Goal: Task Accomplishment & Management: Use online tool/utility

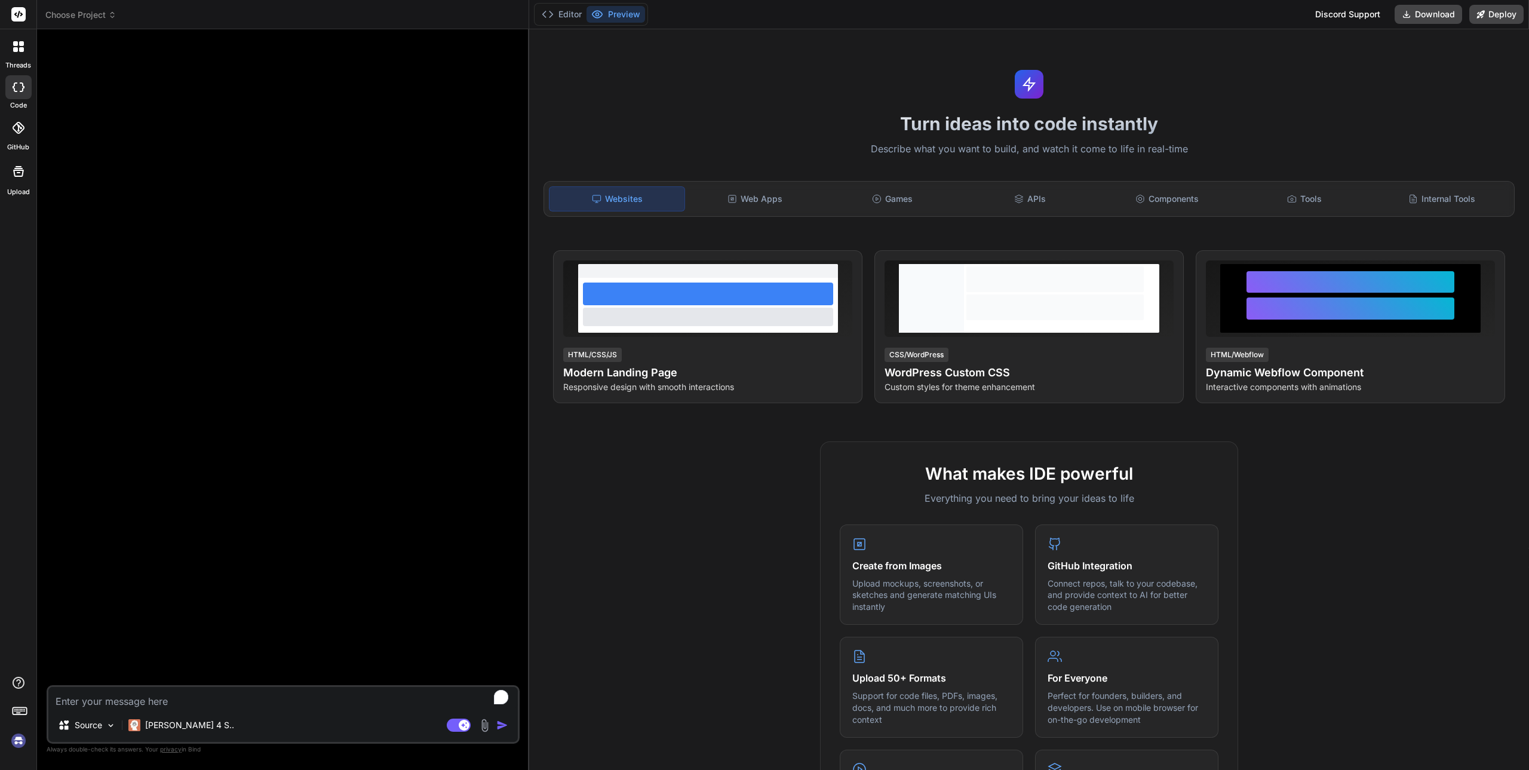
type textarea "x"
click at [16, 17] on rect at bounding box center [18, 14] width 14 height 14
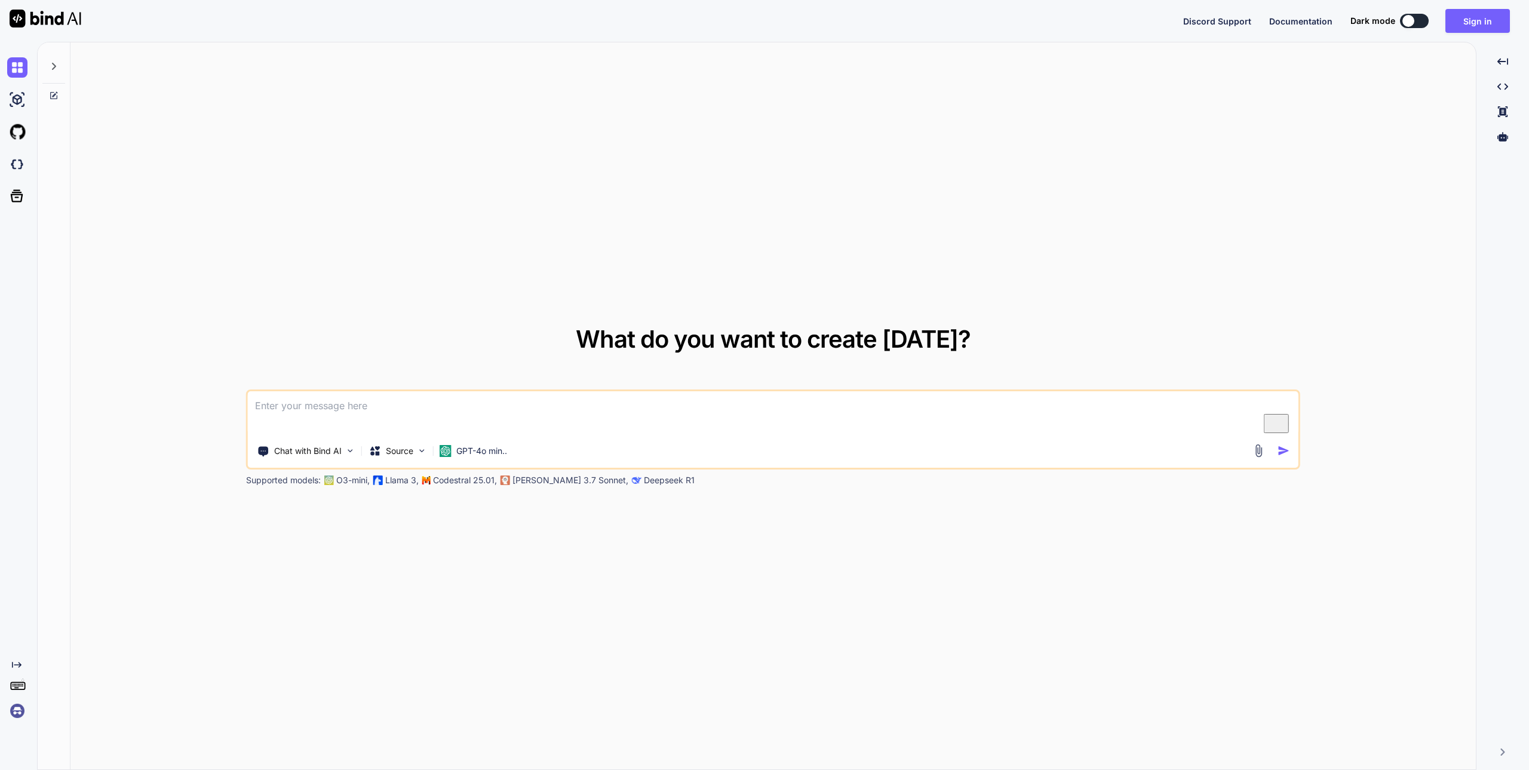
drag, startPoint x: 1471, startPoint y: 27, endPoint x: 1431, endPoint y: 20, distance: 40.1
click at [1436, 20] on div "Discord Support Documentation Dark mode Sign in Created with Pixso." at bounding box center [1351, 21] width 336 height 24
click at [1407, 21] on div at bounding box center [1408, 21] width 12 height 12
type textarea "x"
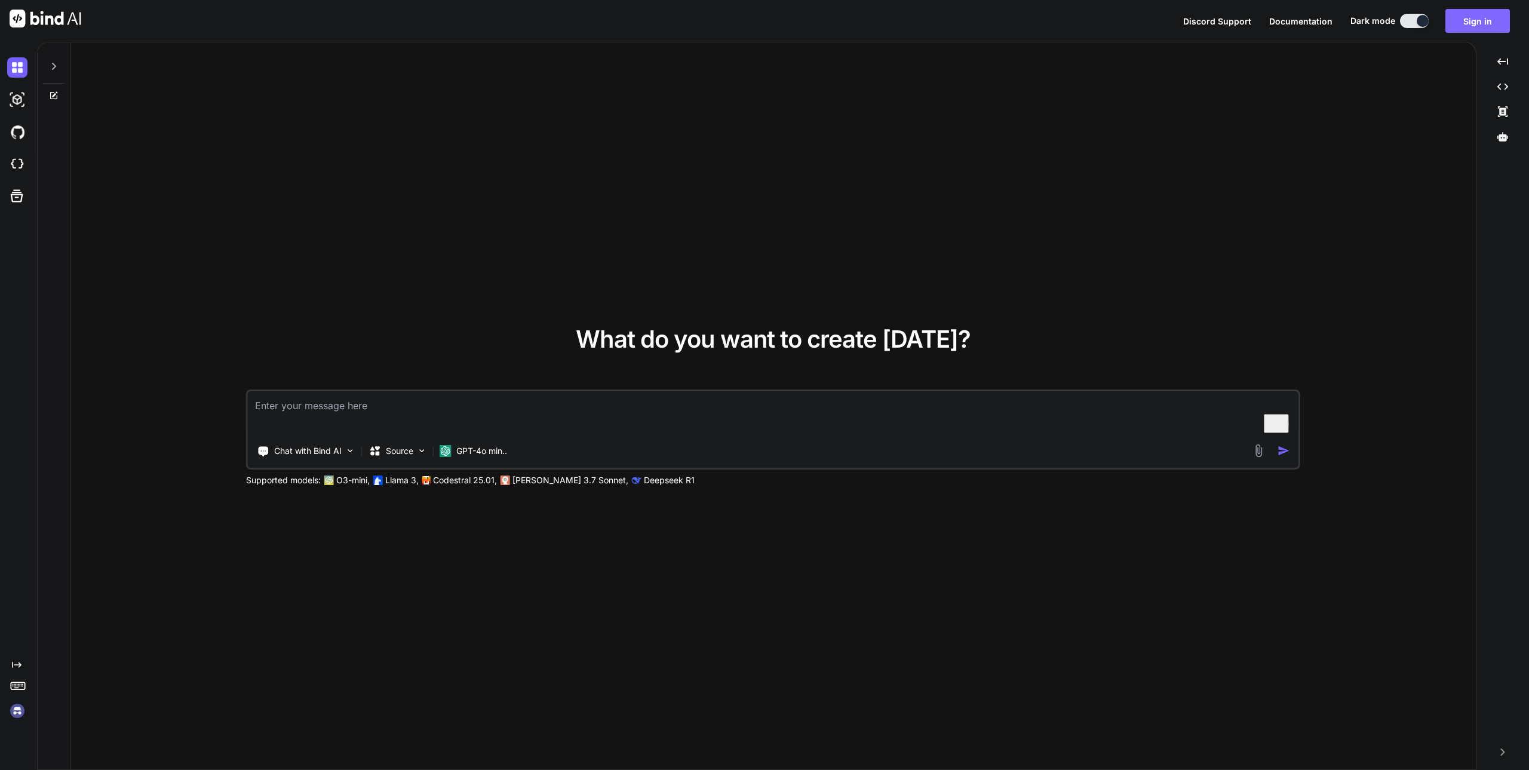
click at [1465, 24] on button "Sign in" at bounding box center [1477, 21] width 64 height 24
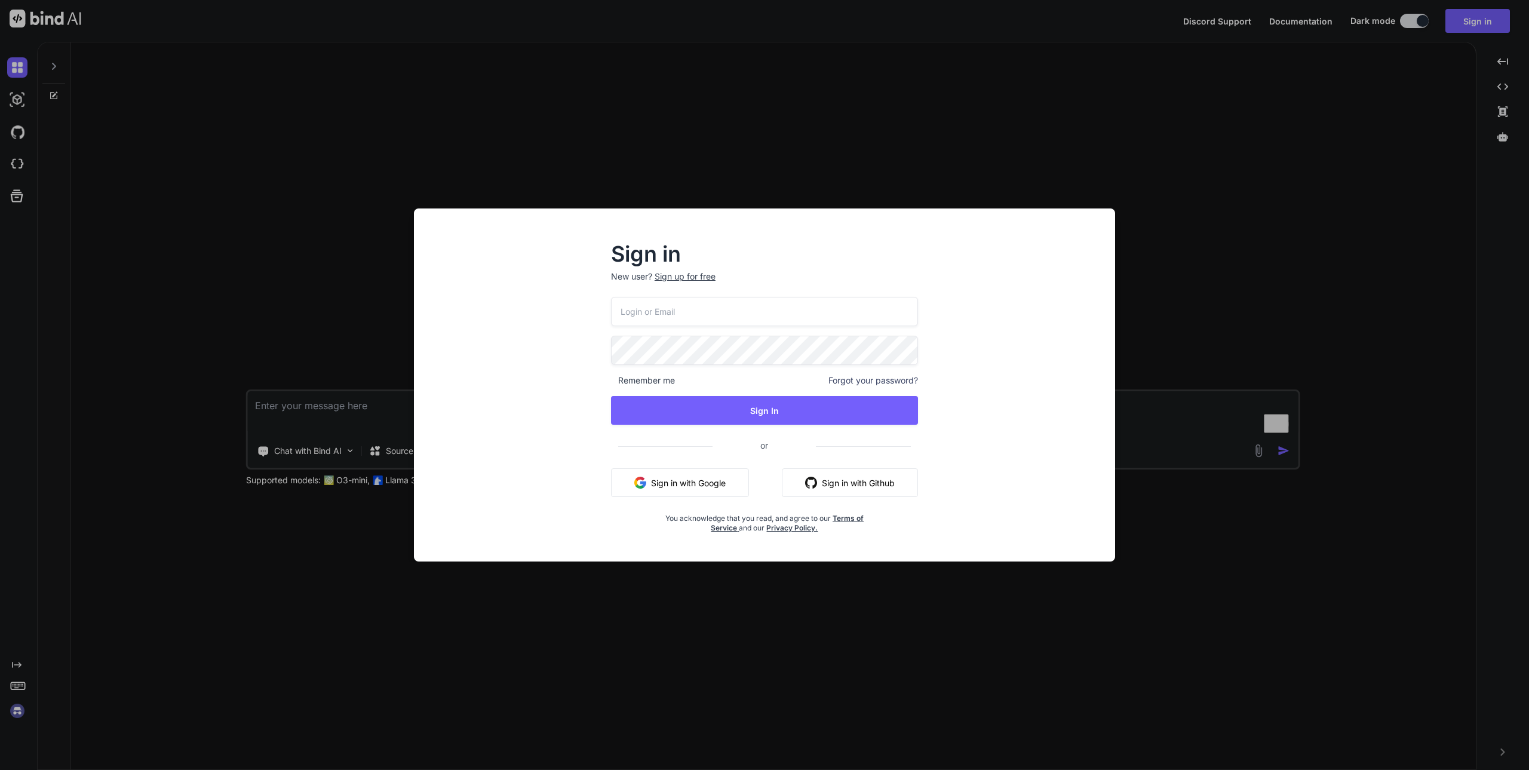
click at [711, 309] on input "email" at bounding box center [764, 311] width 307 height 29
paste input "[EMAIL_ADDRESS][DOMAIN_NAME]"
type input "[EMAIL_ADDRESS][DOMAIN_NAME]"
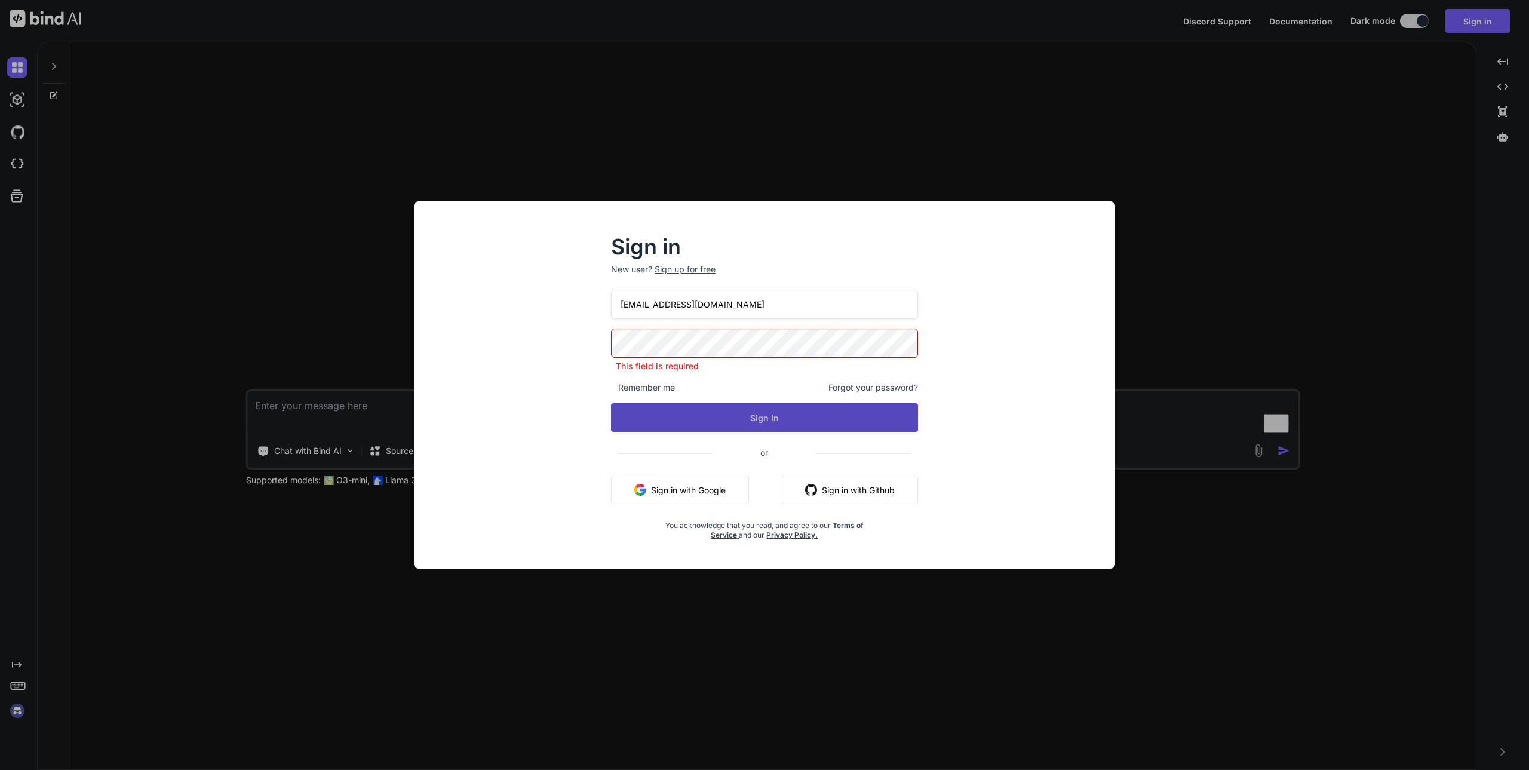
click at [726, 422] on button "Sign In" at bounding box center [764, 417] width 307 height 29
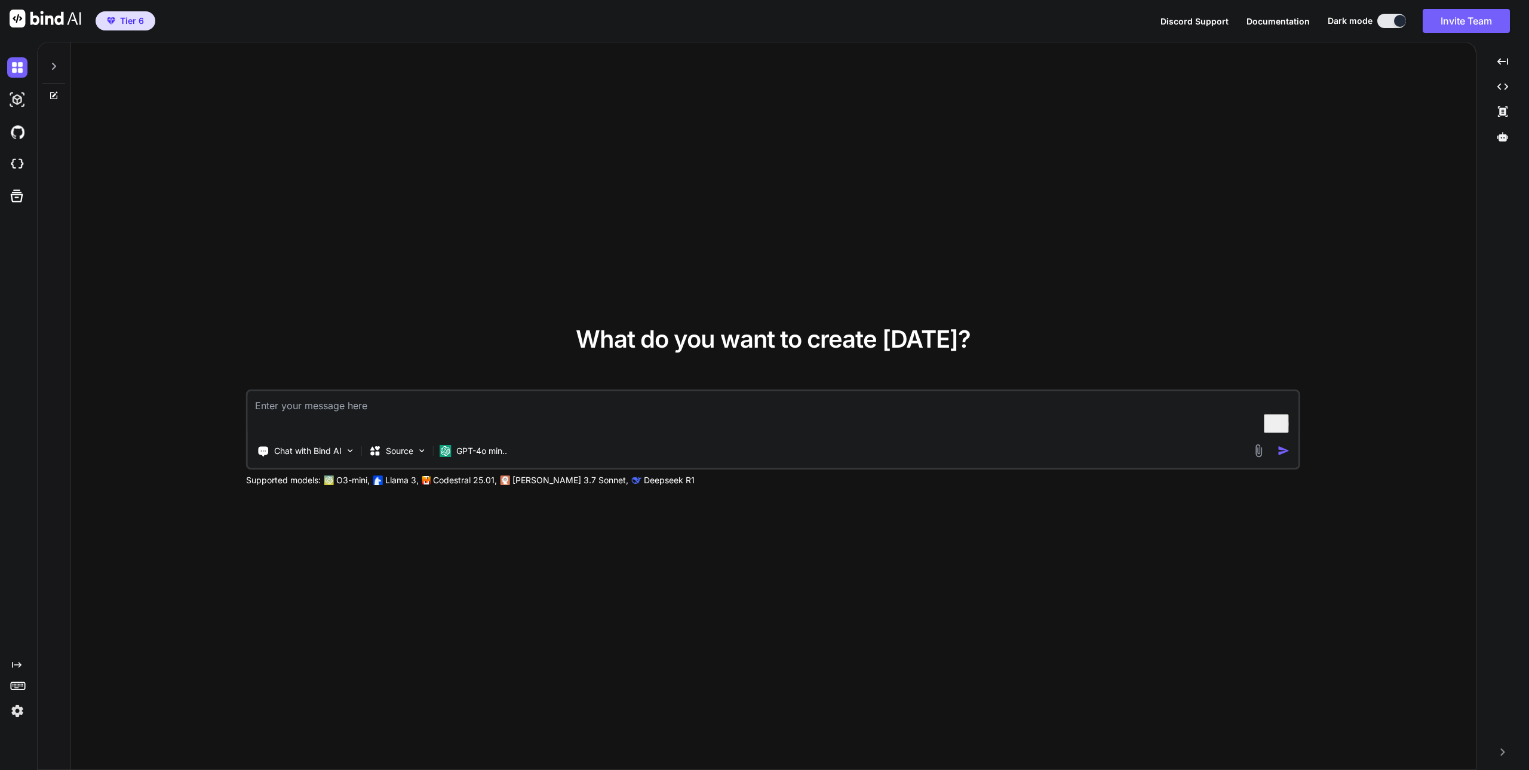
click at [420, 314] on div "What do you want to create today? Chat with Bind AI Source GPT-4o min.. Support…" at bounding box center [772, 406] width 1405 height 728
click at [54, 69] on icon at bounding box center [54, 66] width 4 height 7
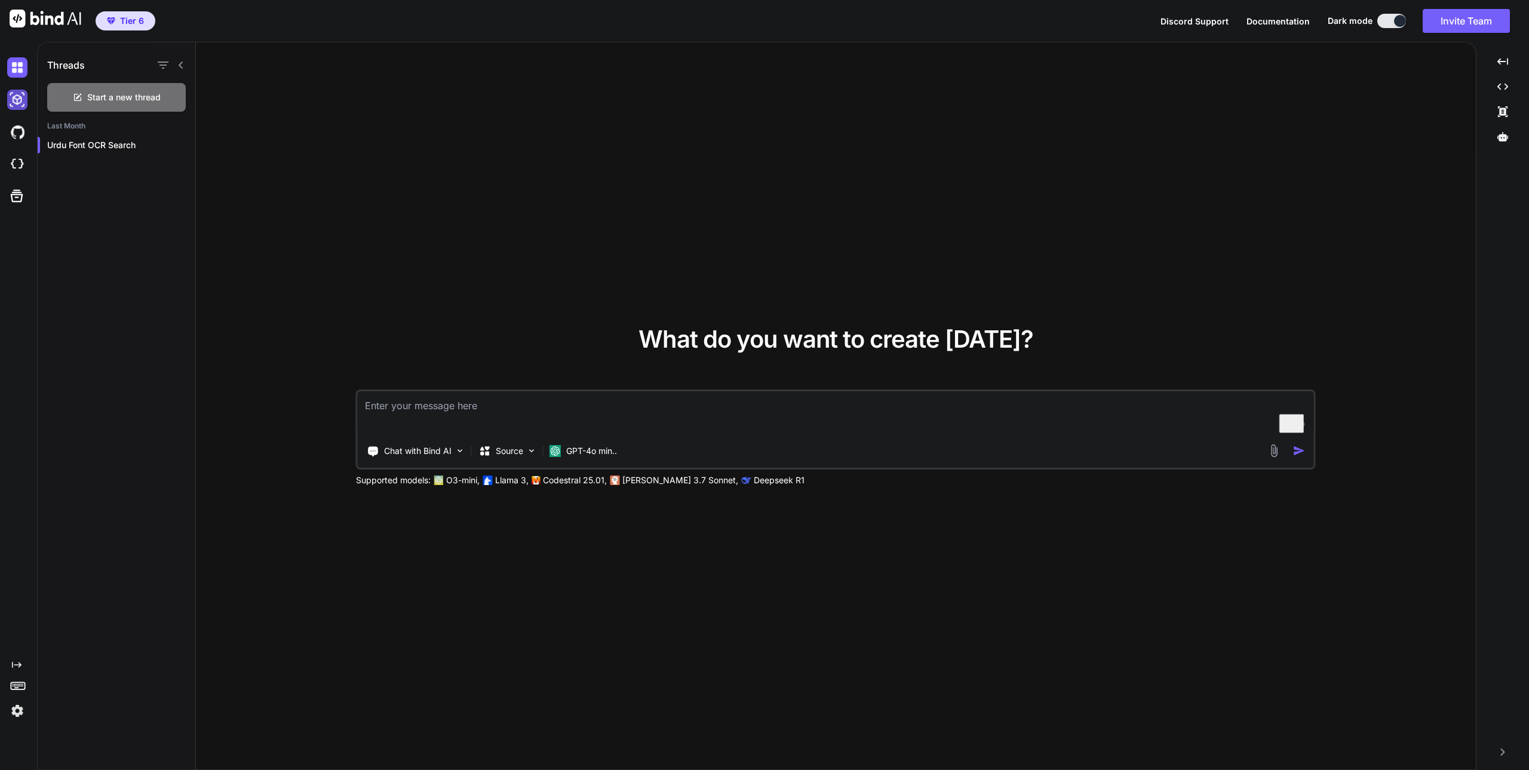
click at [14, 102] on img at bounding box center [17, 100] width 20 height 20
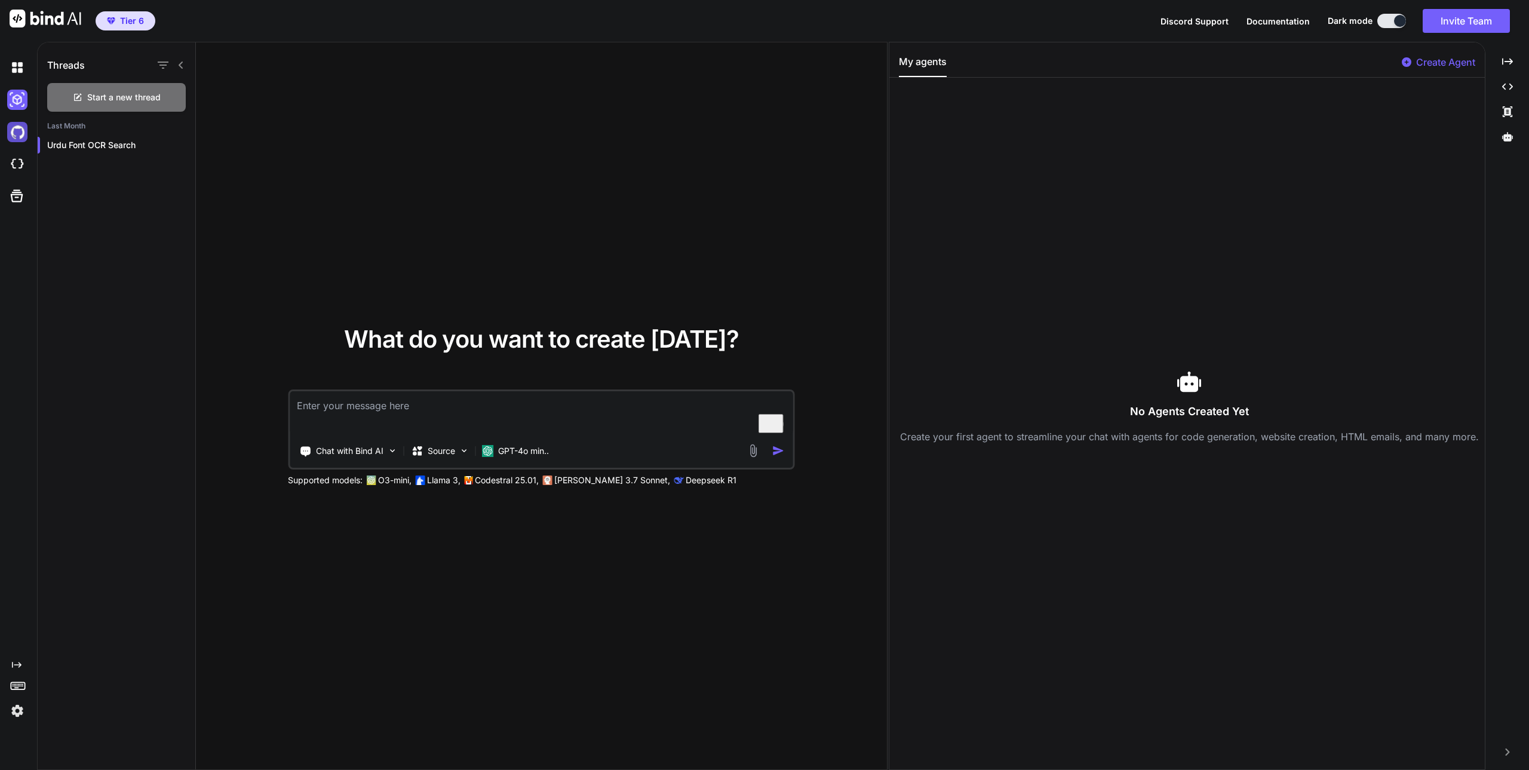
click at [20, 131] on img at bounding box center [17, 132] width 20 height 20
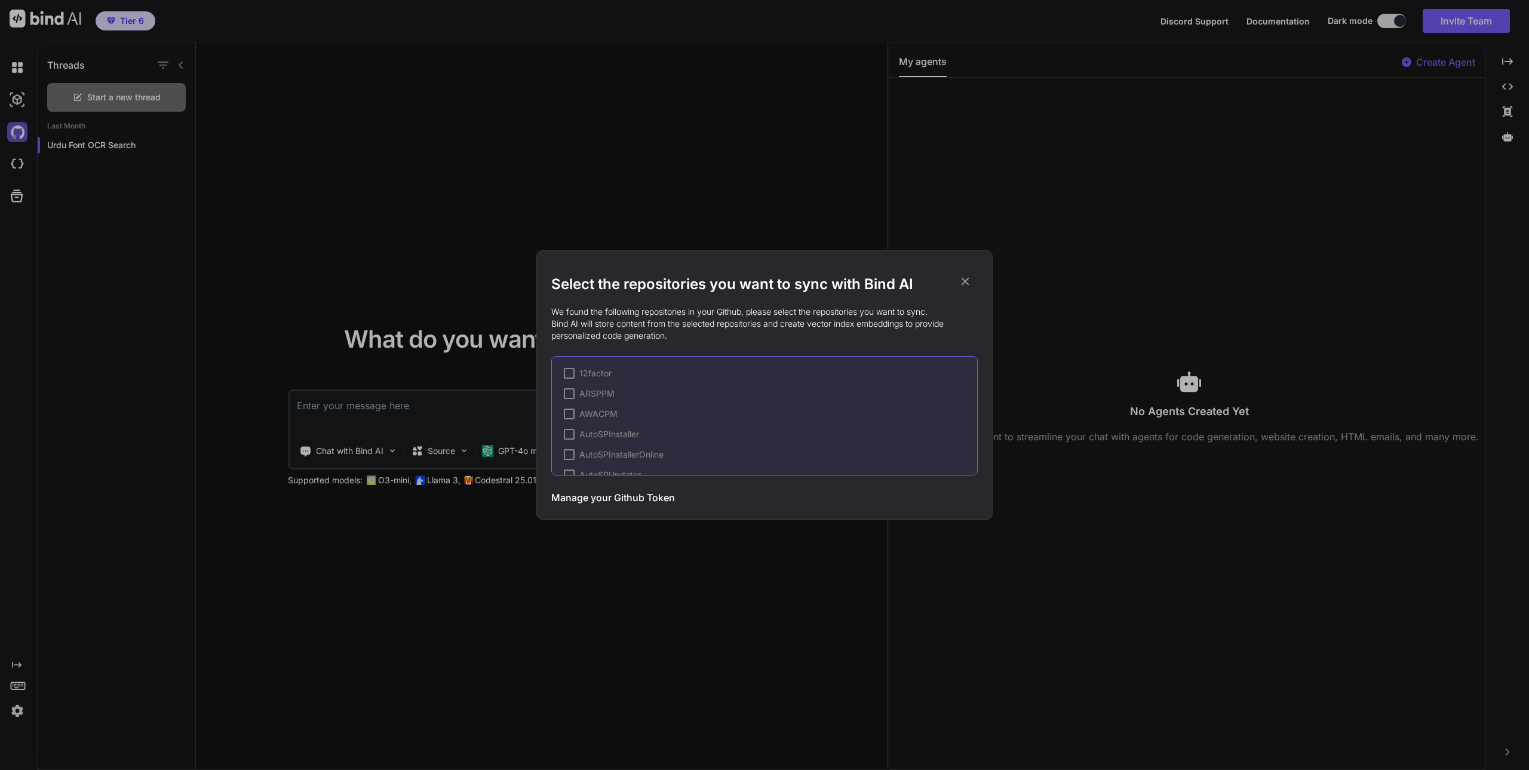
click at [20, 131] on div "Select the repositories you want to sync with Bind AI We found the following re…" at bounding box center [764, 385] width 1529 height 770
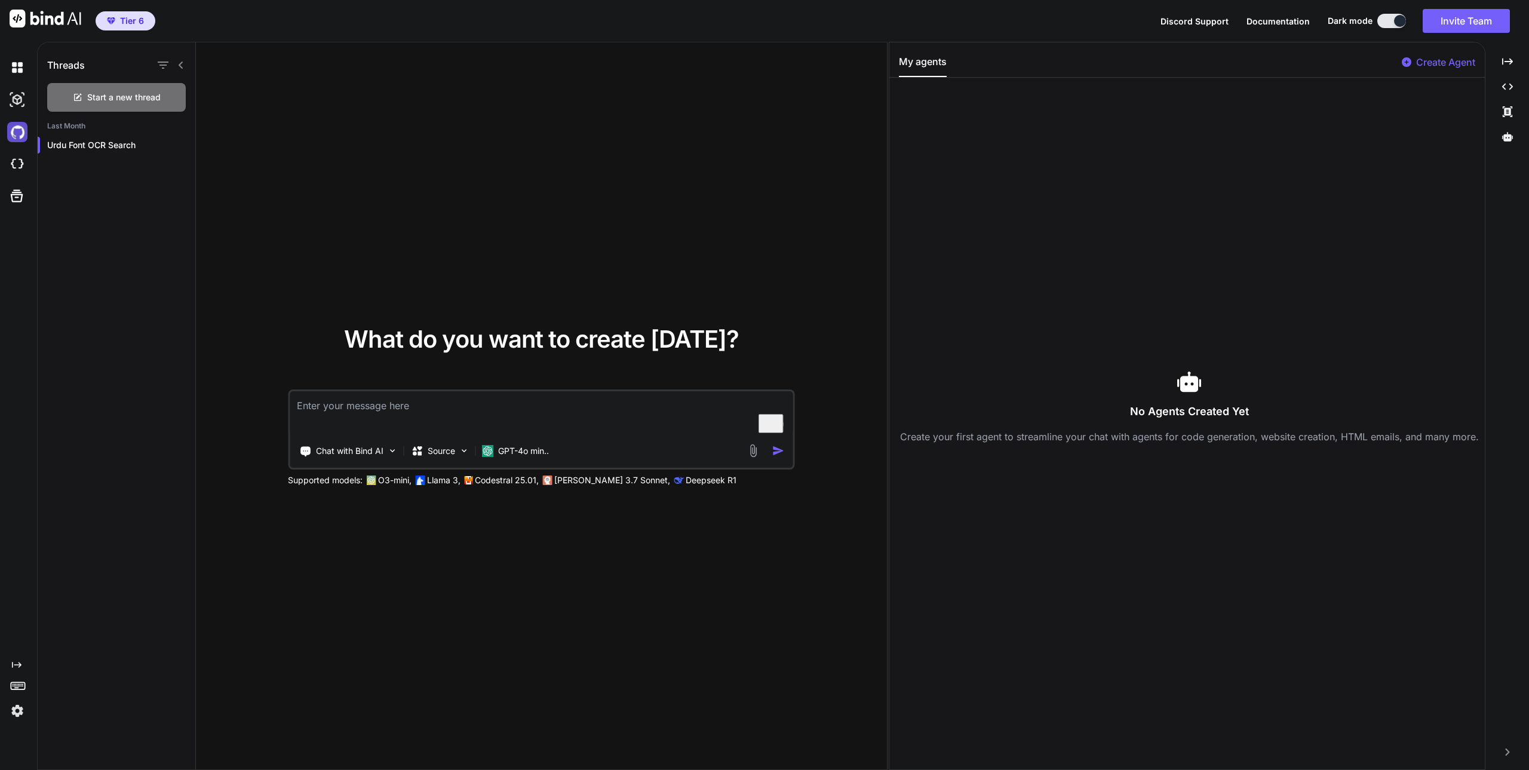
click at [20, 132] on img at bounding box center [17, 132] width 20 height 20
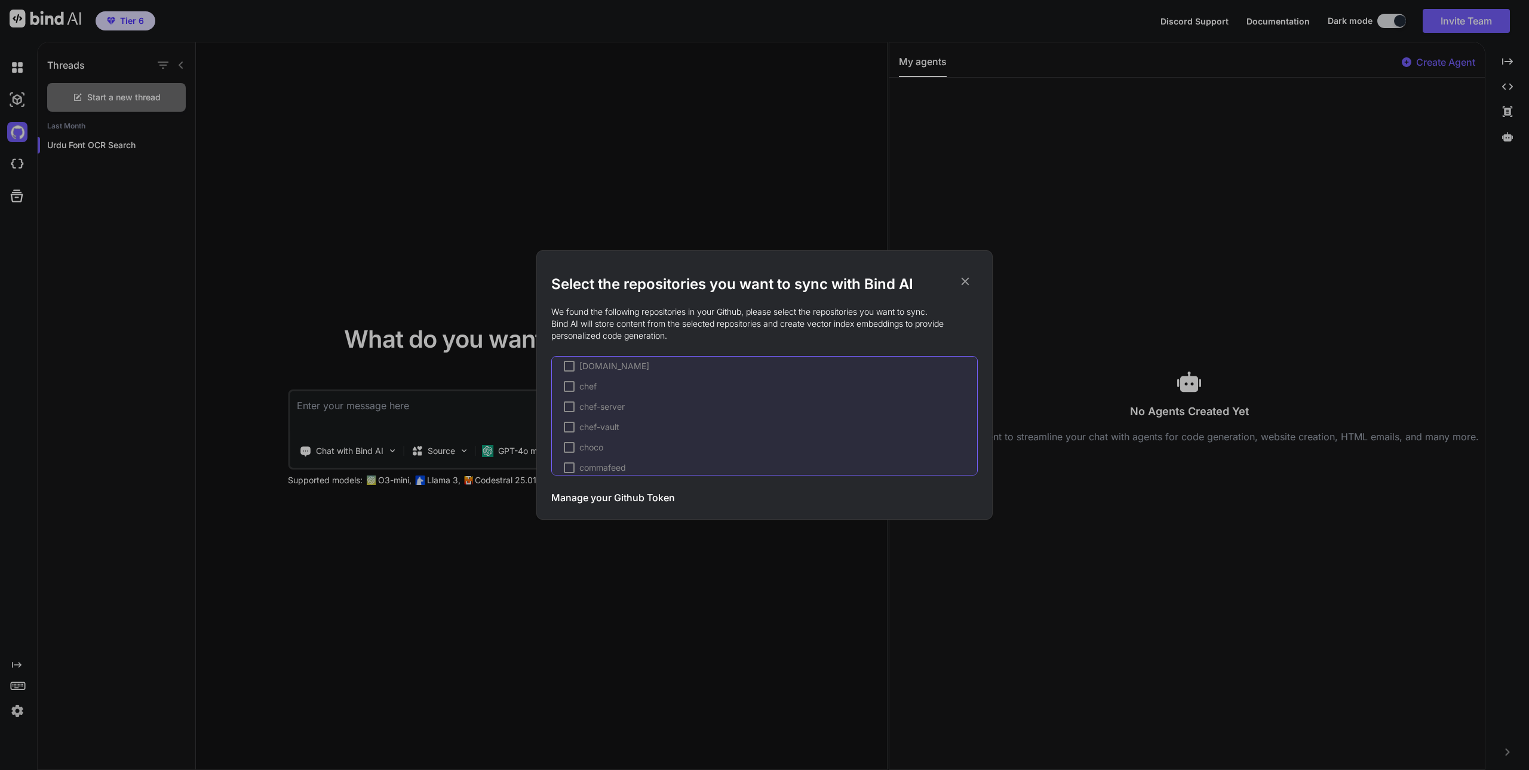
scroll to position [1313, 0]
drag, startPoint x: 578, startPoint y: 653, endPoint x: 259, endPoint y: 651, distance: 318.9
click at [259, 651] on div "Select the repositories you want to sync with Bind AI We found the following re…" at bounding box center [764, 385] width 1529 height 770
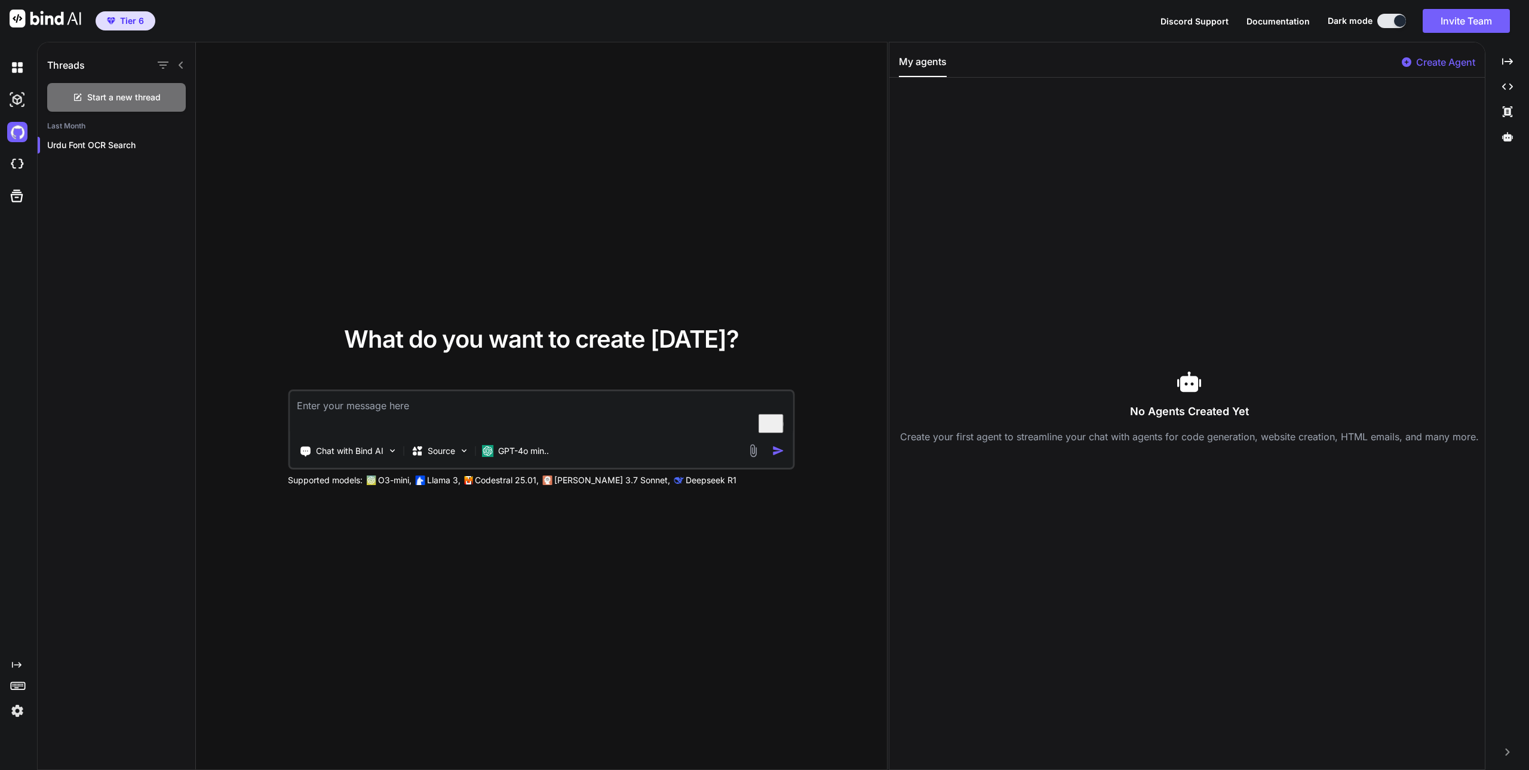
click at [17, 662] on icon "Created with Pixso." at bounding box center [17, 665] width 10 height 10
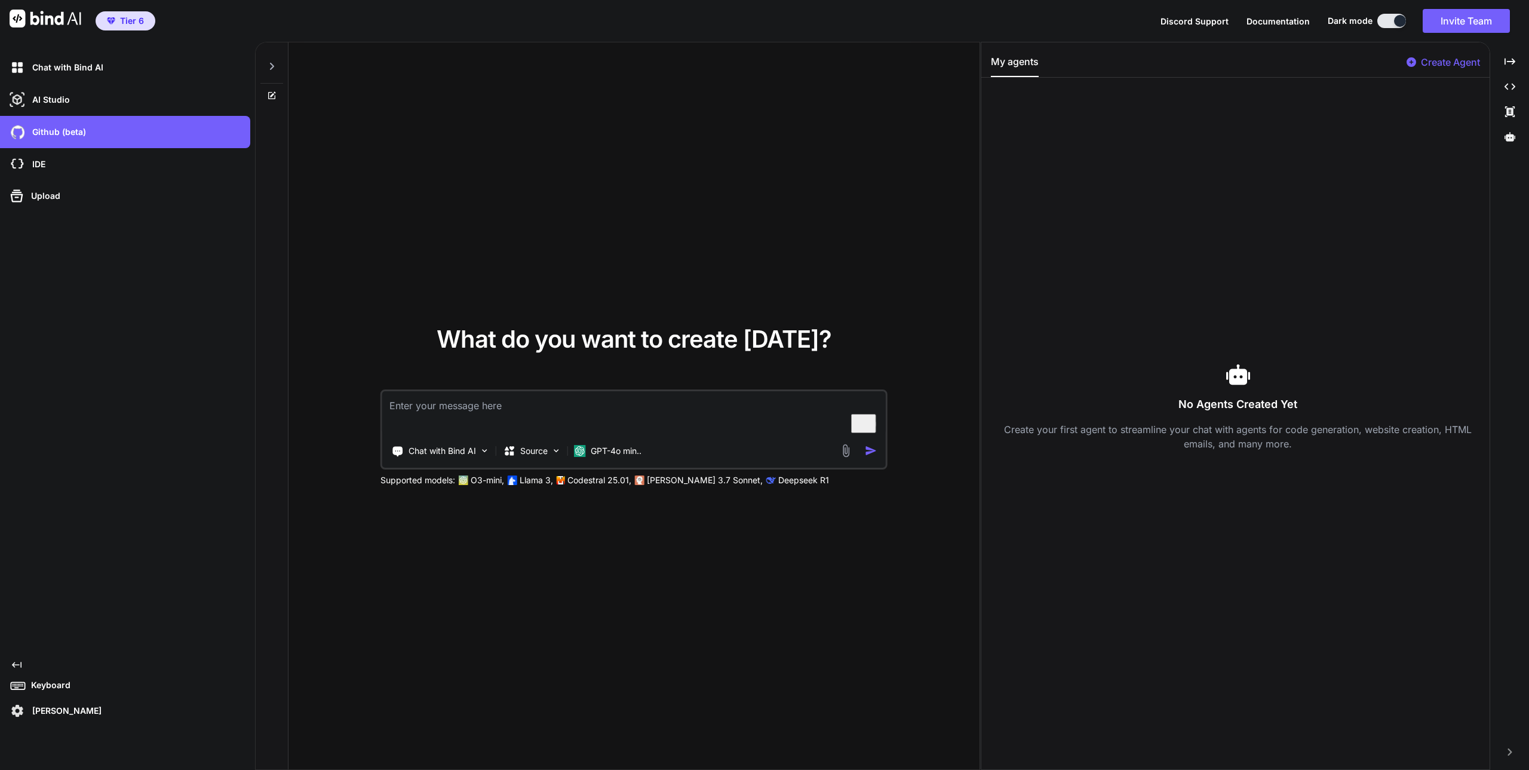
click at [18, 705] on img at bounding box center [17, 710] width 20 height 20
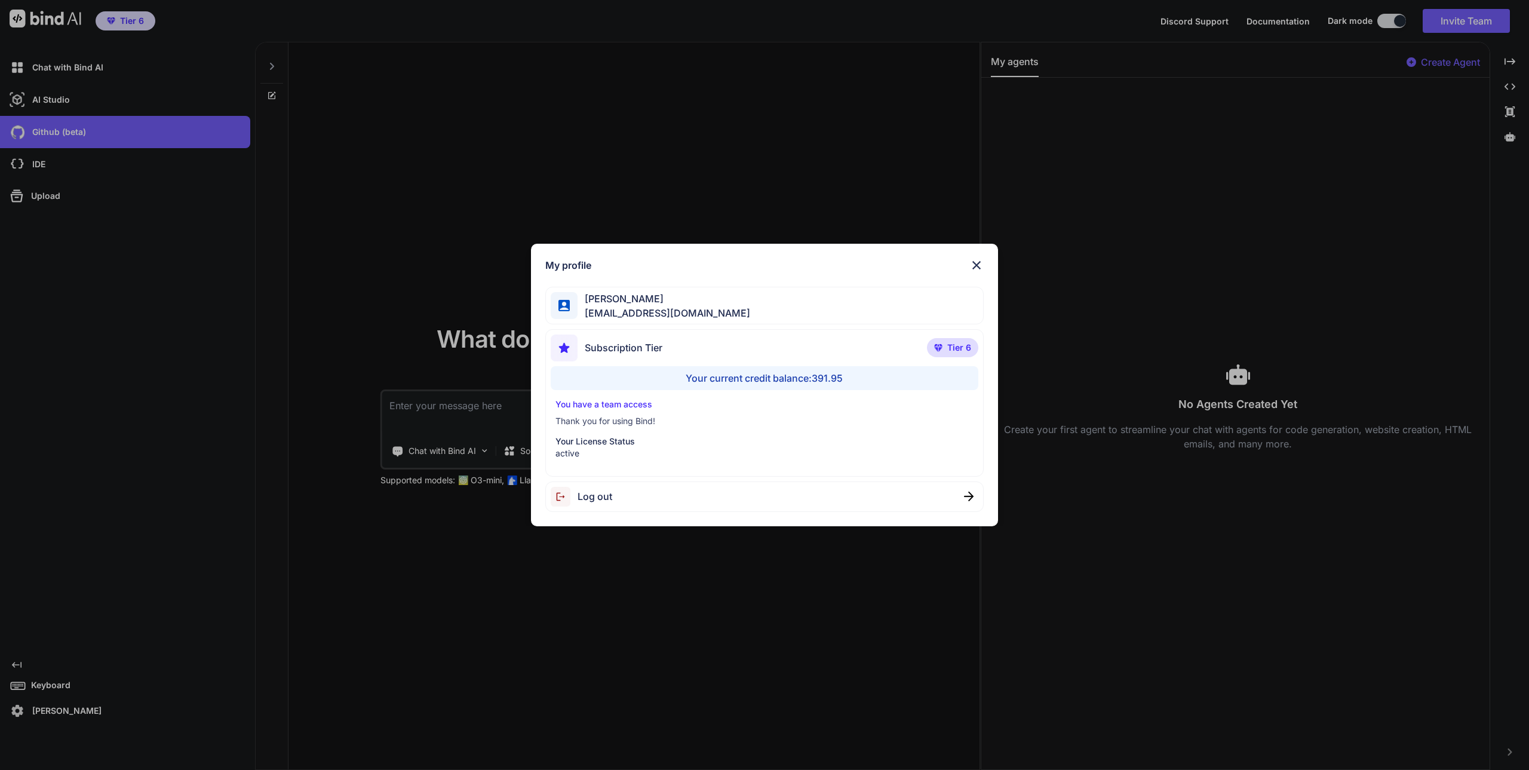
click at [193, 288] on div "My profile Faisal M faisal@softvative.com Subscription Tier Tier 6 Your current…" at bounding box center [764, 385] width 1529 height 770
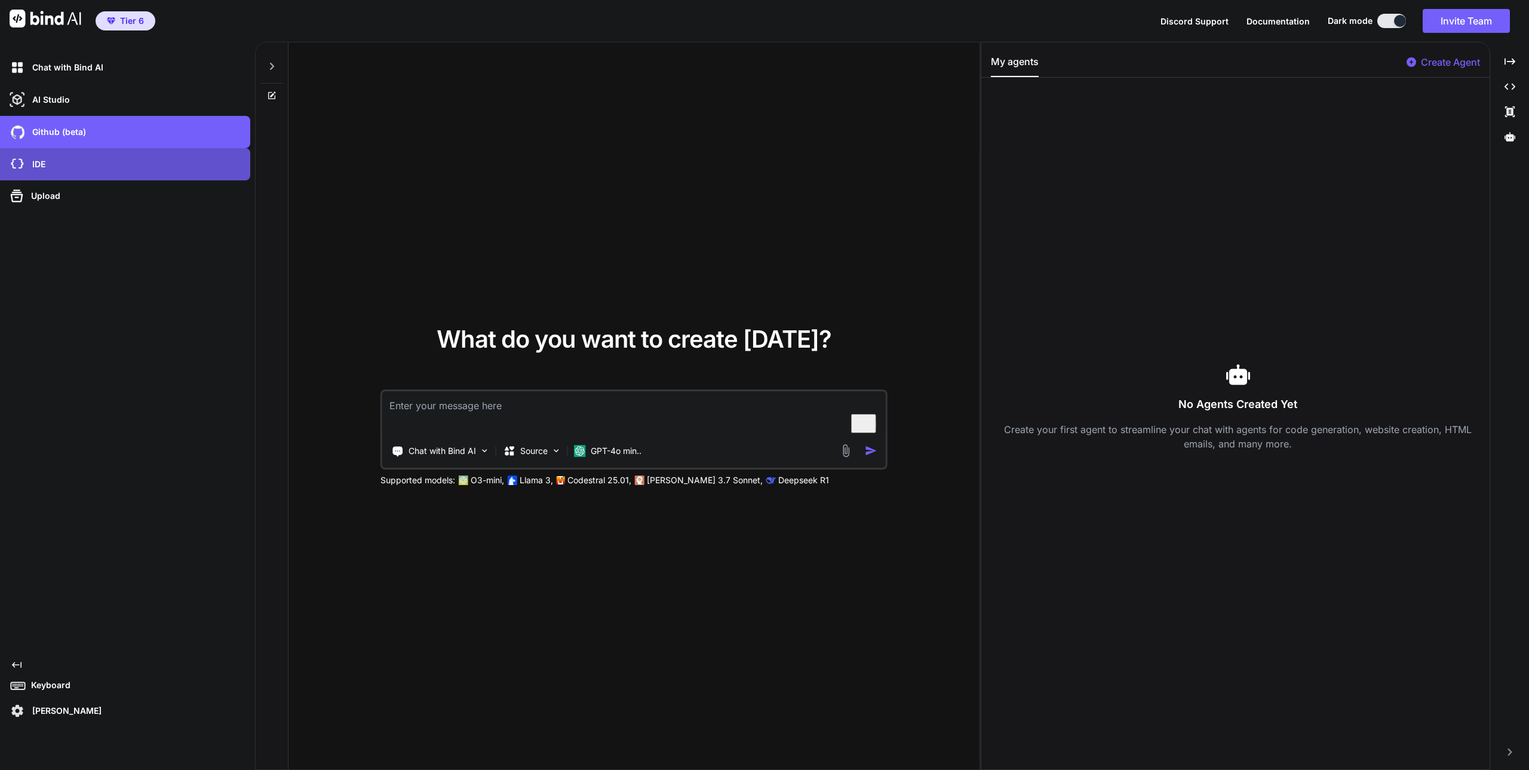
click at [73, 164] on div "IDE" at bounding box center [128, 164] width 243 height 20
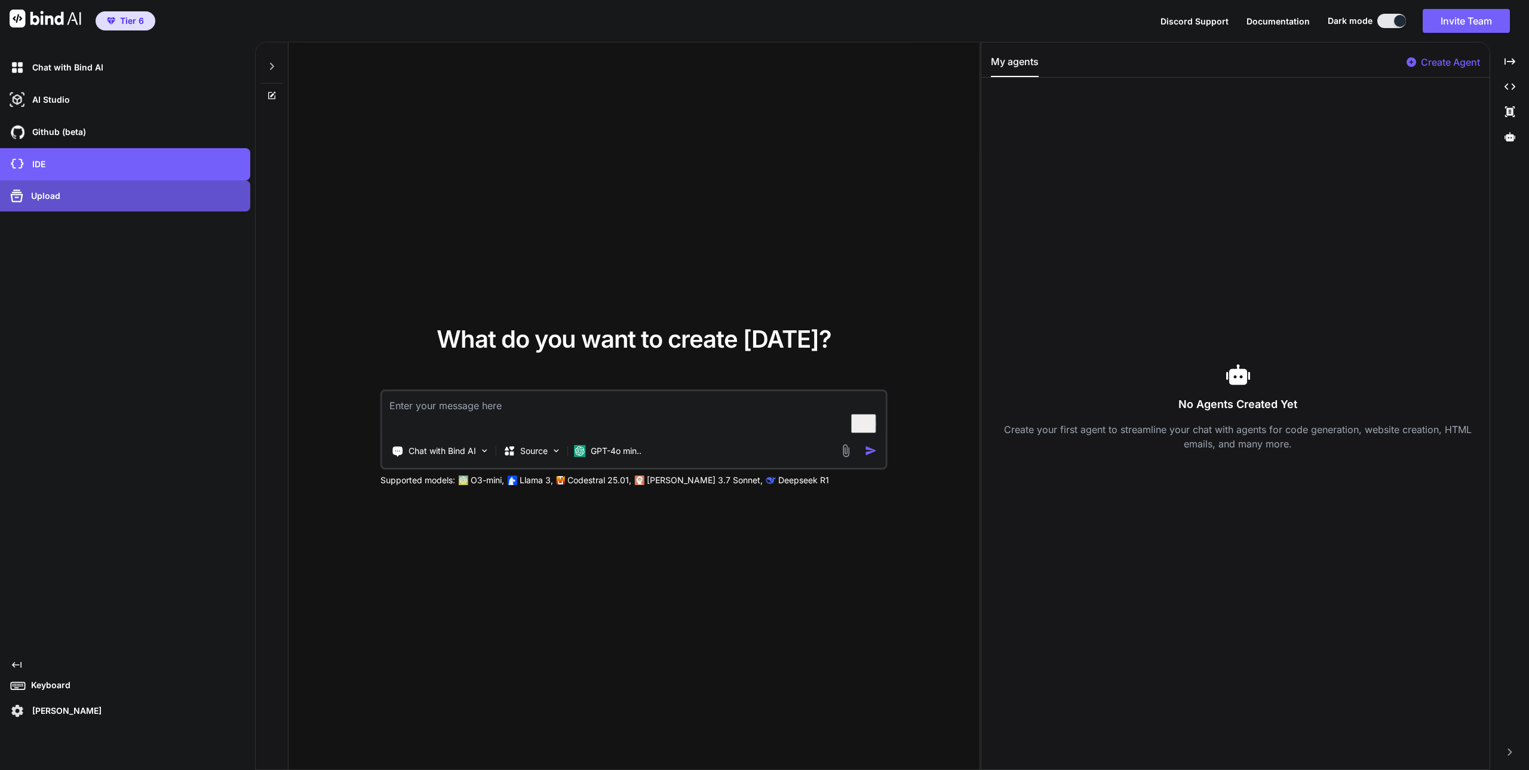
click at [51, 189] on div "Upload" at bounding box center [128, 195] width 243 height 19
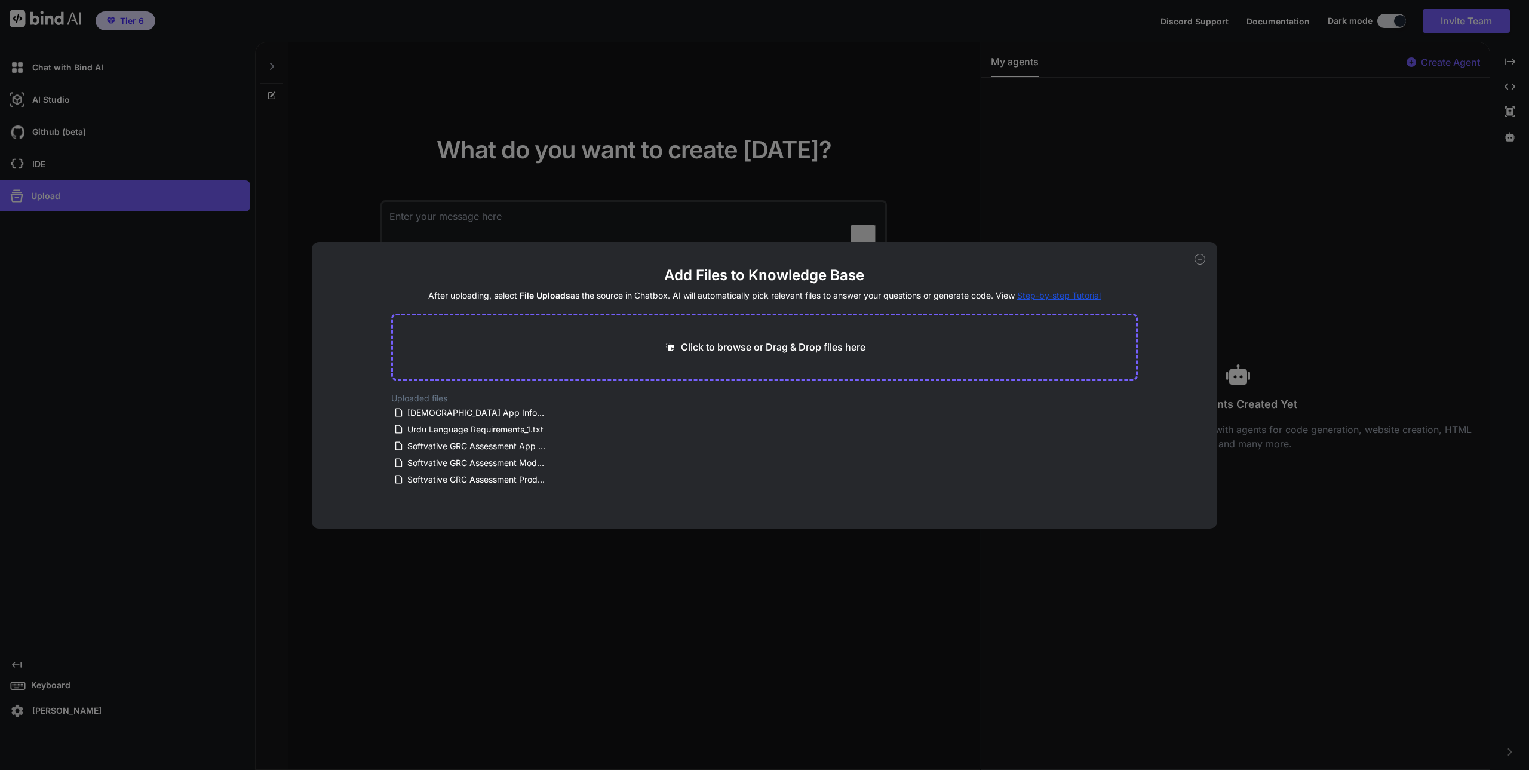
click at [286, 88] on div "Add Files to Knowledge Base After uploading, select File Uploads as the source …" at bounding box center [764, 385] width 1529 height 770
type textarea "x"
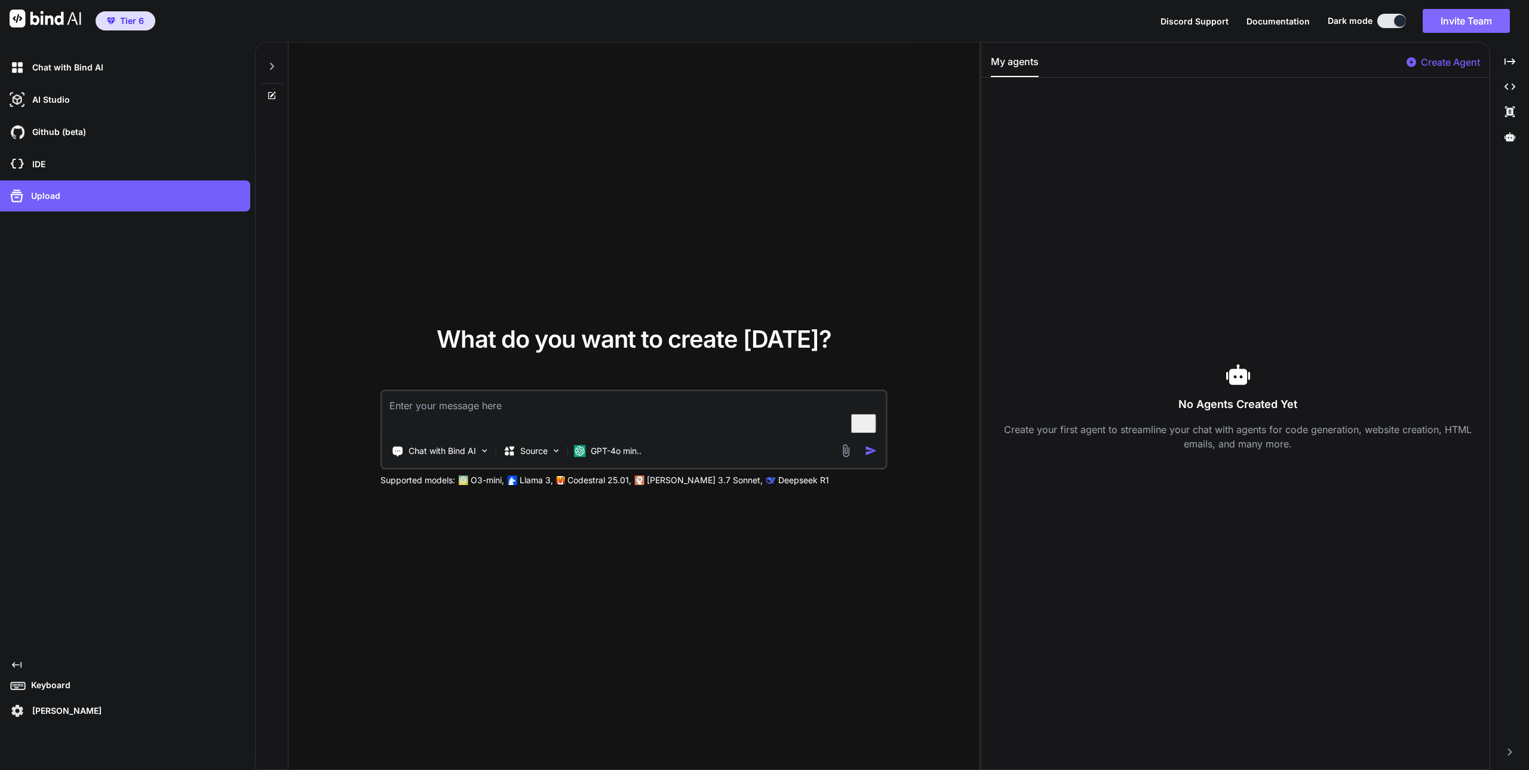
click at [1464, 22] on button "Invite Team" at bounding box center [1465, 21] width 87 height 24
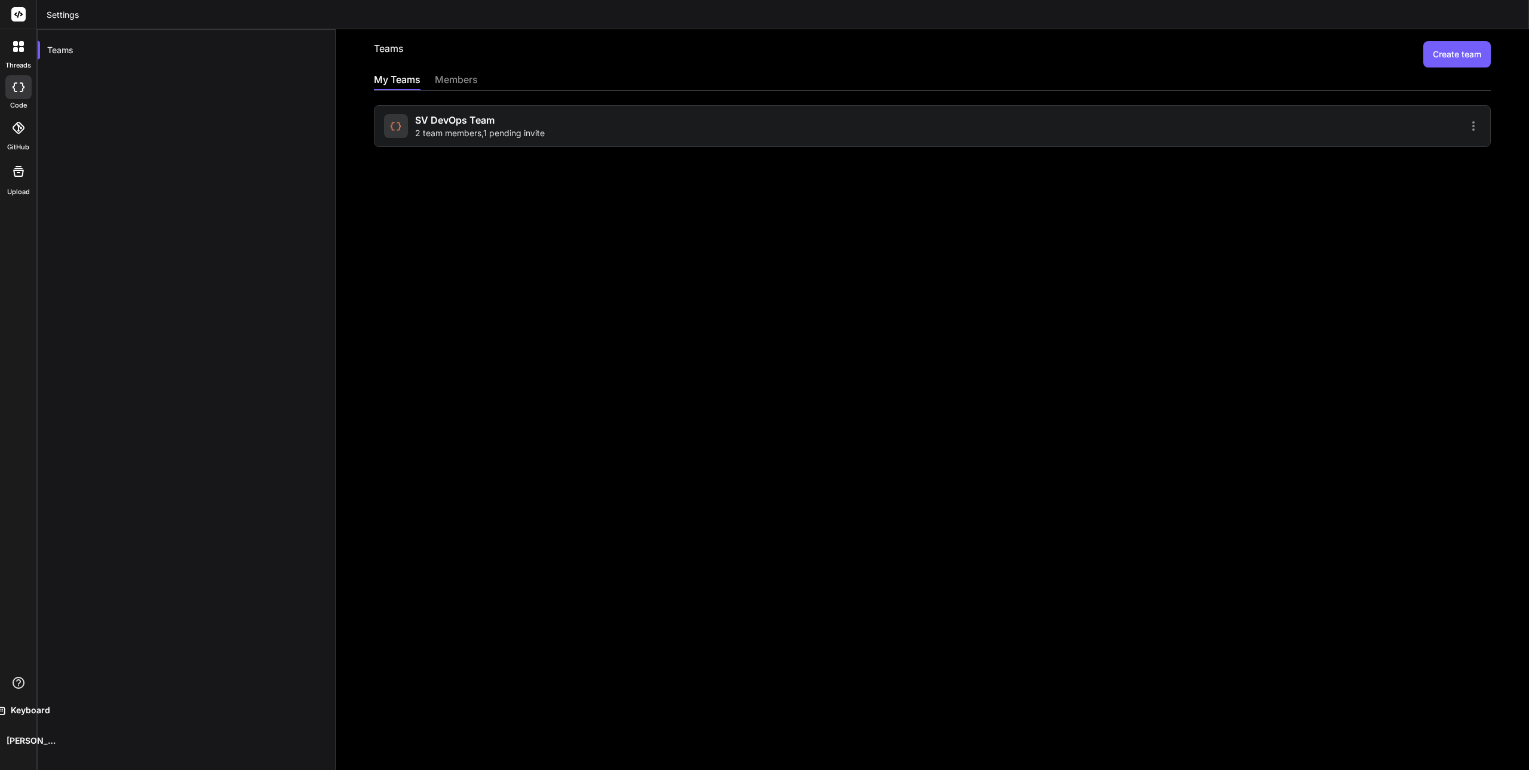
click at [450, 75] on div "members" at bounding box center [456, 80] width 43 height 17
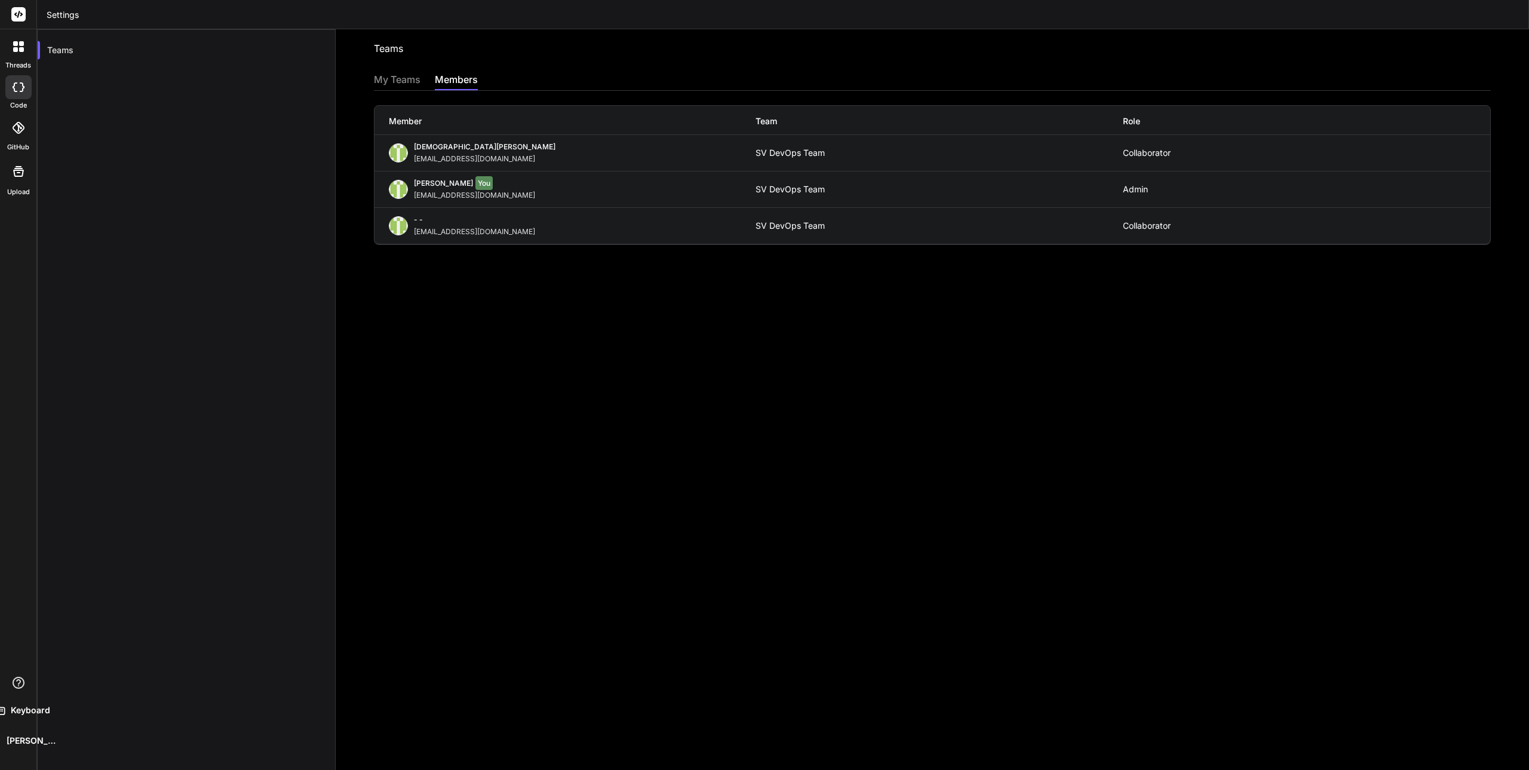
click at [408, 83] on div "My Teams" at bounding box center [397, 80] width 47 height 17
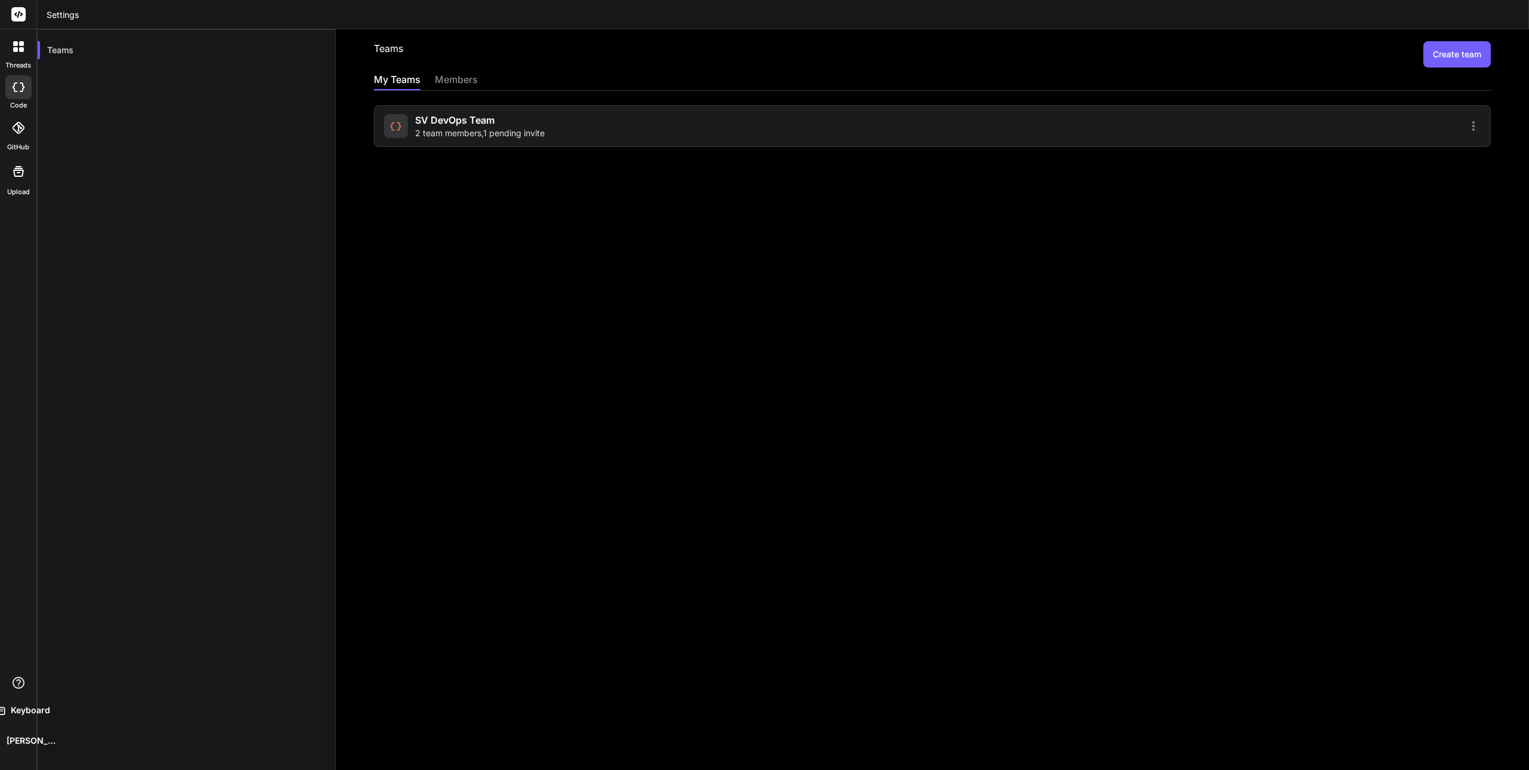
click at [451, 119] on span "SV DevOps Team" at bounding box center [454, 120] width 79 height 14
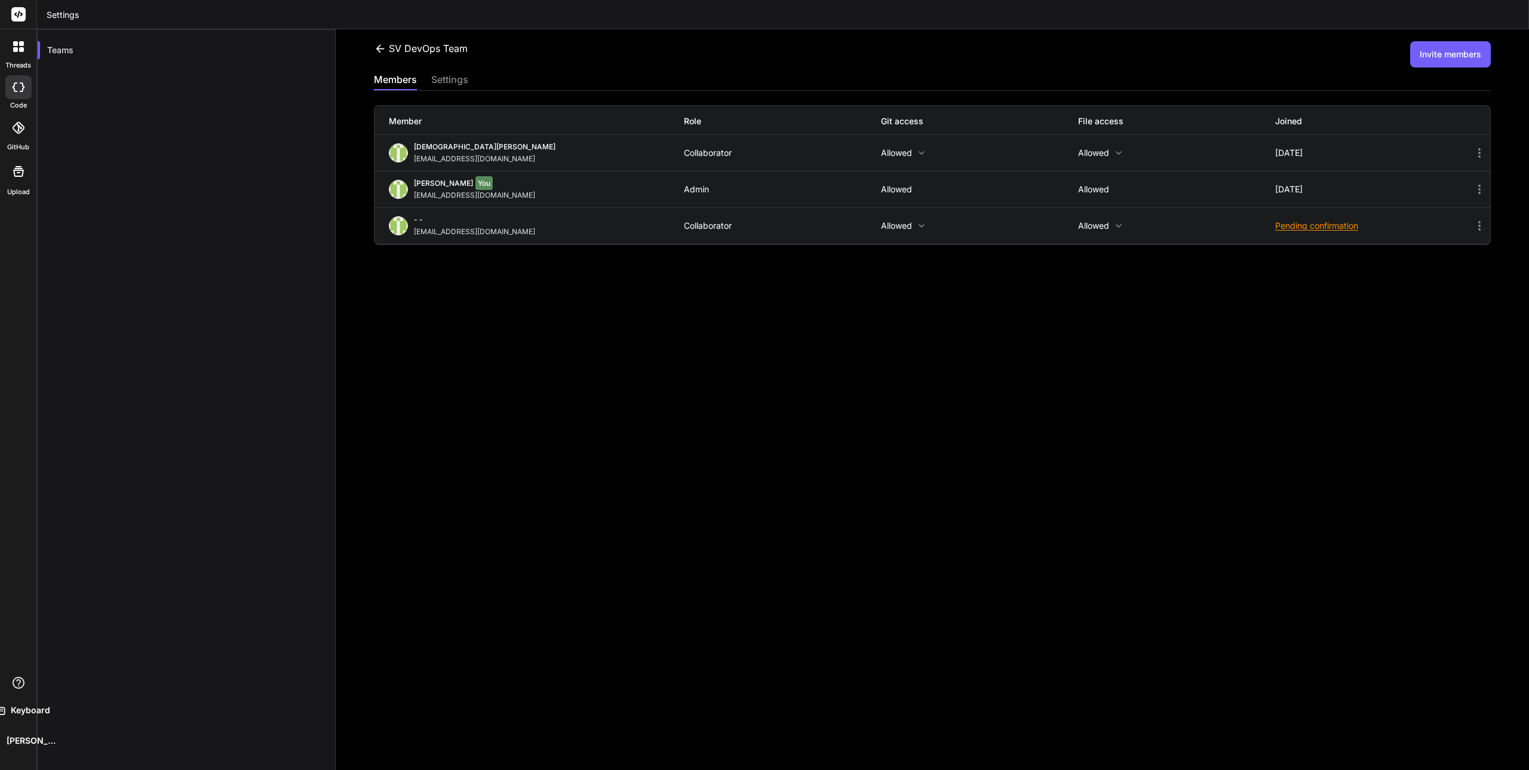
click at [447, 69] on div "SV DevOps Team Invite members members settings Member Role Git access File acce…" at bounding box center [932, 399] width 1193 height 740
click at [382, 39] on div "SV DevOps Team Invite members members settings Member Role Git access File acce…" at bounding box center [932, 399] width 1193 height 740
click at [379, 48] on icon at bounding box center [380, 48] width 13 height 13
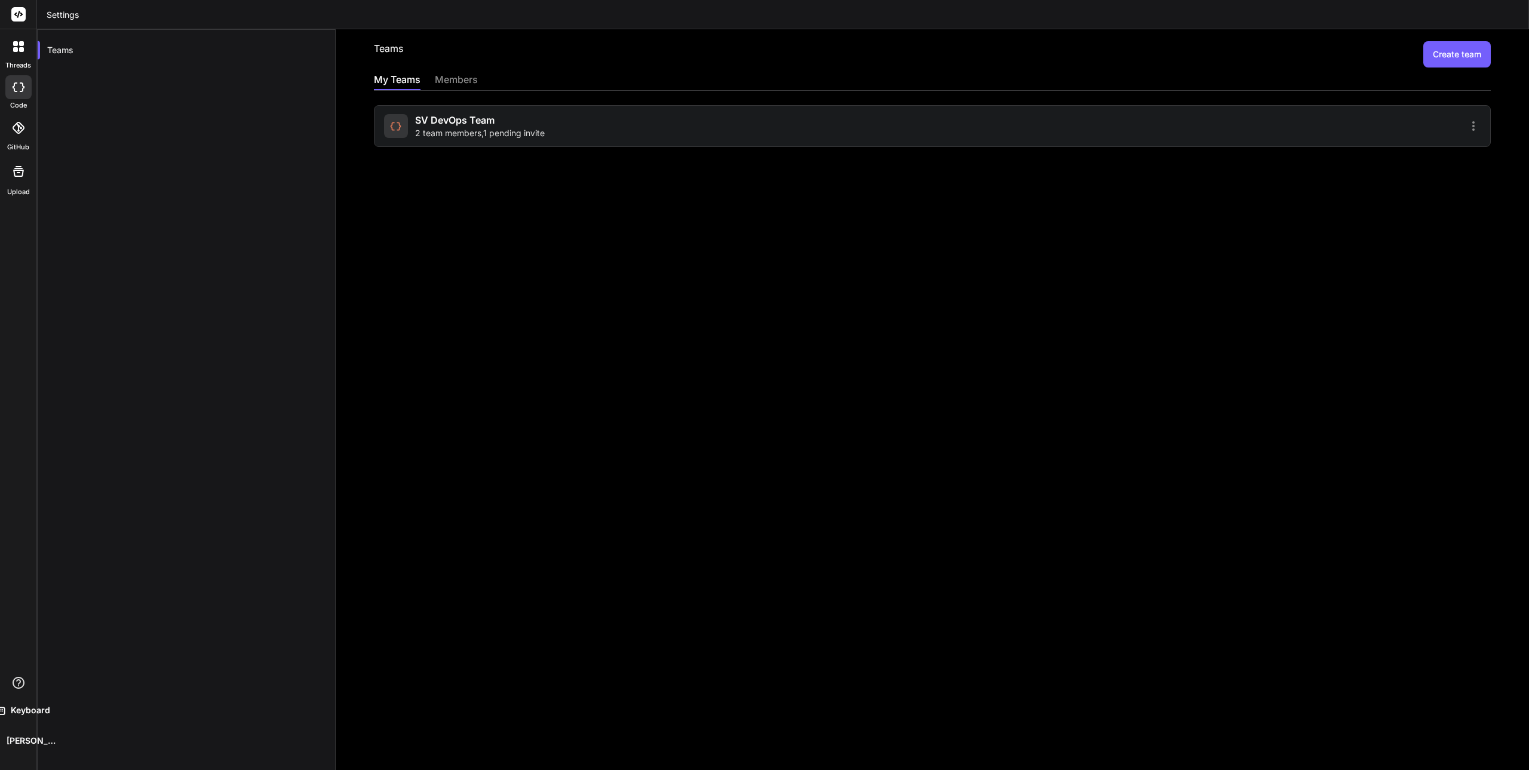
click at [560, 227] on div "Teams Create team My Teams members SV DevOps Team 2 team members , 1 pending in…" at bounding box center [932, 399] width 1193 height 740
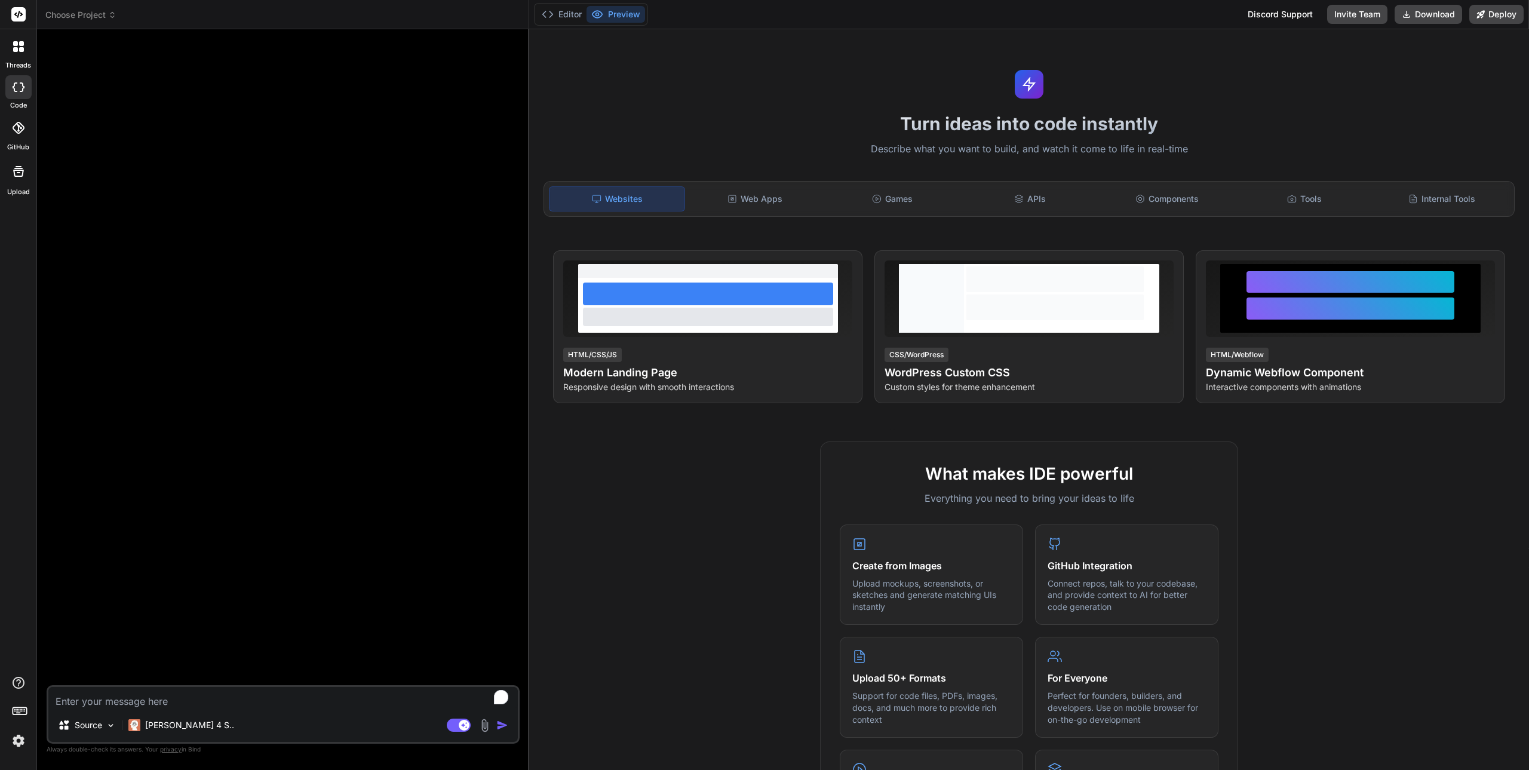
click at [90, 11] on span "Choose Project" at bounding box center [80, 15] width 71 height 12
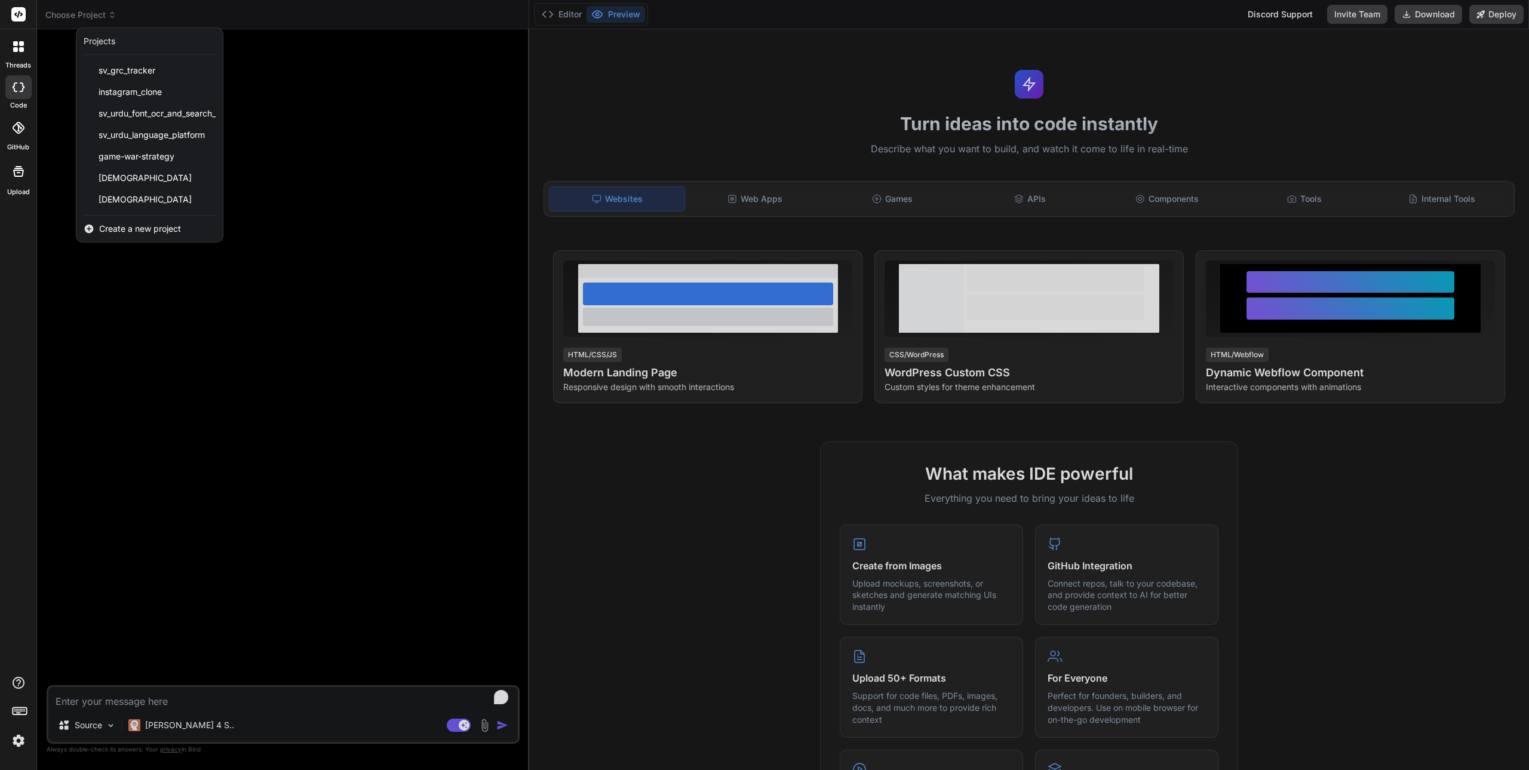
click at [270, 188] on div at bounding box center [764, 385] width 1529 height 770
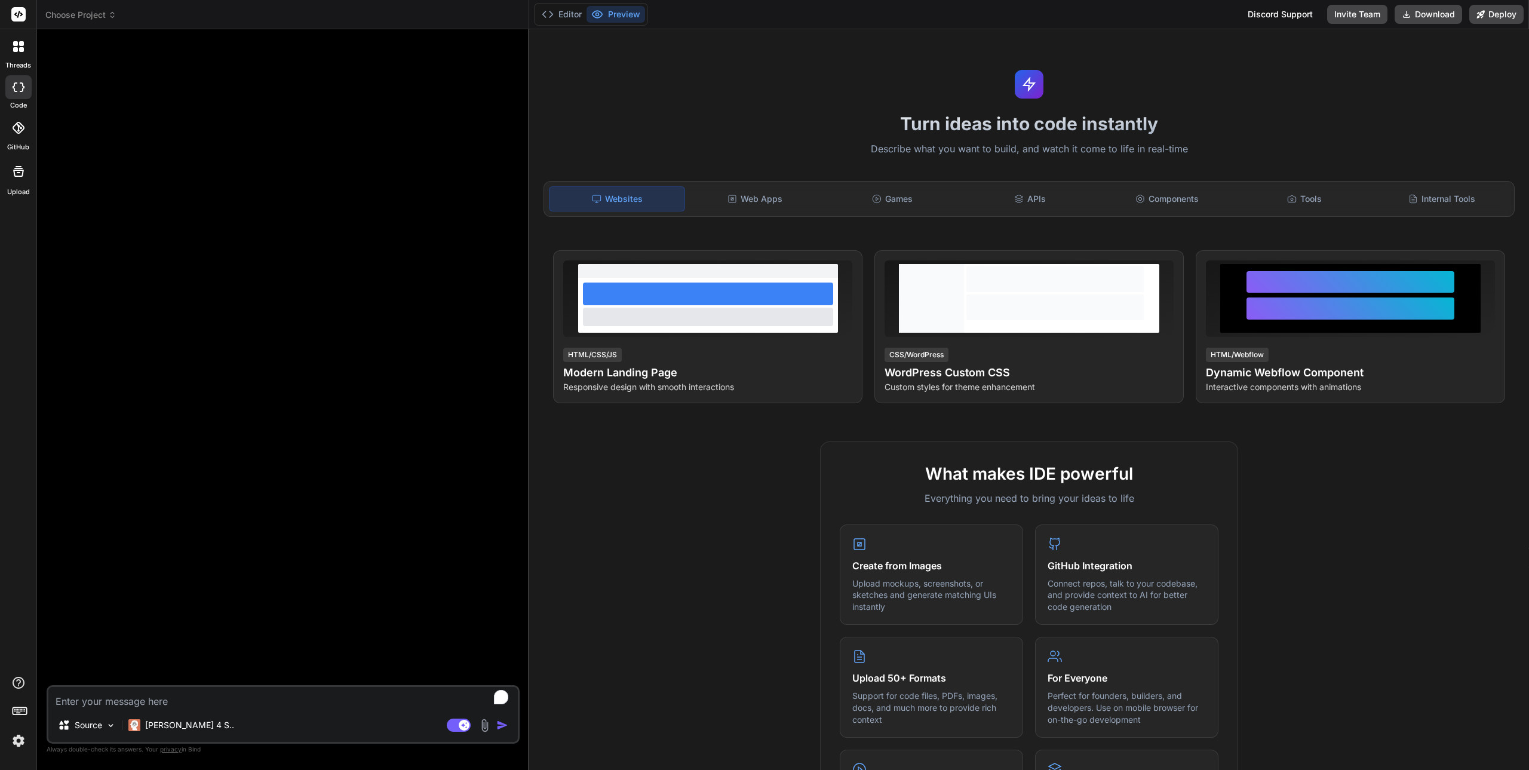
click at [64, 19] on span "Choose Project" at bounding box center [80, 15] width 71 height 12
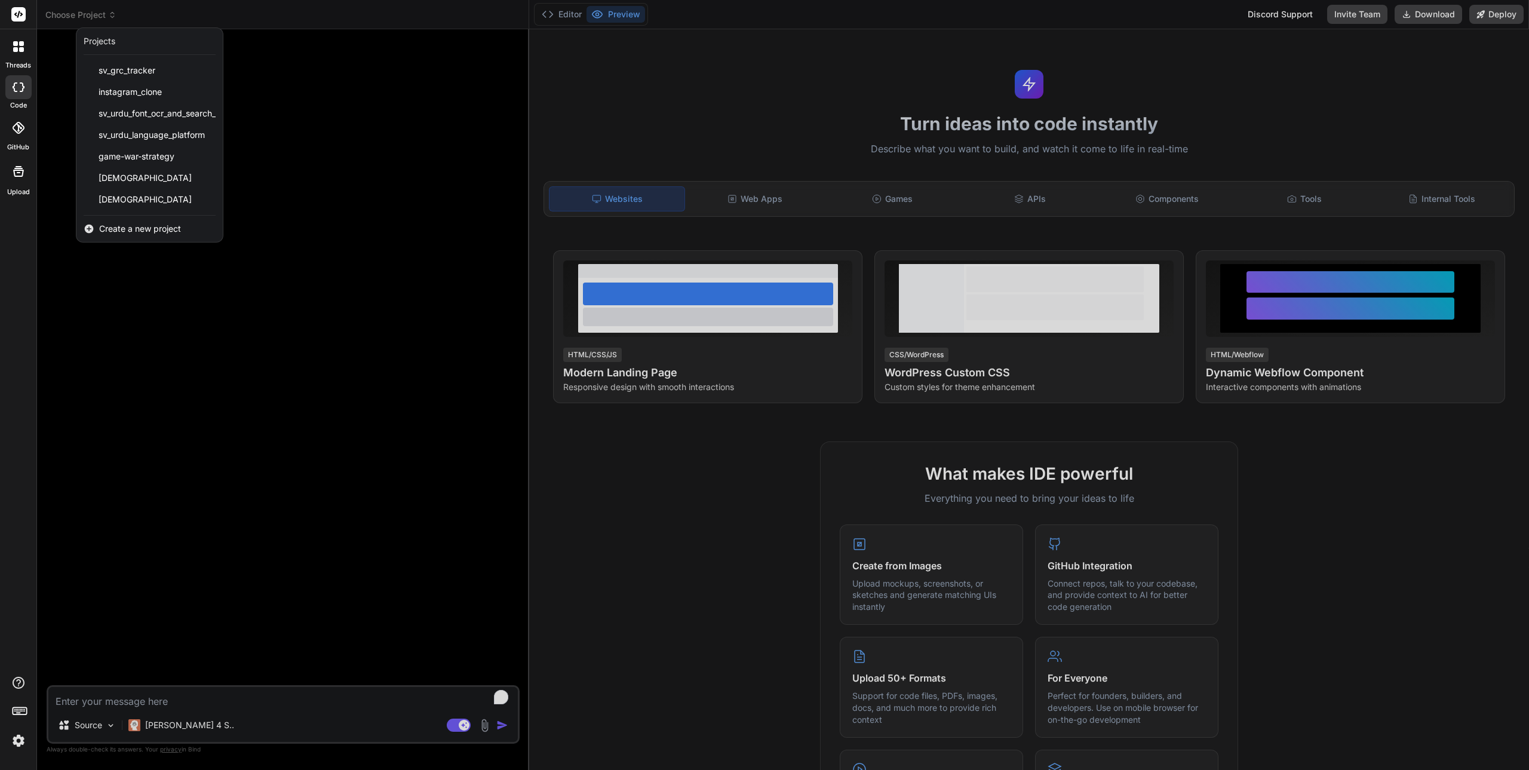
click at [51, 41] on div at bounding box center [764, 385] width 1529 height 770
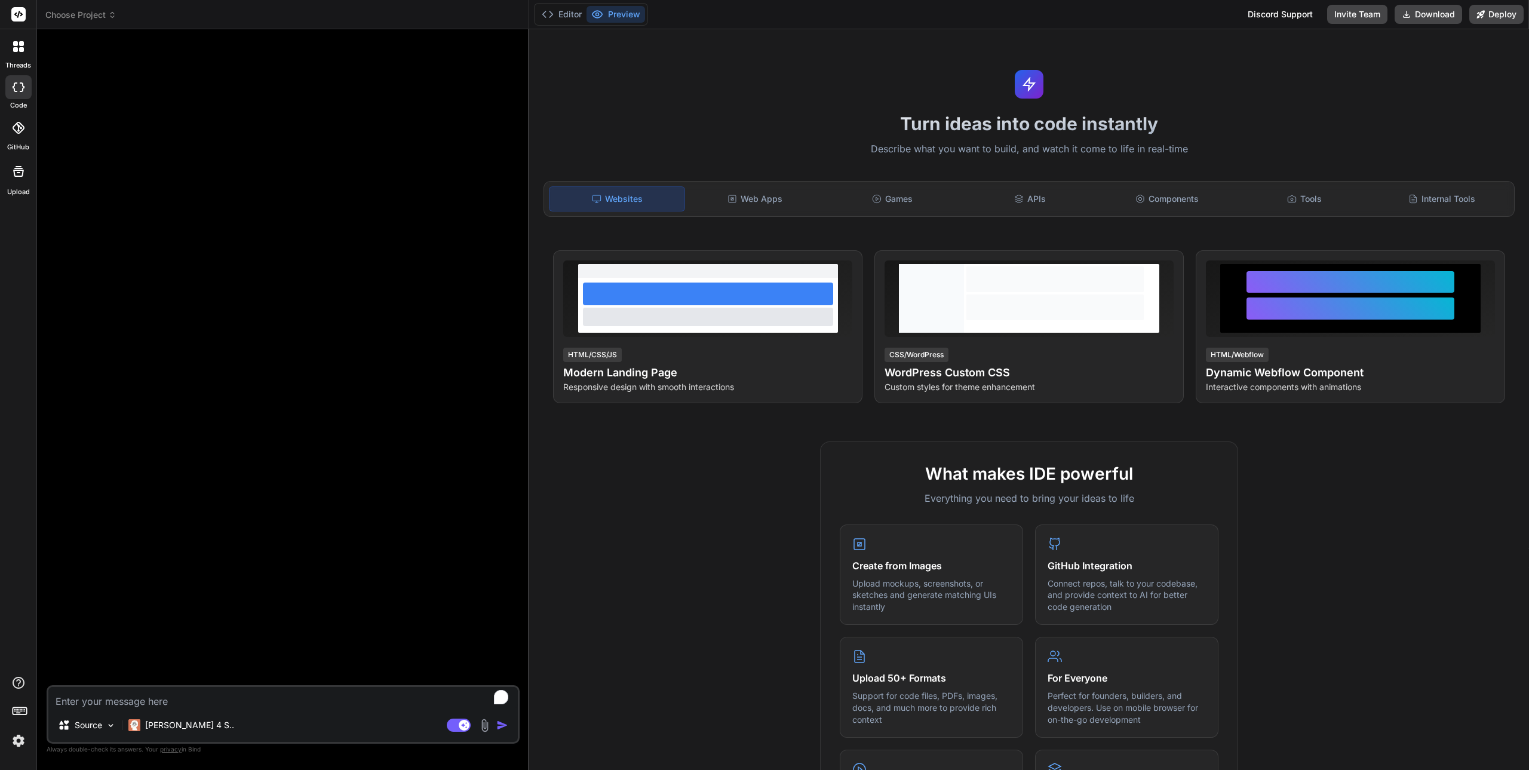
click at [94, 16] on span "Choose Project" at bounding box center [80, 15] width 71 height 12
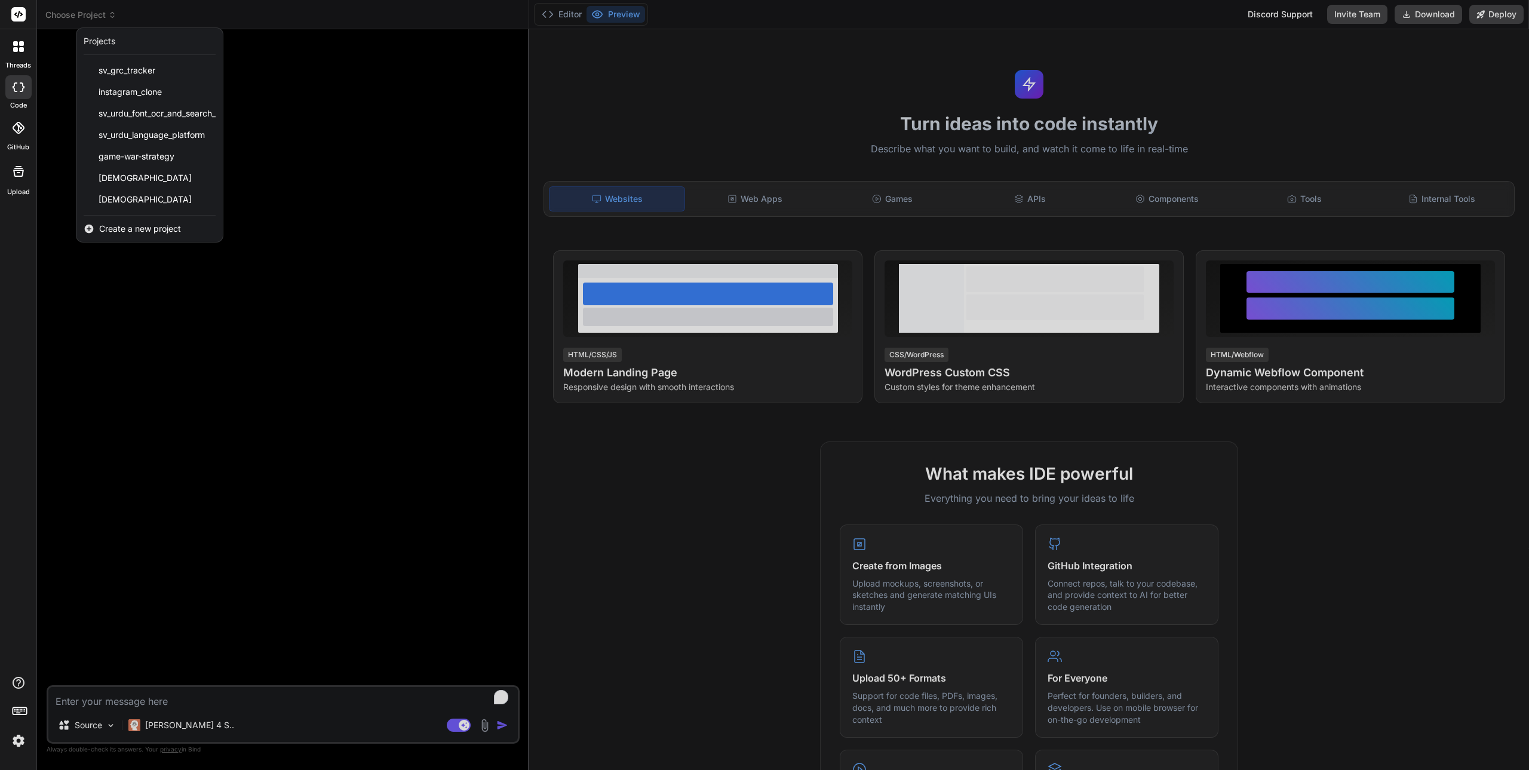
click at [123, 231] on span "Create a new project" at bounding box center [140, 229] width 82 height 12
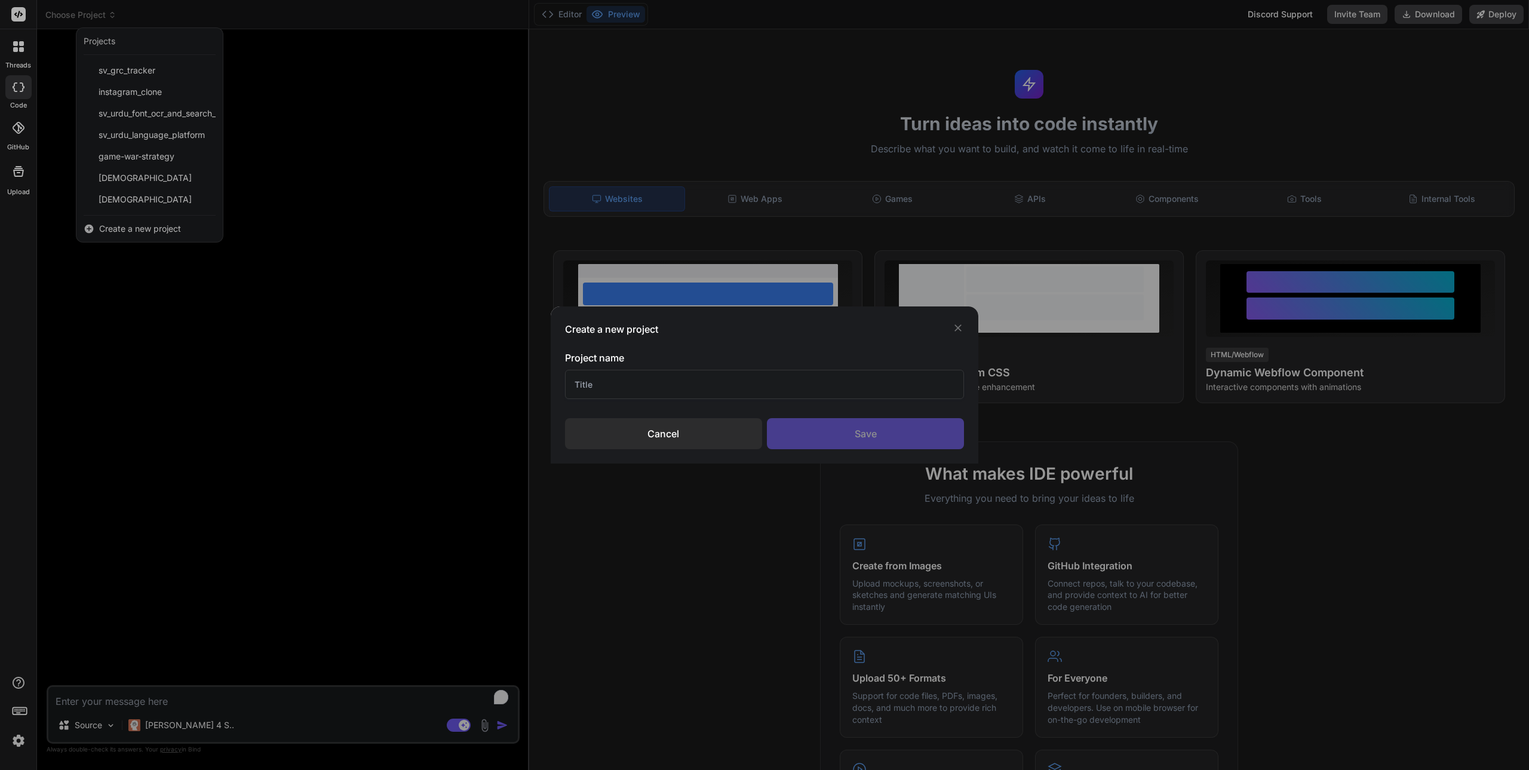
click at [677, 431] on div "Cancel" at bounding box center [663, 433] width 197 height 31
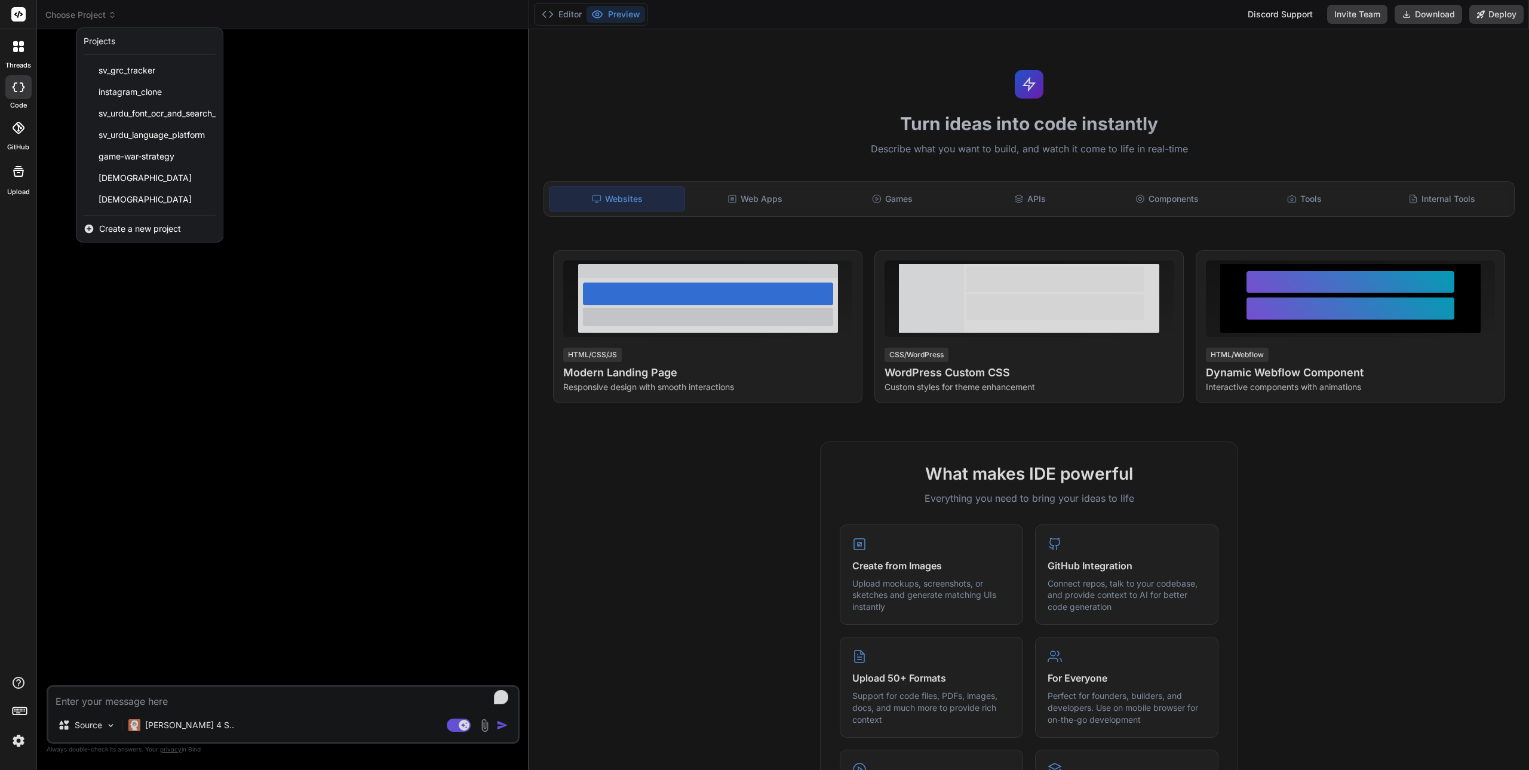
click at [20, 57] on div at bounding box center [18, 46] width 25 height 25
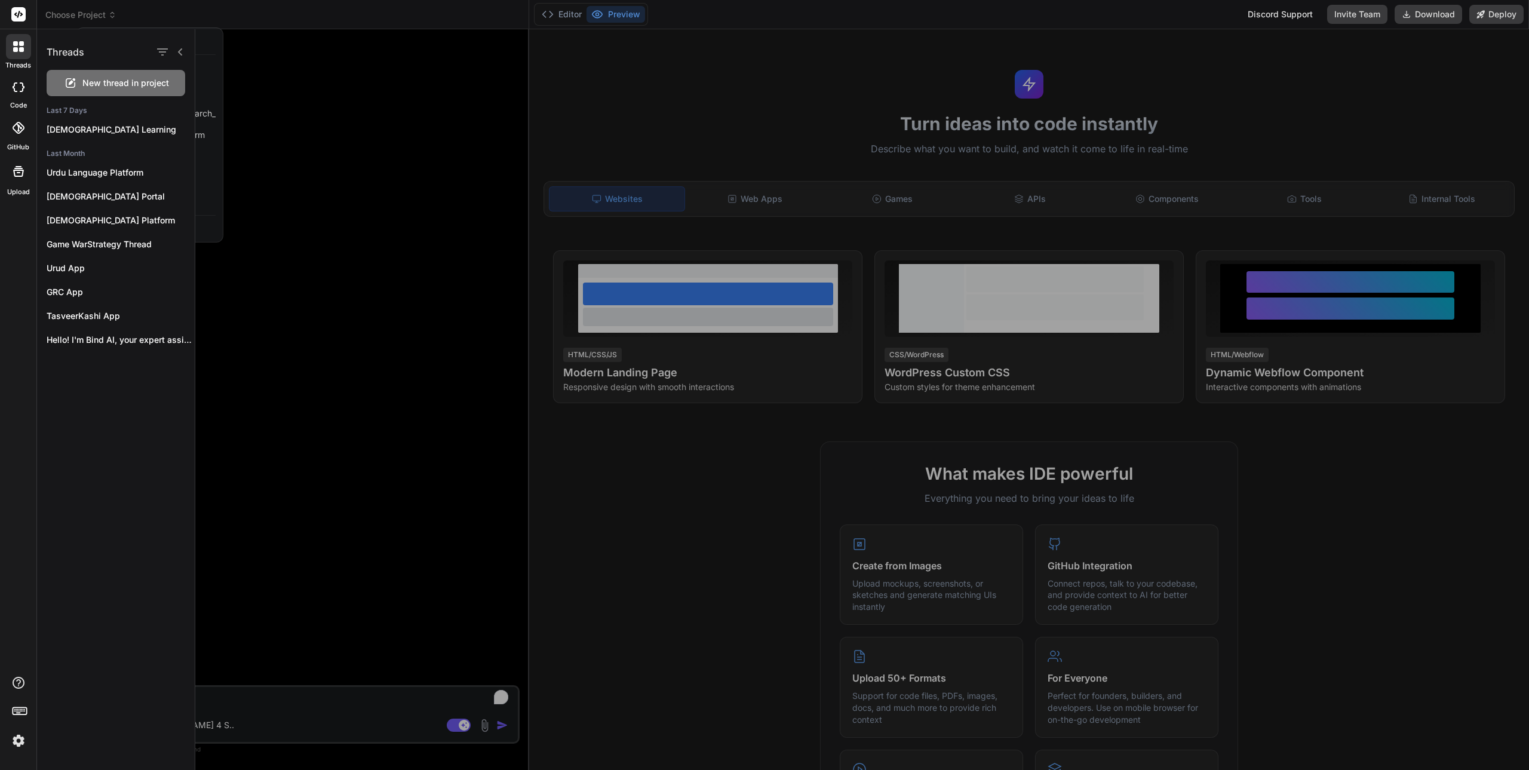
click at [21, 96] on div at bounding box center [18, 87] width 26 height 24
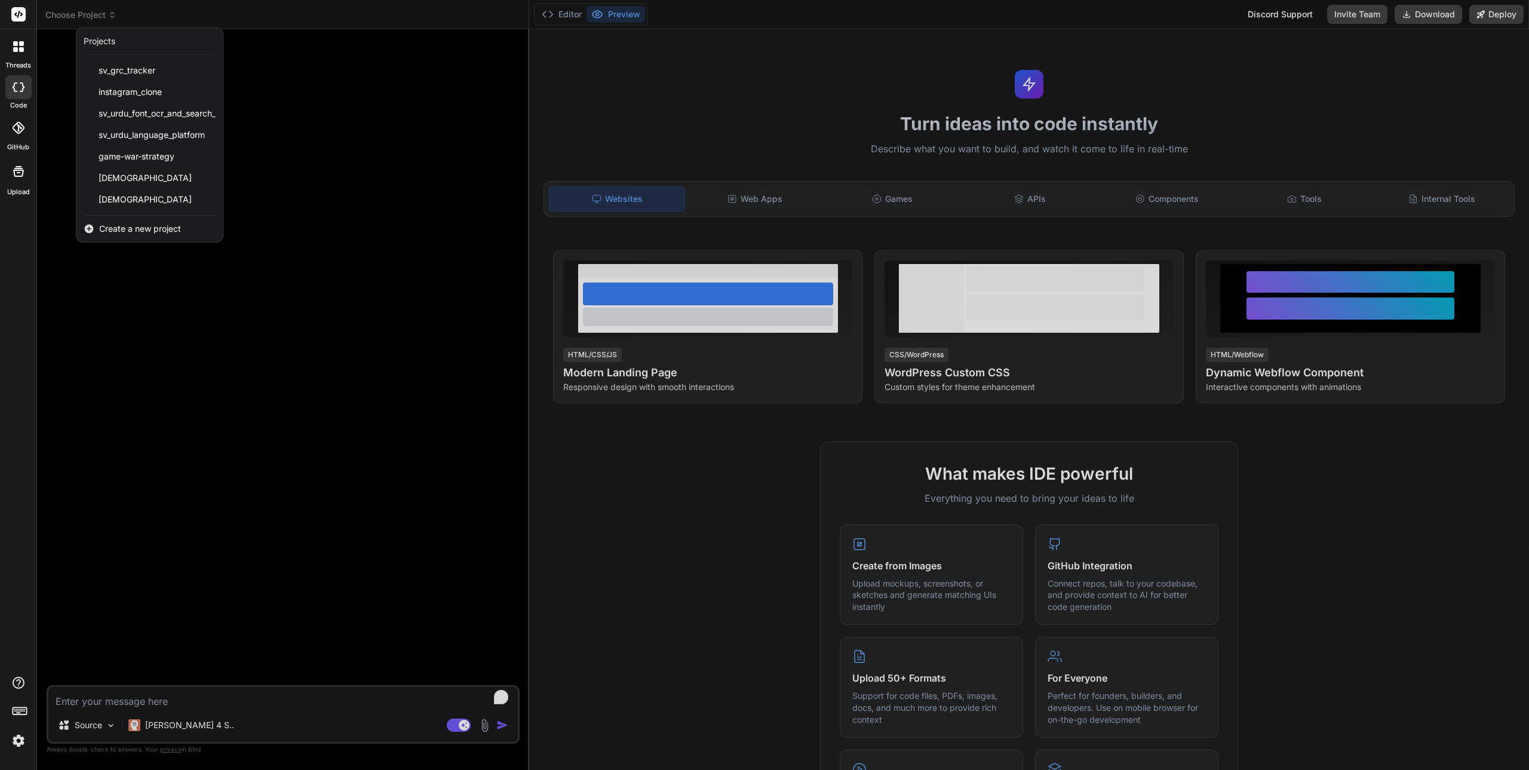
click at [21, 96] on div at bounding box center [18, 87] width 26 height 24
click at [19, 135] on div at bounding box center [18, 128] width 26 height 26
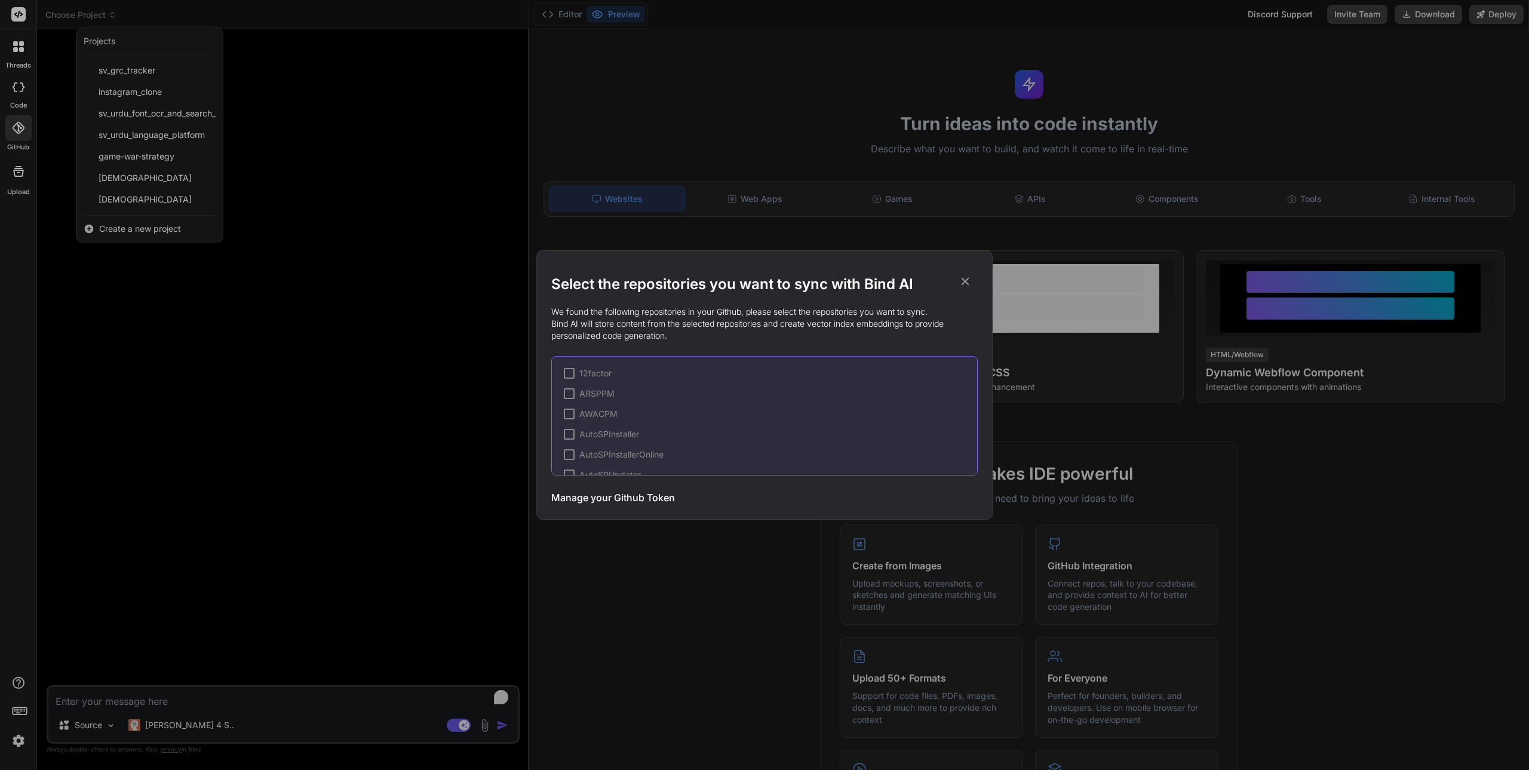
click at [21, 177] on div "Select the repositories you want to sync with Bind AI We found the following re…" at bounding box center [764, 385] width 1529 height 770
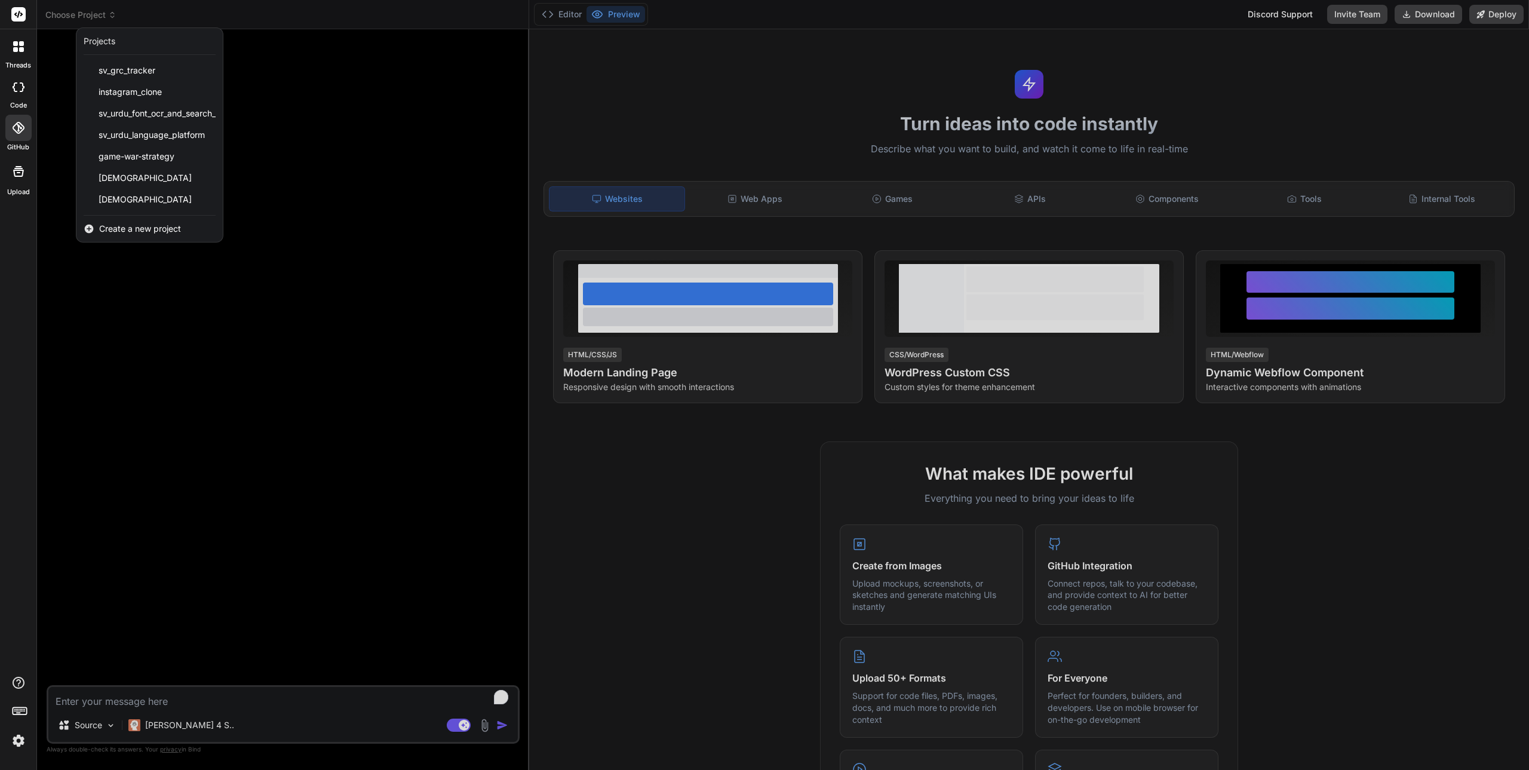
click at [19, 48] on icon at bounding box center [21, 49] width 5 height 5
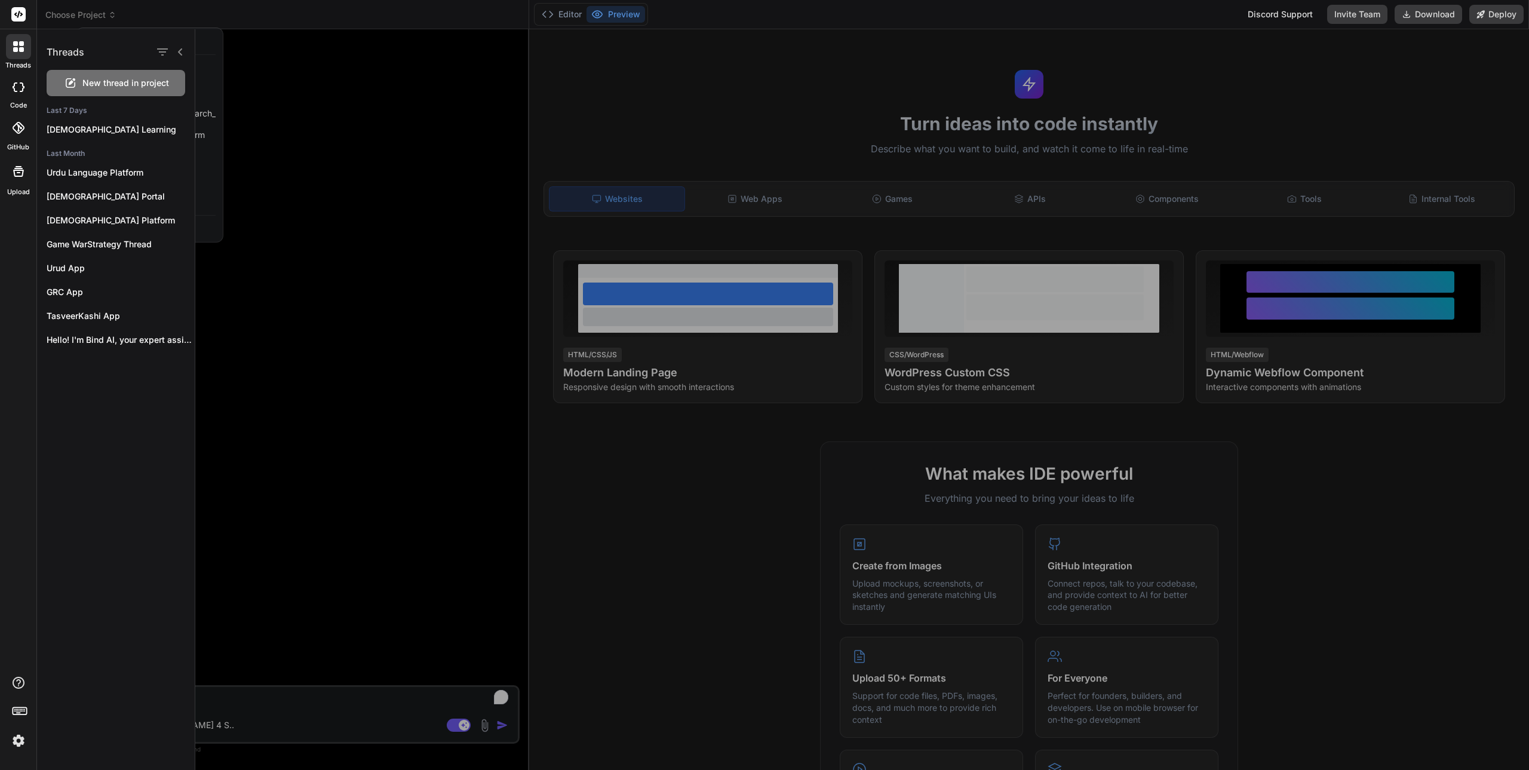
click at [24, 91] on icon at bounding box center [19, 87] width 12 height 10
type textarea "x"
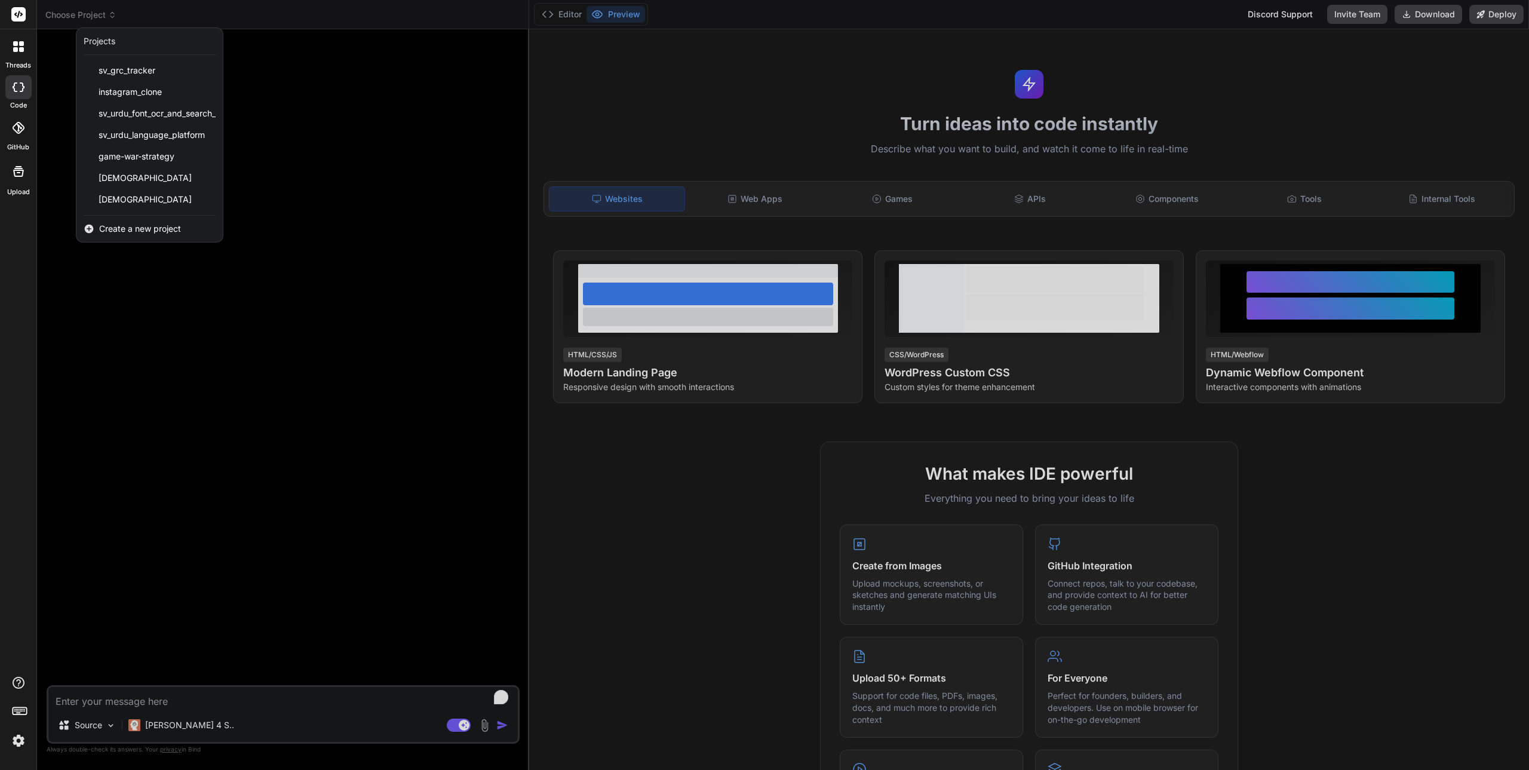
click at [19, 55] on div at bounding box center [18, 46] width 25 height 25
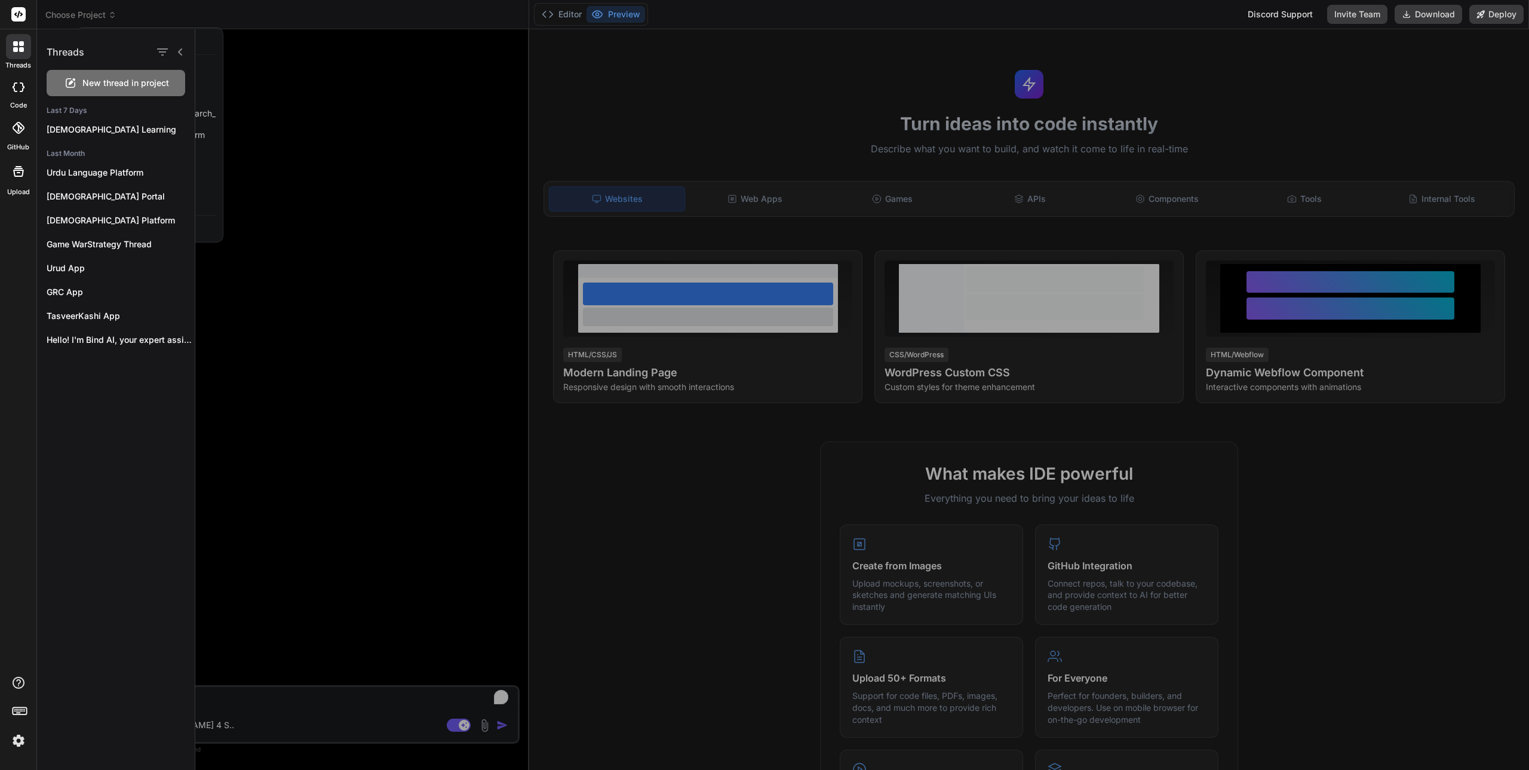
click at [78, 14] on div at bounding box center [764, 385] width 1529 height 770
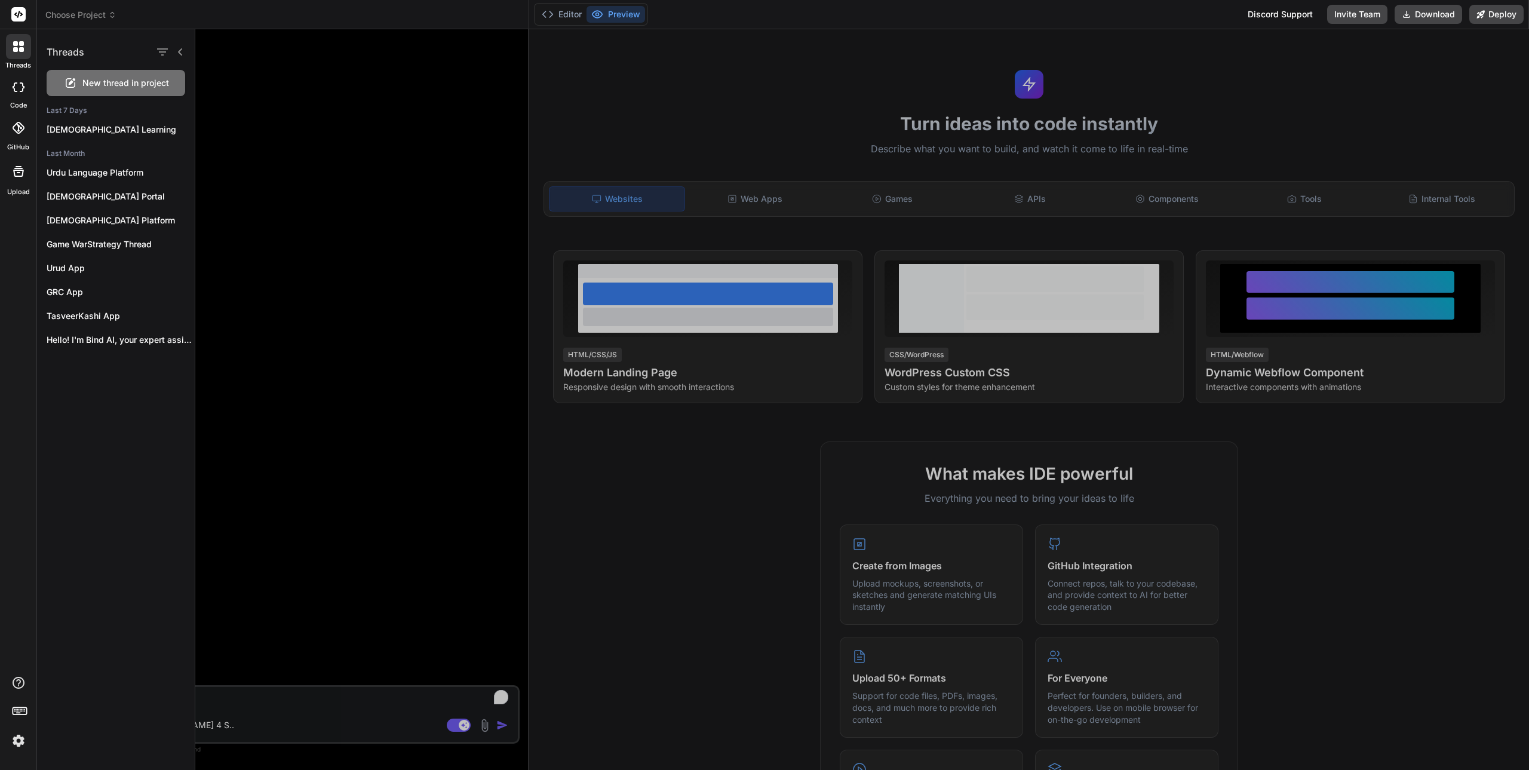
click at [78, 14] on span "Choose Project" at bounding box center [80, 15] width 71 height 12
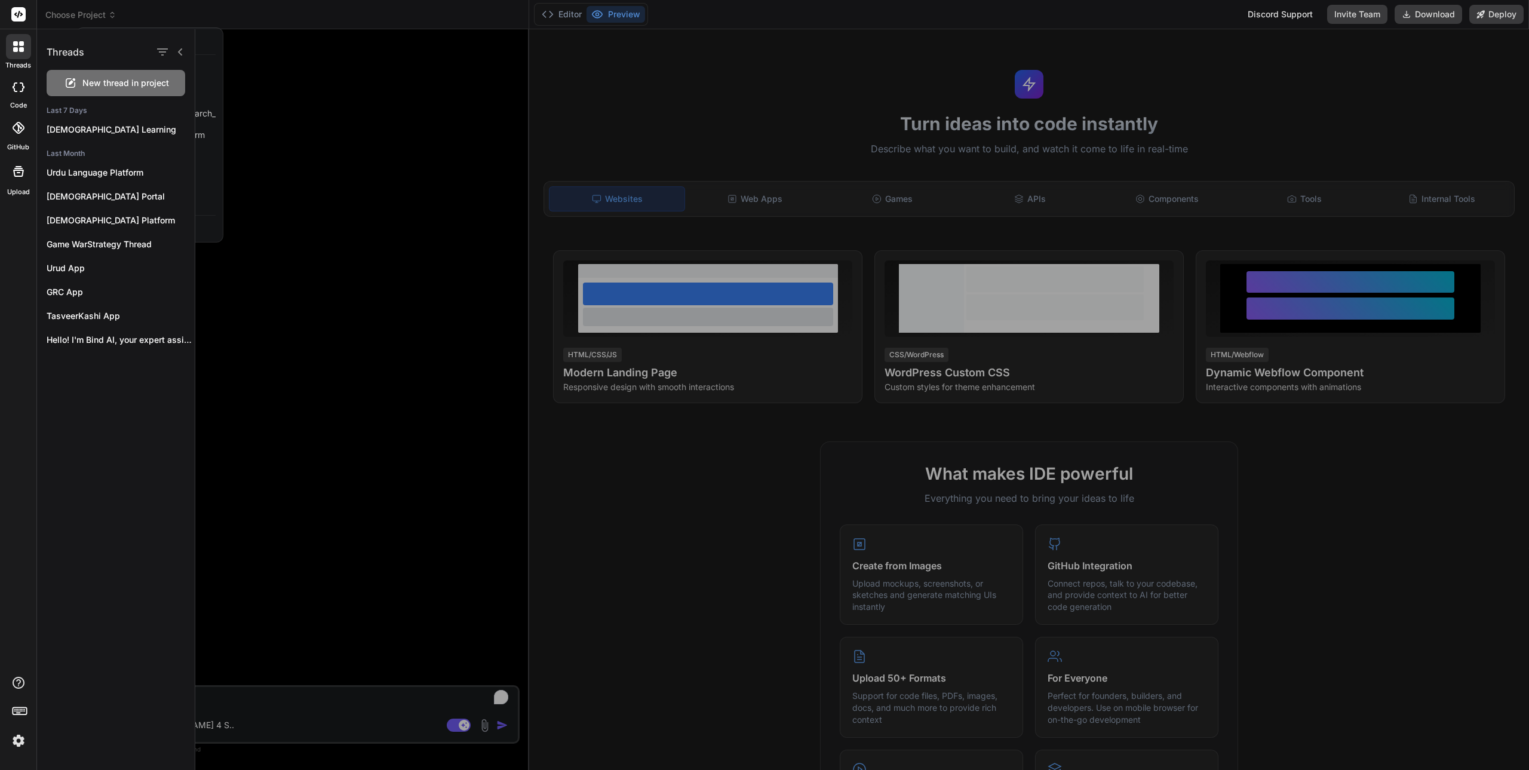
click at [316, 100] on div at bounding box center [861, 399] width 1333 height 740
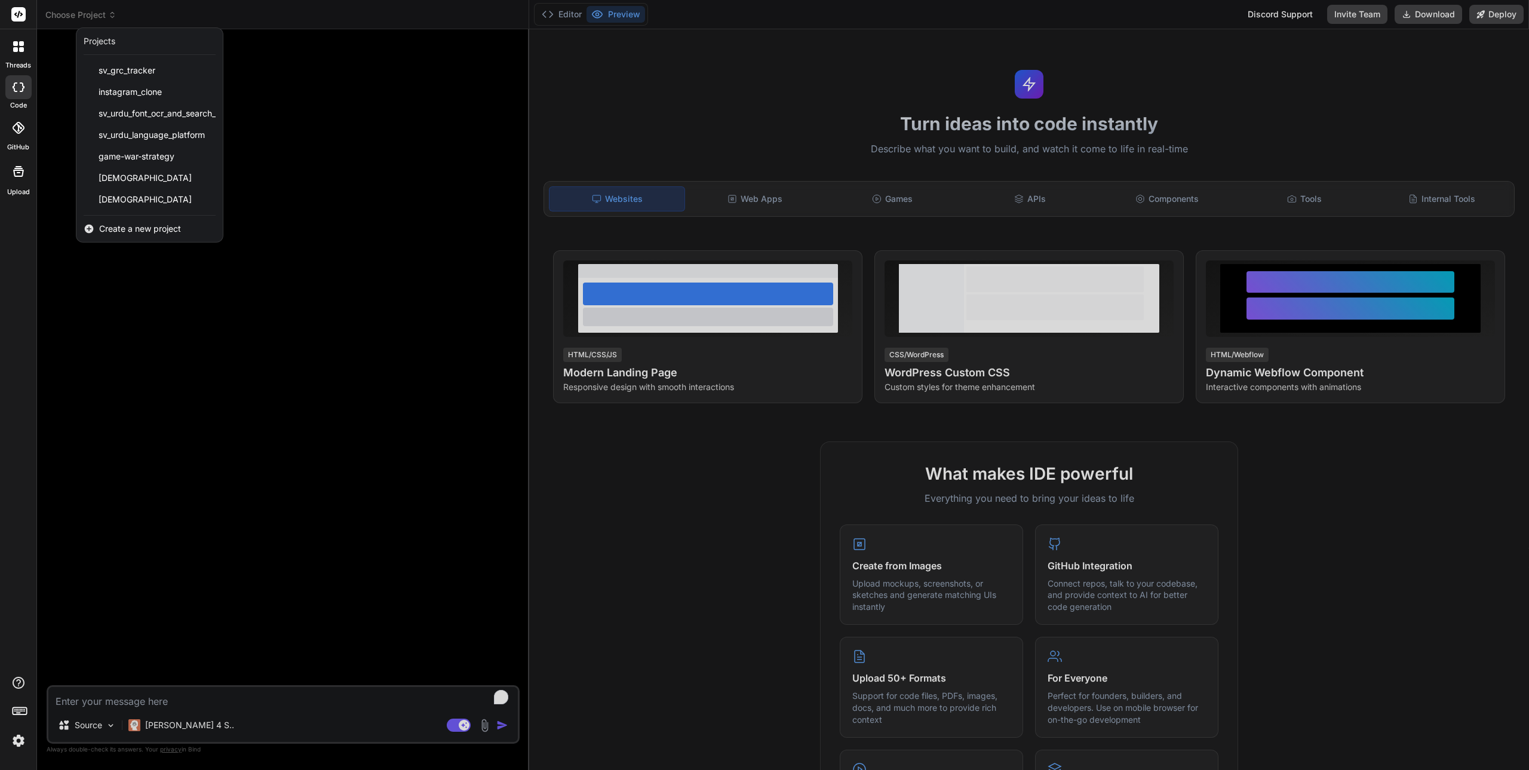
click at [128, 225] on span "Create a new project" at bounding box center [140, 229] width 82 height 12
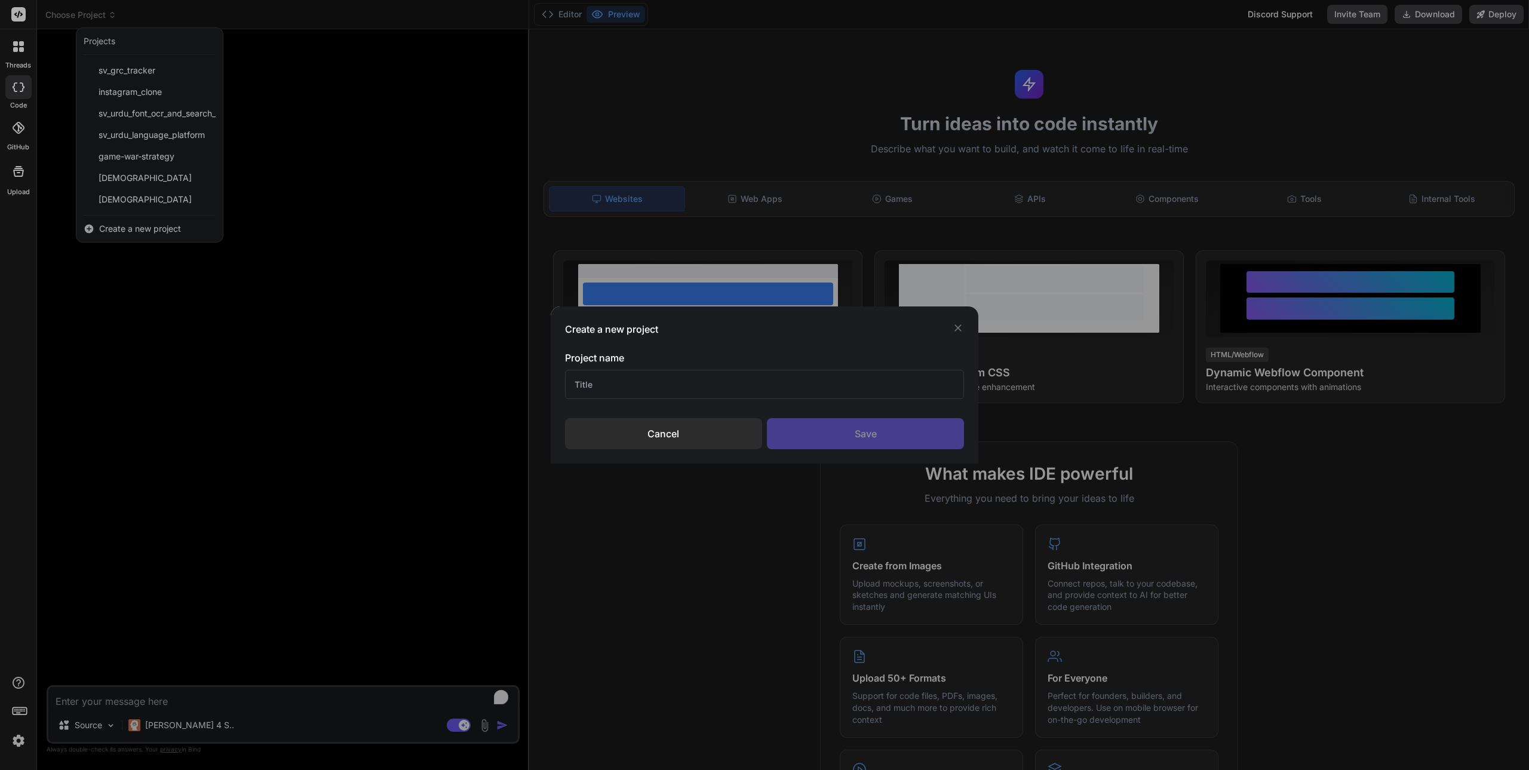
click at [598, 388] on input "text" at bounding box center [764, 384] width 399 height 29
click at [664, 382] on input "CyberPanelPlugin" at bounding box center [764, 384] width 399 height 29
type input "CyberPanelPlugin"
drag, startPoint x: 665, startPoint y: 437, endPoint x: 789, endPoint y: 403, distance: 129.4
click at [777, 398] on div "Project name CyberPanelPlugin Cancel Save" at bounding box center [764, 400] width 399 height 99
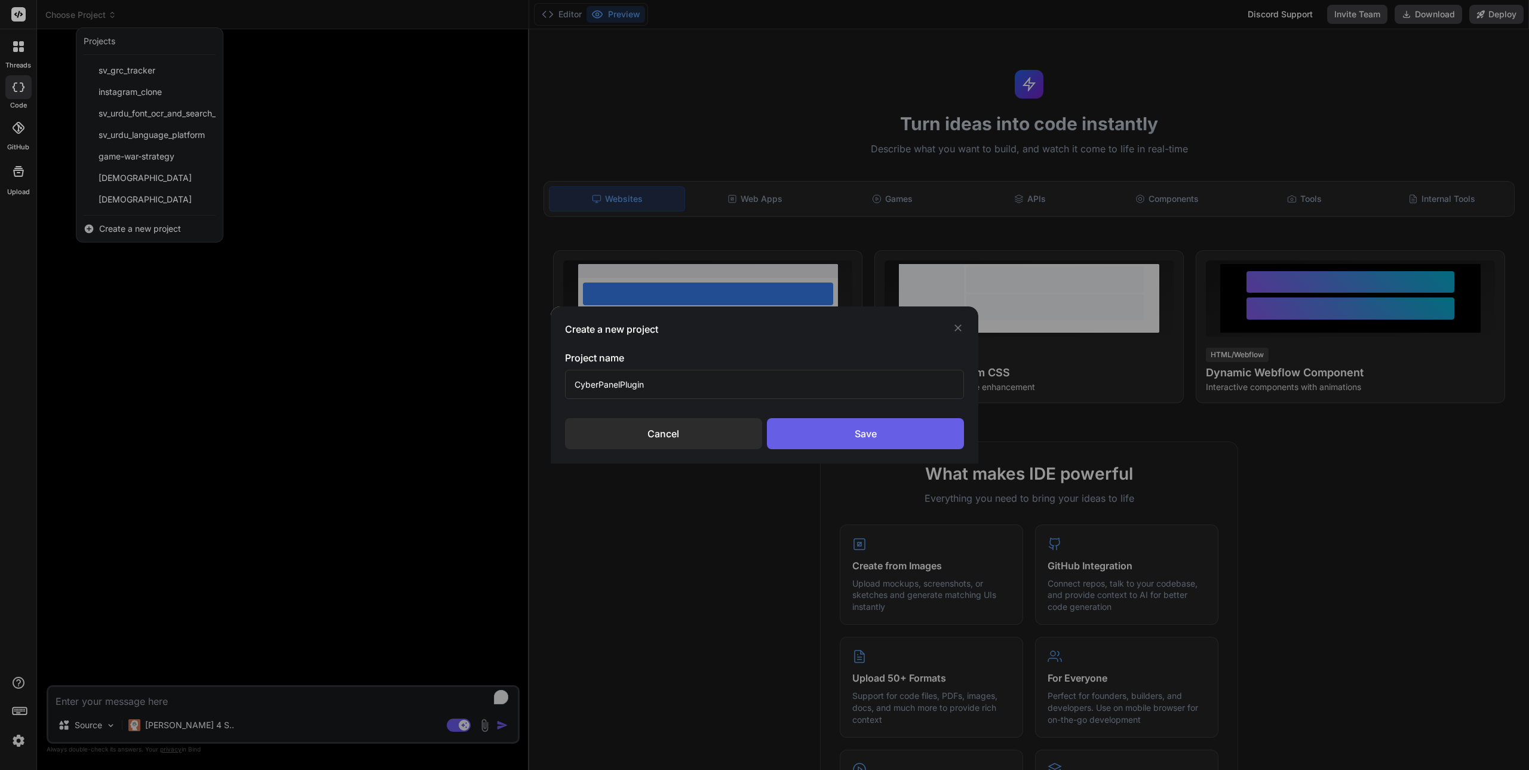
click at [834, 432] on div "Save" at bounding box center [865, 433] width 197 height 31
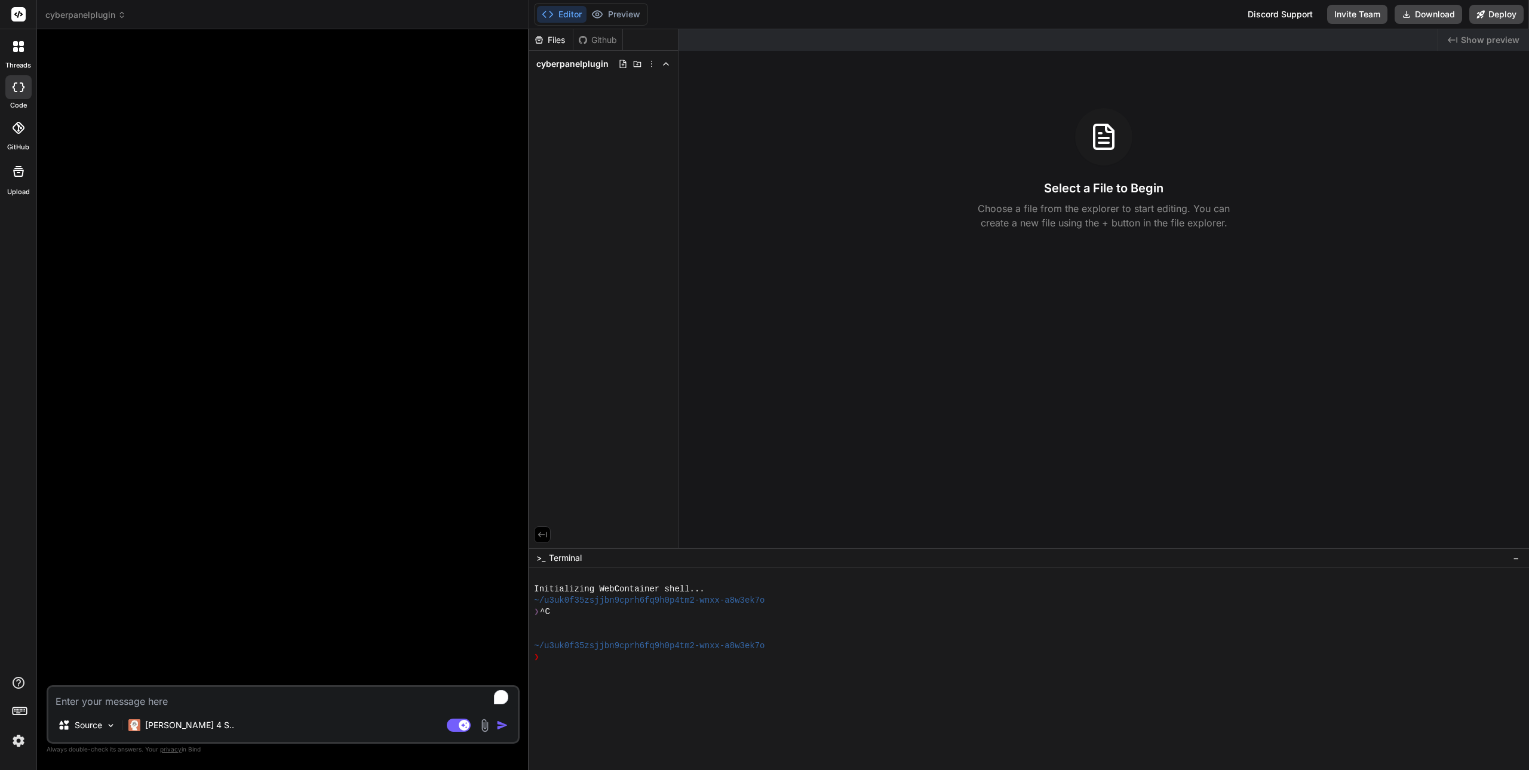
click at [99, 16] on span "cyberpanelplugin" at bounding box center [85, 15] width 81 height 12
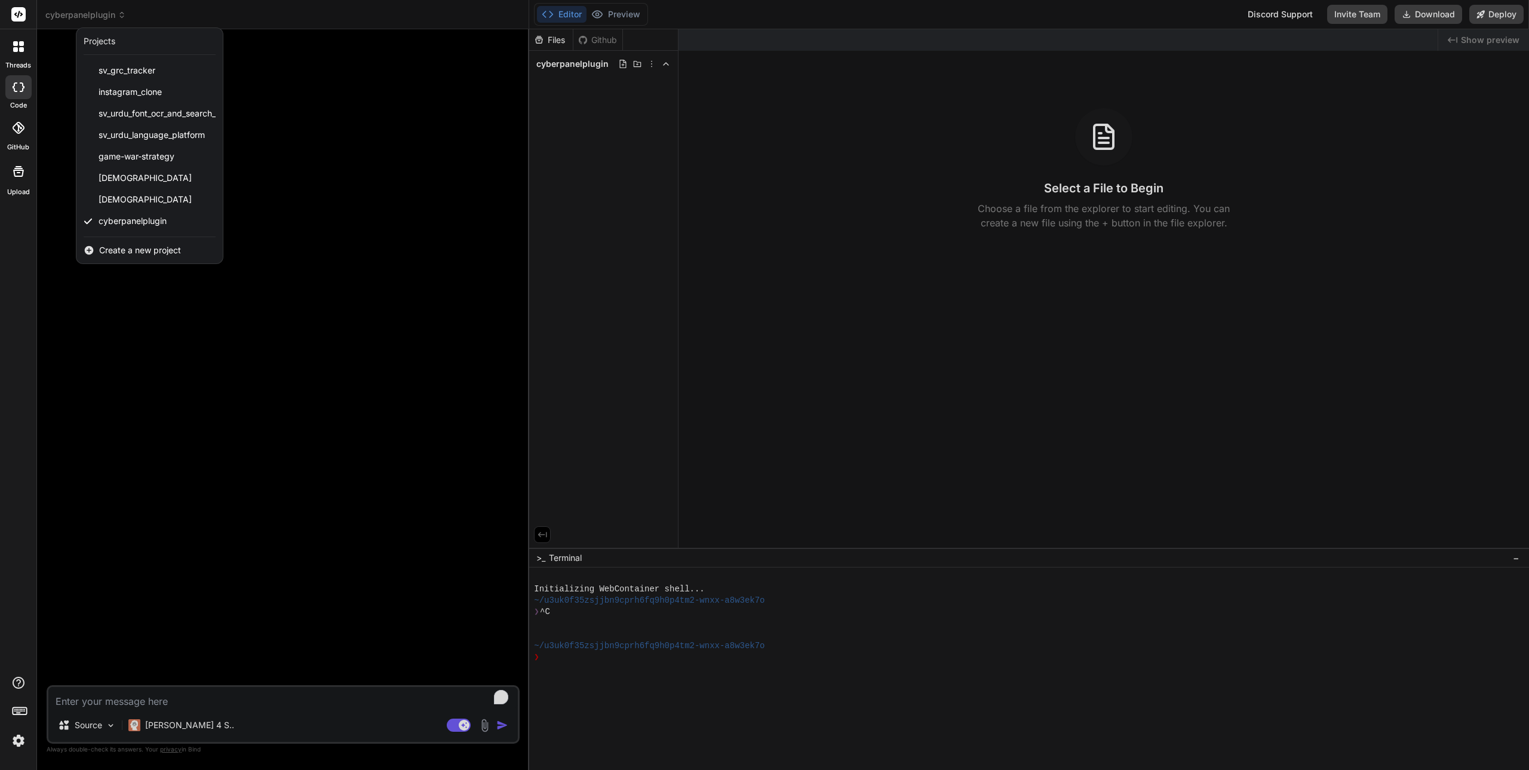
click at [308, 185] on div at bounding box center [764, 385] width 1529 height 770
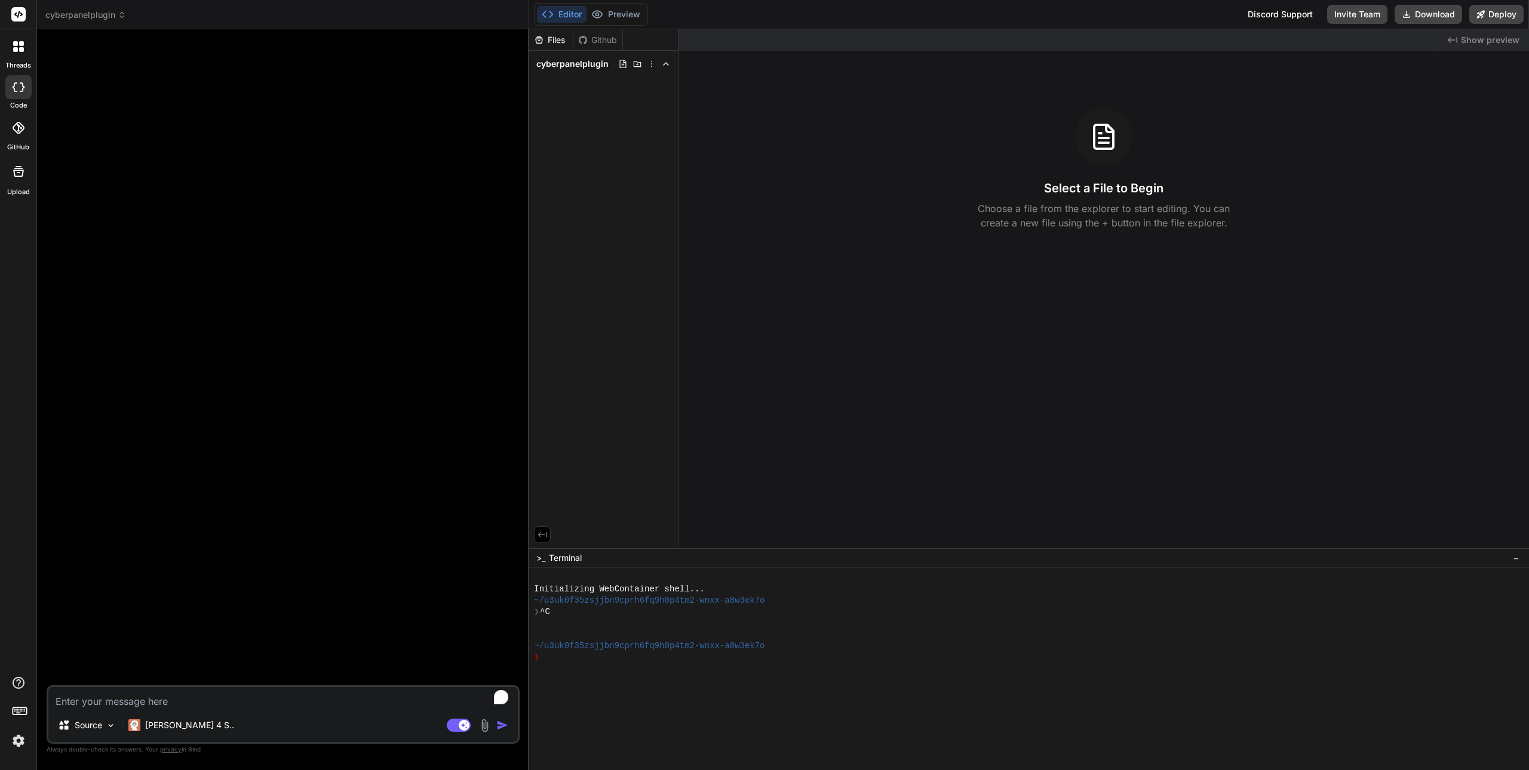
click at [116, 701] on textarea "To enrich screen reader interactions, please activate Accessibility in Grammarl…" at bounding box center [282, 697] width 469 height 21
click at [164, 730] on p "[PERSON_NAME] 4 S.." at bounding box center [189, 725] width 89 height 12
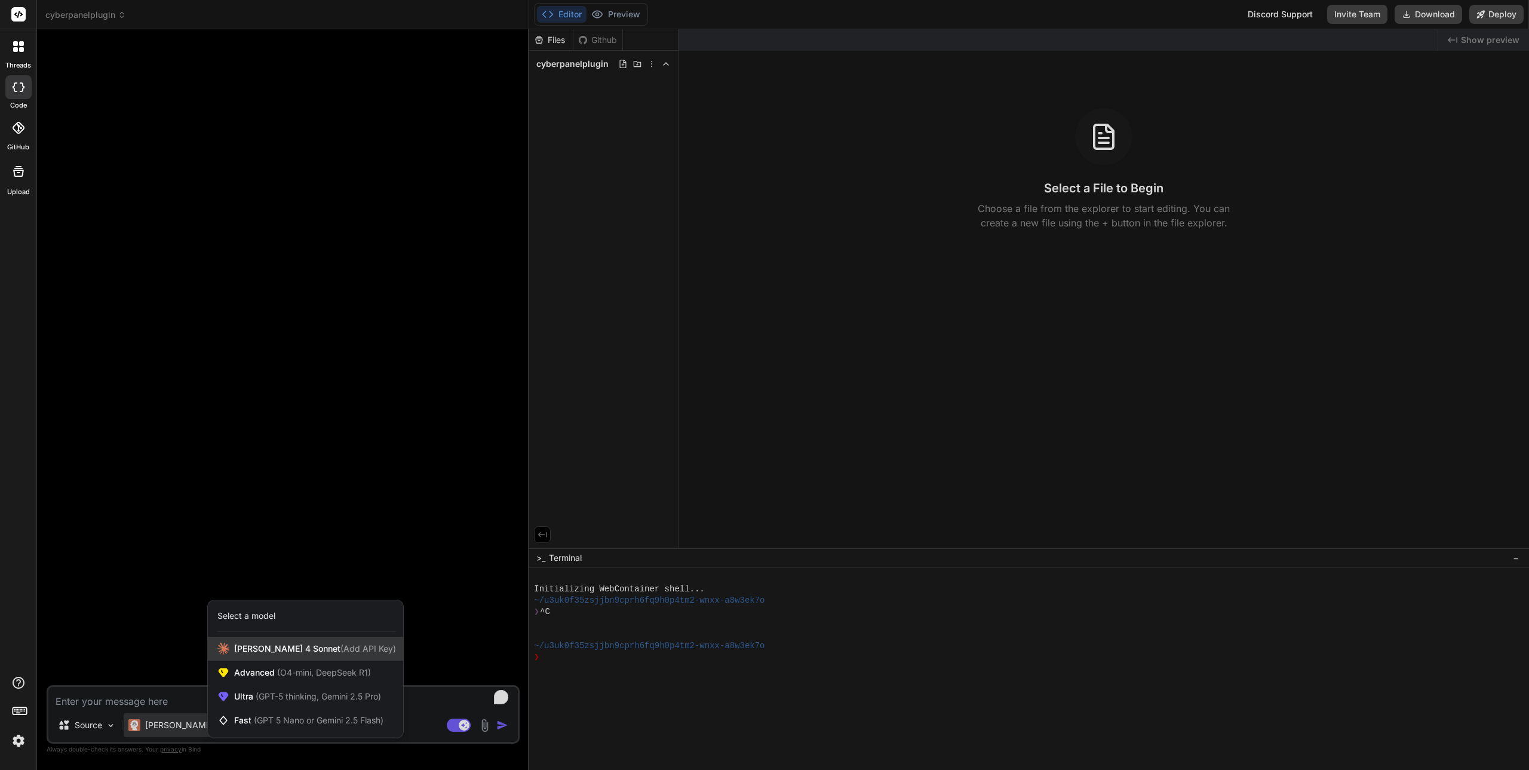
click at [271, 647] on span "[PERSON_NAME] 4 Sonnet (Add API Key)" at bounding box center [315, 649] width 162 height 12
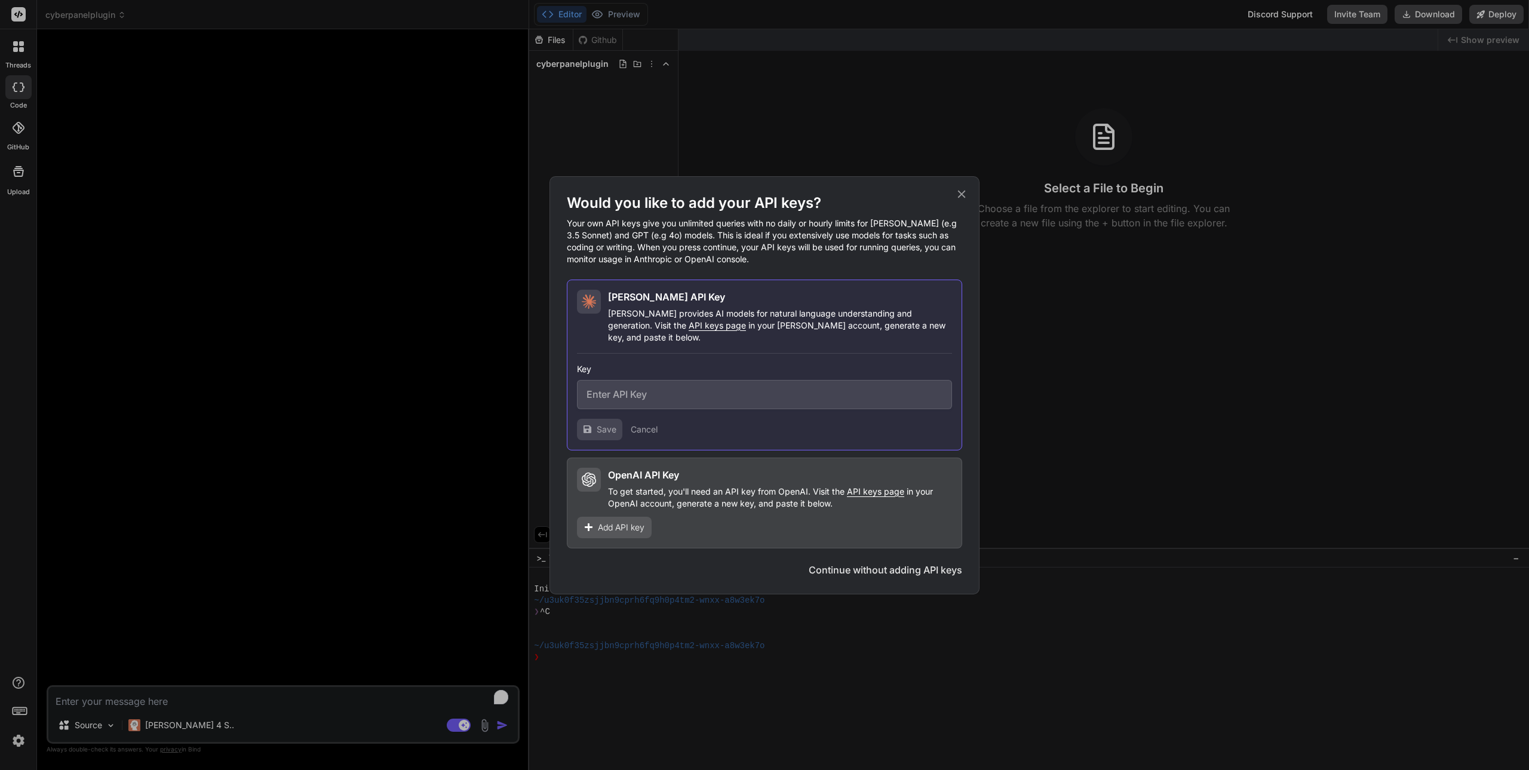
click at [832, 563] on button "Continue without adding API keys" at bounding box center [885, 570] width 153 height 14
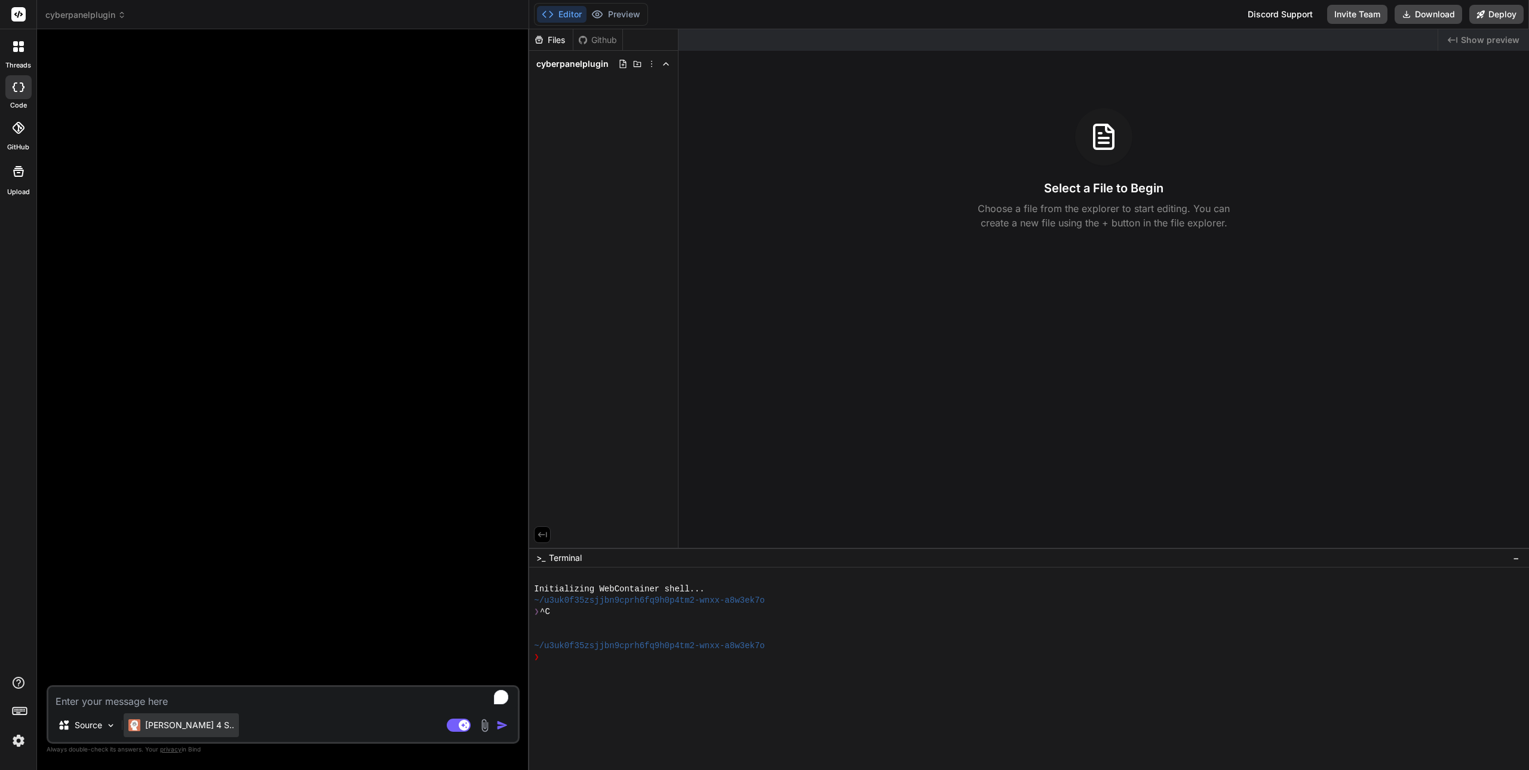
click at [190, 728] on p "[PERSON_NAME] 4 S.." at bounding box center [189, 725] width 89 height 12
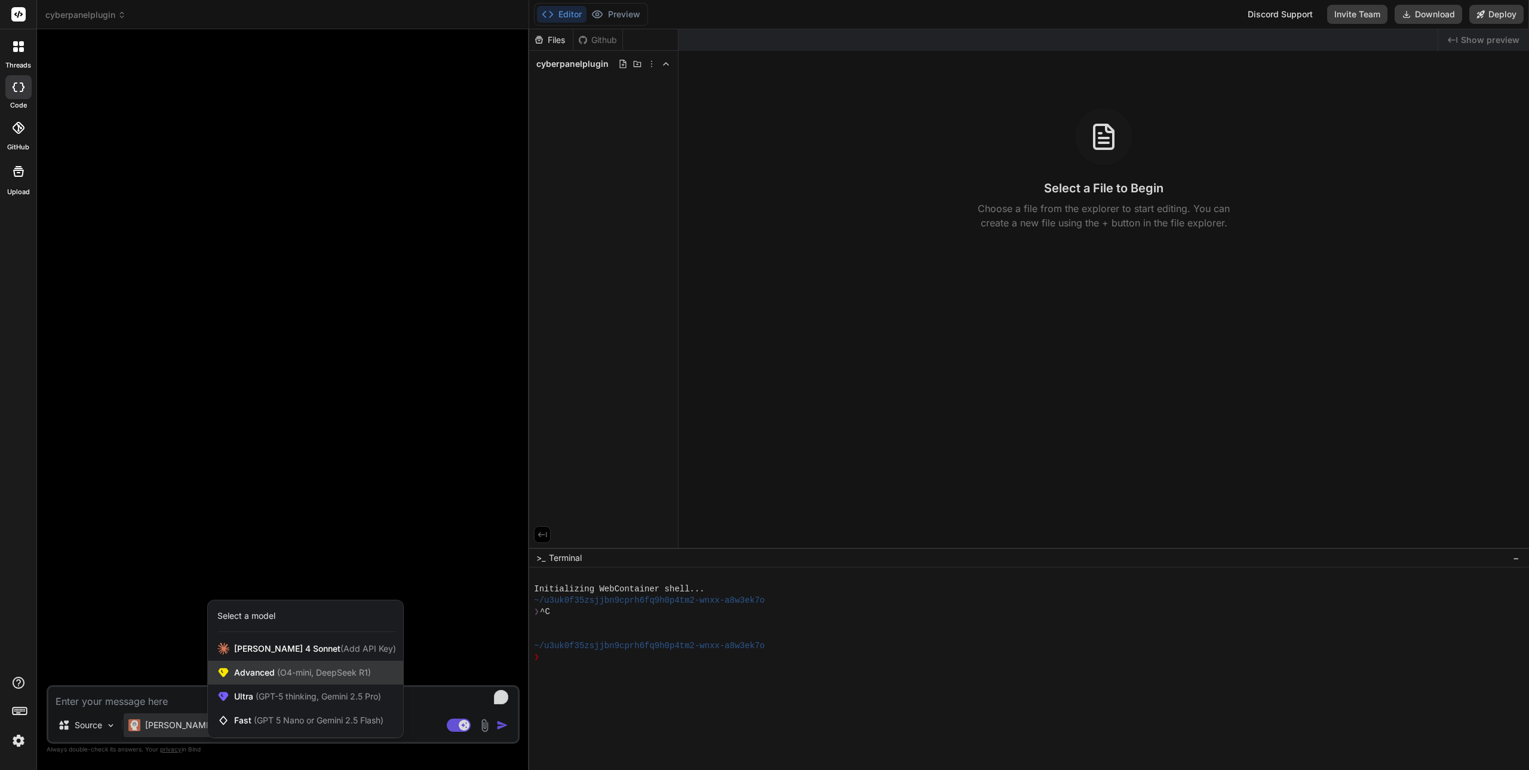
click at [264, 670] on span "Advanced (O4-mini, DeepSeek R1)" at bounding box center [302, 672] width 137 height 12
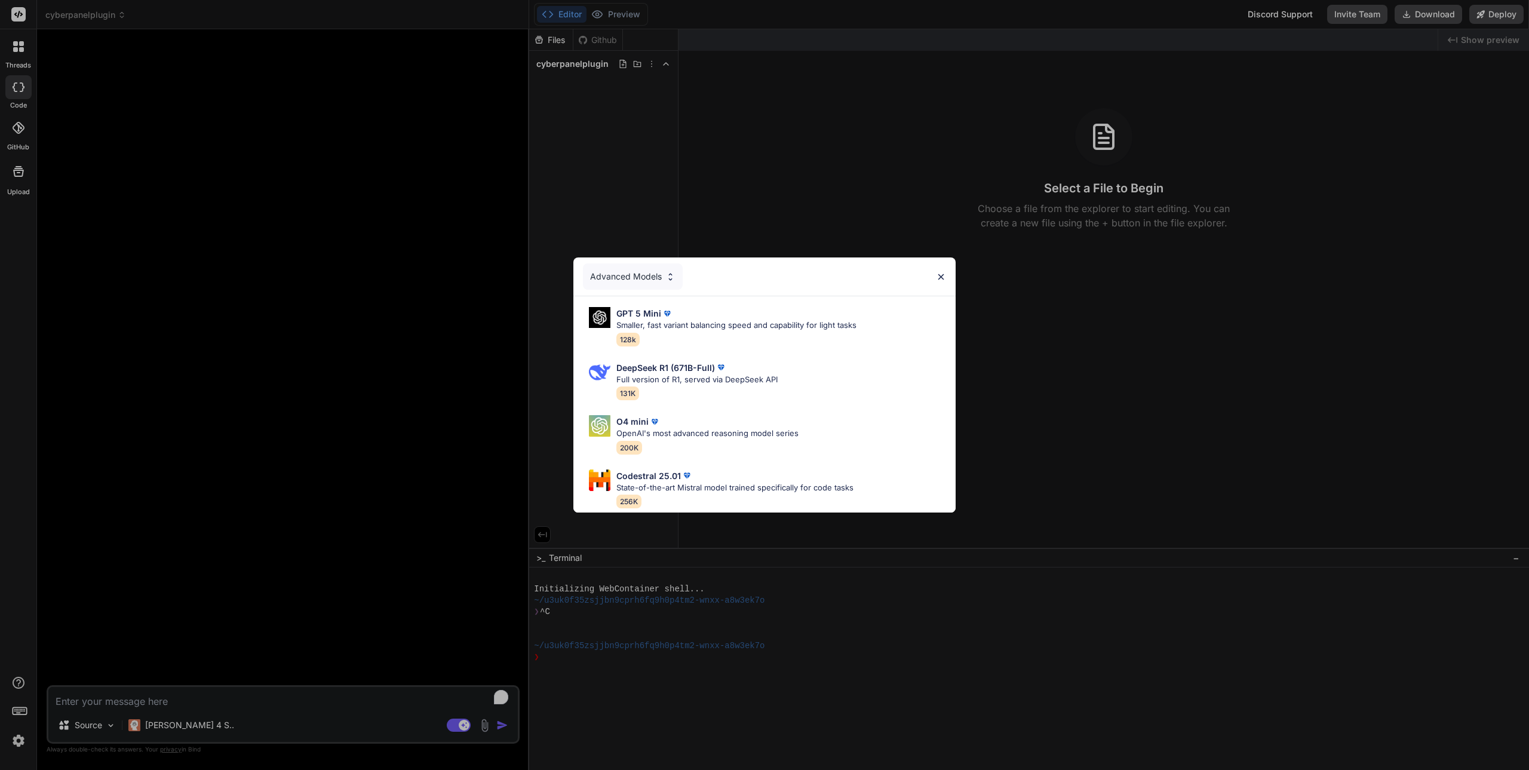
click at [614, 272] on div "Advanced Models" at bounding box center [633, 276] width 100 height 26
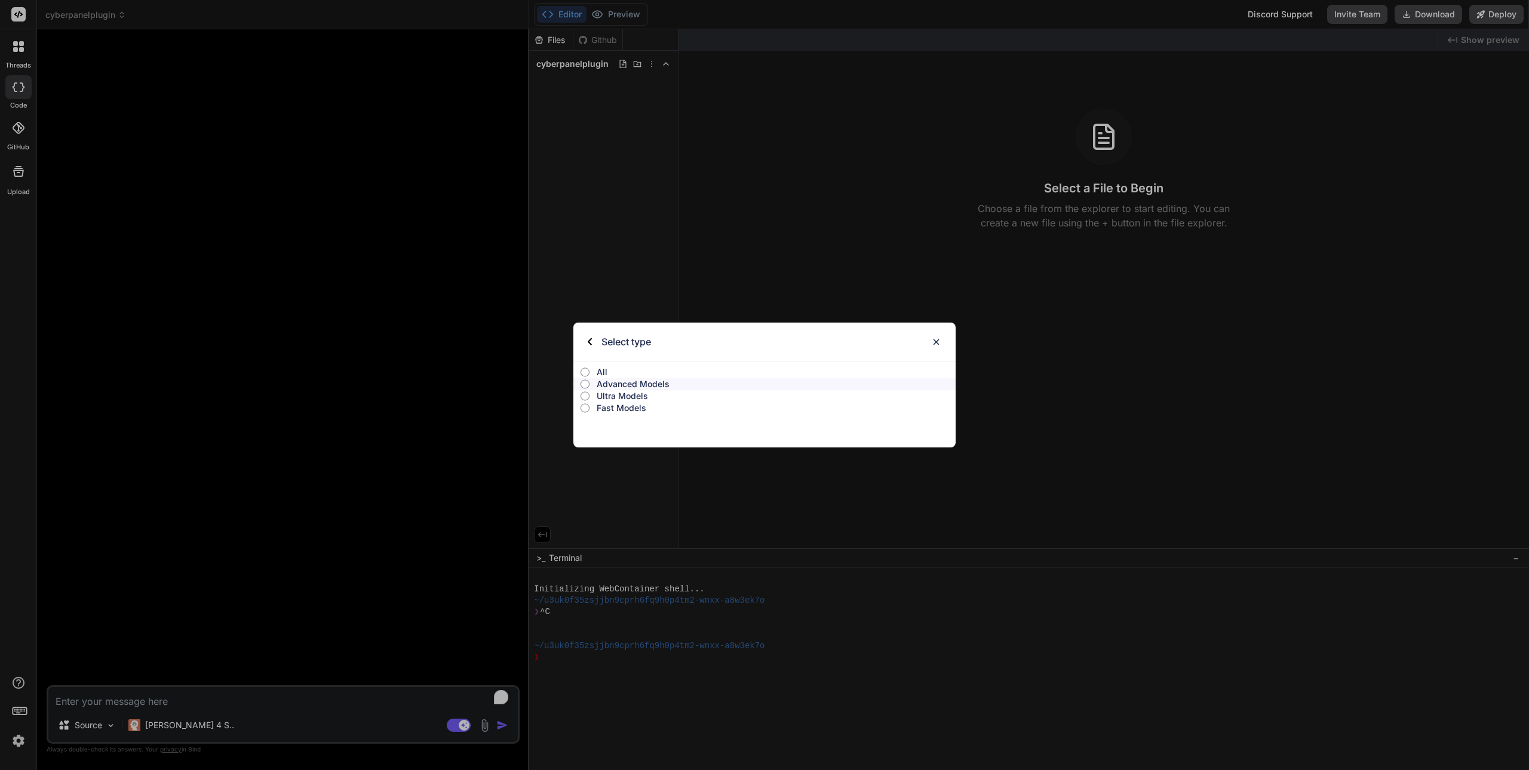
click at [631, 386] on p "Advanced Models" at bounding box center [776, 384] width 359 height 12
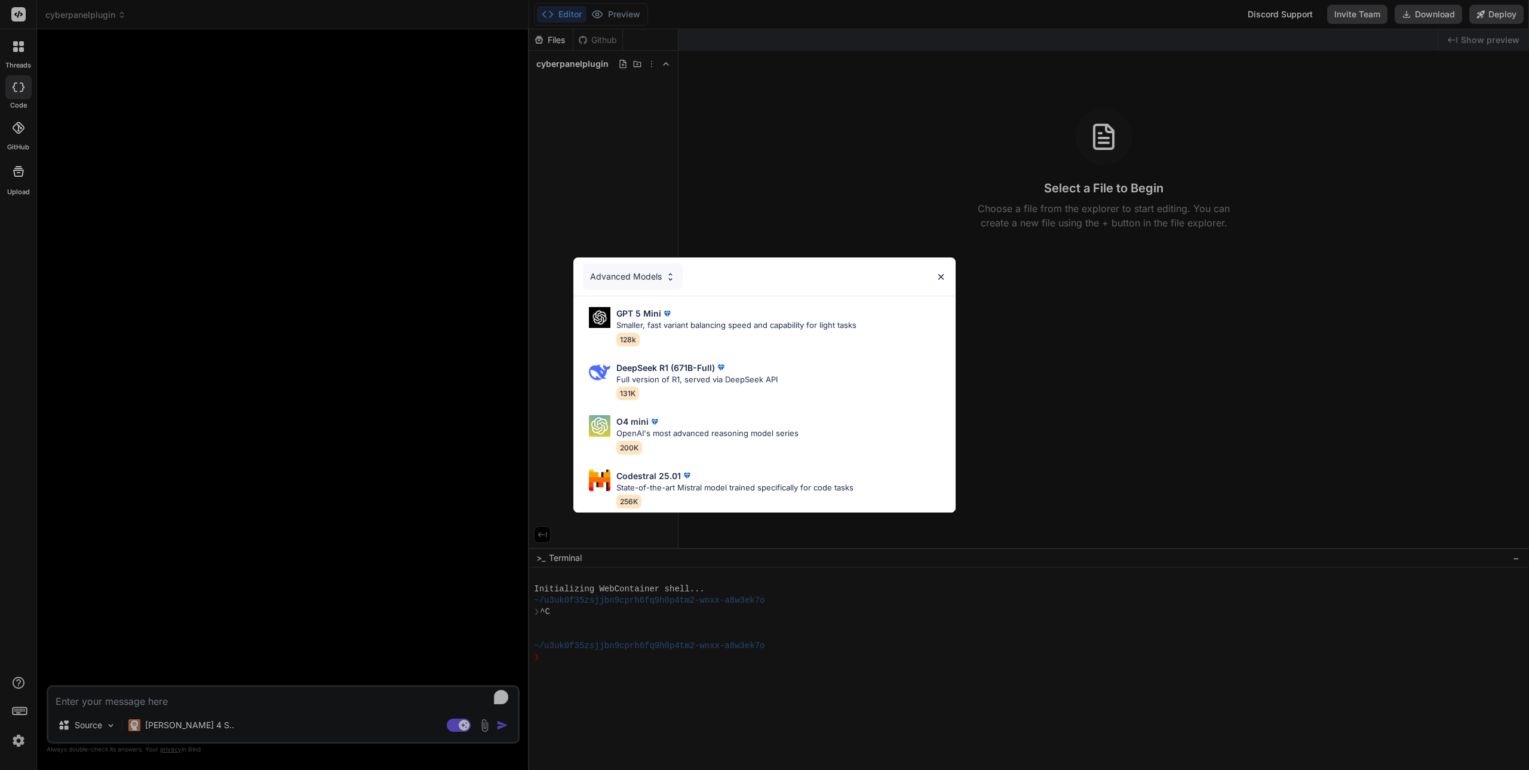
click at [634, 272] on div "Advanced Models" at bounding box center [633, 276] width 100 height 26
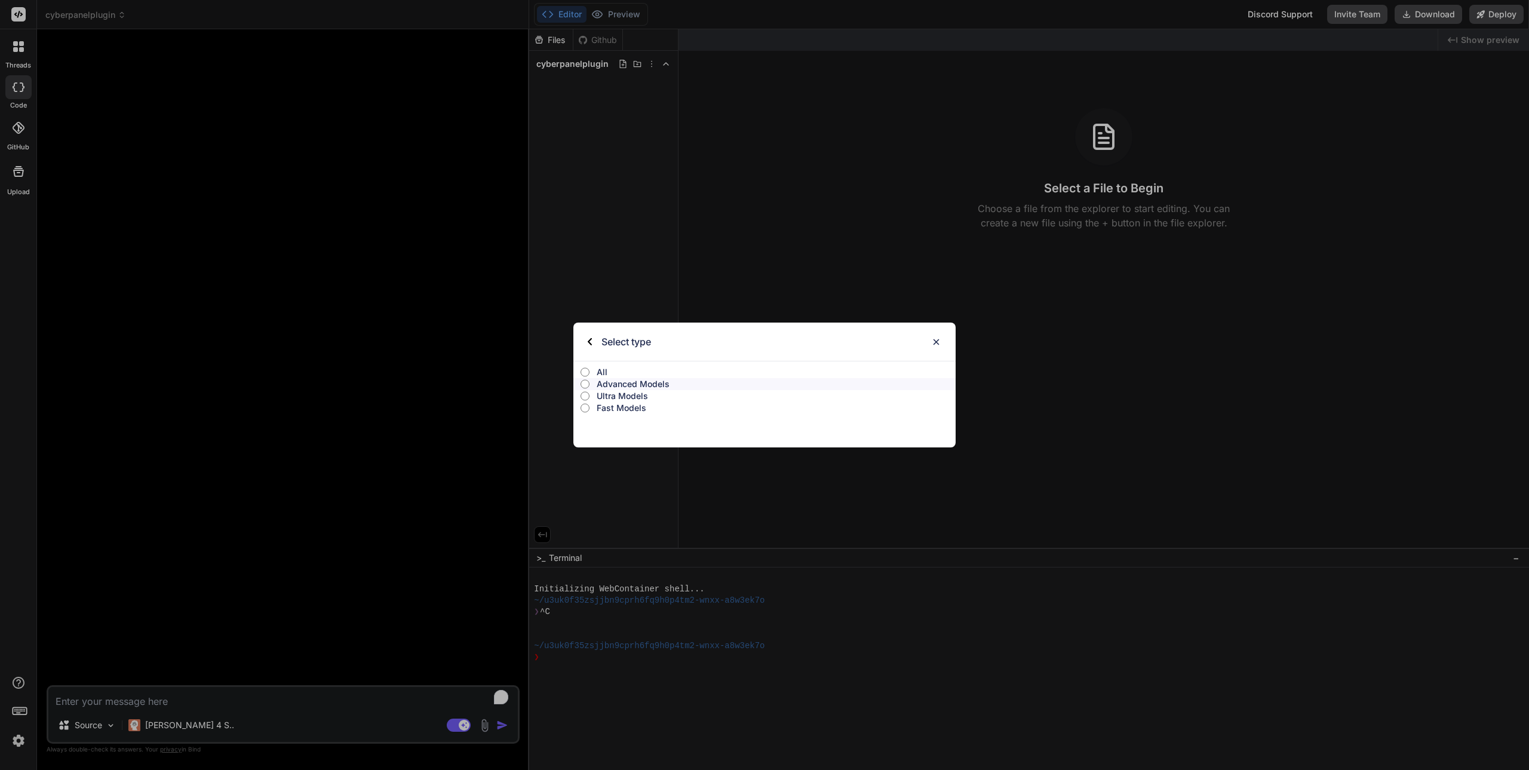
click at [623, 399] on p "Ultra Models" at bounding box center [776, 396] width 359 height 12
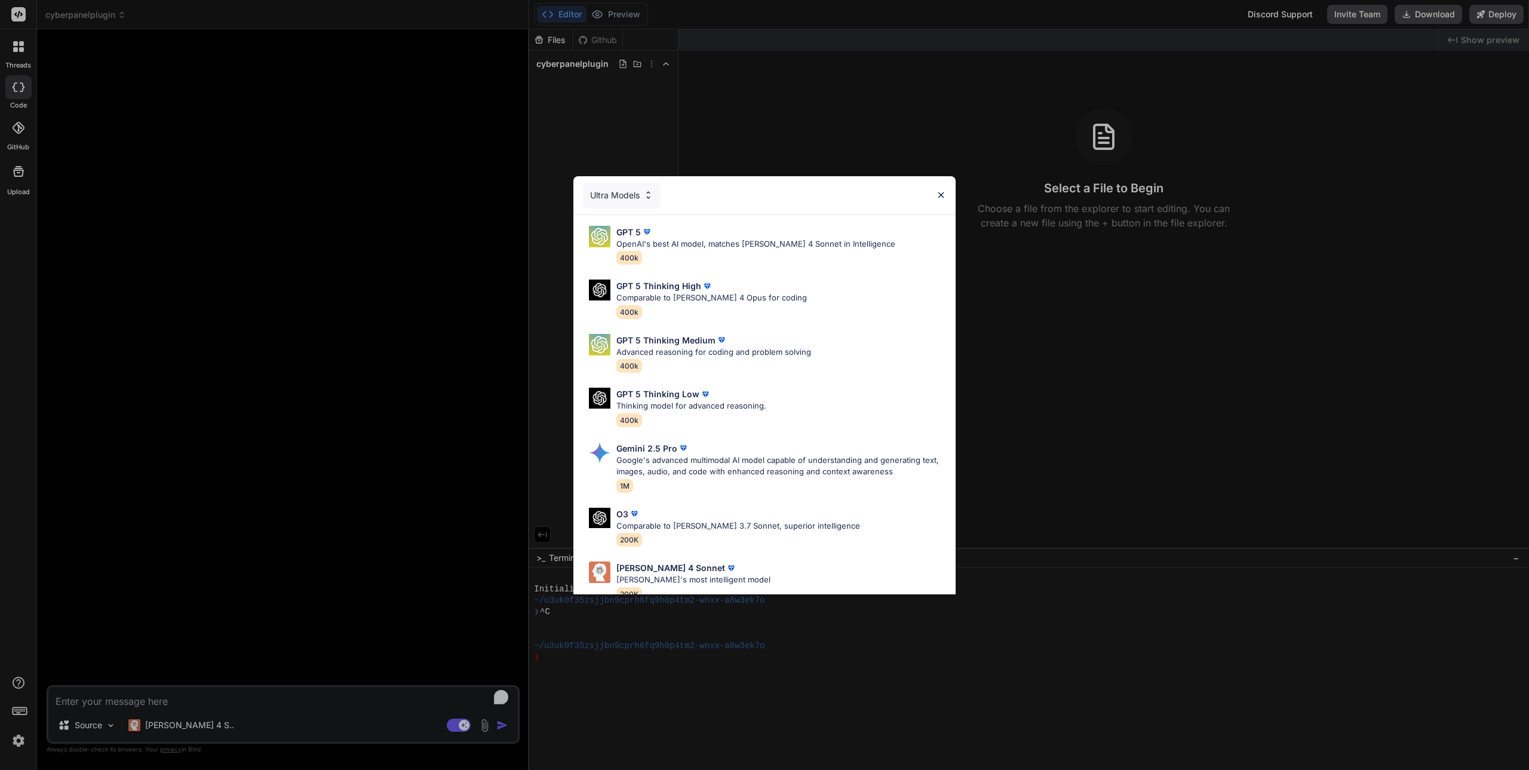
click at [622, 193] on div "Ultra Models" at bounding box center [622, 195] width 78 height 26
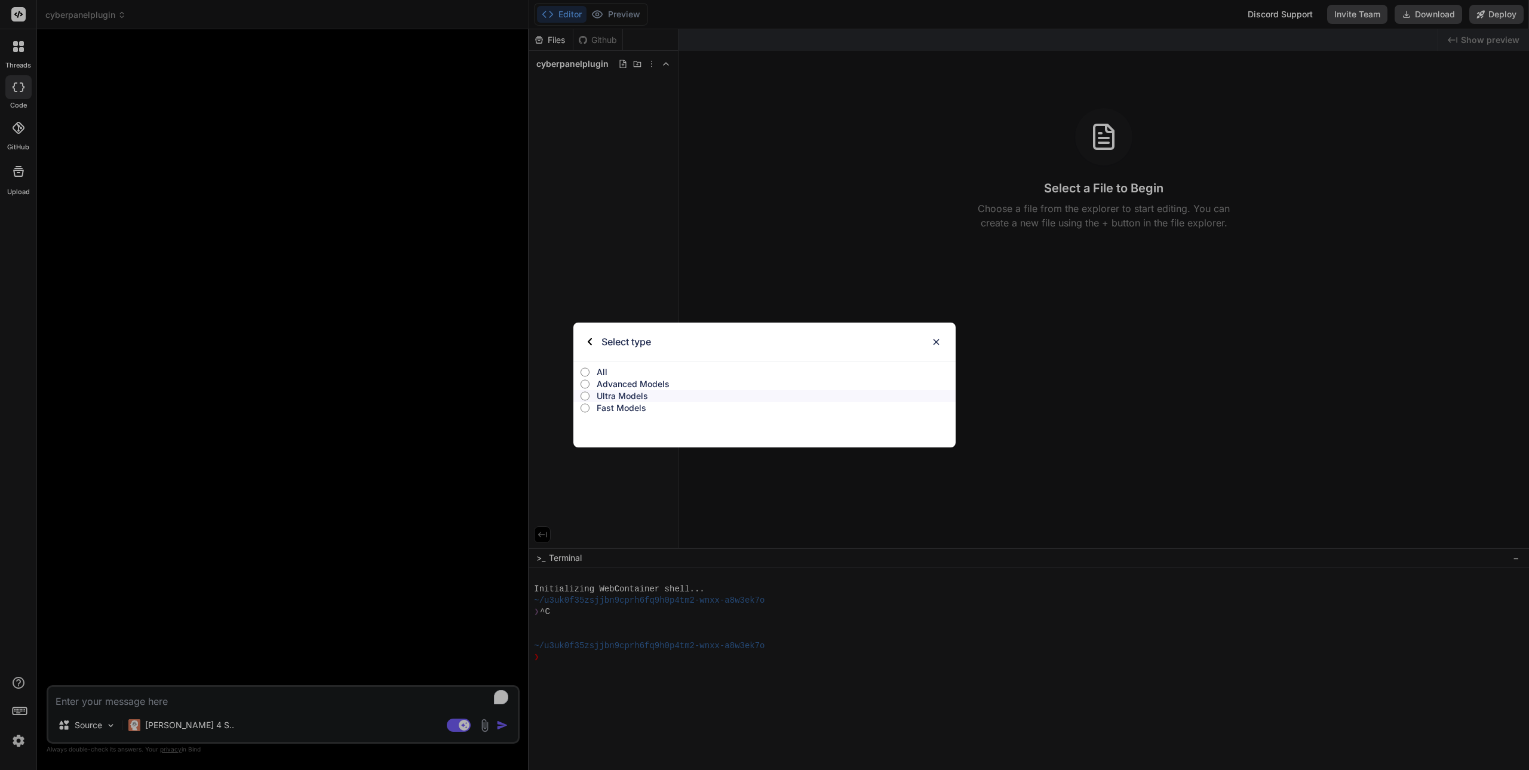
click at [633, 407] on p "Fast Models" at bounding box center [776, 408] width 359 height 12
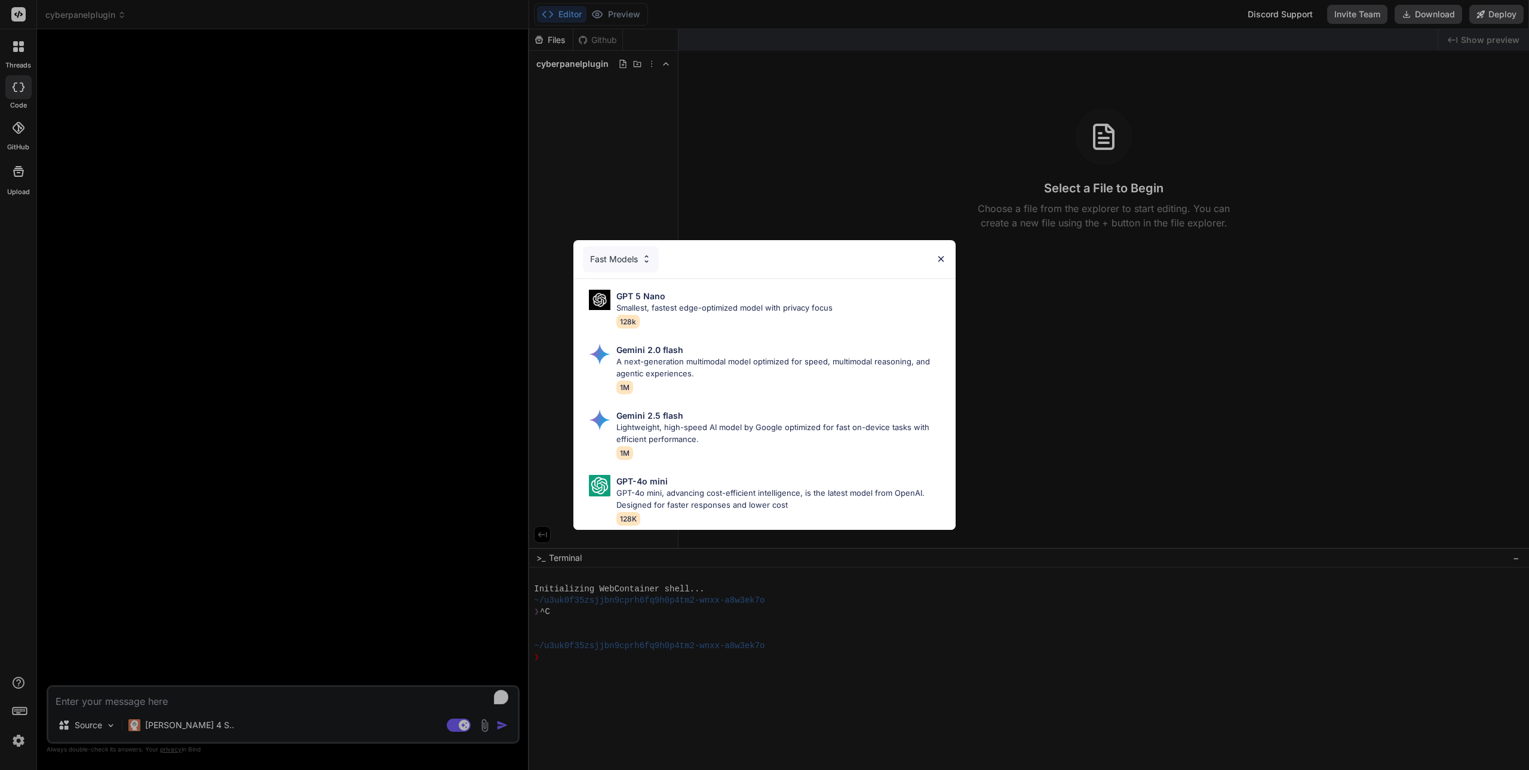
click at [605, 261] on div "Fast Models" at bounding box center [621, 259] width 76 height 26
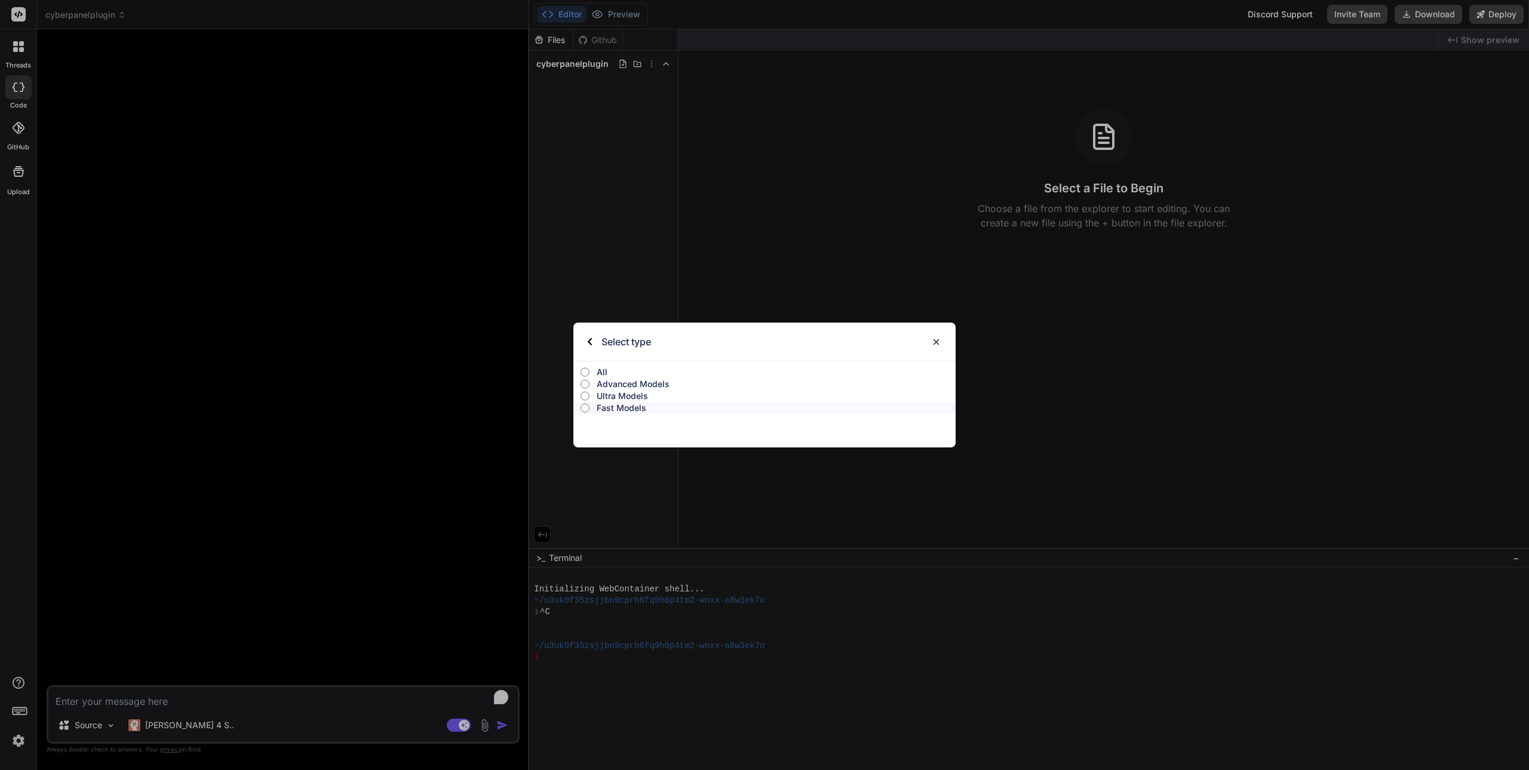
click at [620, 381] on p "Advanced Models" at bounding box center [776, 384] width 359 height 12
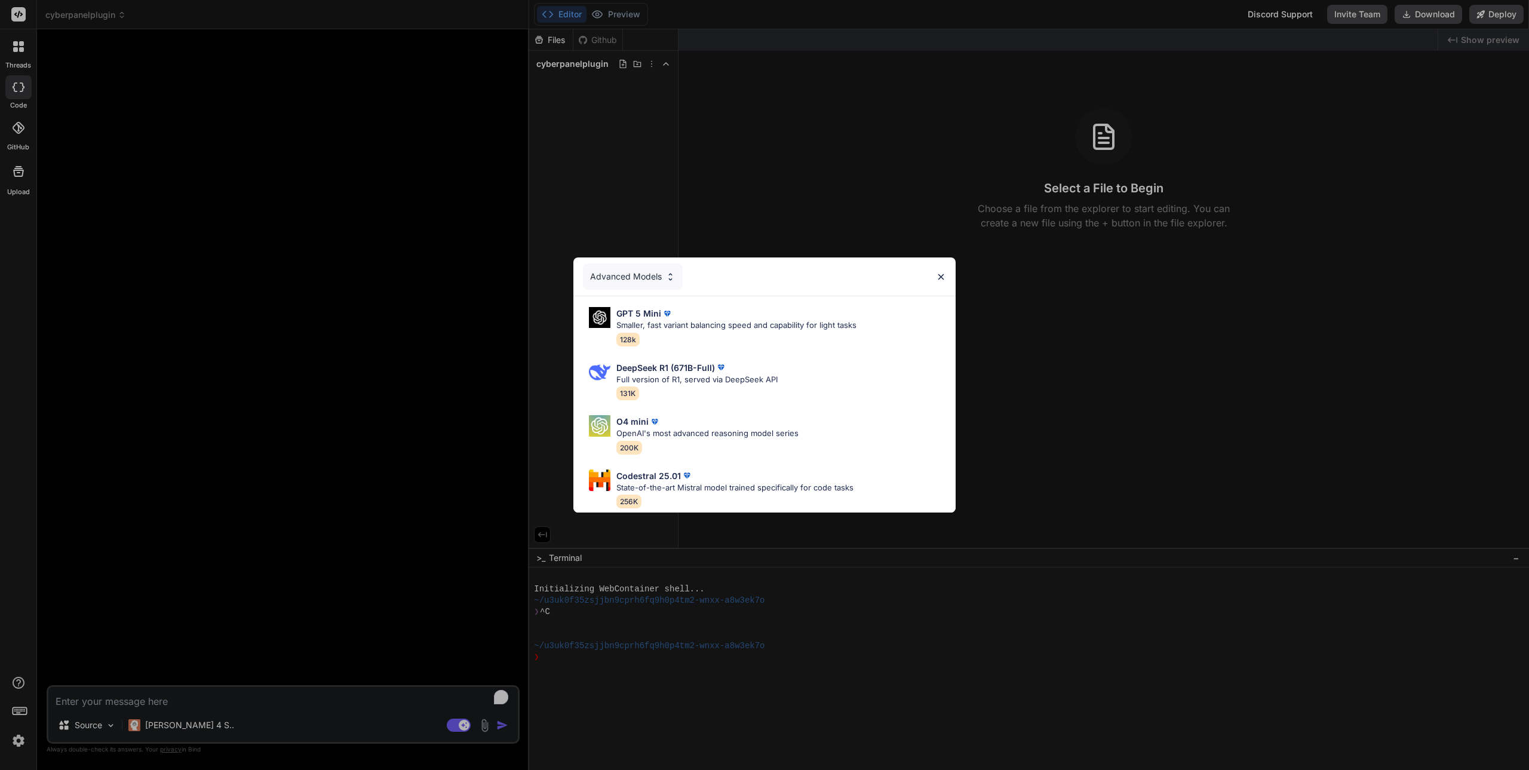
click at [613, 270] on div "Advanced Models" at bounding box center [633, 276] width 100 height 26
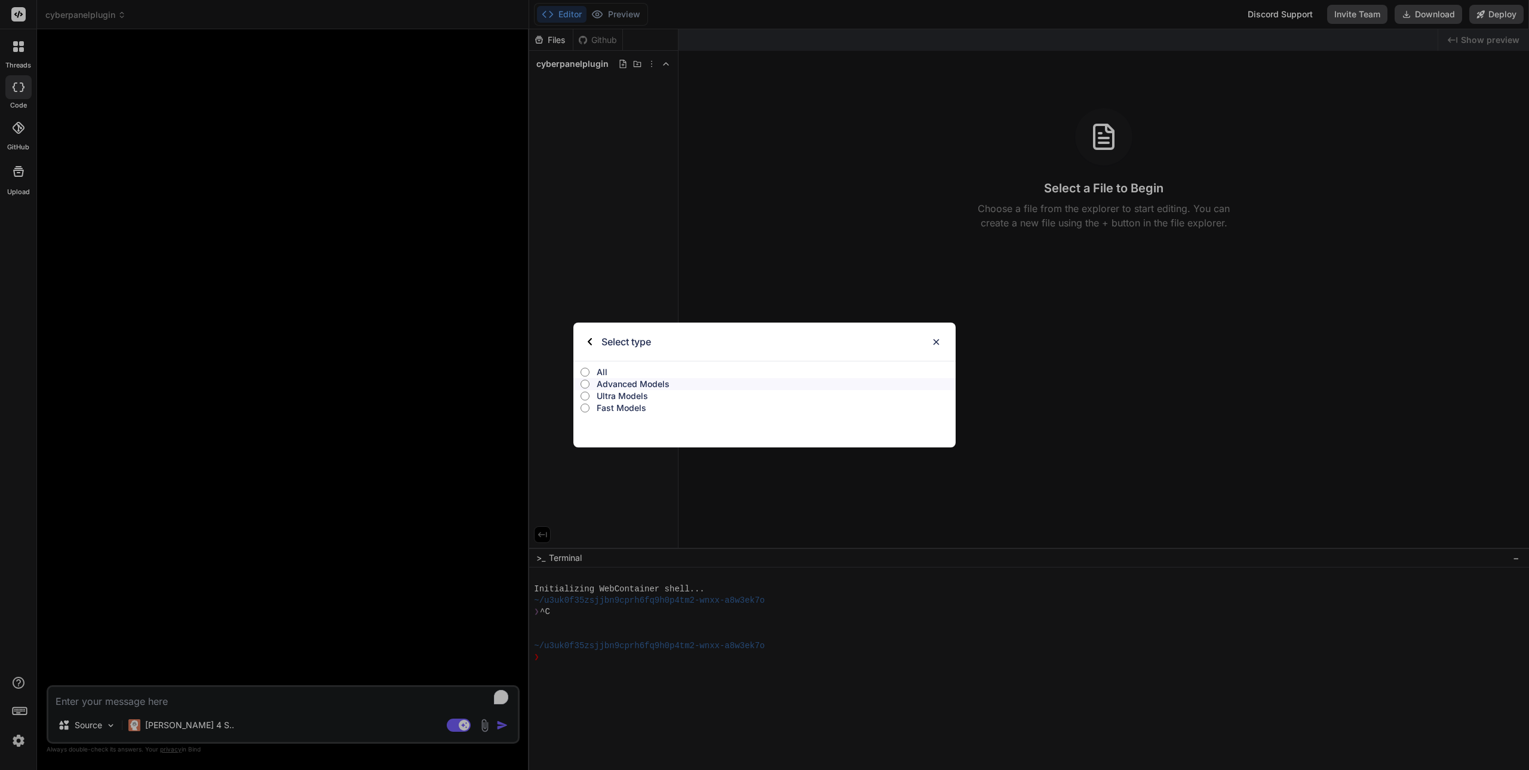
click at [632, 397] on p "Ultra Models" at bounding box center [776, 396] width 359 height 12
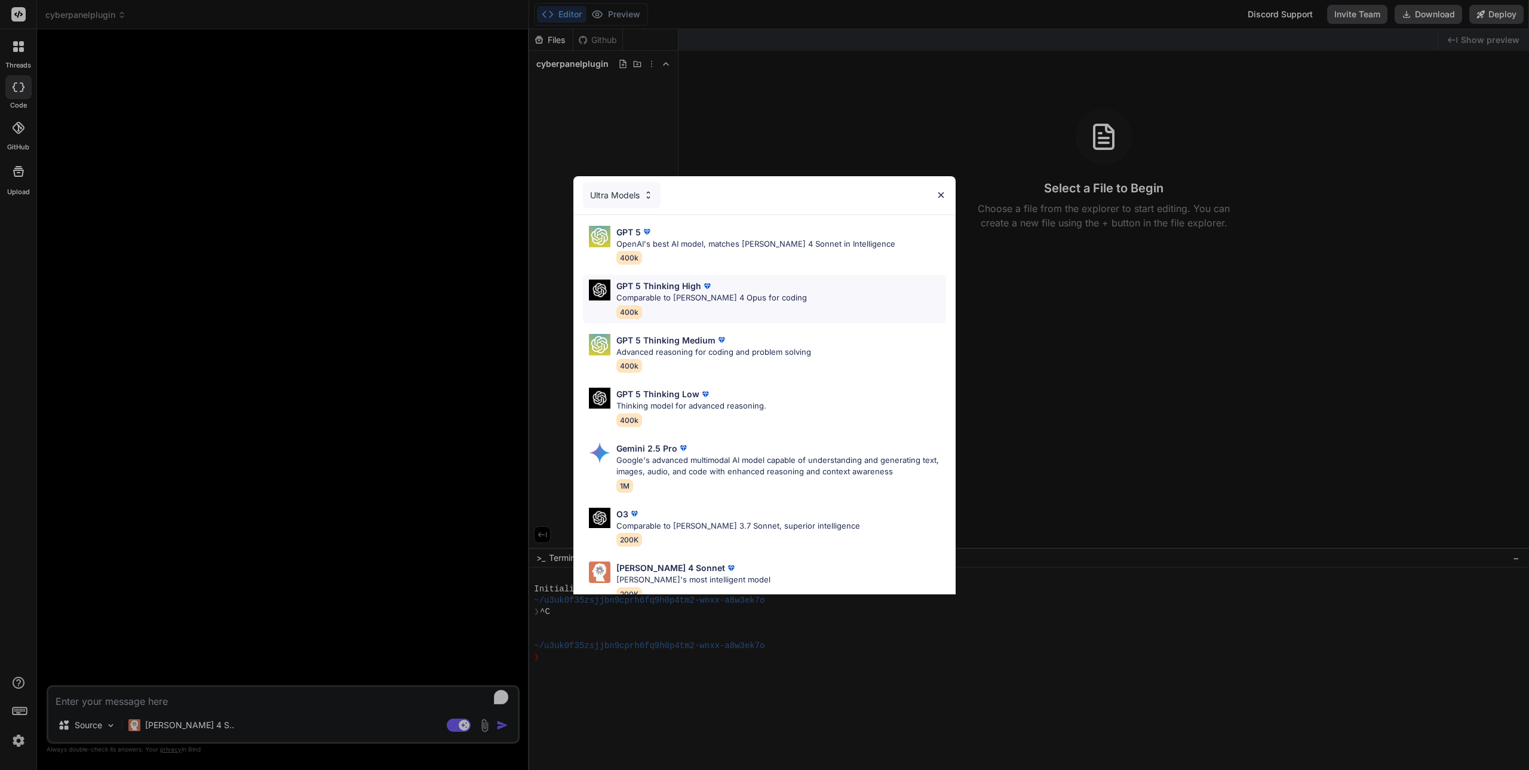
click at [681, 293] on p "Comparable to [PERSON_NAME] 4 Opus for coding" at bounding box center [711, 298] width 190 height 12
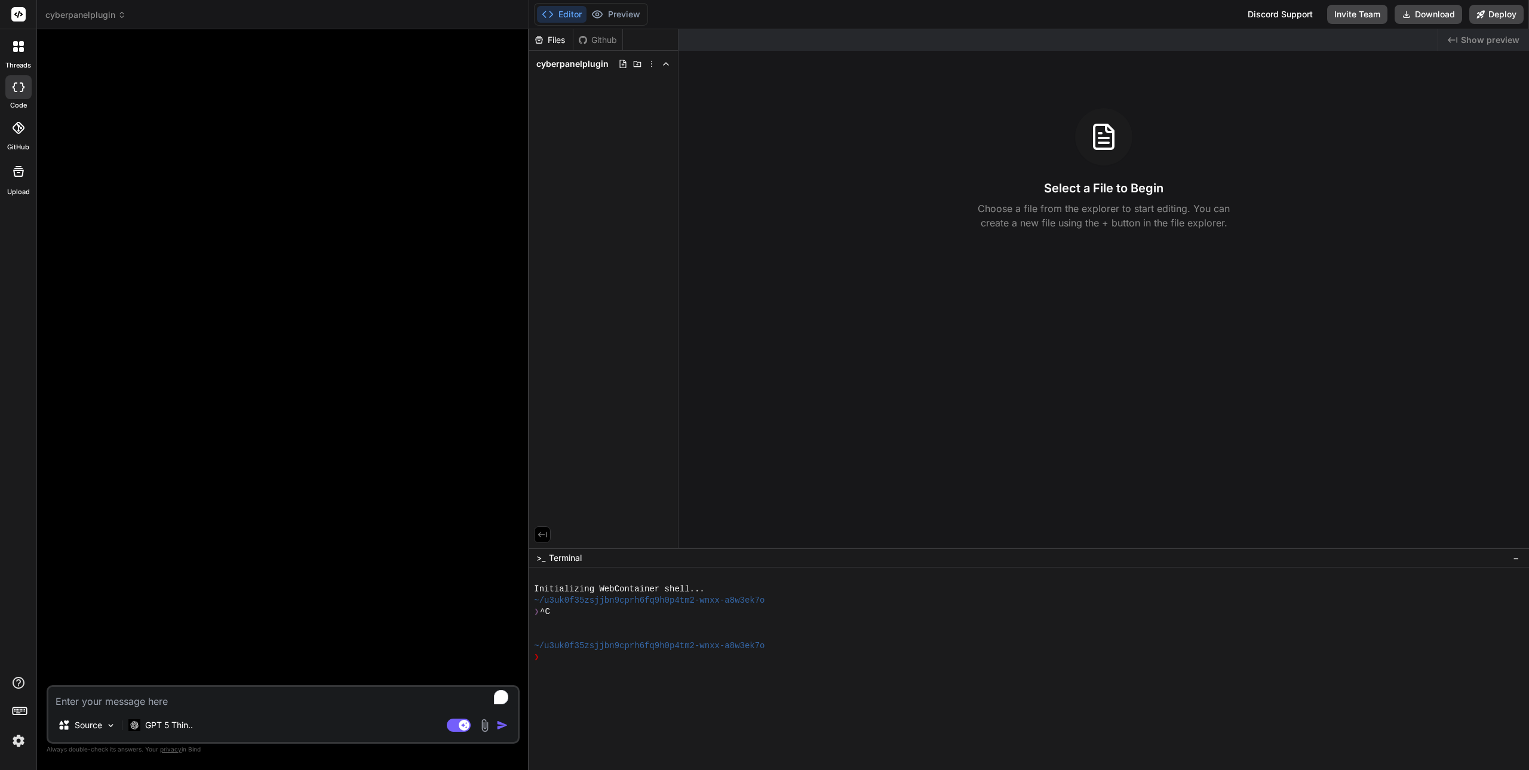
click at [133, 699] on textarea "To enrich screen reader interactions, please activate Accessibility in Grammarl…" at bounding box center [282, 697] width 469 height 21
click at [112, 727] on img at bounding box center [111, 725] width 10 height 10
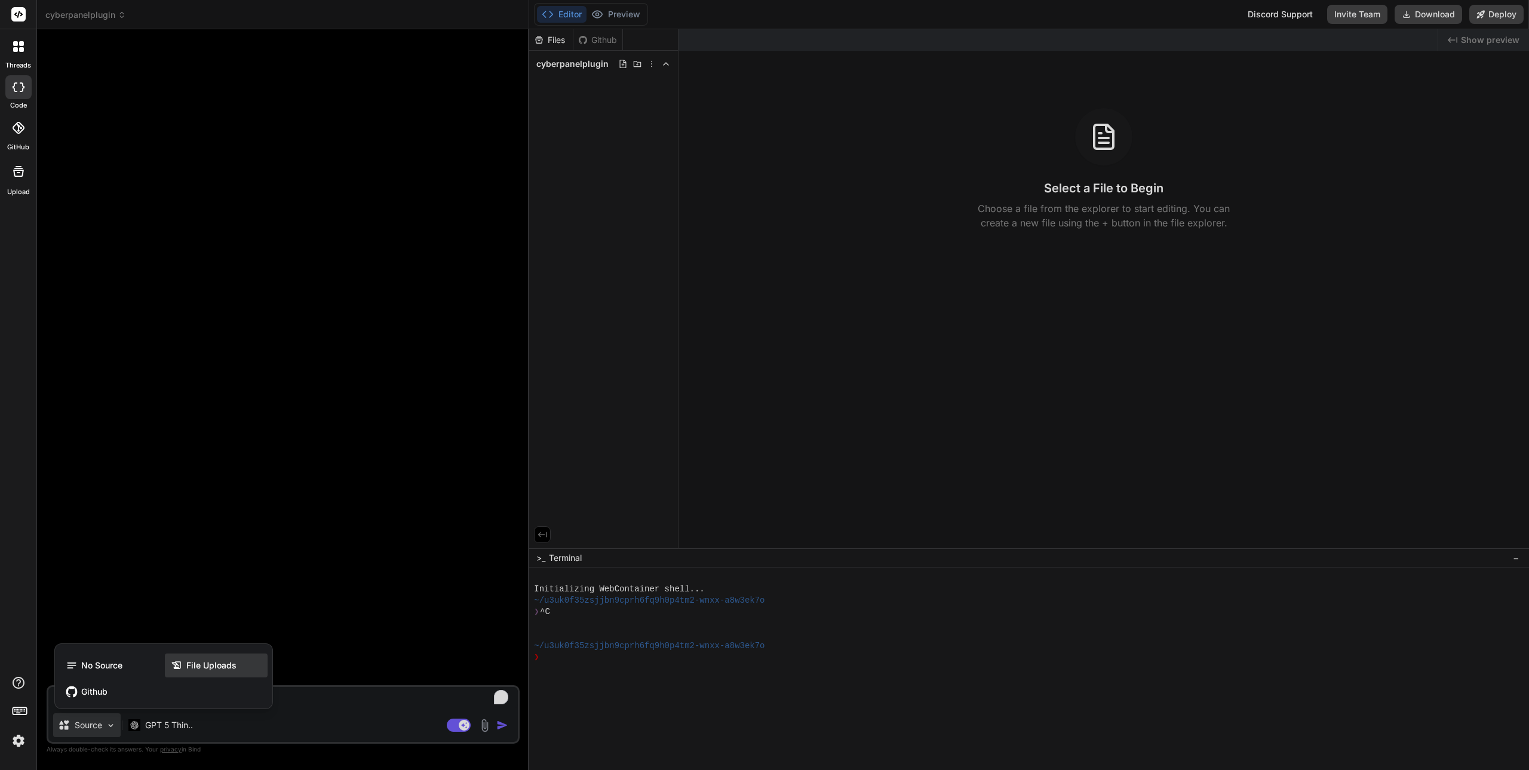
click at [192, 670] on span "File Uploads" at bounding box center [211, 665] width 50 height 12
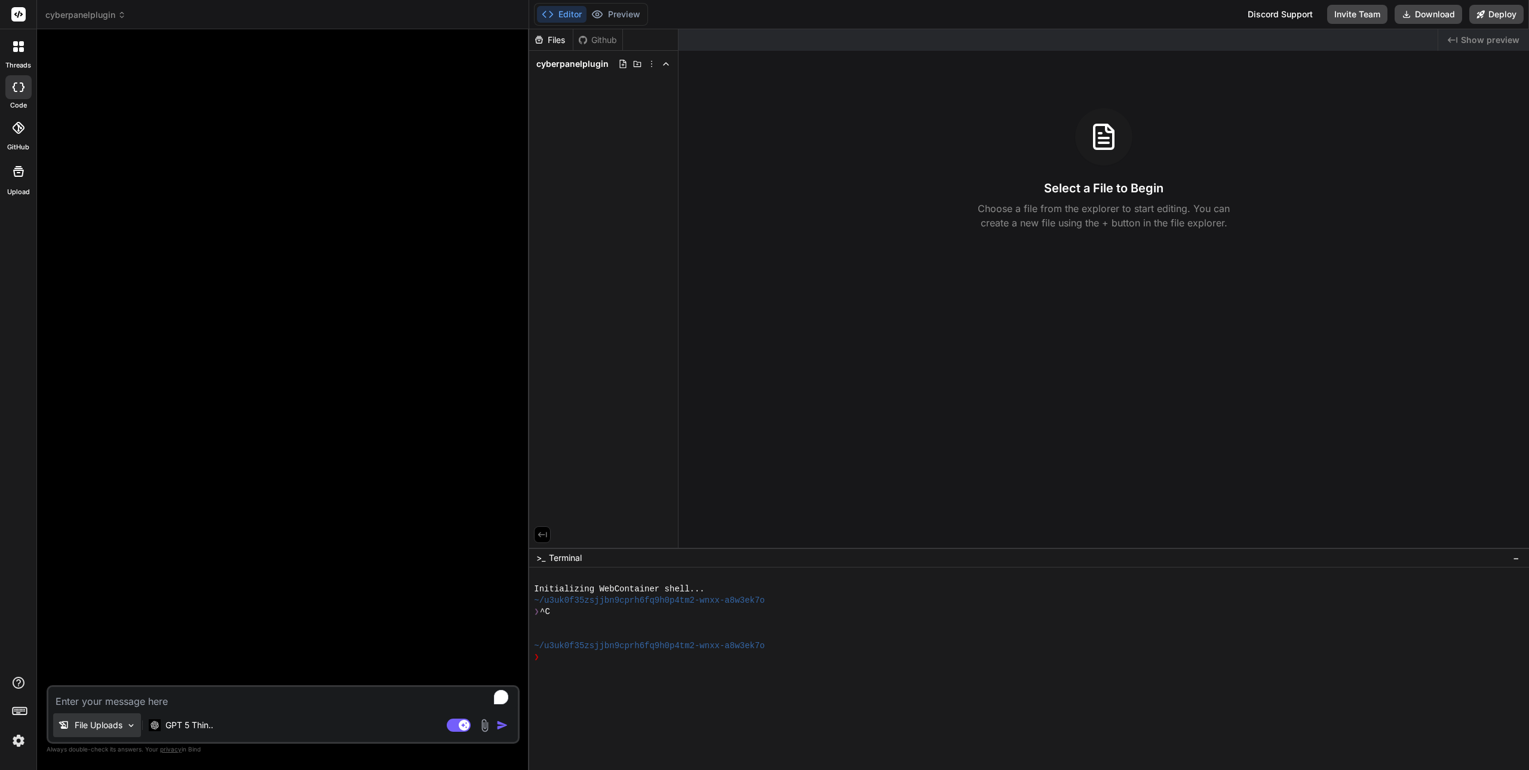
click at [135, 730] on div "File Uploads" at bounding box center [97, 725] width 88 height 24
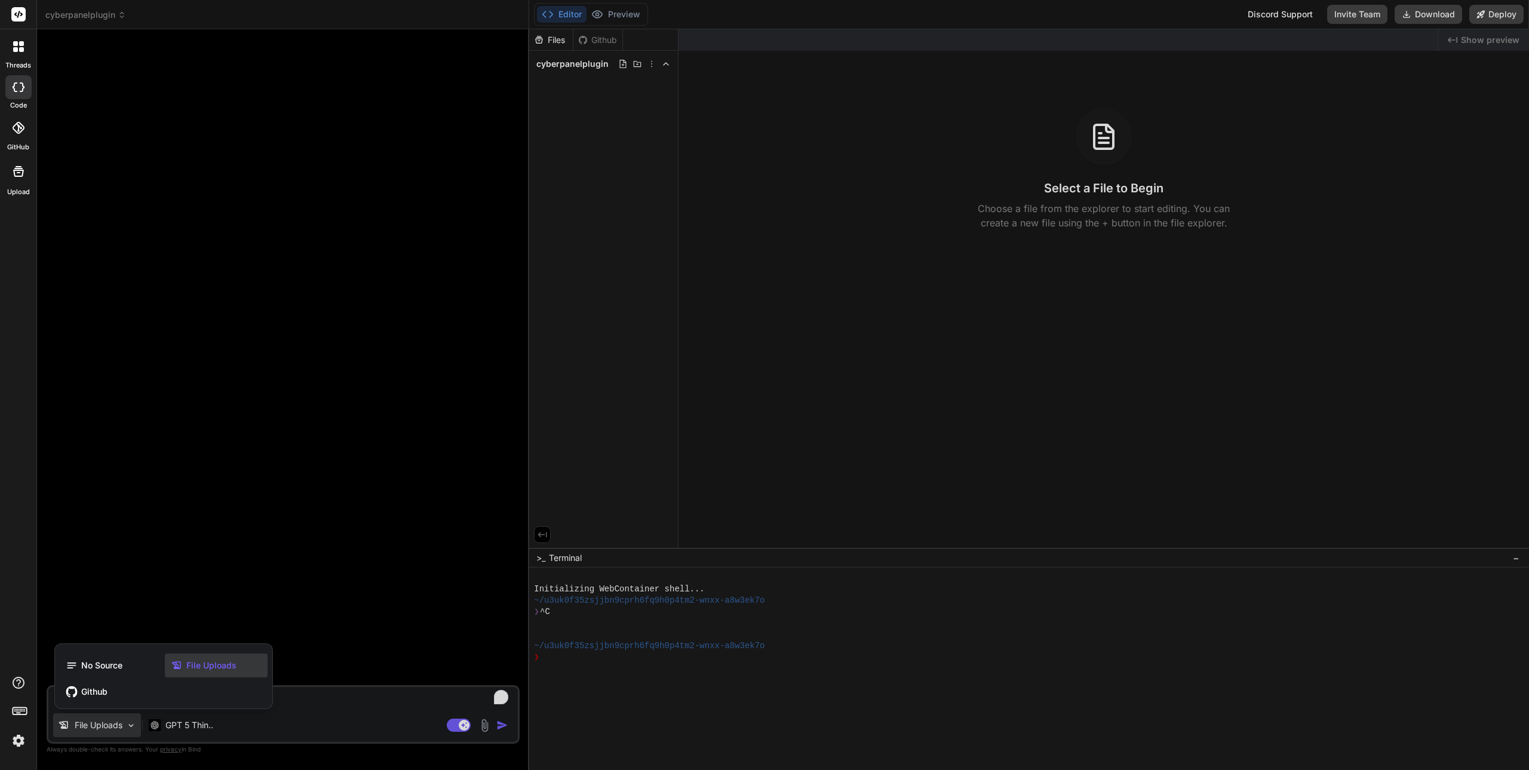
click at [182, 665] on icon at bounding box center [177, 665] width 12 height 12
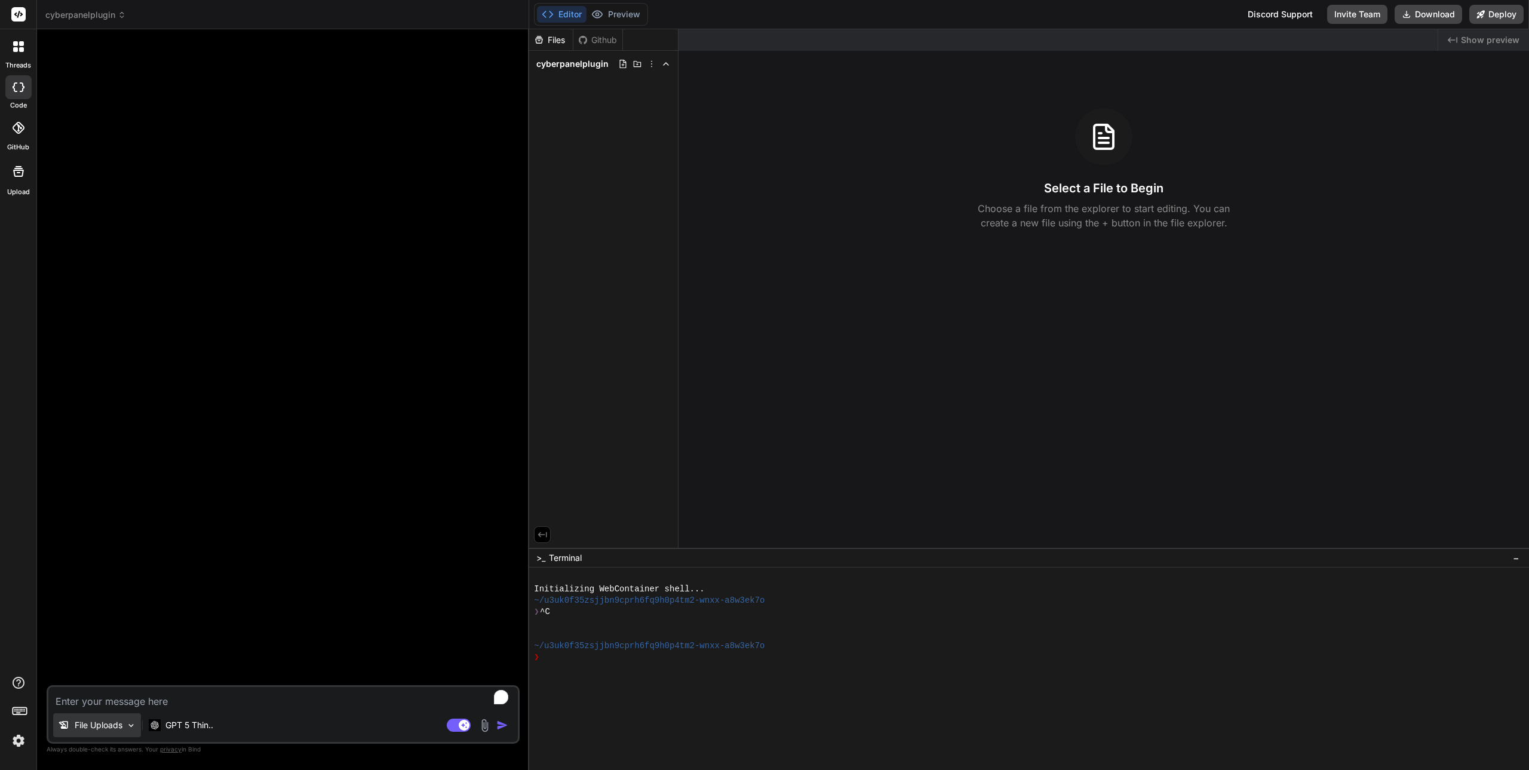
click at [134, 728] on img at bounding box center [131, 725] width 10 height 10
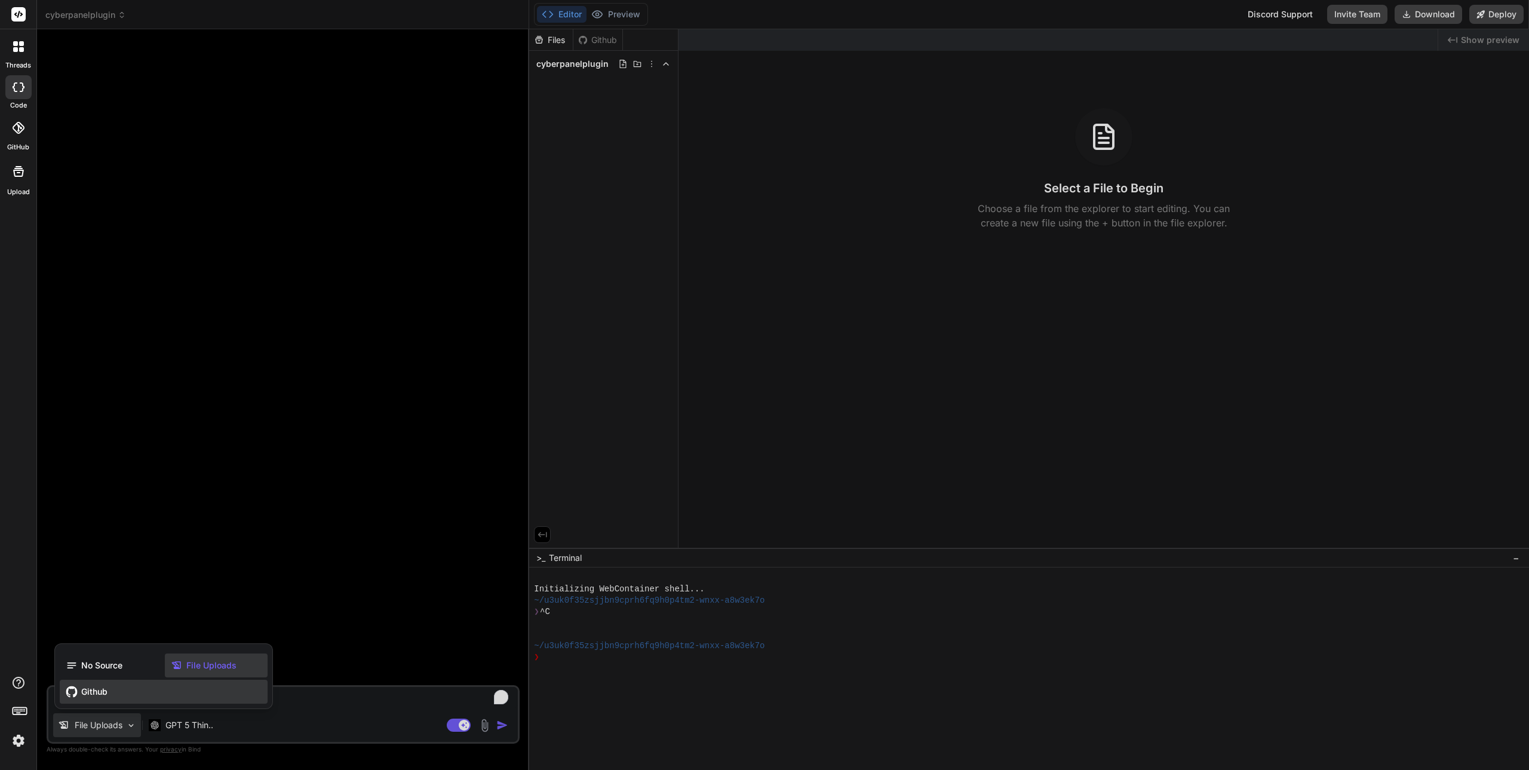
click at [85, 690] on span "Github" at bounding box center [94, 692] width 26 height 12
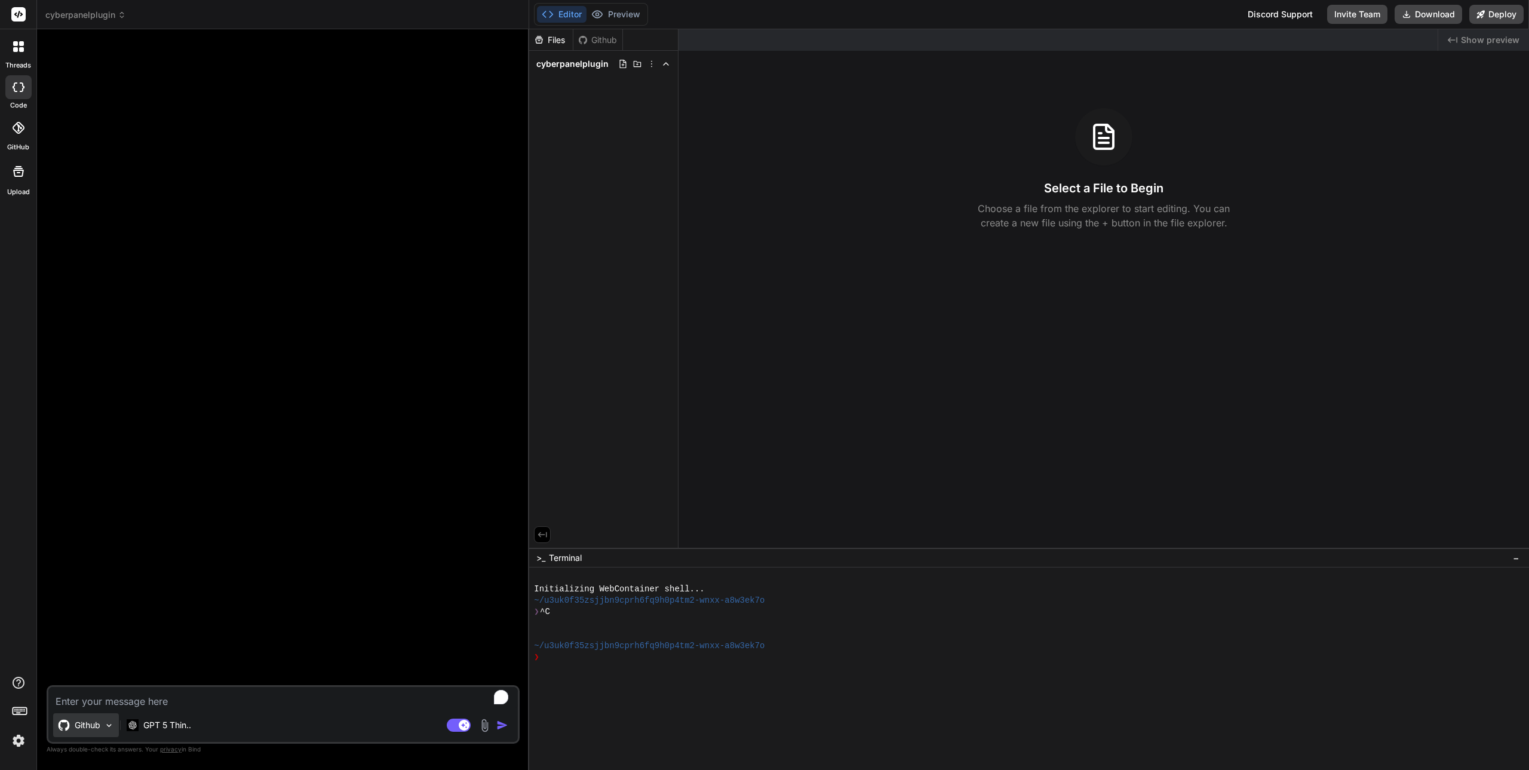
click at [113, 729] on img at bounding box center [109, 725] width 10 height 10
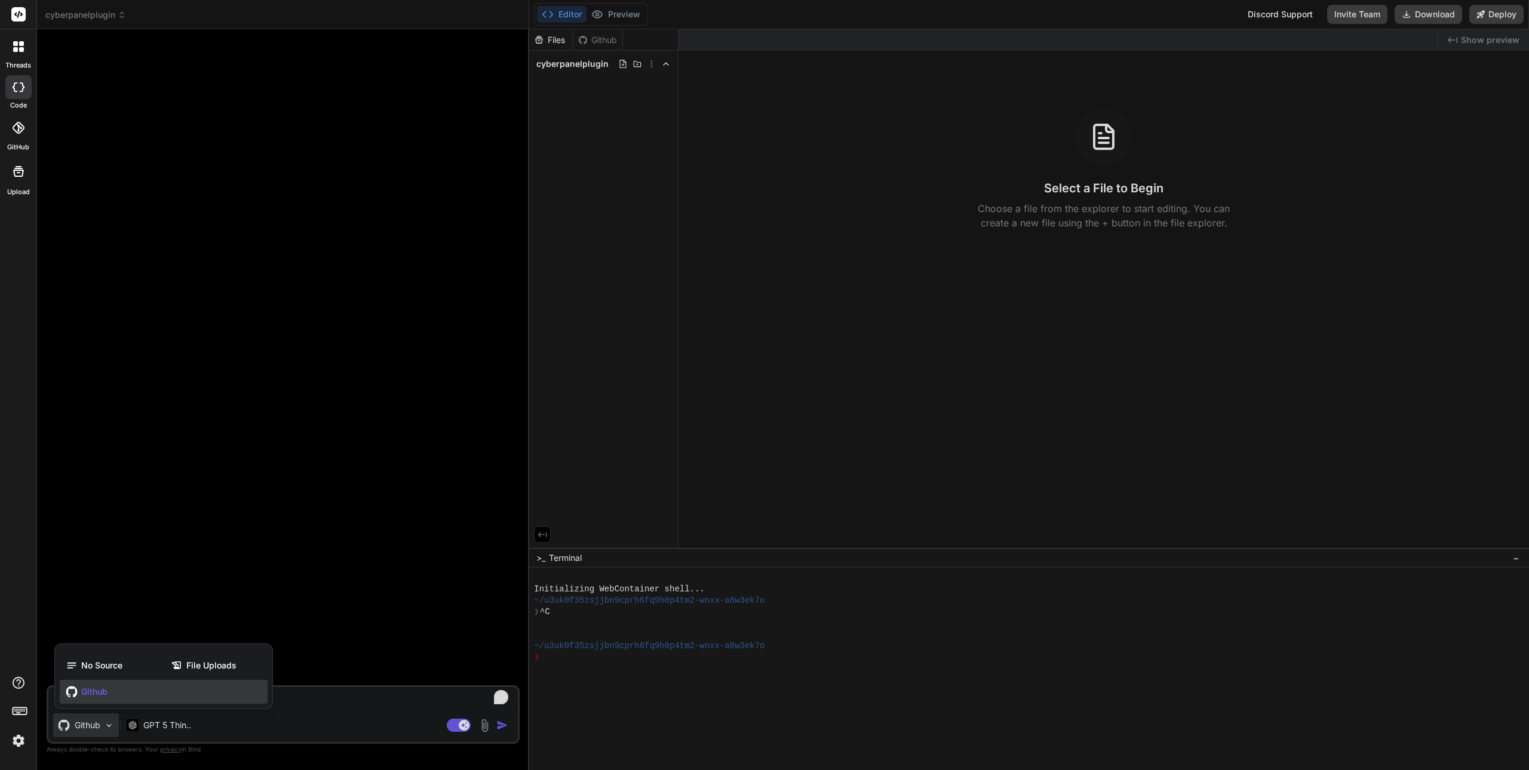
click at [103, 701] on div "Github" at bounding box center [164, 692] width 208 height 24
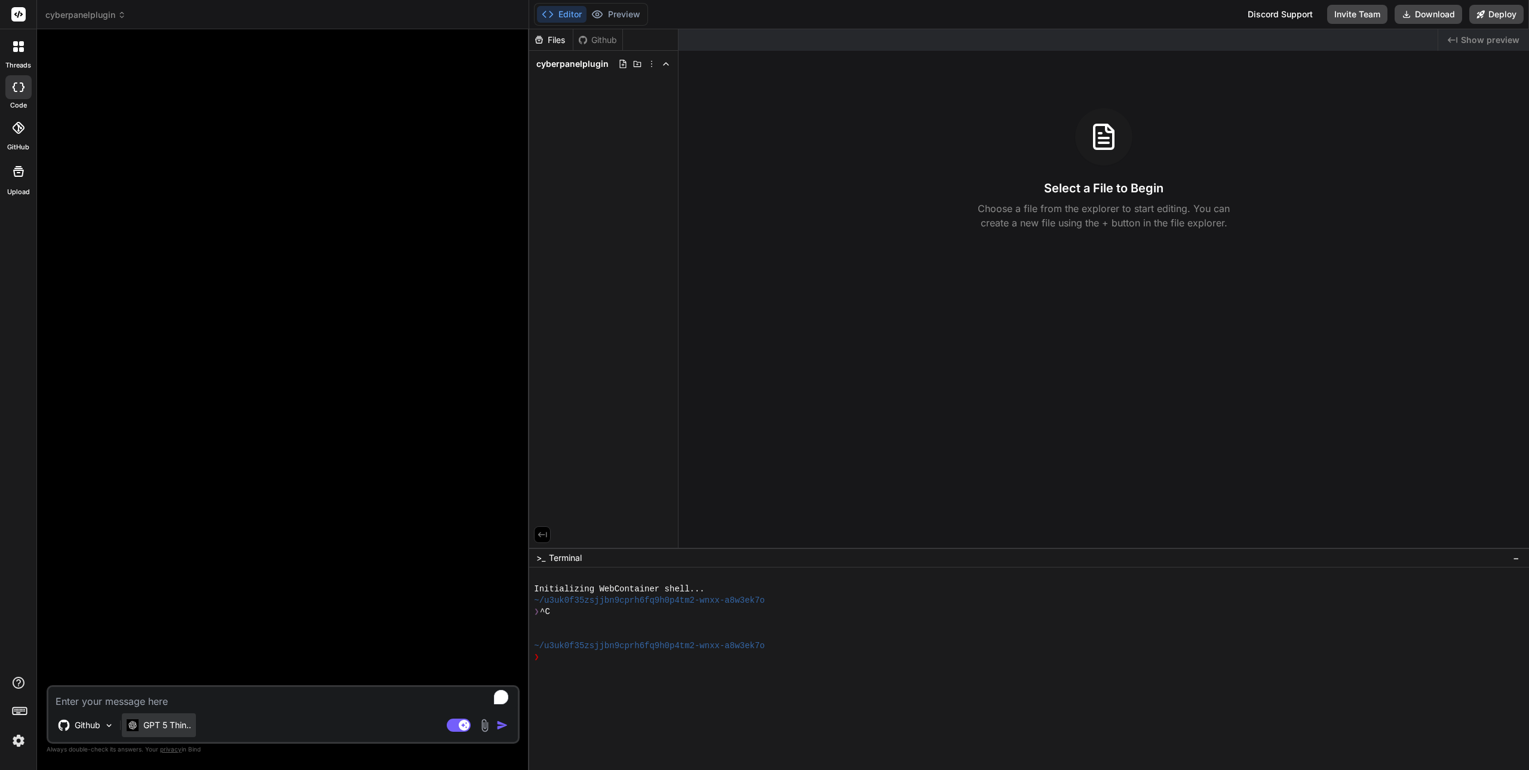
click at [165, 715] on div "GPT 5 Thin.." at bounding box center [159, 725] width 74 height 24
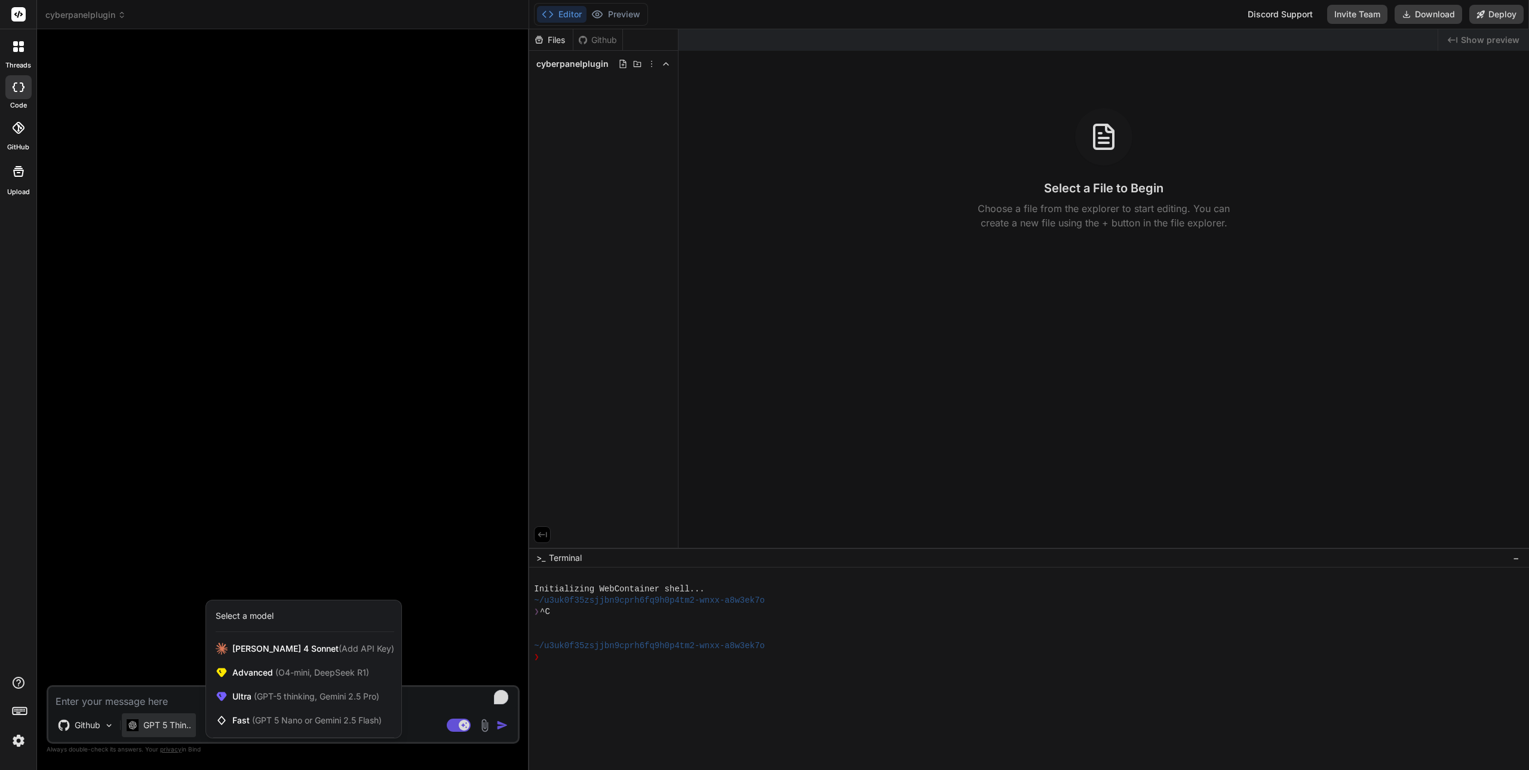
click at [138, 690] on div at bounding box center [764, 385] width 1529 height 770
type textarea "x"
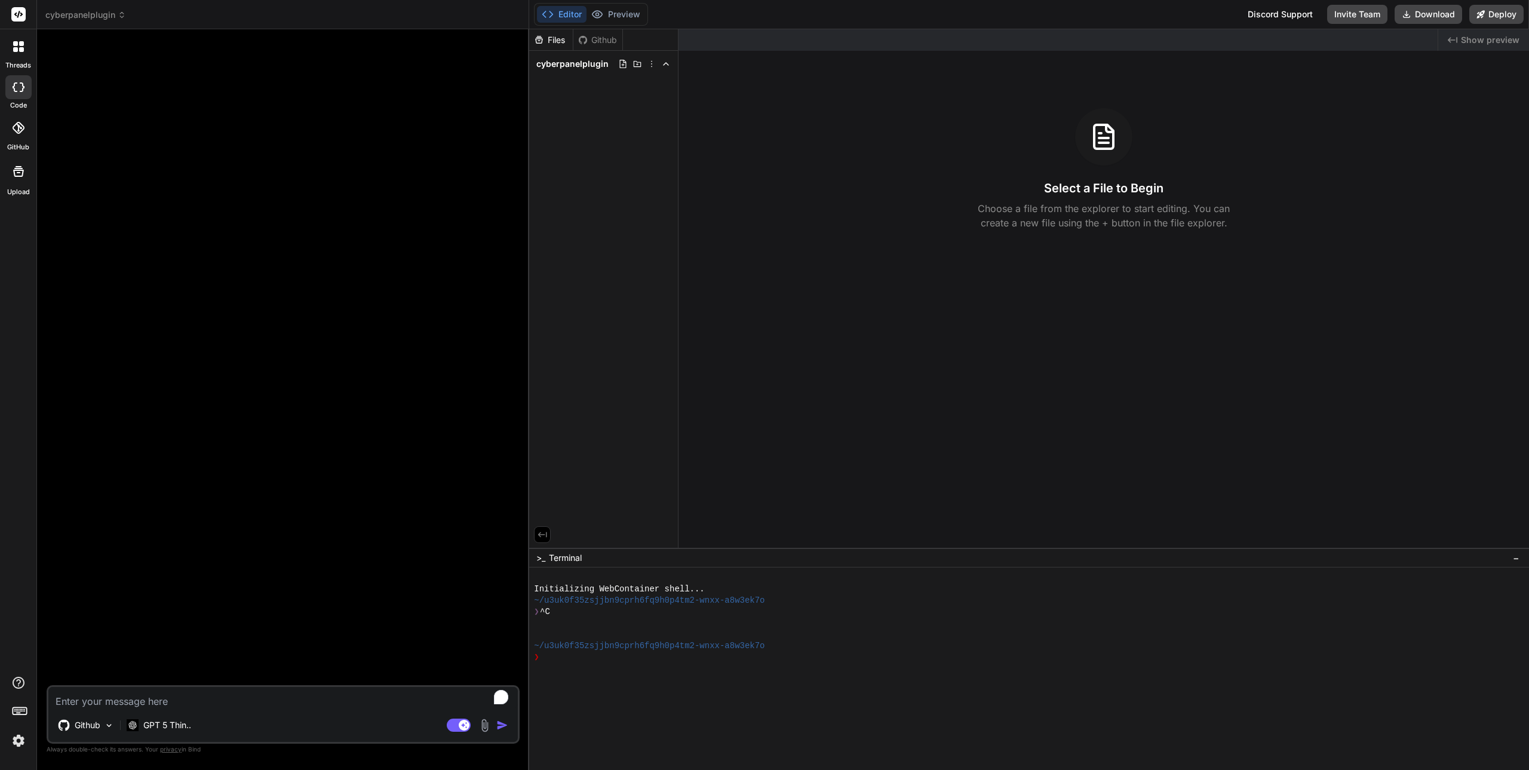
click at [136, 690] on textarea "To enrich screen reader interactions, please activate Accessibility in Grammarl…" at bounding box center [282, 697] width 469 height 21
type textarea "B"
type textarea "x"
type textarea "Bu"
type textarea "x"
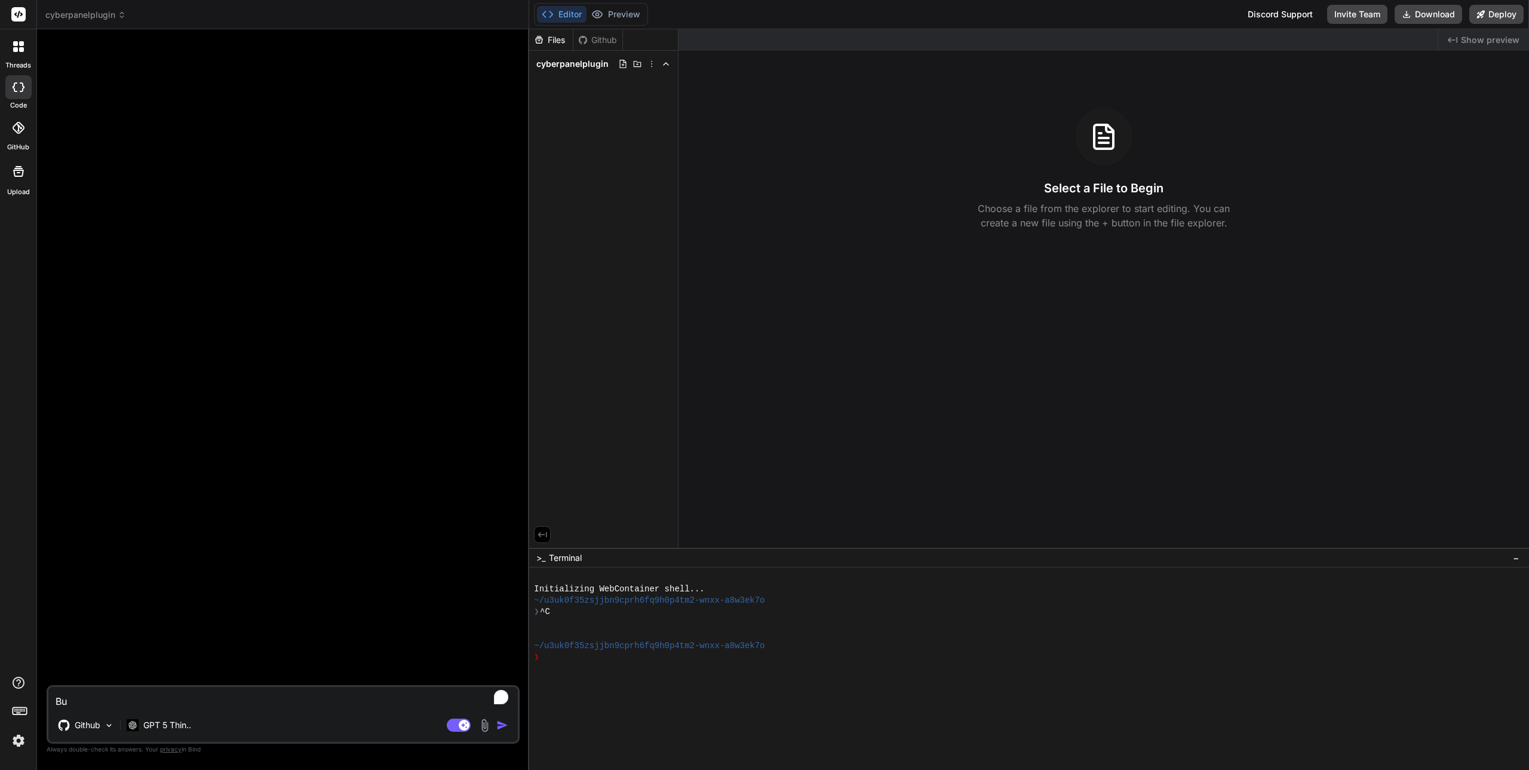
type textarea "[PERSON_NAME]"
type textarea "x"
type textarea "Buil"
type textarea "x"
type textarea "Build"
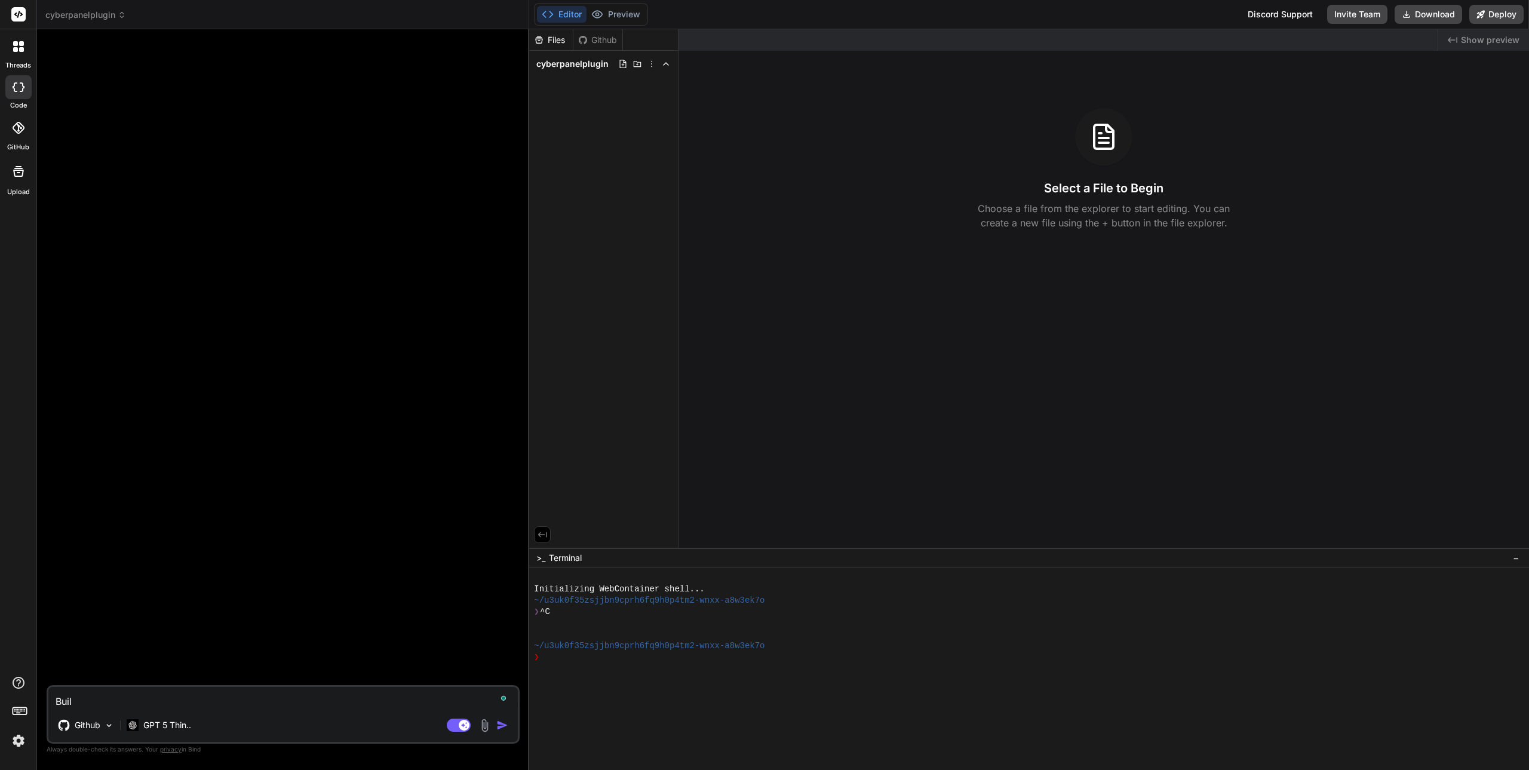
type textarea "x"
type textarea "Build"
type textarea "x"
type textarea "Build a"
type textarea "x"
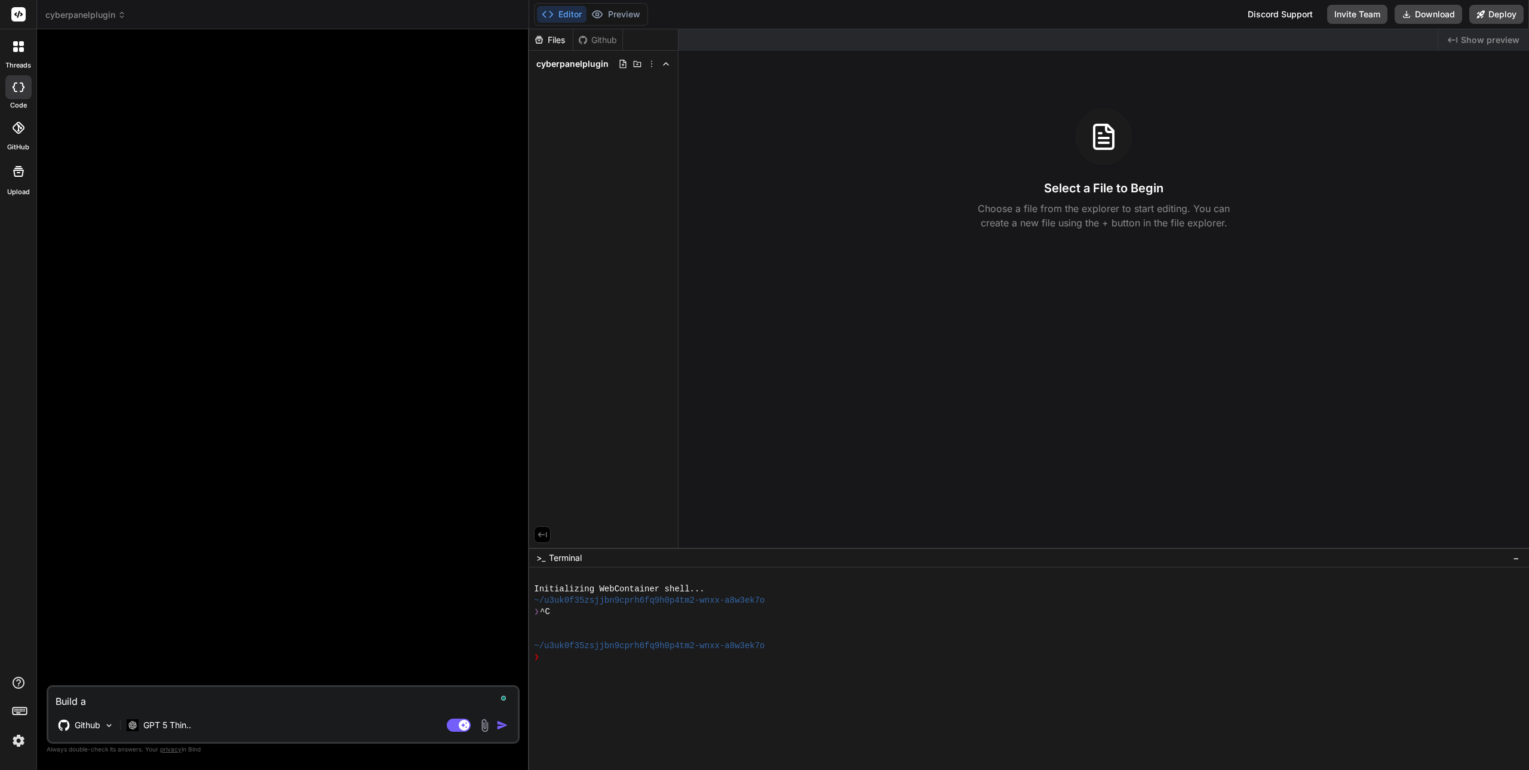
type textarea "Build an"
type textarea "x"
type textarea "Build an"
type textarea "x"
type textarea "B"
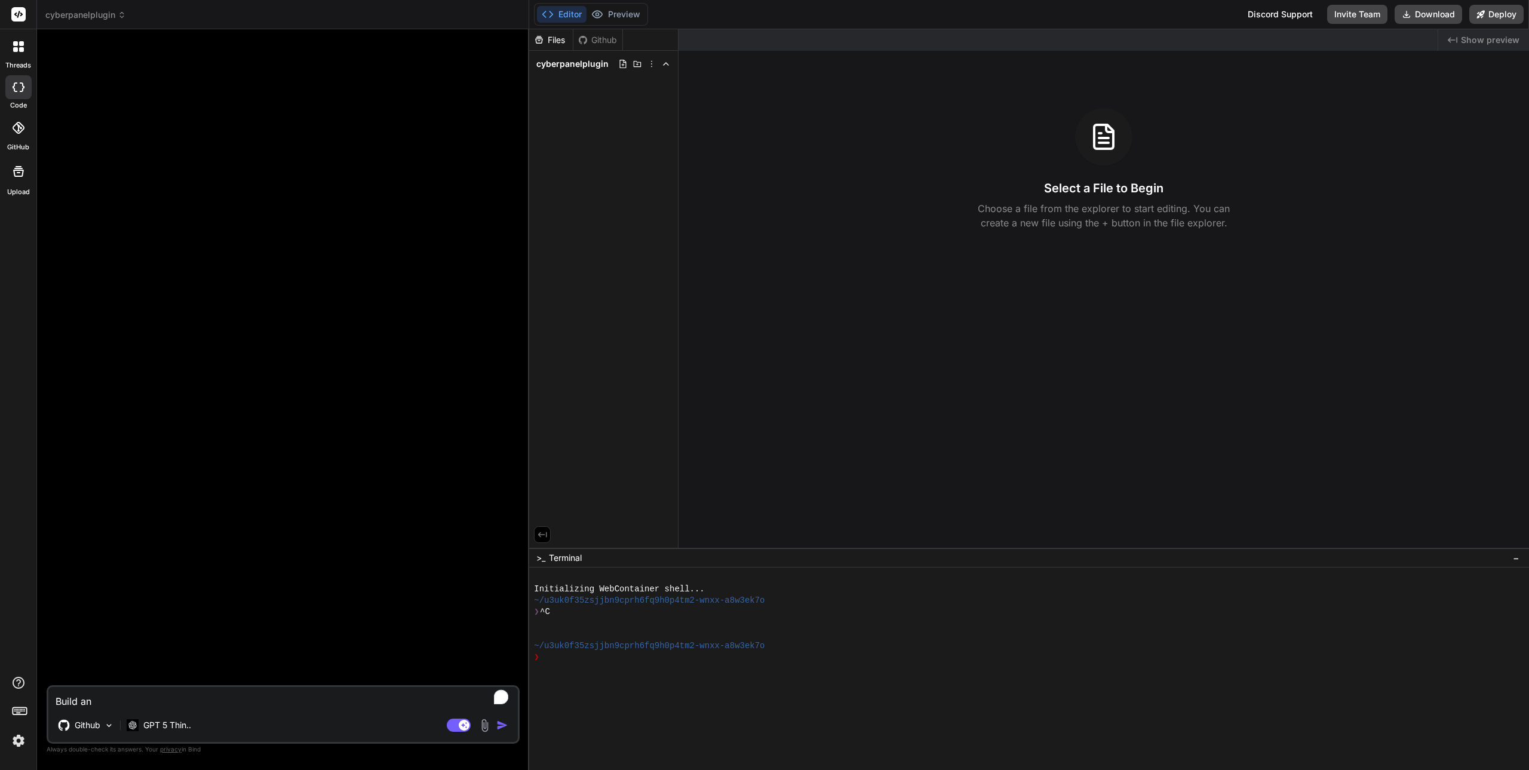
type textarea "x"
type textarea "[PERSON_NAME]"
type textarea "x"
type textarea "Buil"
type textarea "x"
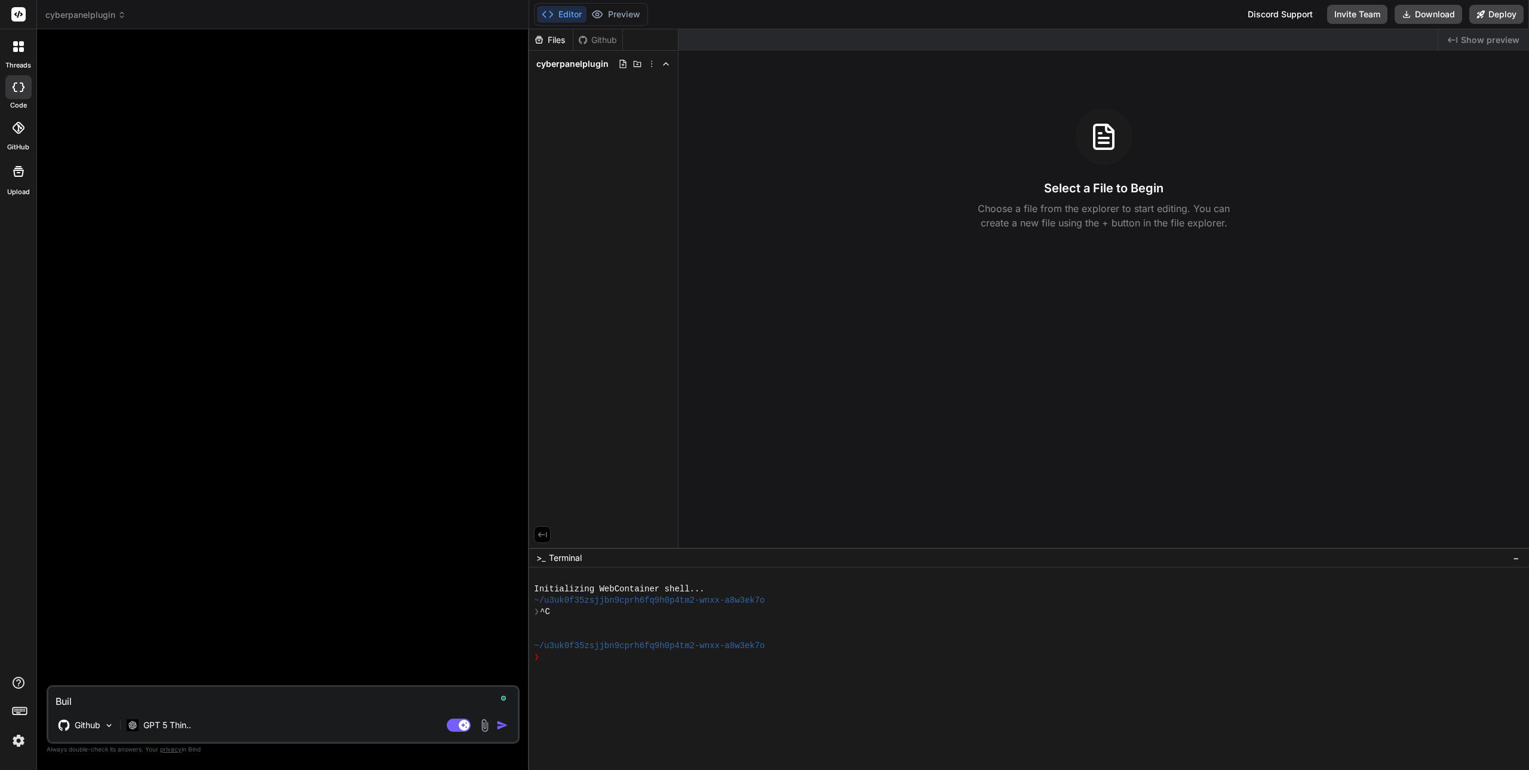
type textarea "Build"
type textarea "x"
type textarea "Build"
type textarea "x"
type textarea "Build a"
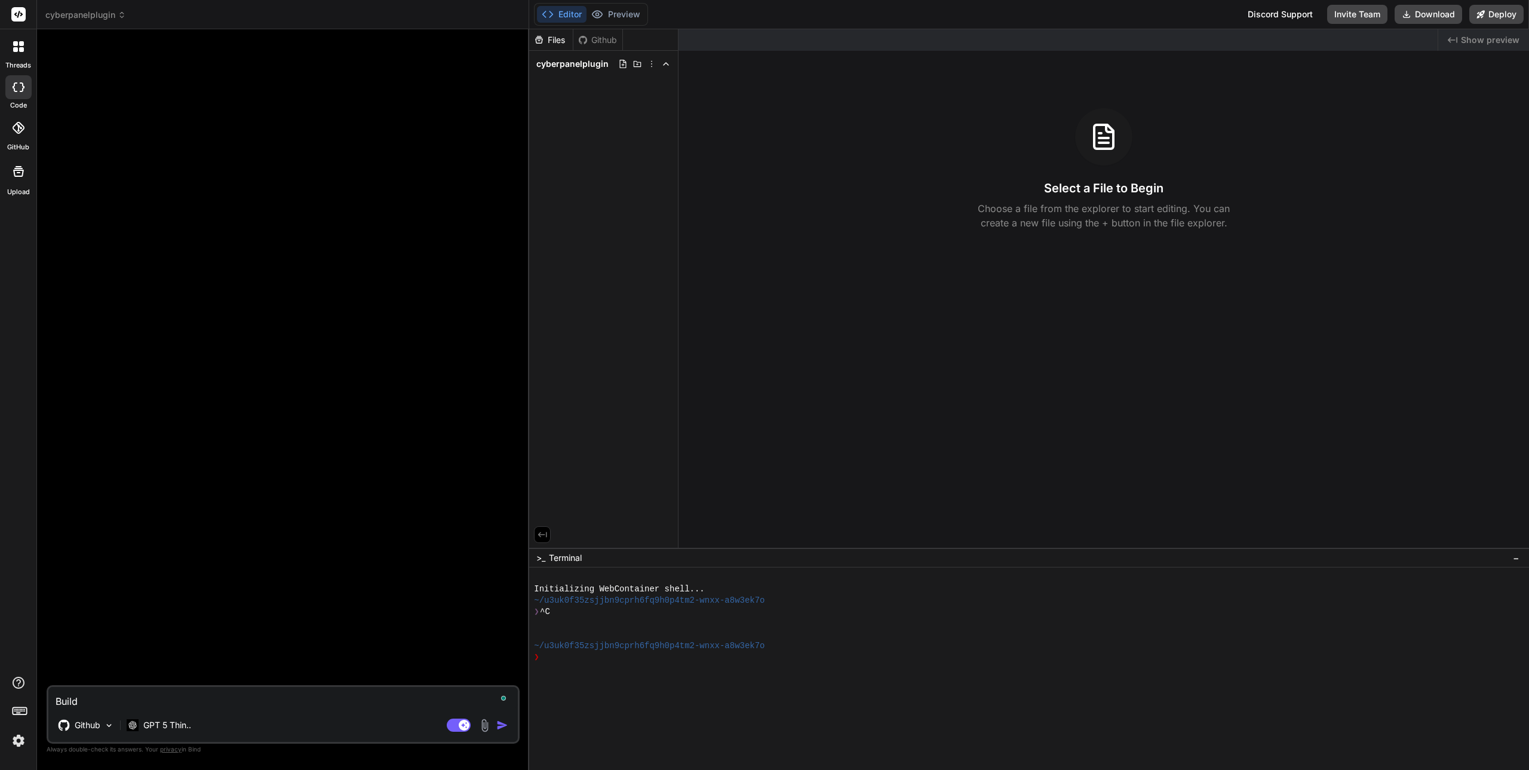
type textarea "x"
type textarea "Build a"
type textarea "x"
type textarea "C"
type textarea "x"
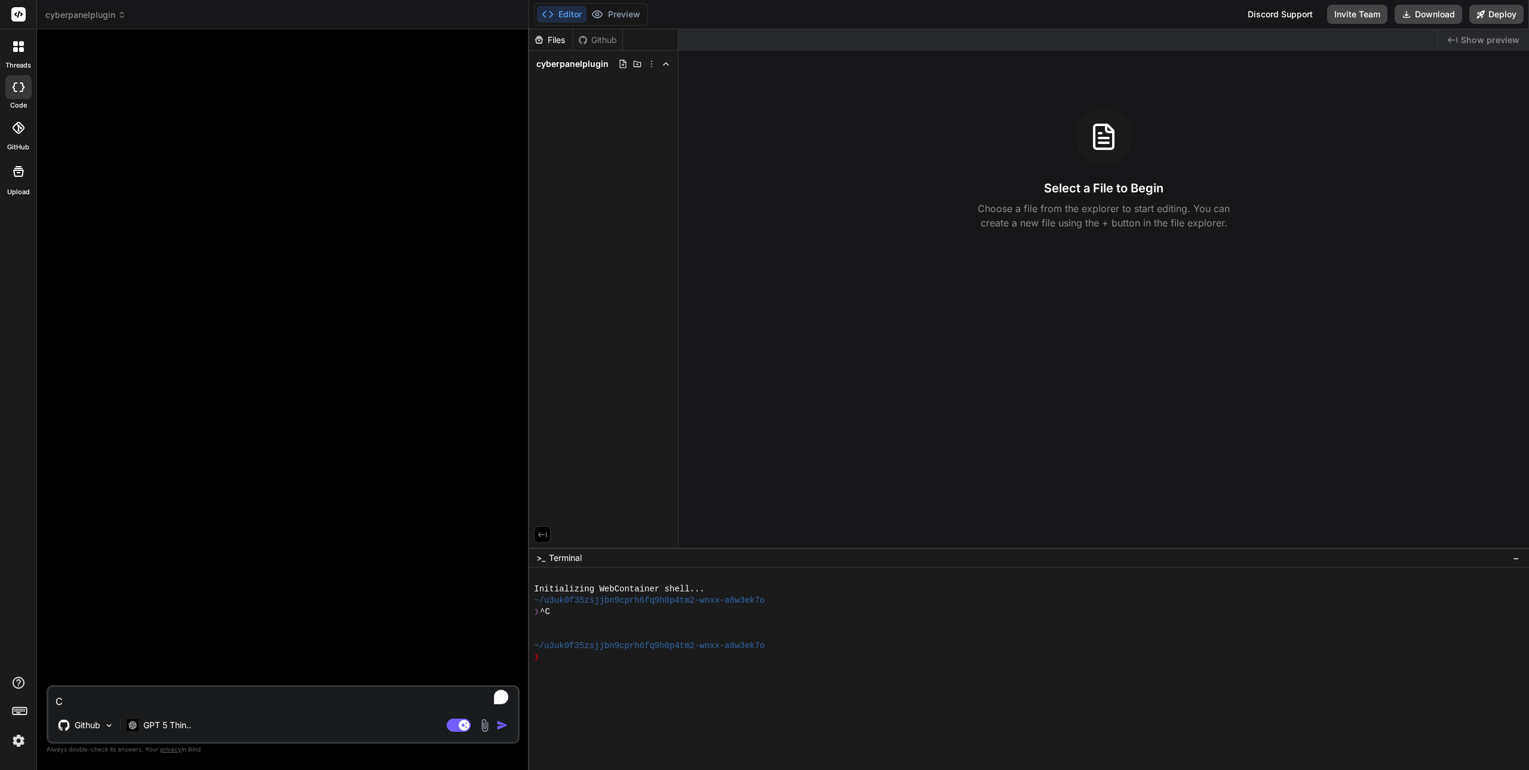
type textarea "Cy"
type textarea "x"
type textarea "Cyb"
type textarea "x"
type textarea "Cybe"
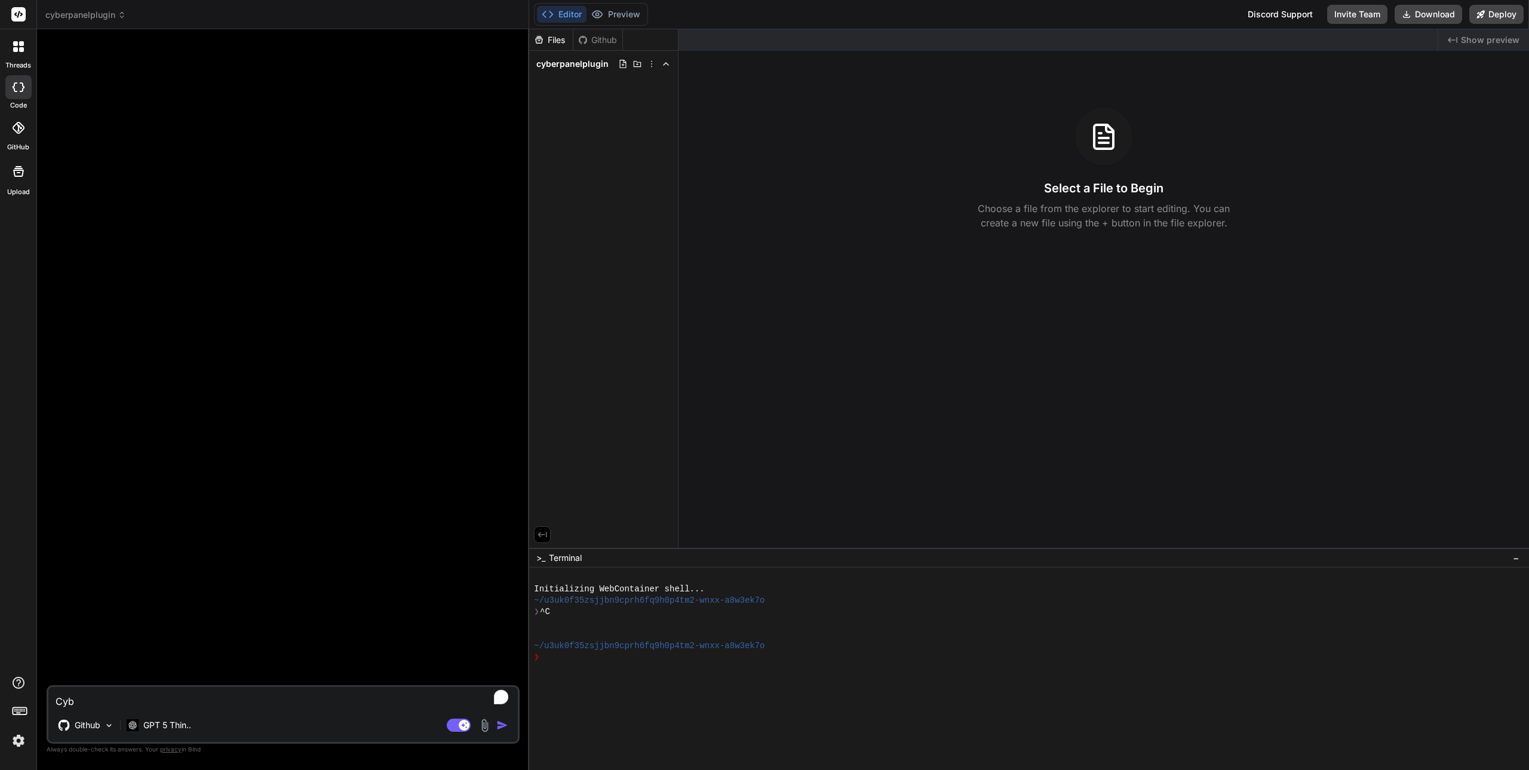
type textarea "x"
type textarea "Cyber"
type textarea "x"
type textarea "CyberP"
type textarea "x"
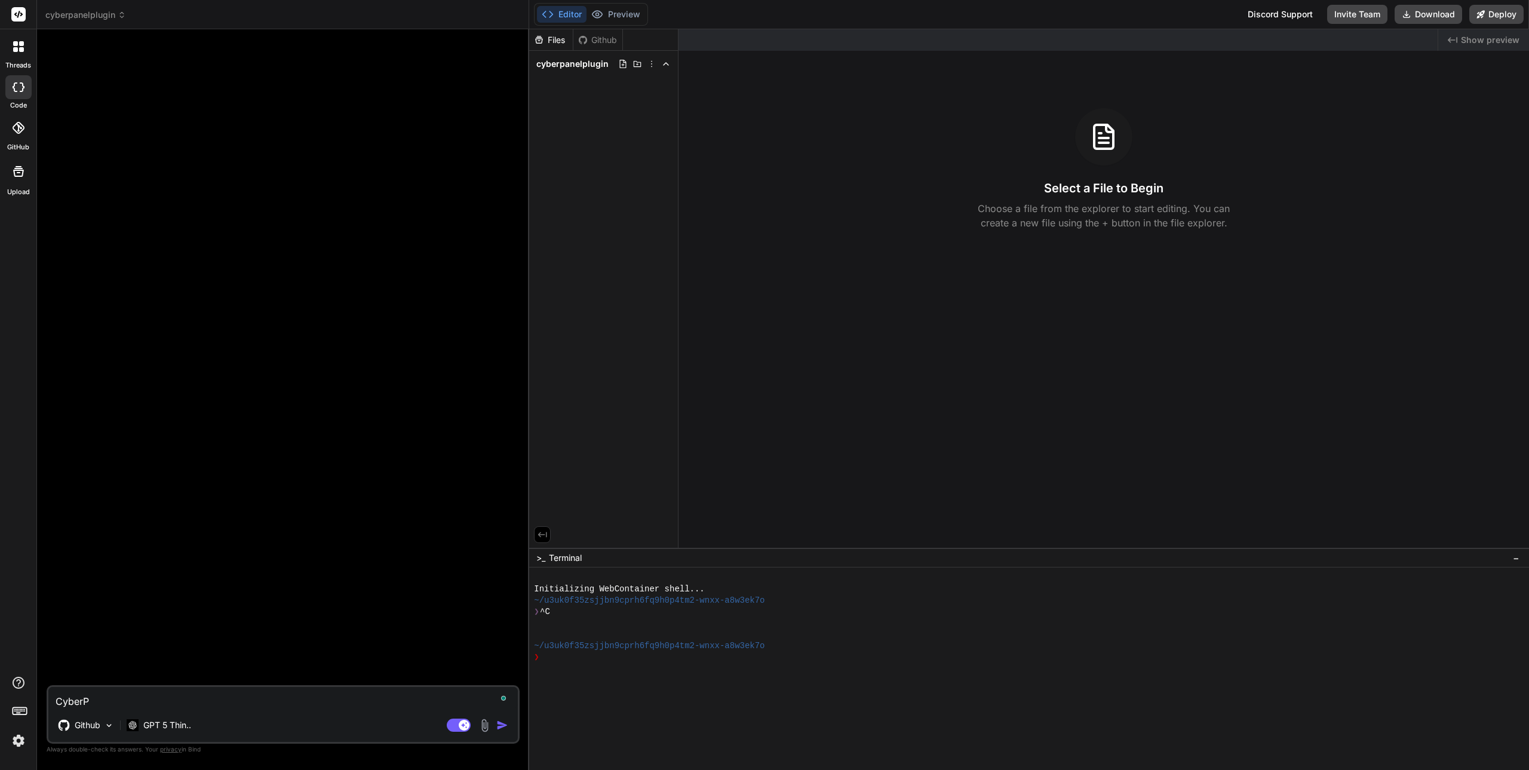
type textarea "CyberPa"
type textarea "x"
type textarea "CyberPan"
type textarea "x"
type textarea "CyberPane"
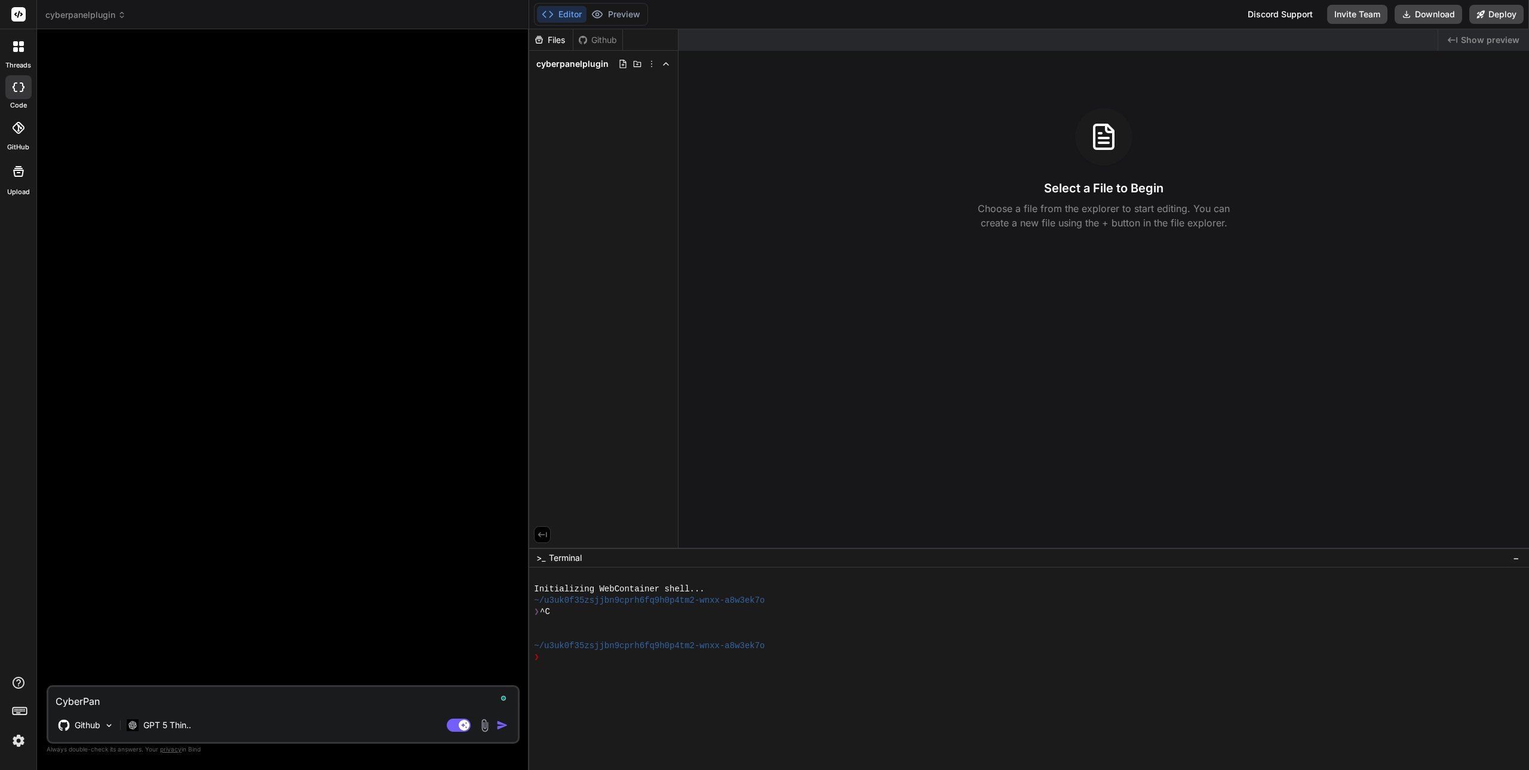
type textarea "x"
type textarea "CyberPanel"
type textarea "x"
type textarea "CyberPanel"
type textarea "x"
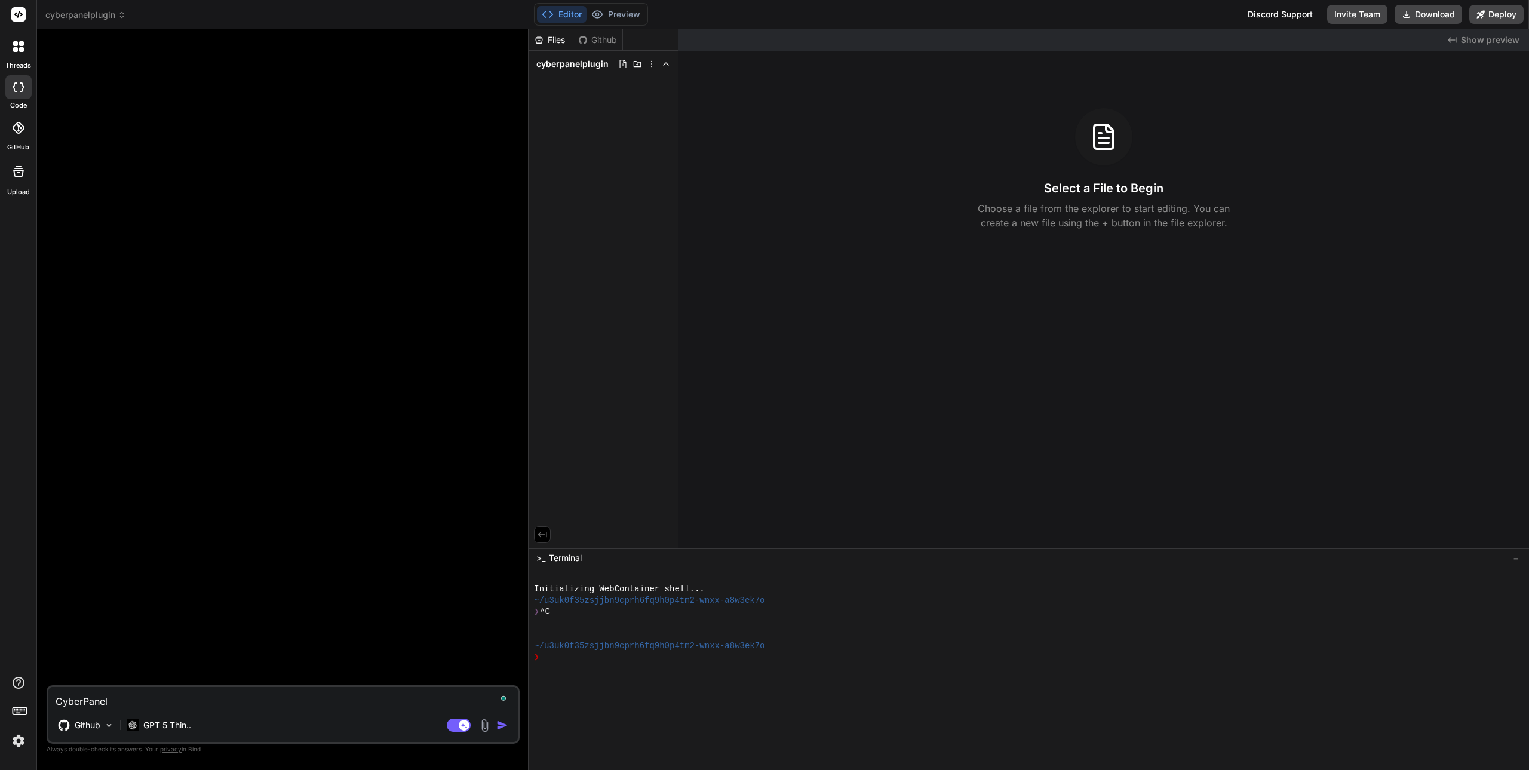
type textarea "CyberPanel i"
type textarea "x"
type textarea "CyberPanel"
type textarea "x"
type textarea "CyberPanel"
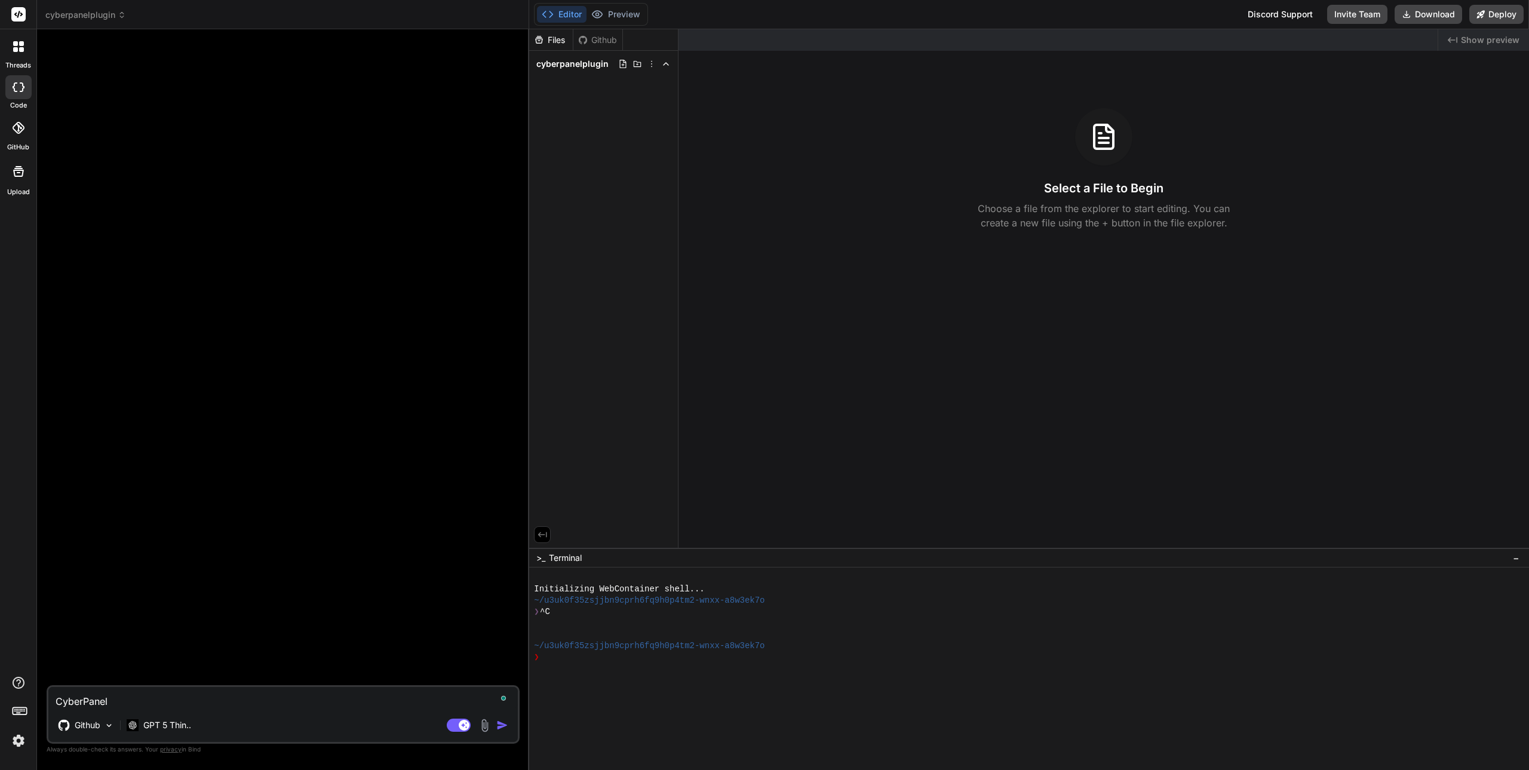
type textarea "x"
type textarea "CyberPane"
type textarea "x"
type textarea "CyberPanel"
type textarea "x"
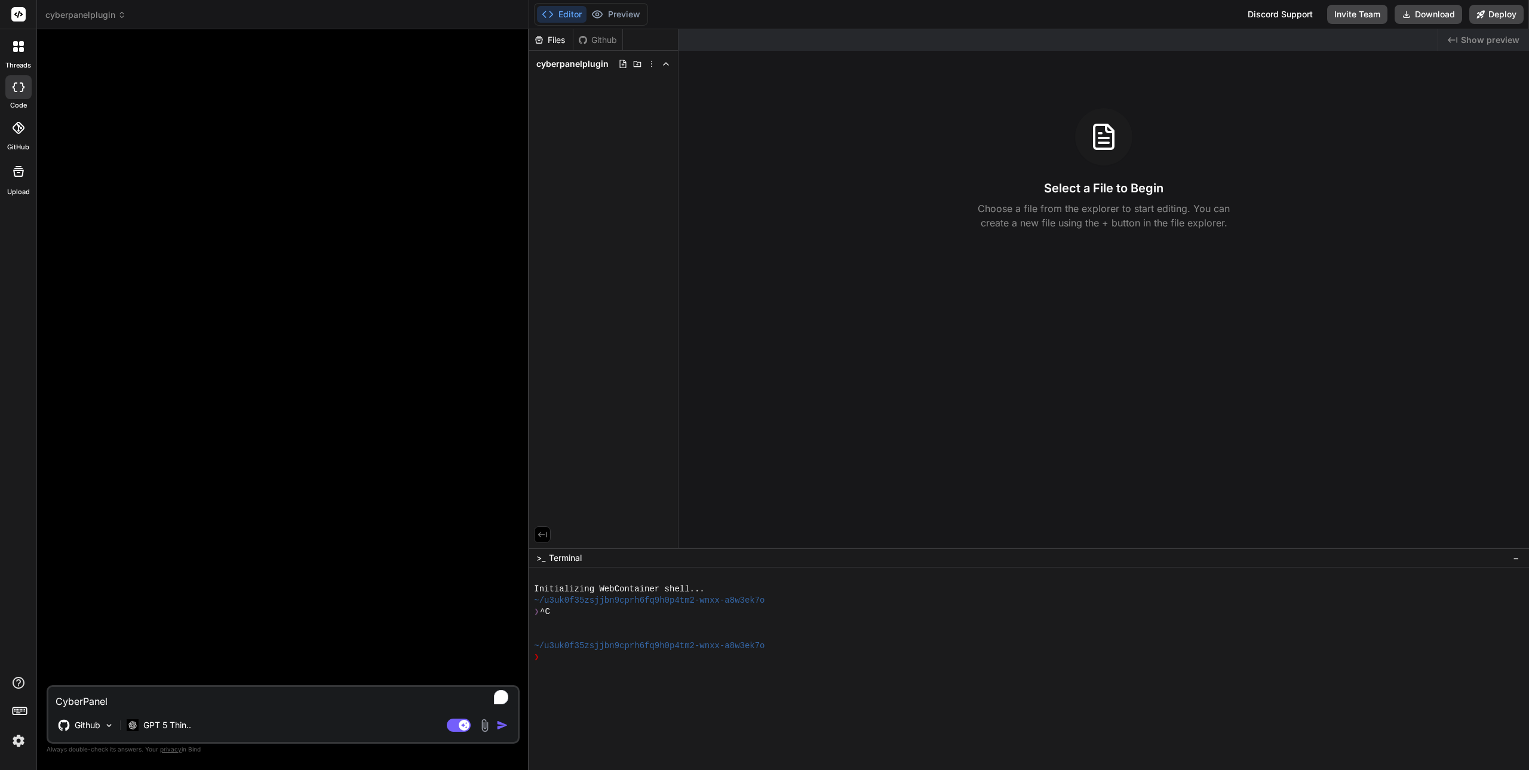
click at [136, 694] on textarea "CyberPanel" at bounding box center [282, 697] width 469 height 21
type textarea "CyberPanel."
type textarea "x"
type textarea "B"
type textarea "x"
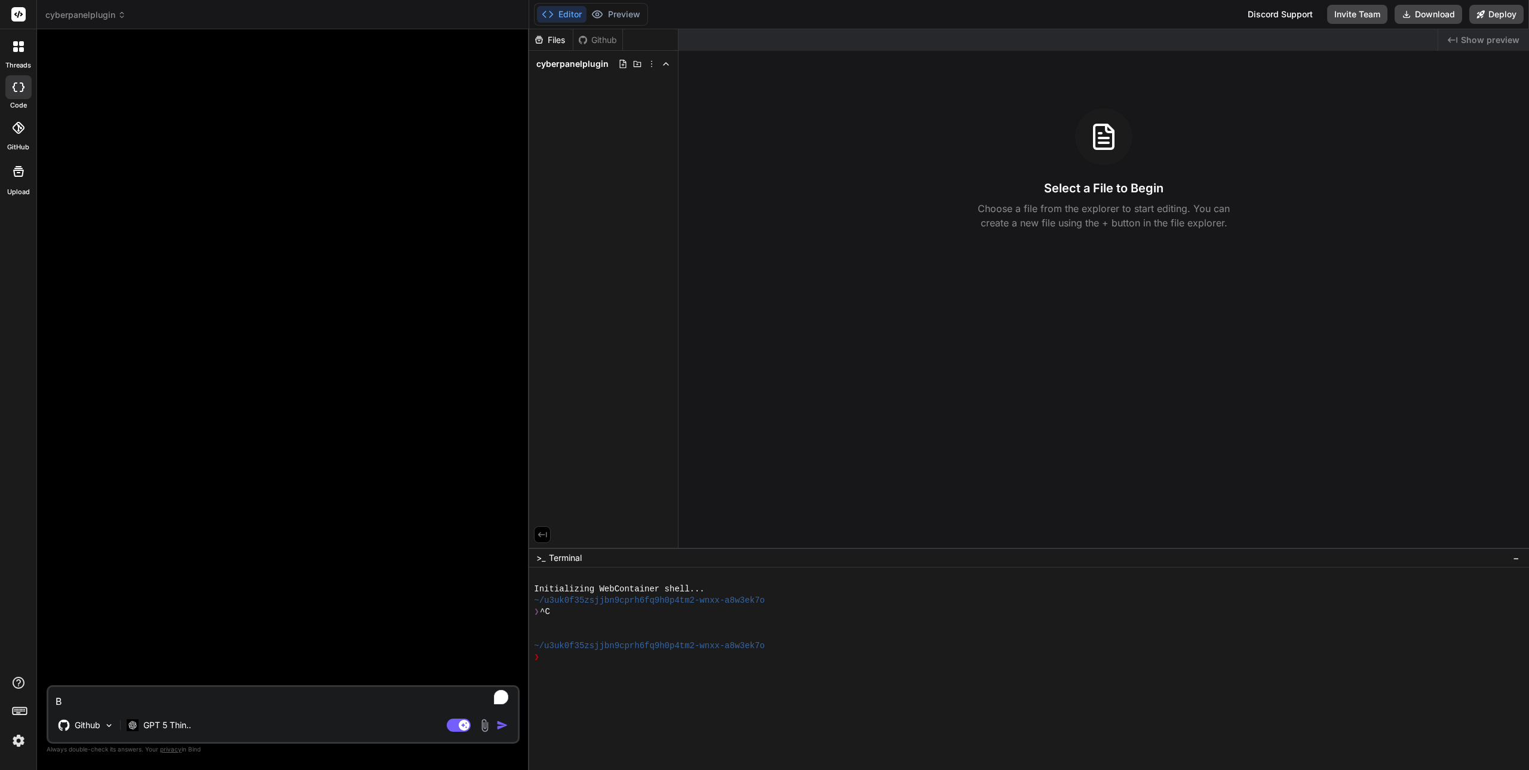
type textarea "Bu"
type textarea "x"
type textarea "[PERSON_NAME]"
type textarea "x"
type textarea "Buil"
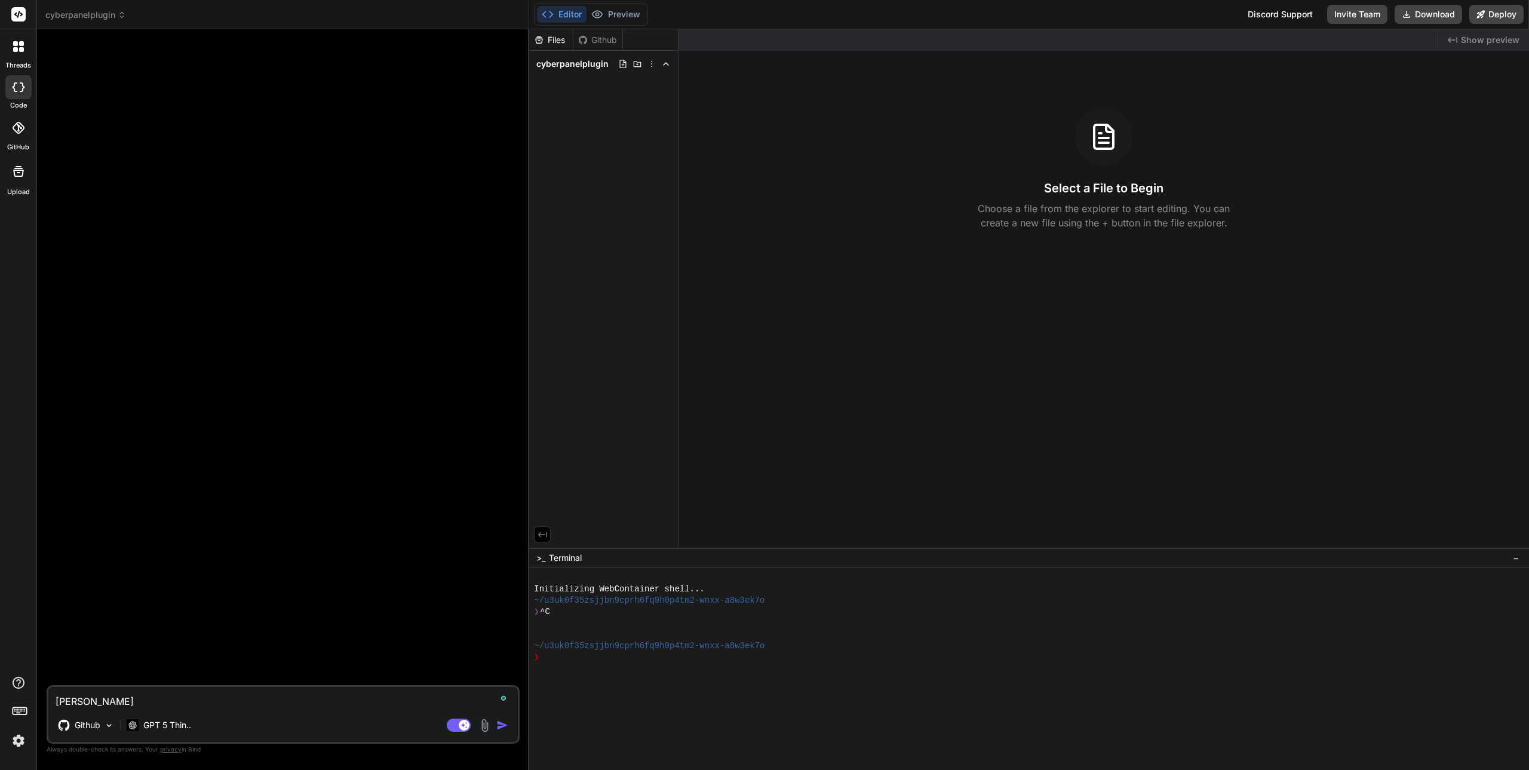
type textarea "x"
type textarea "Build"
type textarea "x"
type textarea "Build"
type textarea "x"
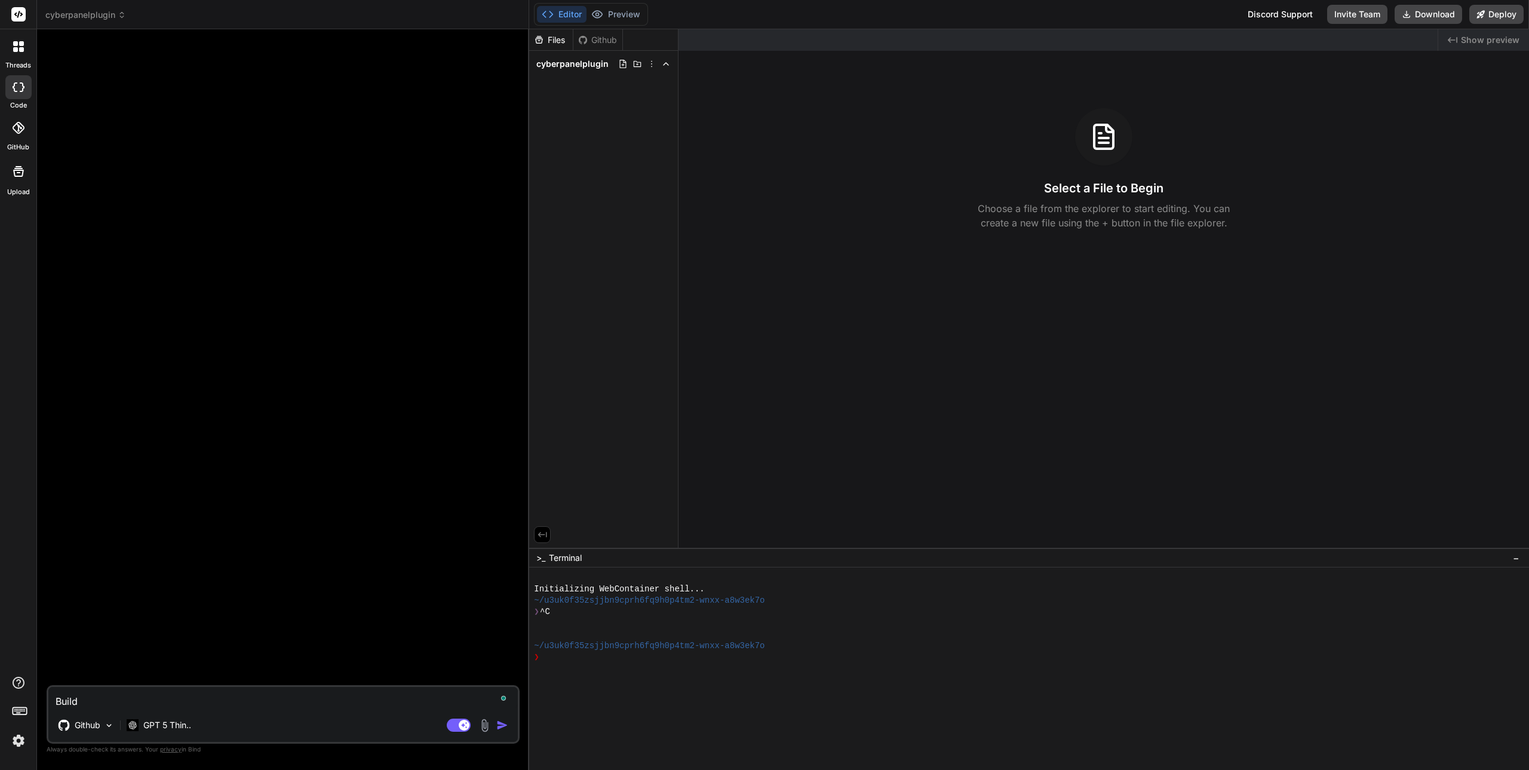
type textarea "Build a"
type textarea "x"
type textarea "Build a"
type textarea "x"
type textarea "Build a C"
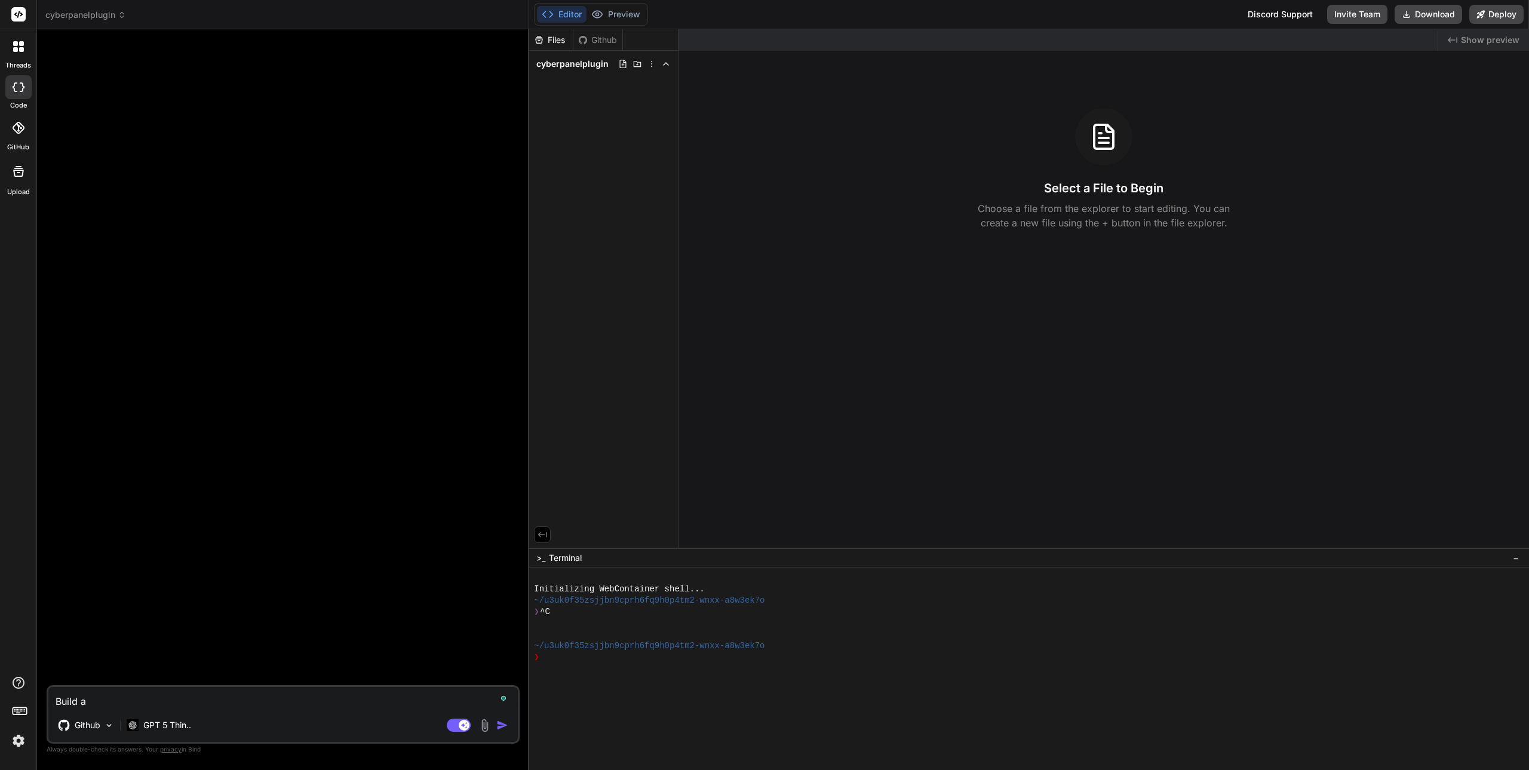
type textarea "x"
type textarea "Build a Cy"
type textarea "x"
type textarea "Build a Cyb"
type textarea "x"
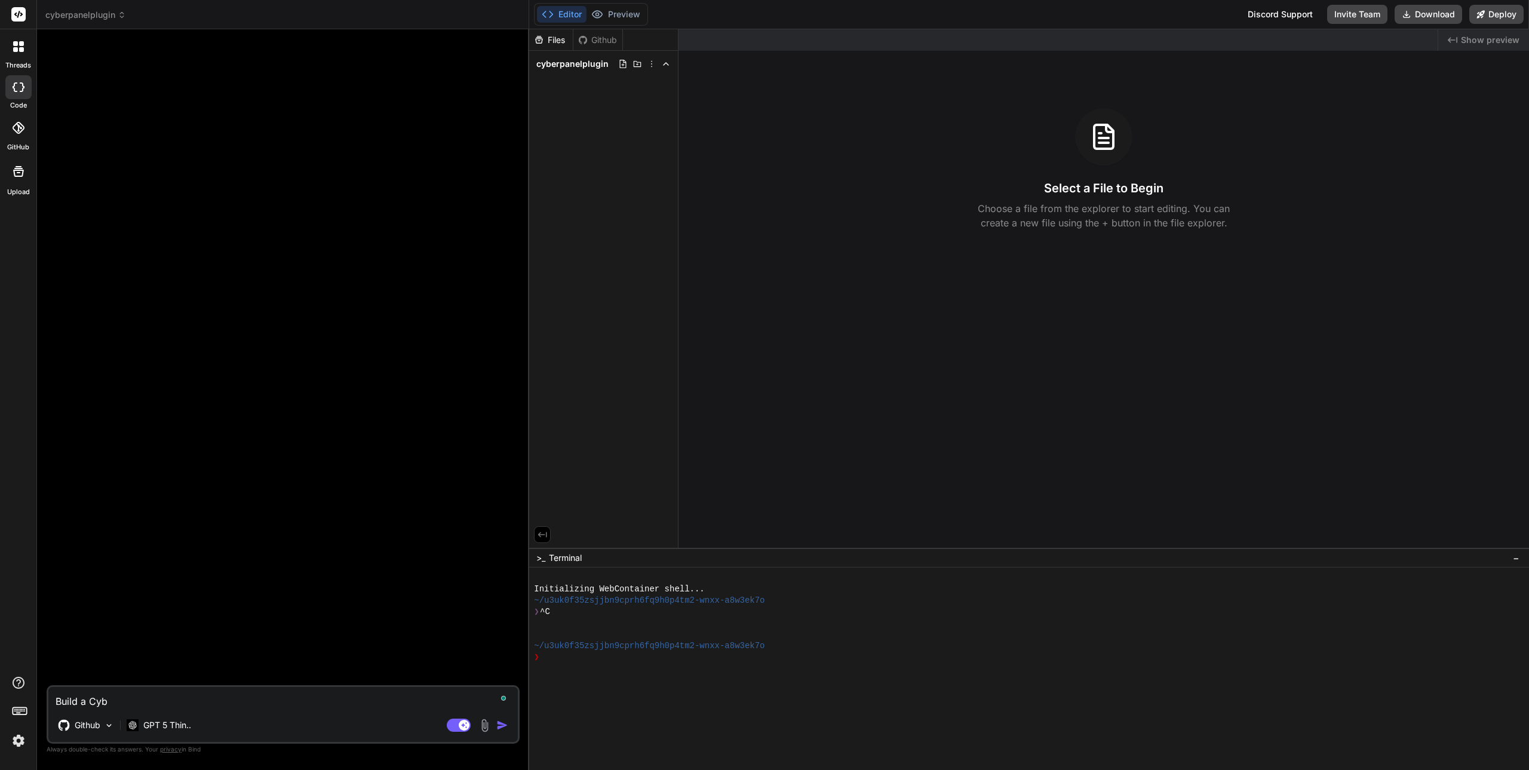
type textarea "Build a Cybe"
type textarea "x"
type textarea "Build a Cyber"
type textarea "x"
type textarea "Build a Cyberp"
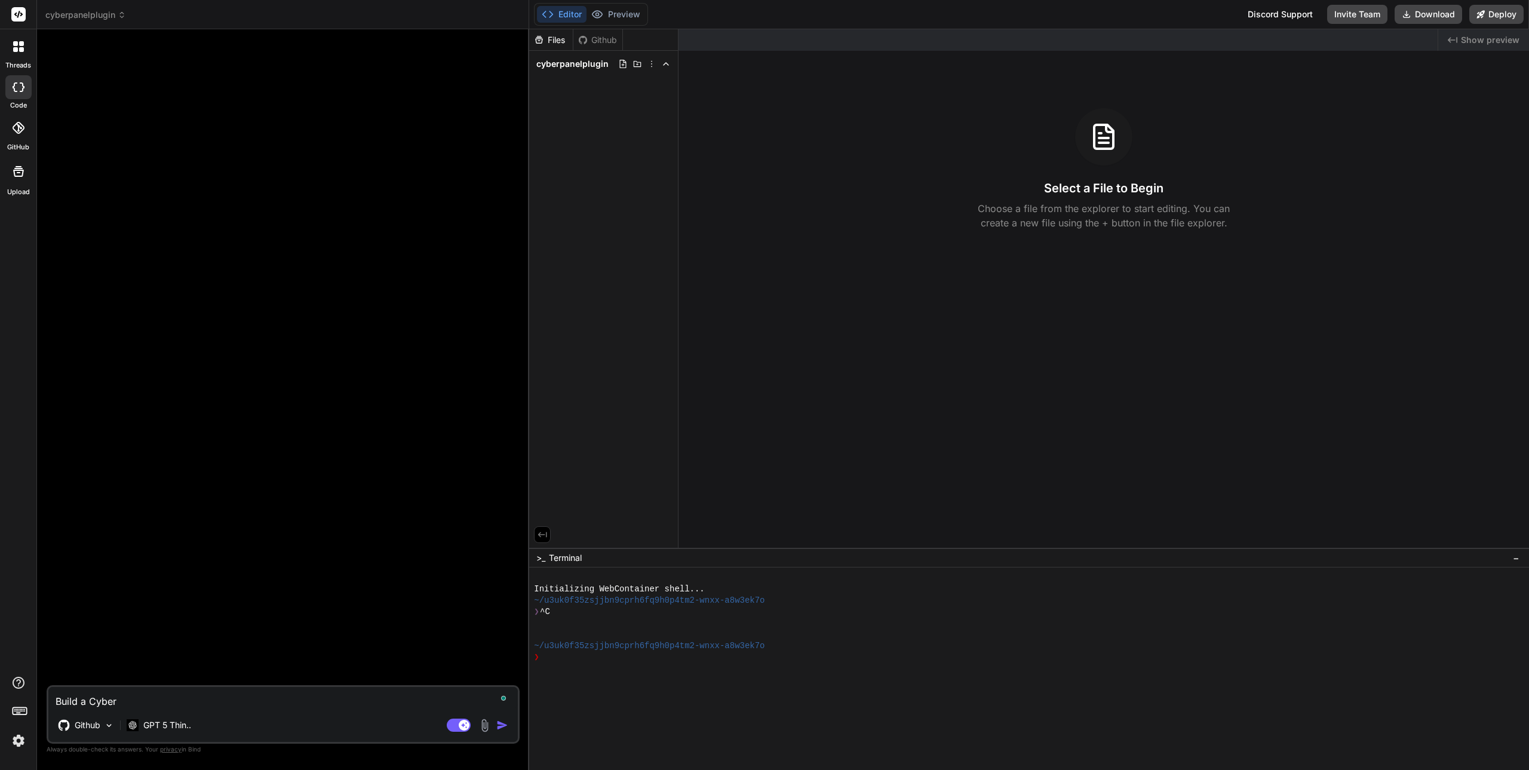
type textarea "x"
type textarea "Build a Cyberpa"
type textarea "x"
type textarea "Build a Cyberpan"
type textarea "x"
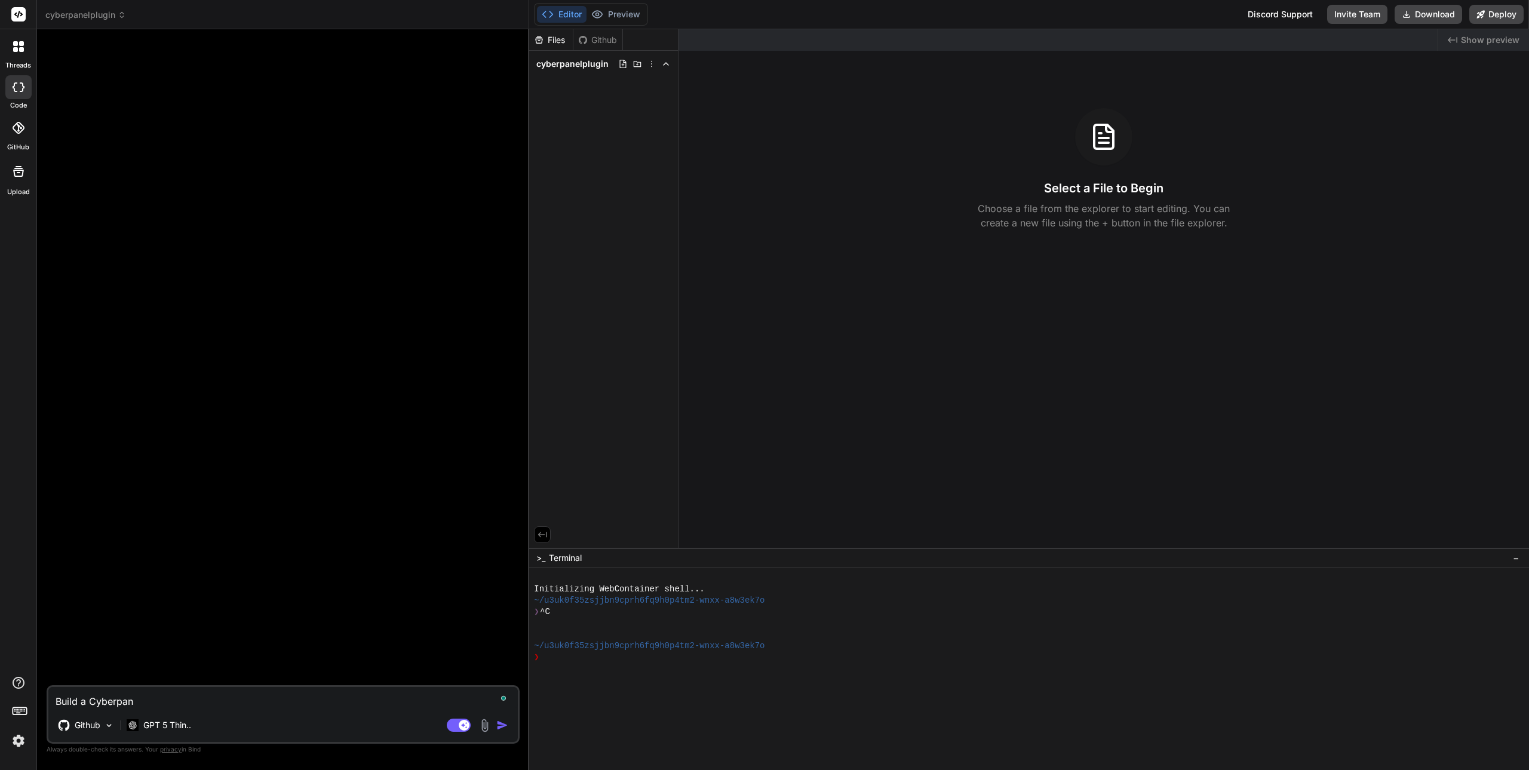
type textarea "Build a Cyberpane"
type textarea "x"
type textarea "Build a Cyberpanel"
type textarea "x"
type textarea "Build a Cyberpanel"
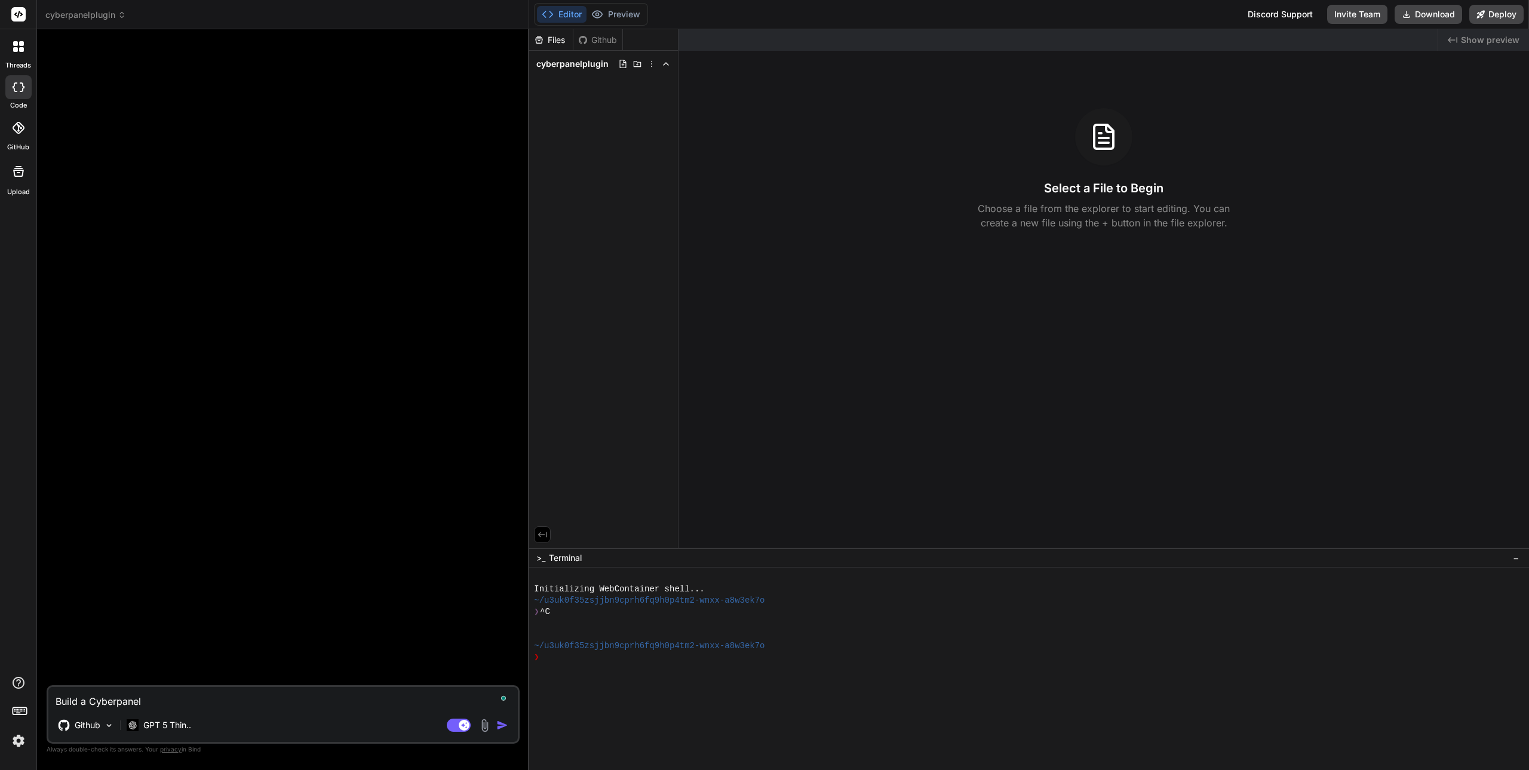
type textarea "x"
type textarea "Build a Cyberpanel w"
type textarea "x"
type textarea "Build a Cyberpanel we"
type textarea "x"
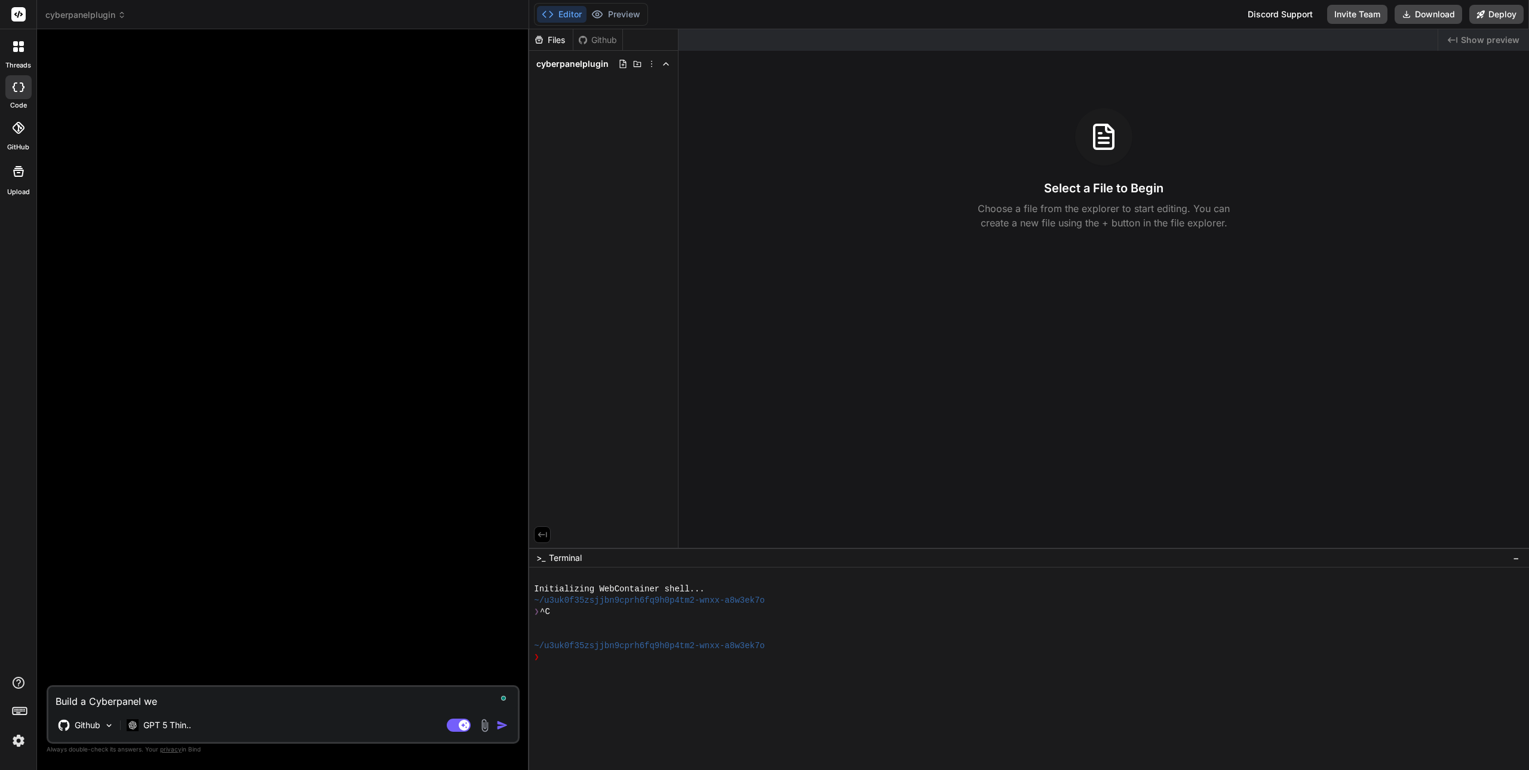
type textarea "Build a Cyberpanel web"
type textarea "x"
type textarea "Build a Cyberpanel web"
type textarea "x"
type textarea "Build a Cyberpanel web h"
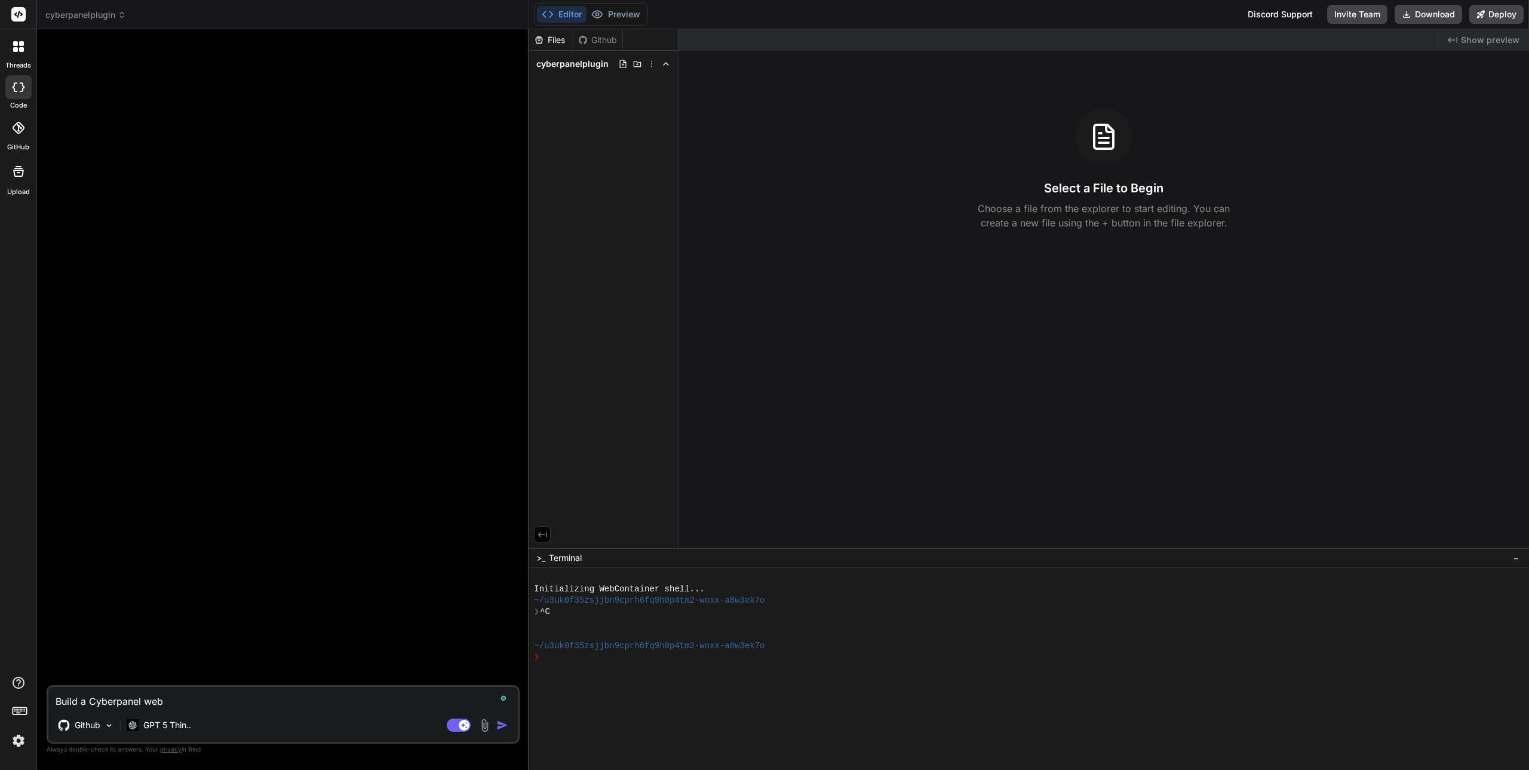
type textarea "x"
type textarea "Build a Cyberpanel web ho"
type textarea "x"
type textarea "Build a Cyberpanel web hos"
type textarea "x"
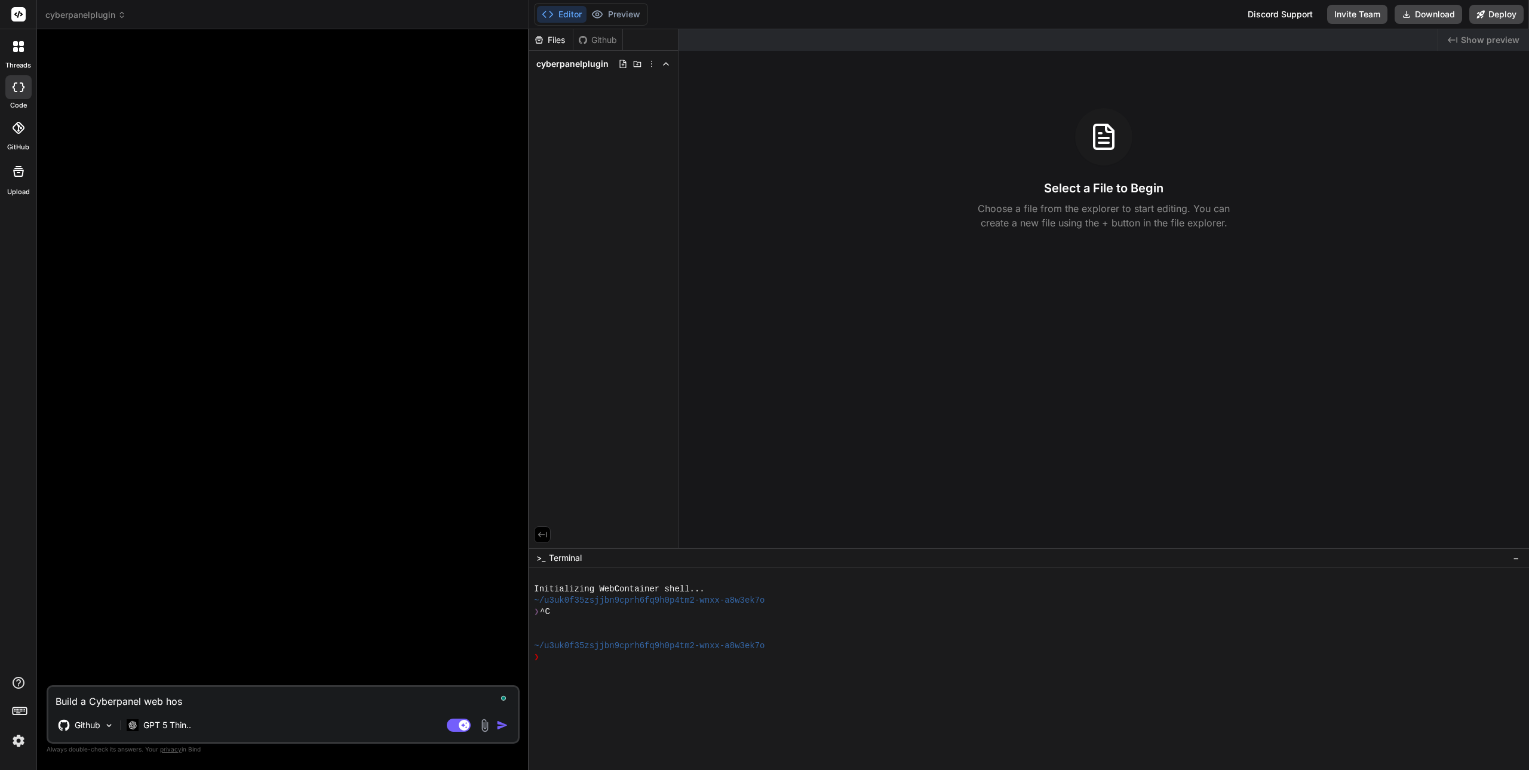
type textarea "Build a Cyberpanel web host"
type textarea "x"
type textarea "Build a Cyberpanel web hosti"
type textarea "x"
type textarea "Build a Cyberpanel web hostin"
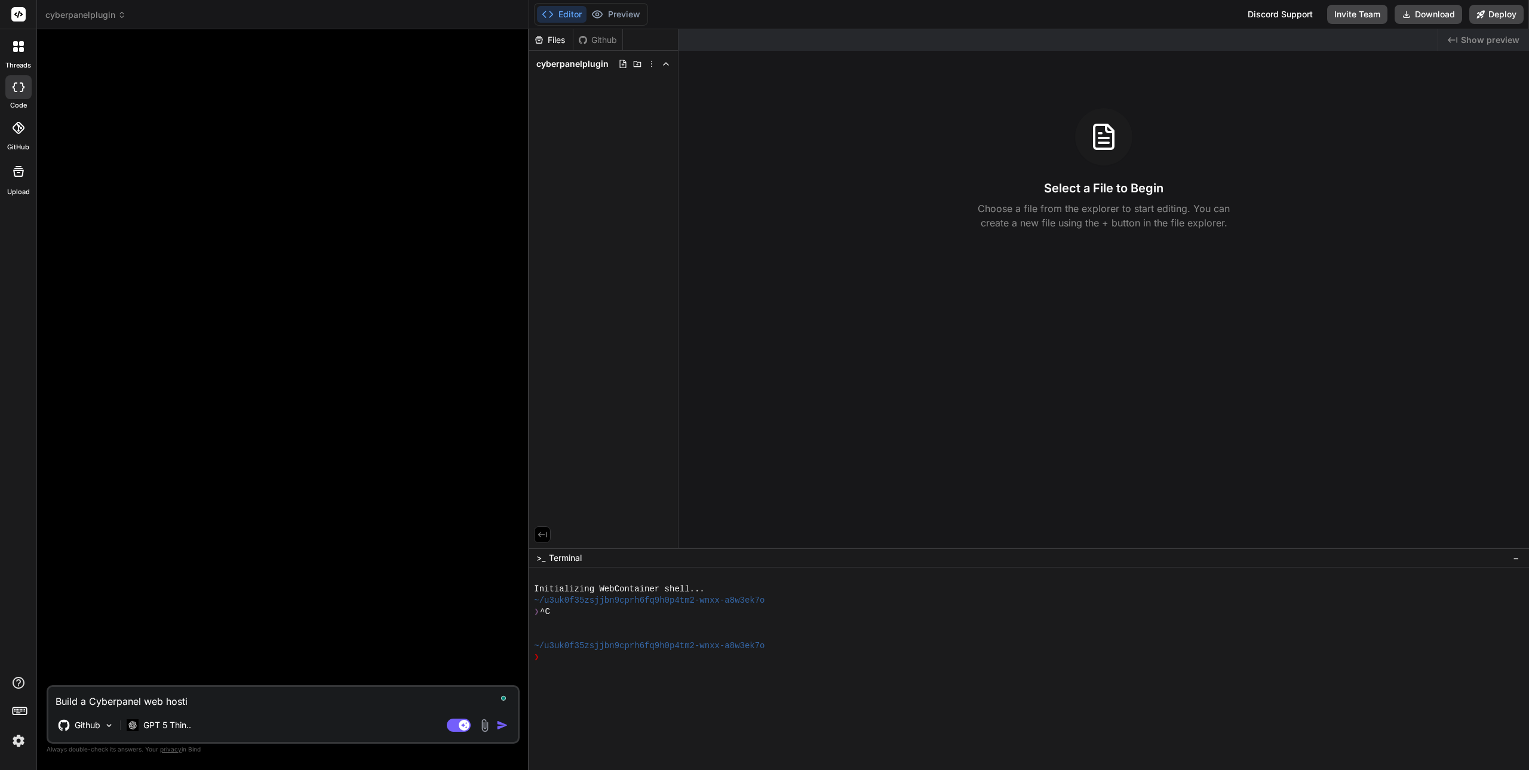
type textarea "x"
type textarea "Build a Cyberpanel web hosting"
type textarea "x"
type textarea "Build a Cyberpanel web hosting"
type textarea "x"
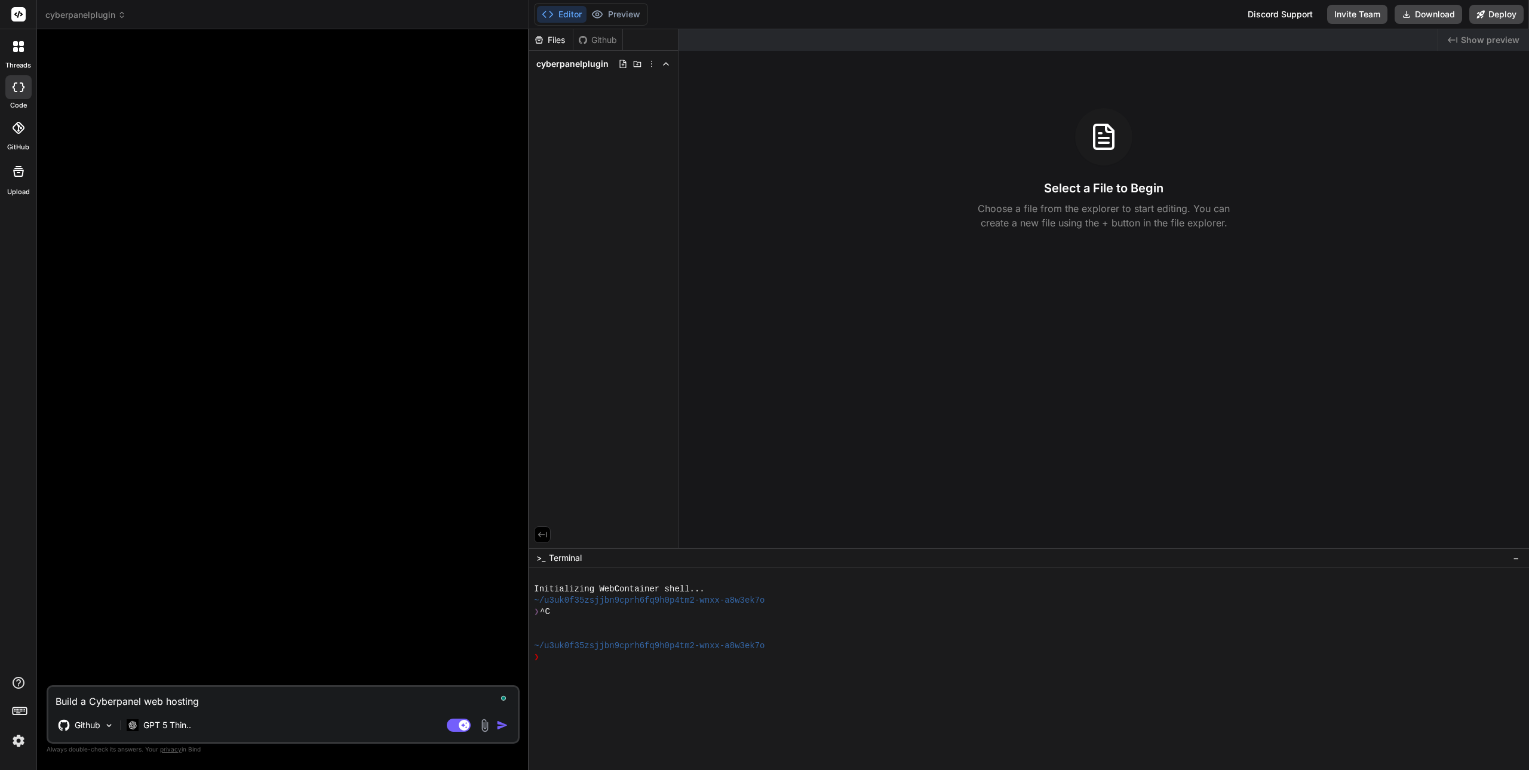
type textarea "Build a Cyberpanel web hosting p"
type textarea "x"
type textarea "Build a Cyberpanel web hosting pa"
type textarea "x"
type textarea "Build a Cyberpanel web hosting pan"
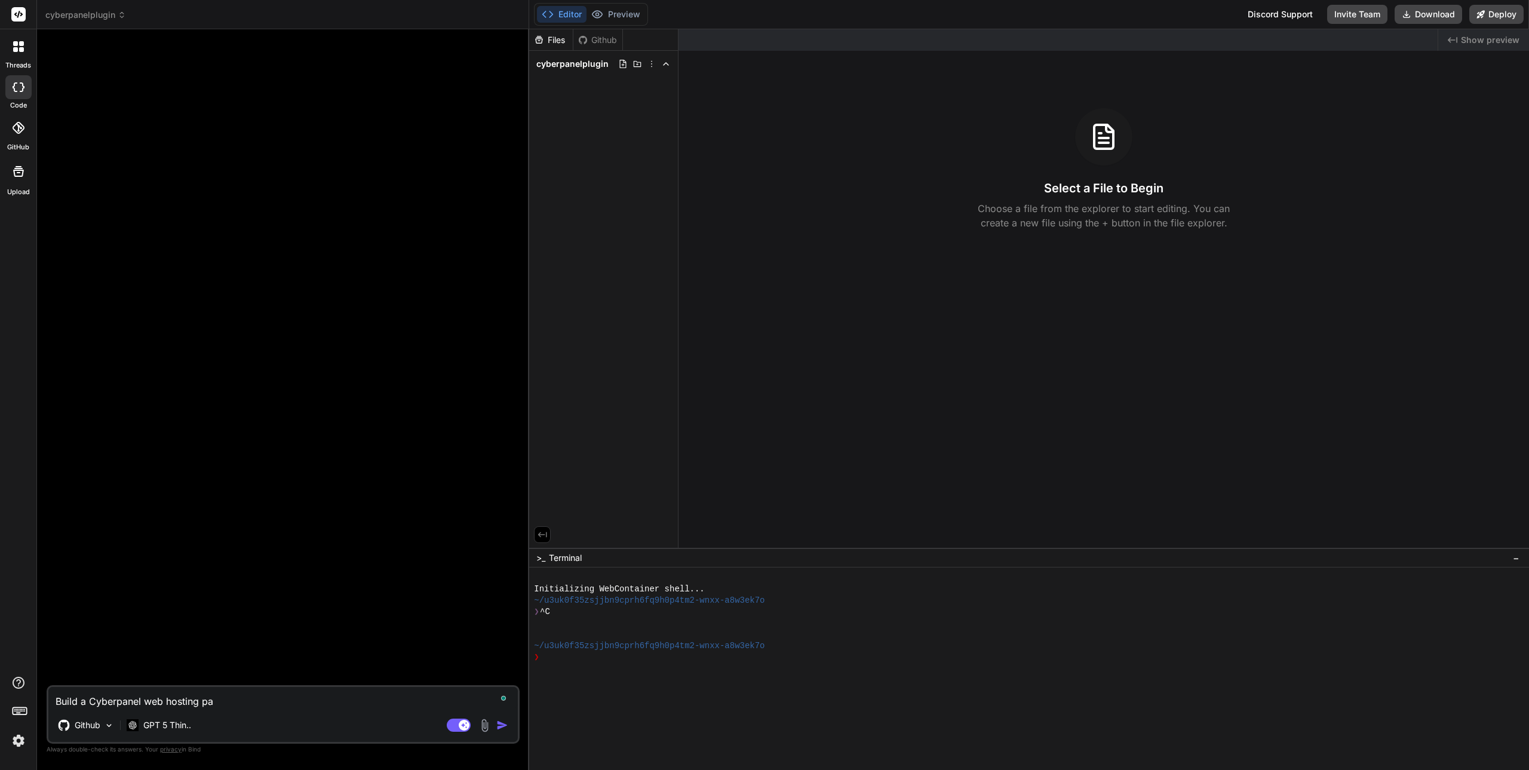
type textarea "x"
type textarea "Build a Cyberpanel web hosting pane"
type textarea "x"
type textarea "Build a Cyberpanel web hosting panel"
type textarea "x"
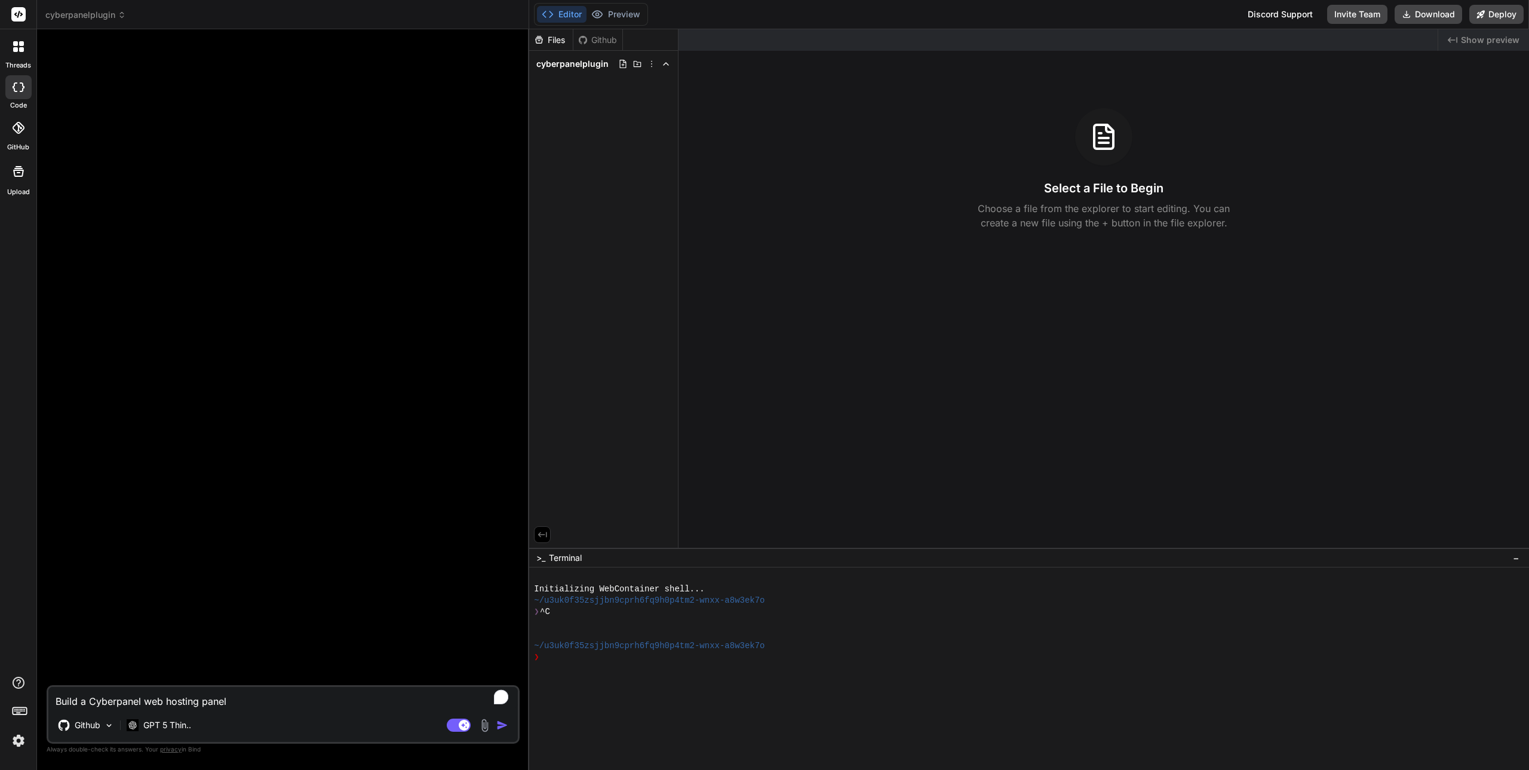
type textarea "Build an Cyberpanel web hosting panel"
type textarea "x"
type textarea "Build an Cyberpanel web hosting panel"
type textarea "x"
type textarea "Build an a Cyberpanel web hosting panel"
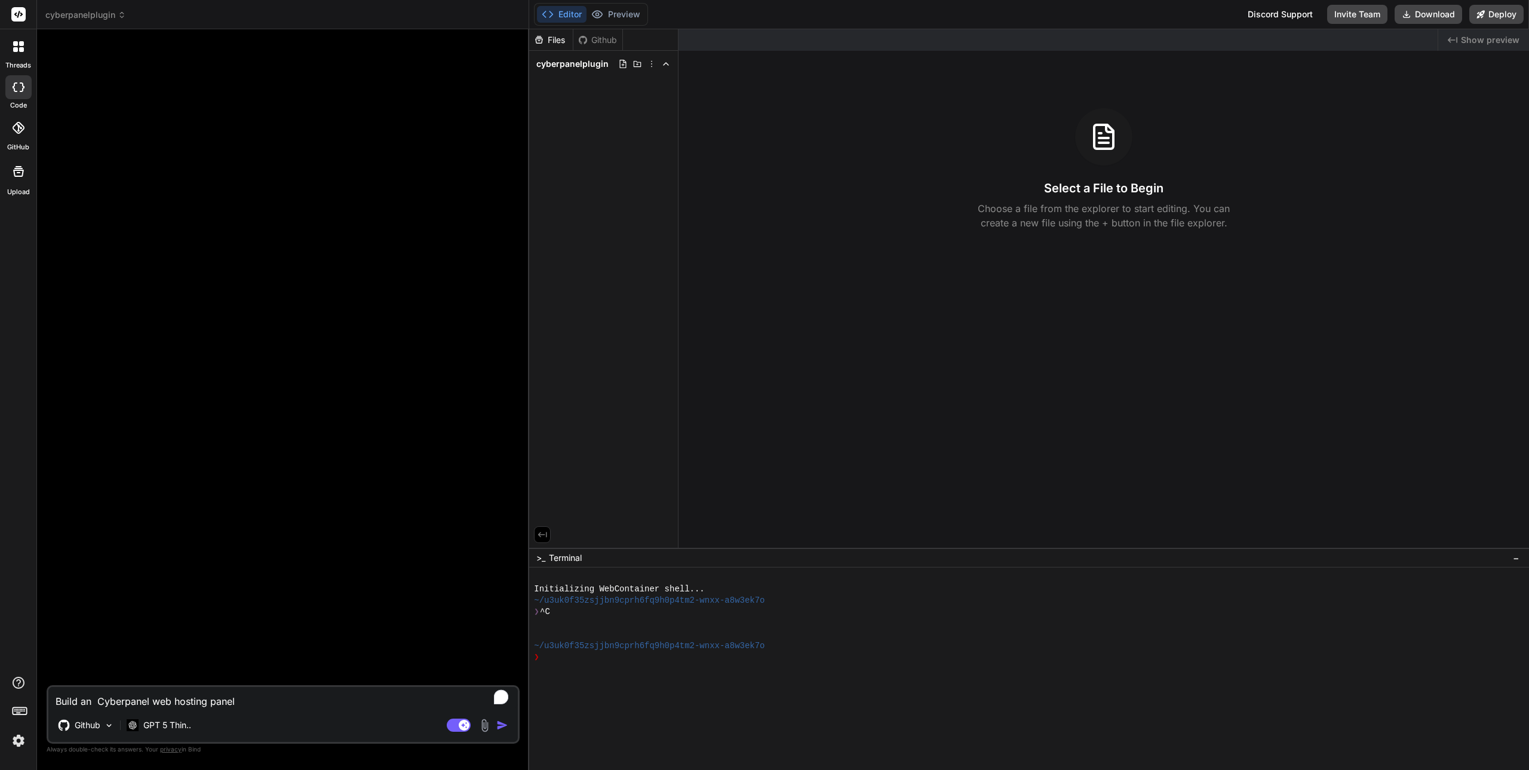
type textarea "x"
type textarea "Build an ad Cyberpanel web hosting panel"
type textarea "x"
type textarea "Build an add Cyberpanel web hosting panel"
type textarea "x"
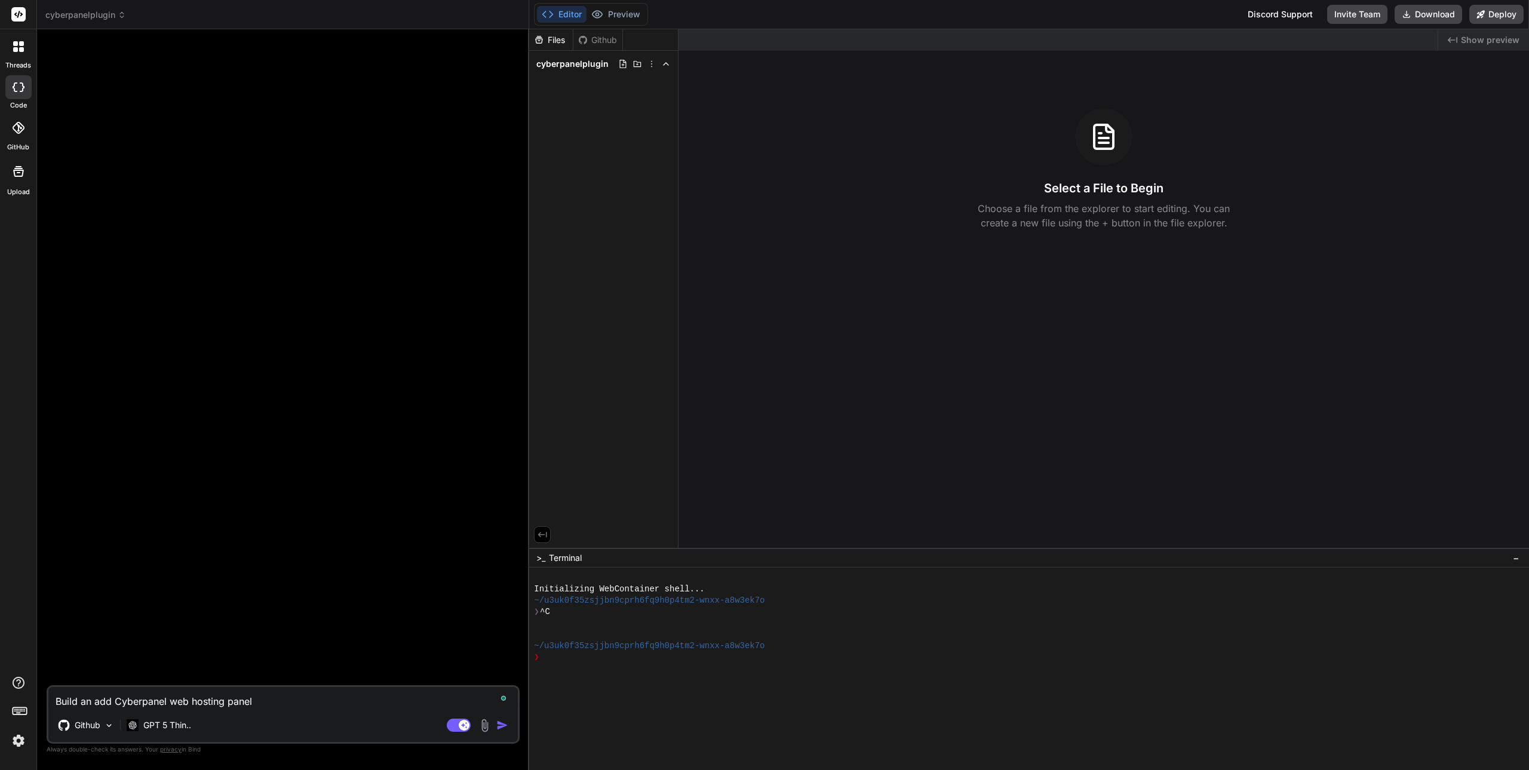
type textarea "Build an add Cyberpanel web hosting panel"
type textarea "x"
type textarea "Build an add o Cyberpanel web hosting panel"
type textarea "x"
type textarea "Build an add on Cyberpanel web hosting panel"
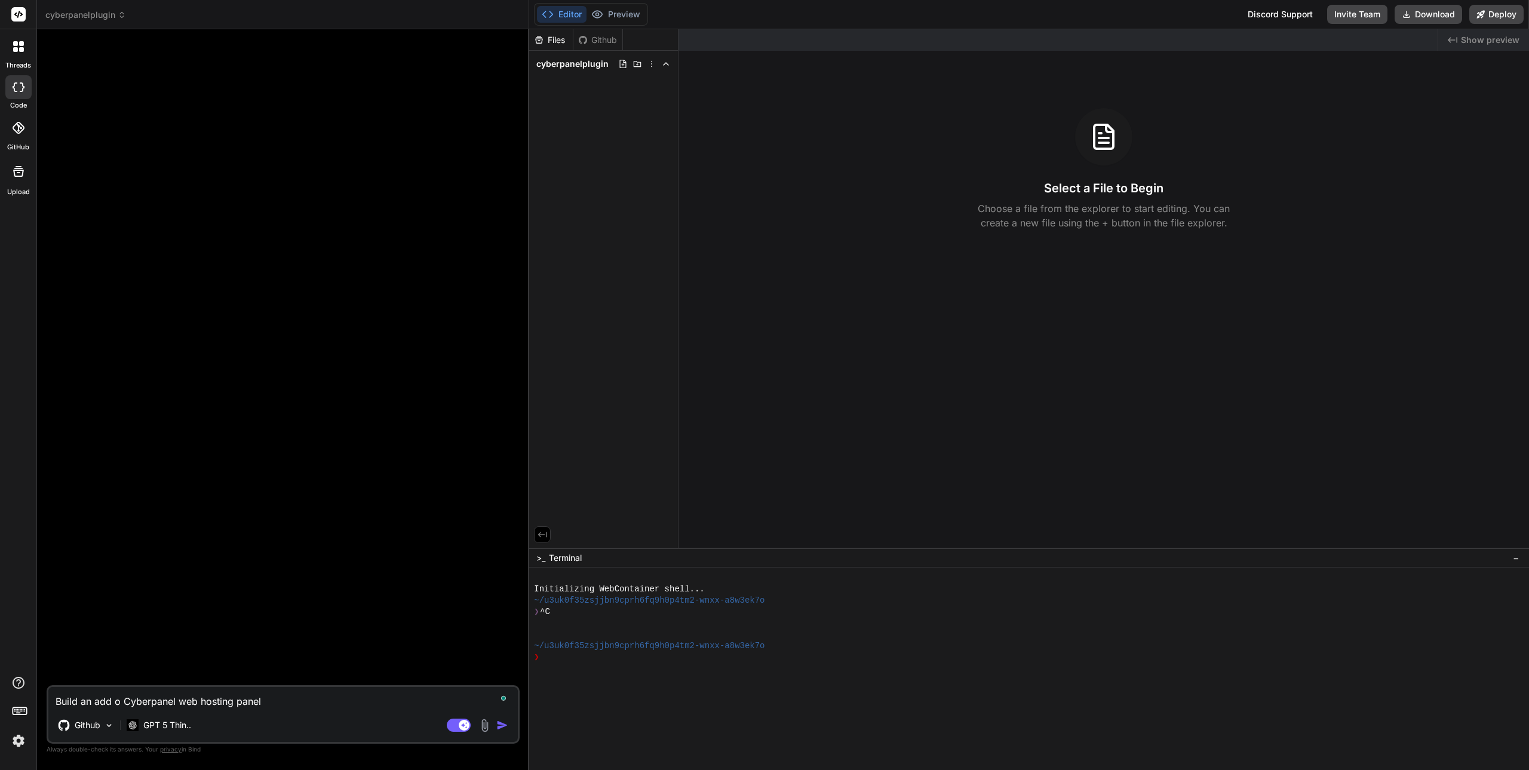
type textarea "x"
type textarea "Build an add on Cyberpanel web hosting panel"
type textarea "x"
type textarea "Build an add on f Cyberpanel web hosting panel"
type textarea "x"
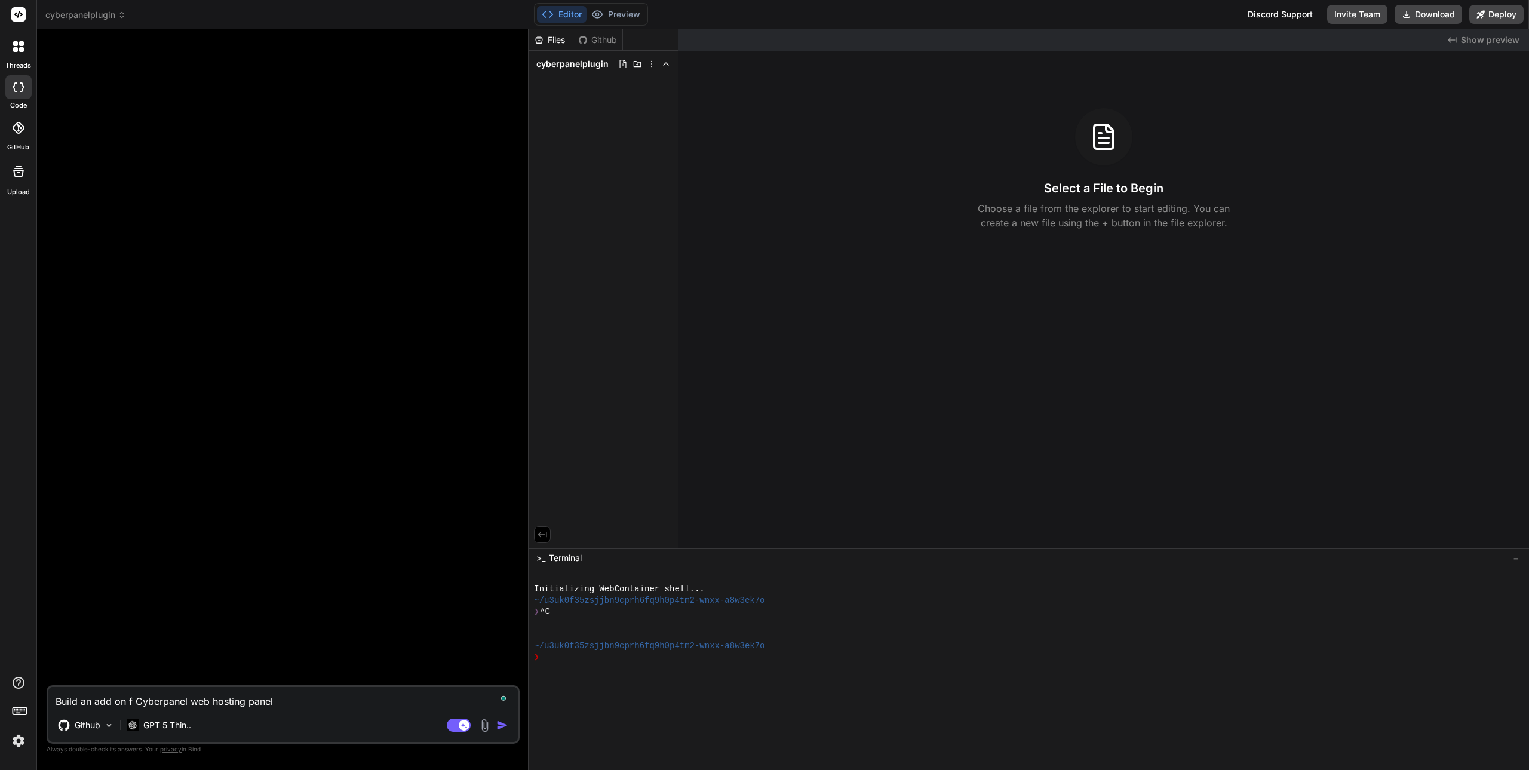
type textarea "Build an add on fo Cyberpanel web hosting panel"
type textarea "x"
type textarea "Build an add on for Cyberpanel web hosting panel"
type textarea "x"
type textarea "Build an add on for Cyberpanel web hosting panel"
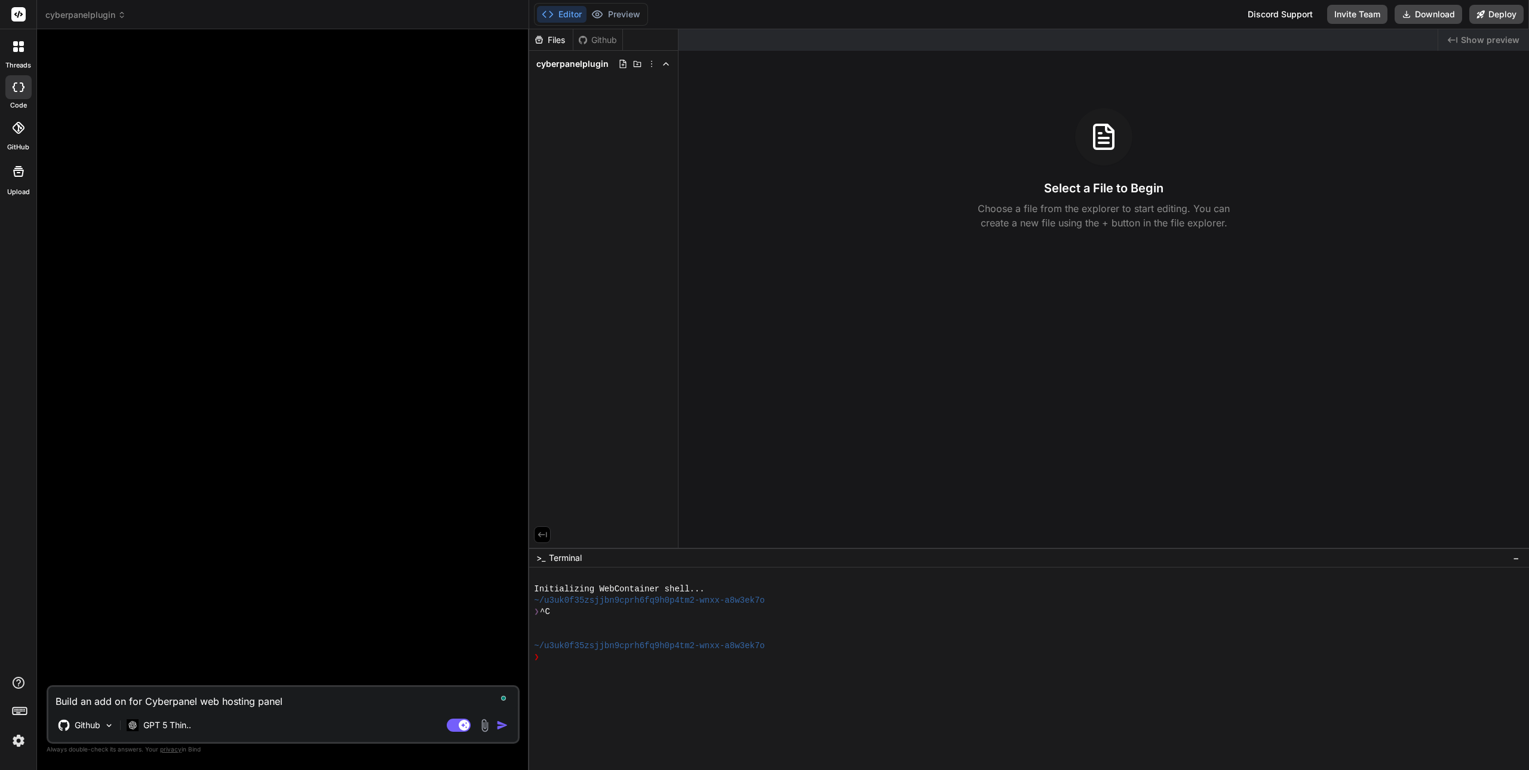
type textarea "x"
type textarea "Build an add on for Cyberpanel web hosting panel"
type textarea "x"
type textarea "Build an add on for Cyberpanel web hosting panel."
type textarea "x"
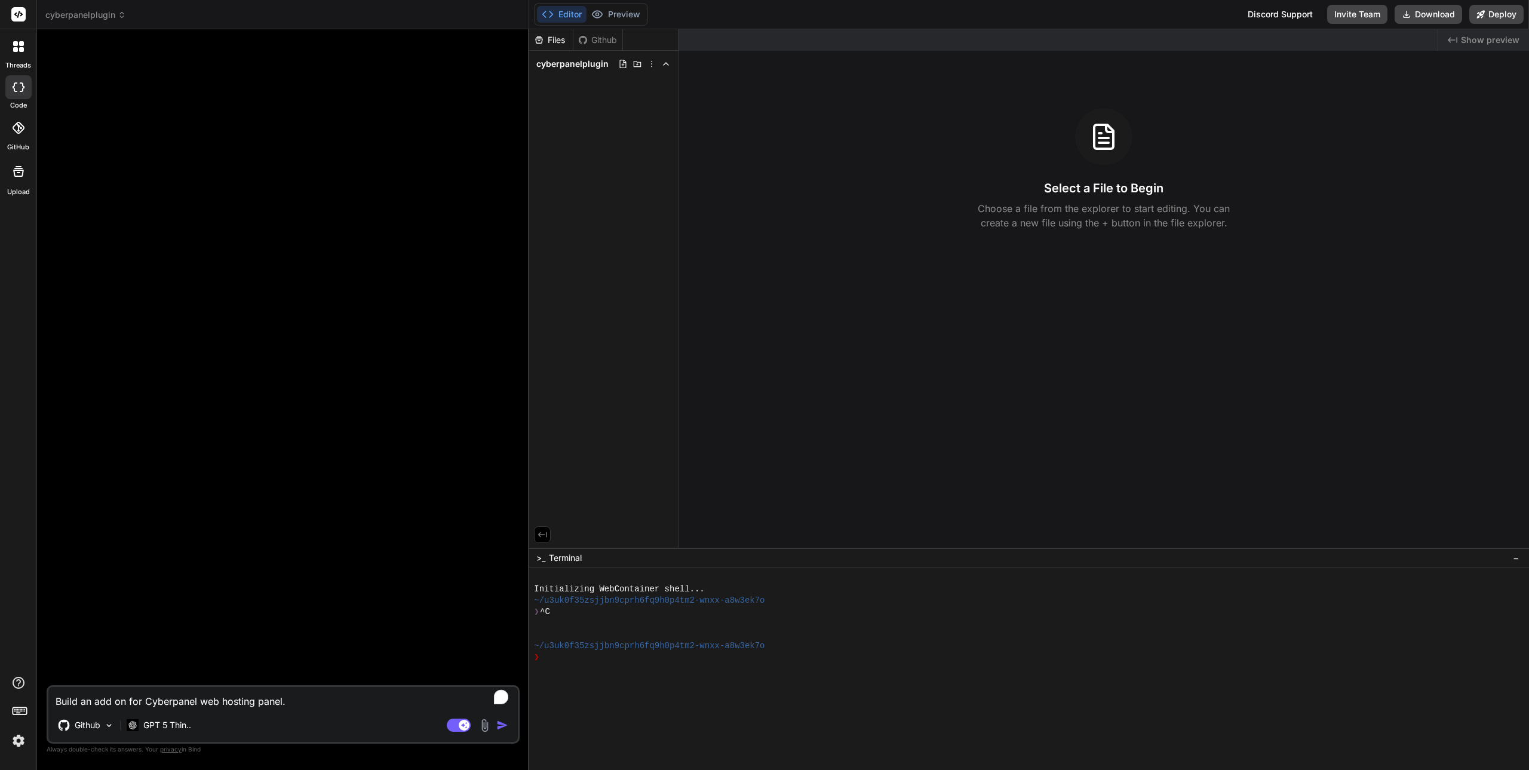
type textarea "Build an add on for Cyberpanel web hosting panel."
type textarea "x"
click at [303, 702] on textarea "Build an add on for Cyberpanel web hosting panel." at bounding box center [282, 697] width 469 height 21
type textarea "Build an add on for Cyberpanel web hosting panel. U"
type textarea "x"
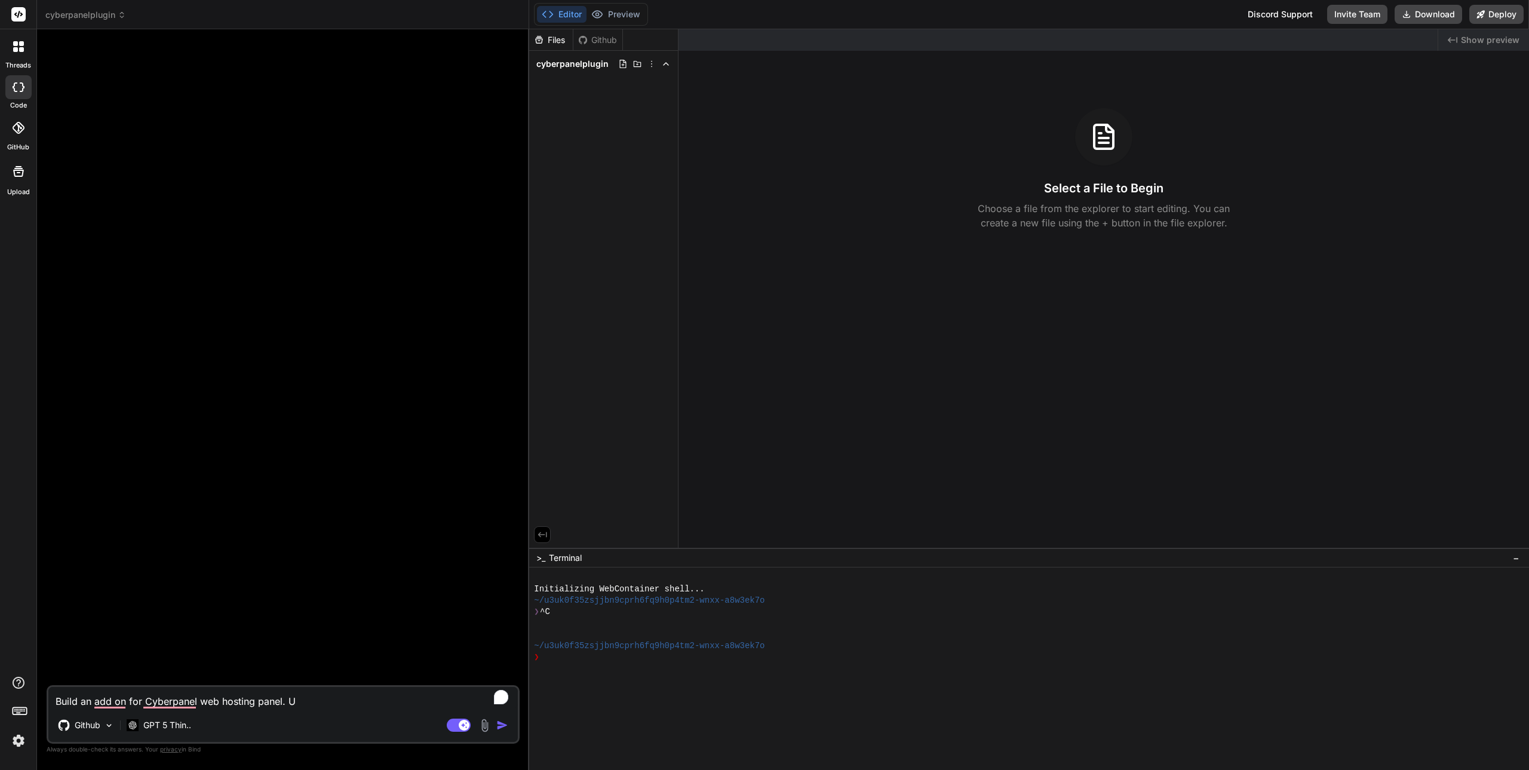
type textarea "Build an add on for Cyberpanel web hosting panel. Us"
type textarea "x"
type textarea "Build an add on for Cyberpanel web hosting panel. Use"
type textarea "x"
type textarea "Build an add on for Cyberpanel web hosting panel. Use"
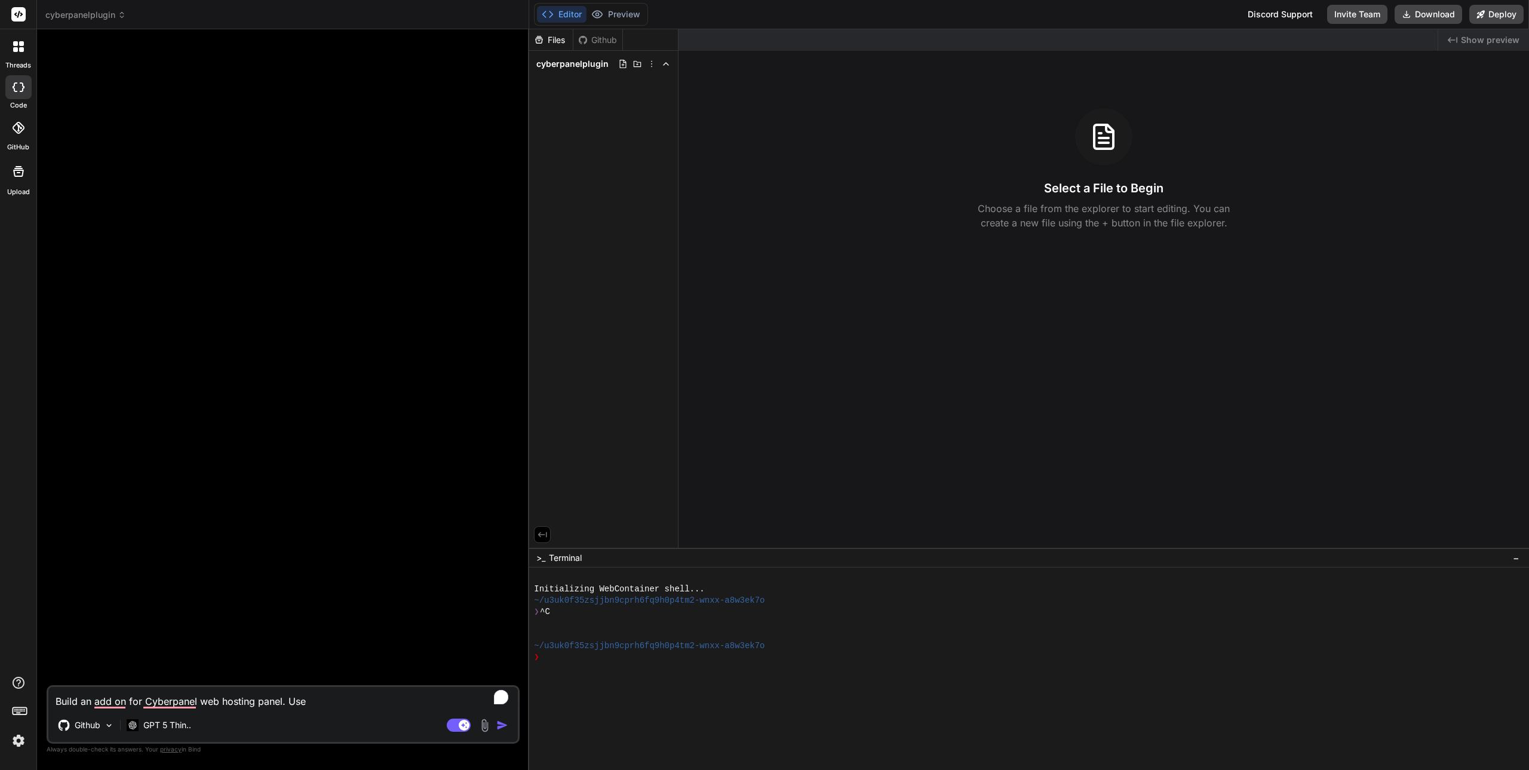
type textarea "x"
type textarea "Build an add on for Cyberpanel web hosting panel. Use t"
type textarea "x"
type textarea "Build an add on for Cyberpanel web hosting panel. Use th"
type textarea "x"
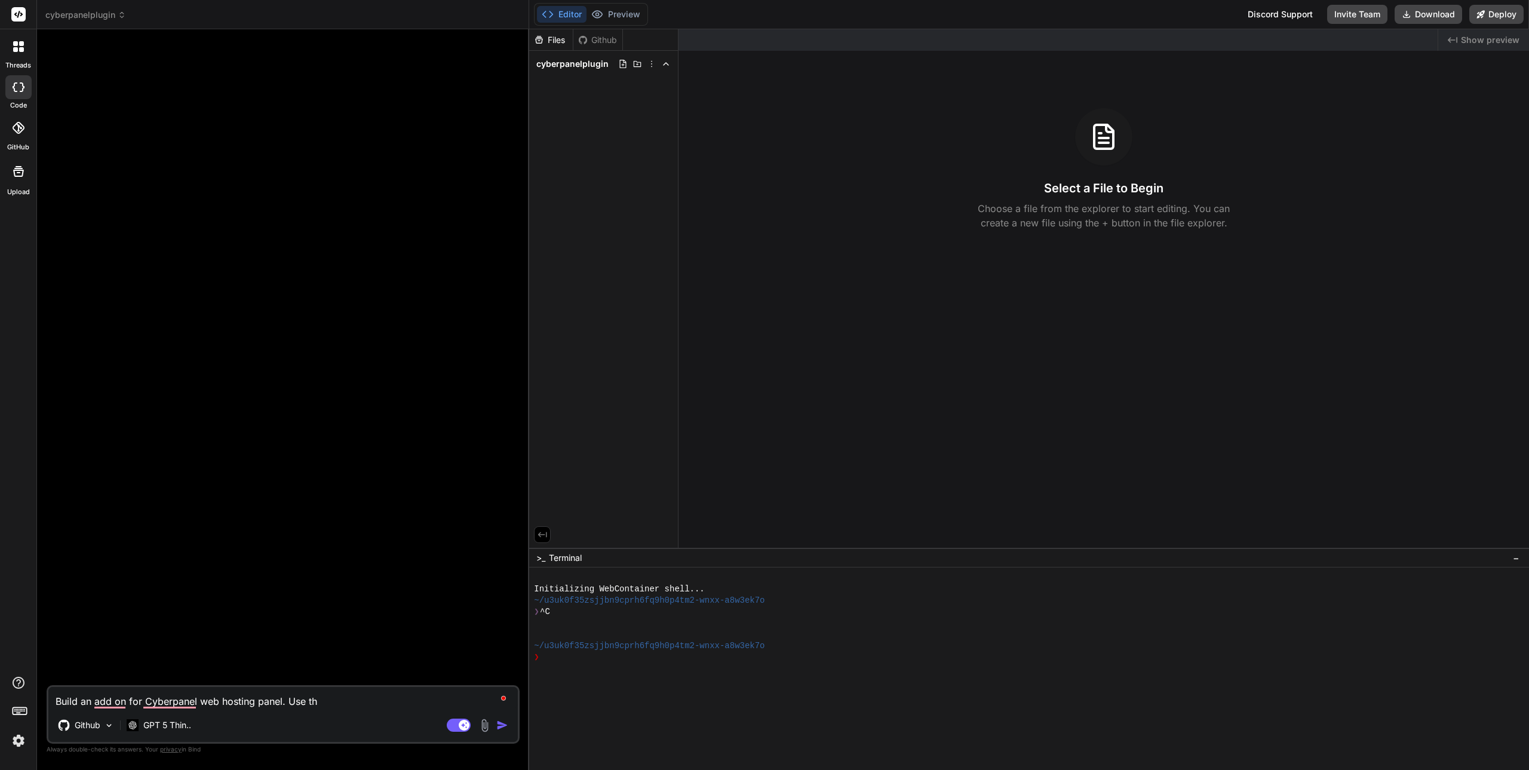
type textarea "Build an add on for Cyberpanel web hosting panel. Use the"
type textarea "x"
type textarea "Build an add on for Cyberpanel web hosting panel. Use the"
type textarea "x"
type textarea "Build an add on for Cyberpanel web hosting panel. Use the C"
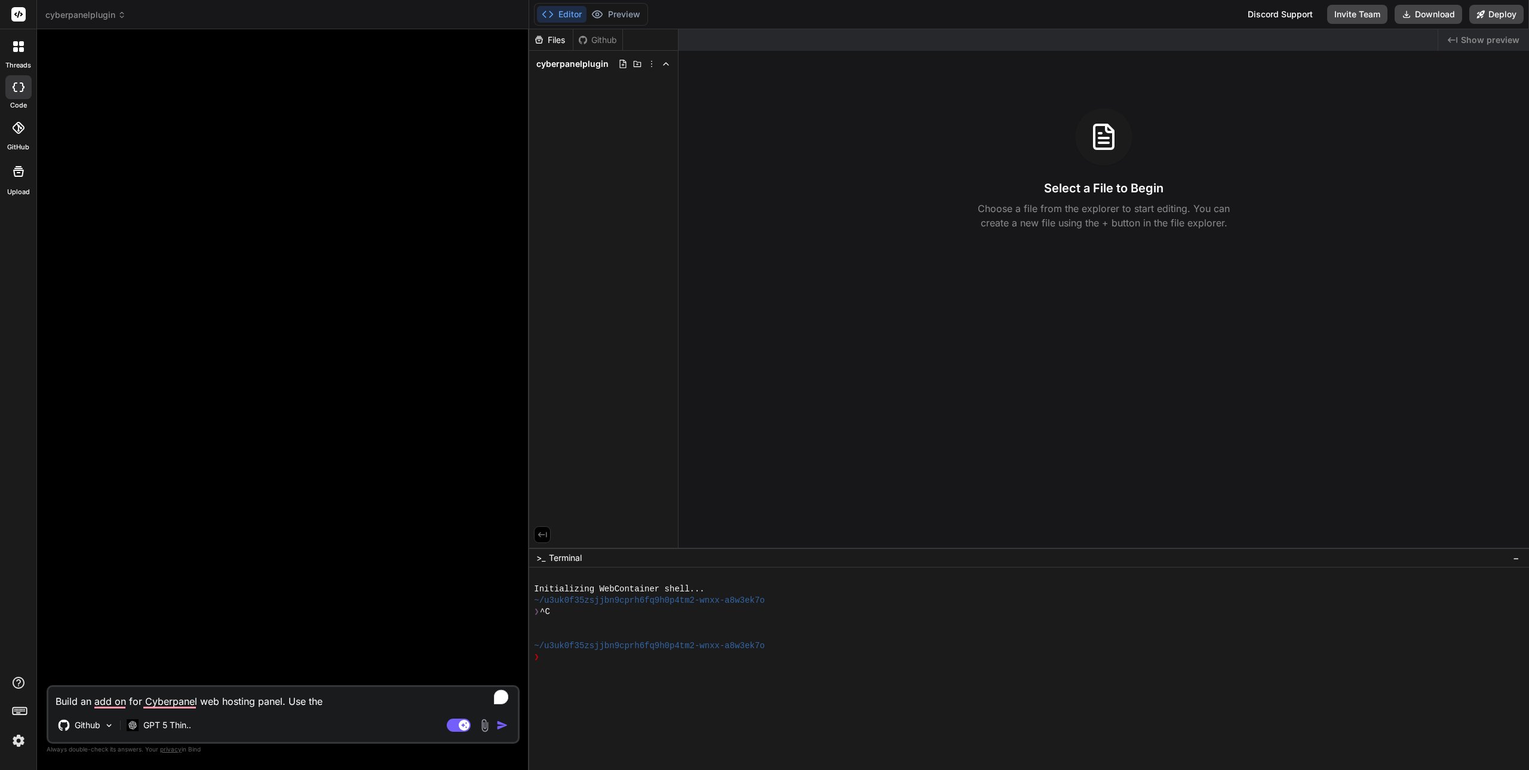
type textarea "x"
type textarea "Build an add on for Cyberpanel web hosting panel. Use the Cy"
type textarea "x"
type textarea "Build an add on for Cyberpanel web hosting panel. Use the Cyb"
type textarea "x"
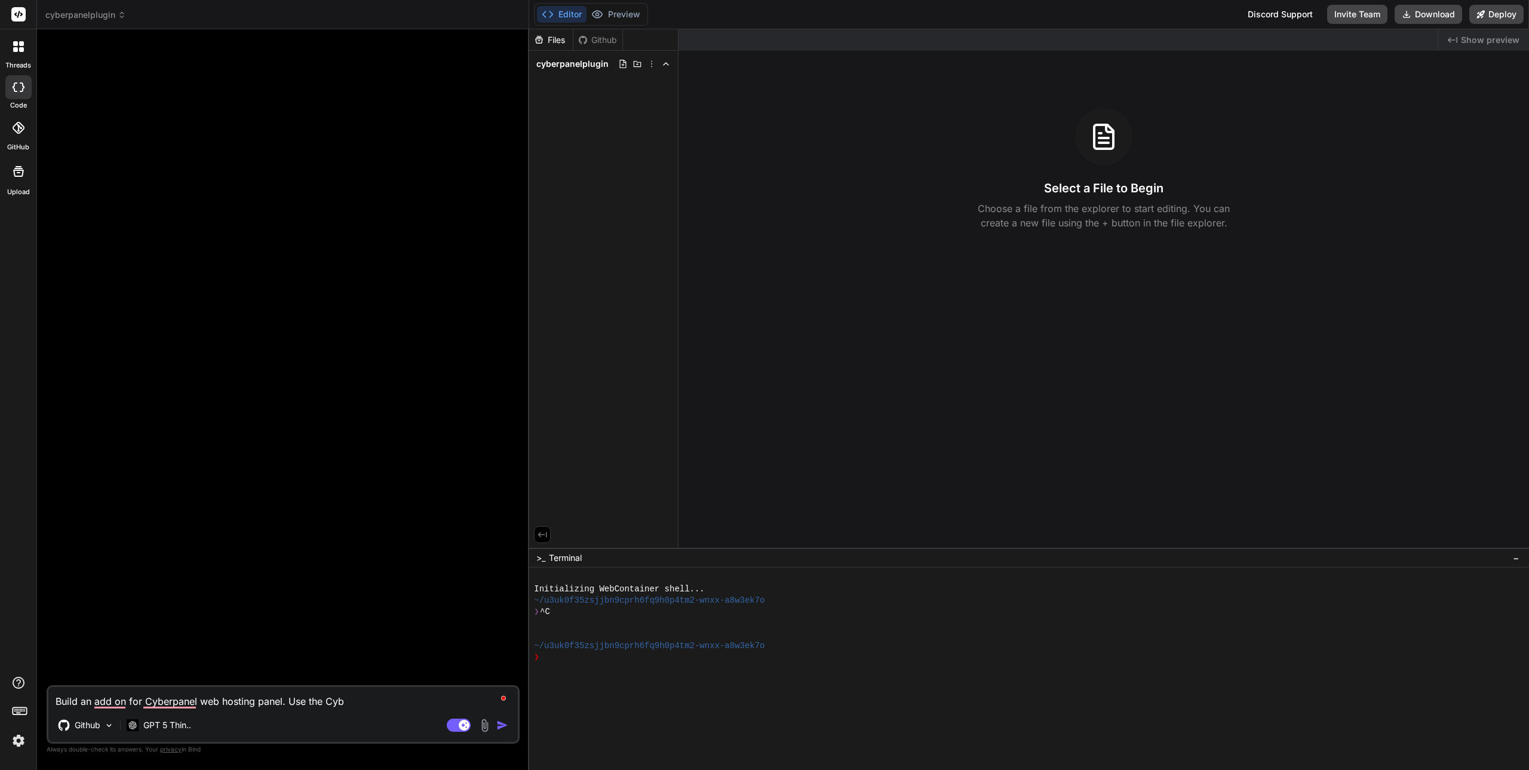
type textarea "Build an add on for Cyberpanel web hosting panel. Use the Cy"
type textarea "x"
type textarea "Build an add on for Cyberpanel web hosting panel. Use the Cyb"
type textarea "x"
type textarea "Build an add on for Cyberpanel web hosting panel. Use the Cybe"
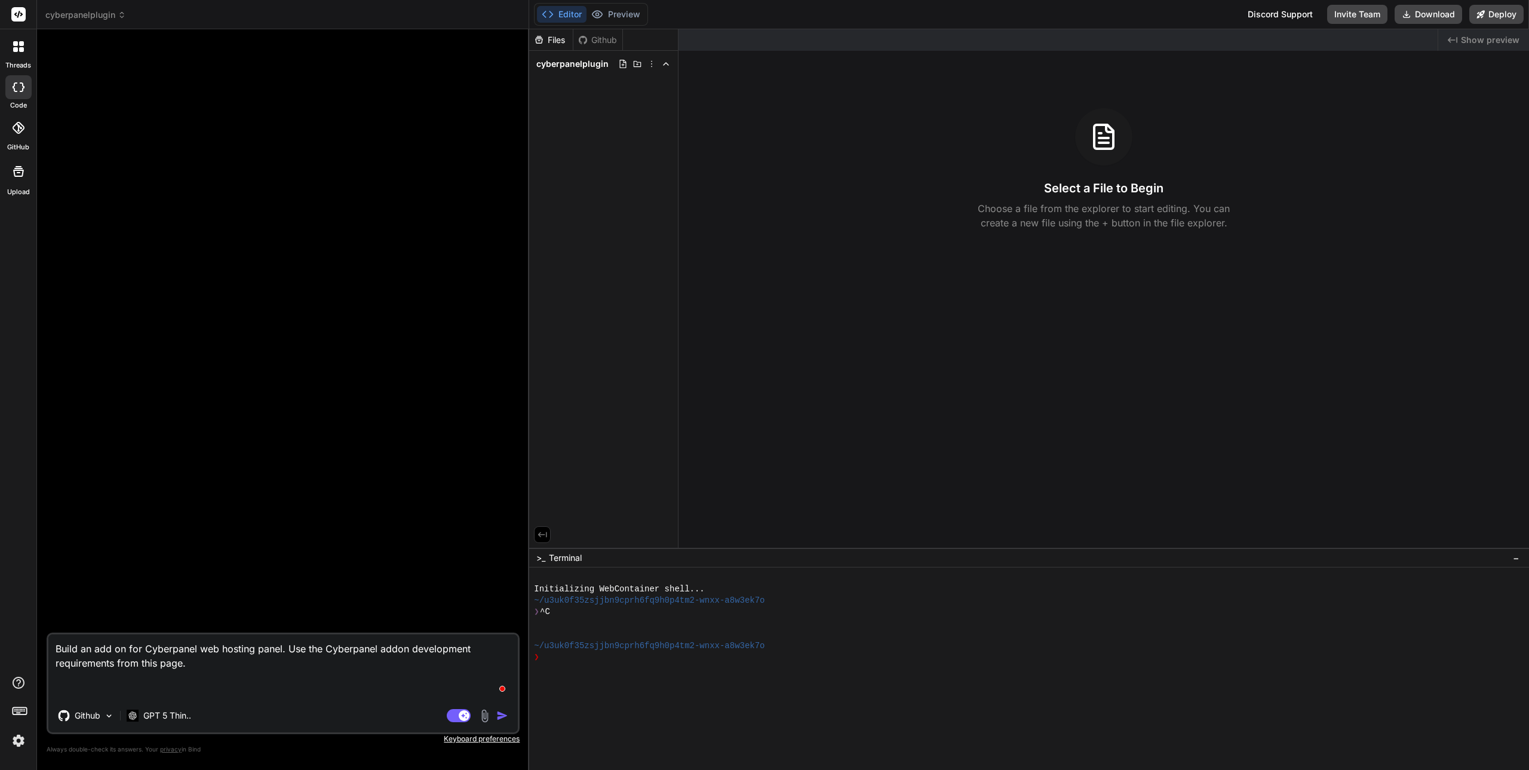
paste textarea "[URL][DOMAIN_NAME]"
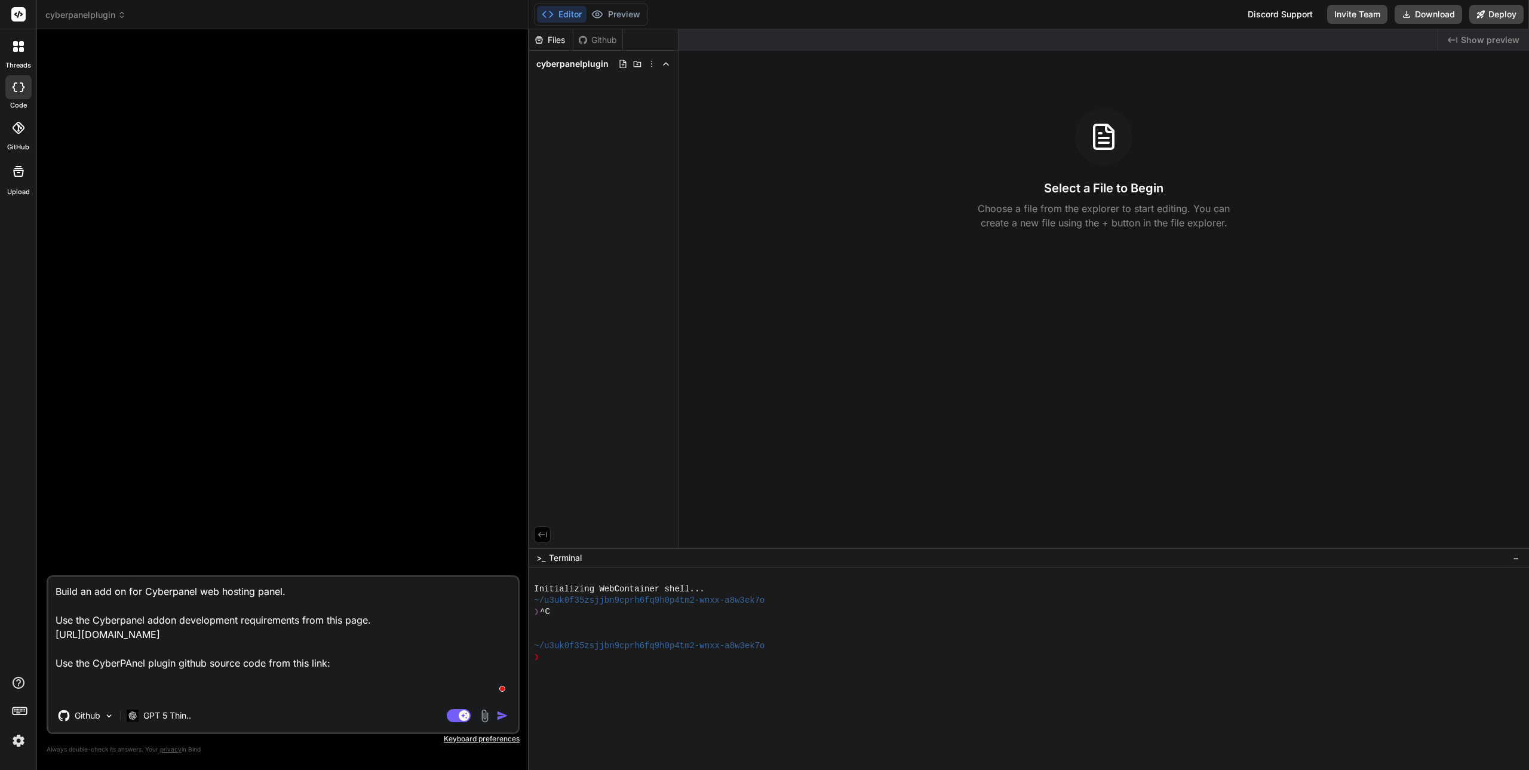
paste textarea "[URL][DOMAIN_NAME]"
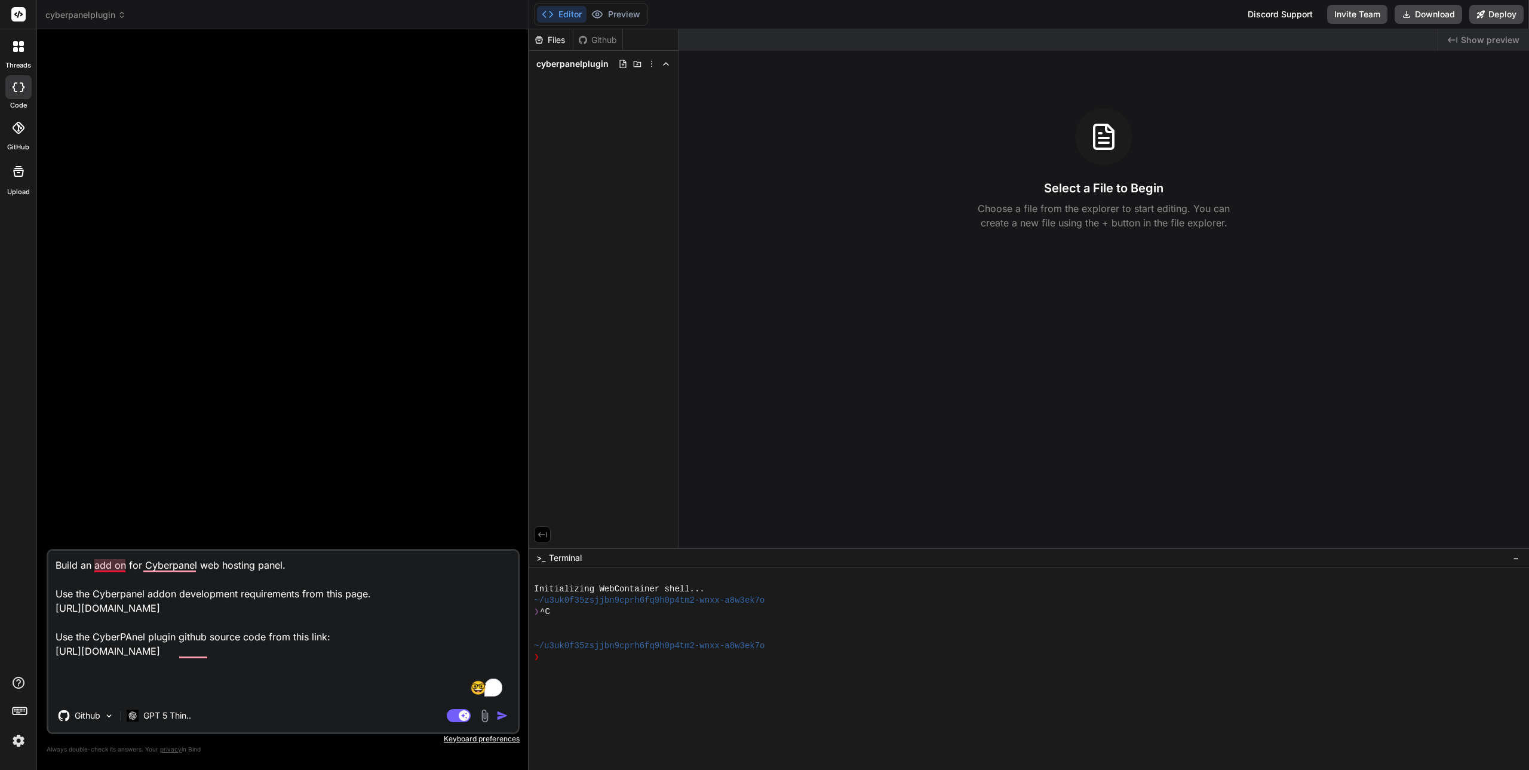
click at [107, 563] on textarea "Build an add on for Cyberpanel web hosting panel. Use the Cyberpanel addon deve…" at bounding box center [282, 625] width 469 height 148
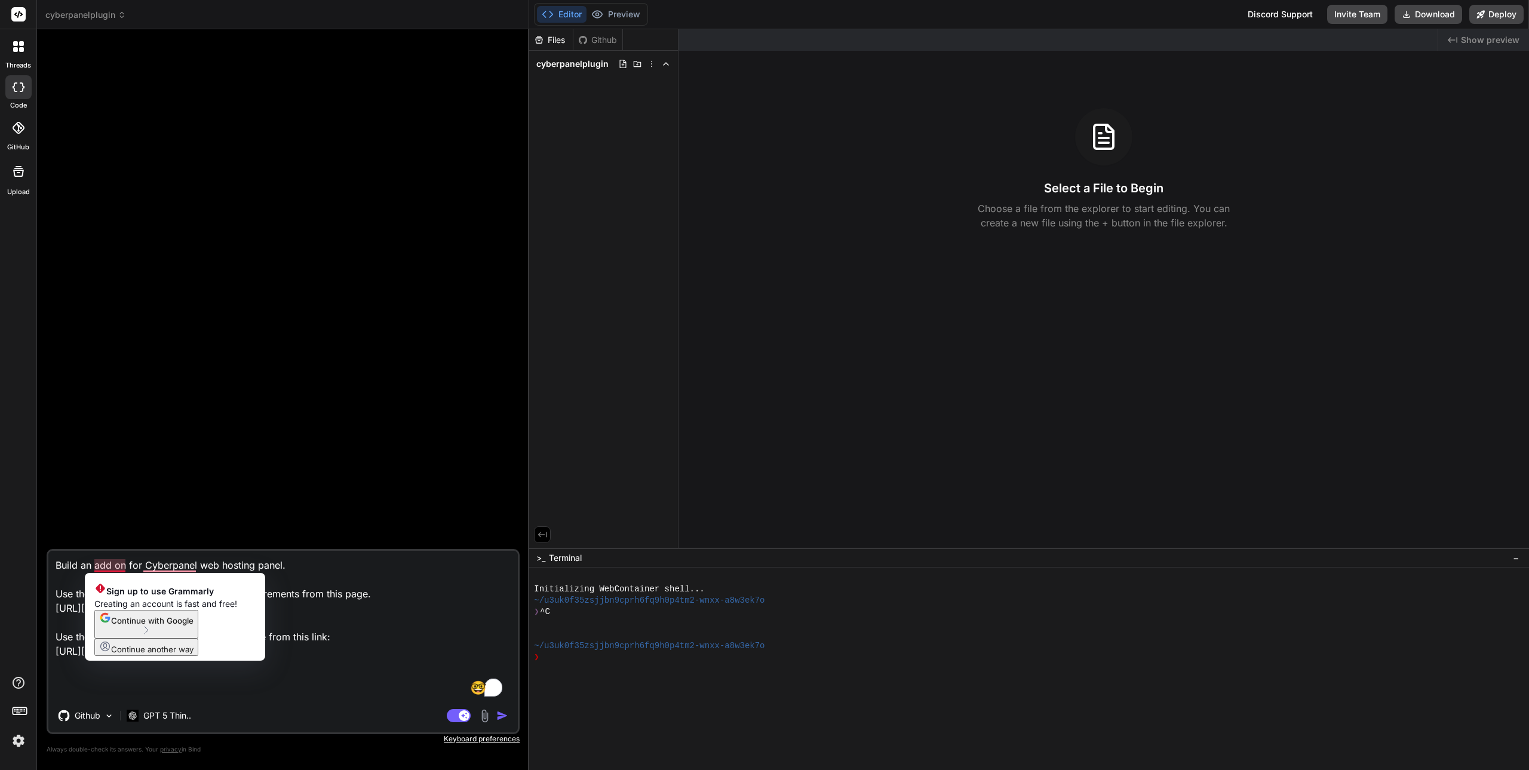
click at [118, 568] on textarea "Build an add on for Cyberpanel web hosting panel. Use the Cyberpanel addon deve…" at bounding box center [282, 625] width 469 height 148
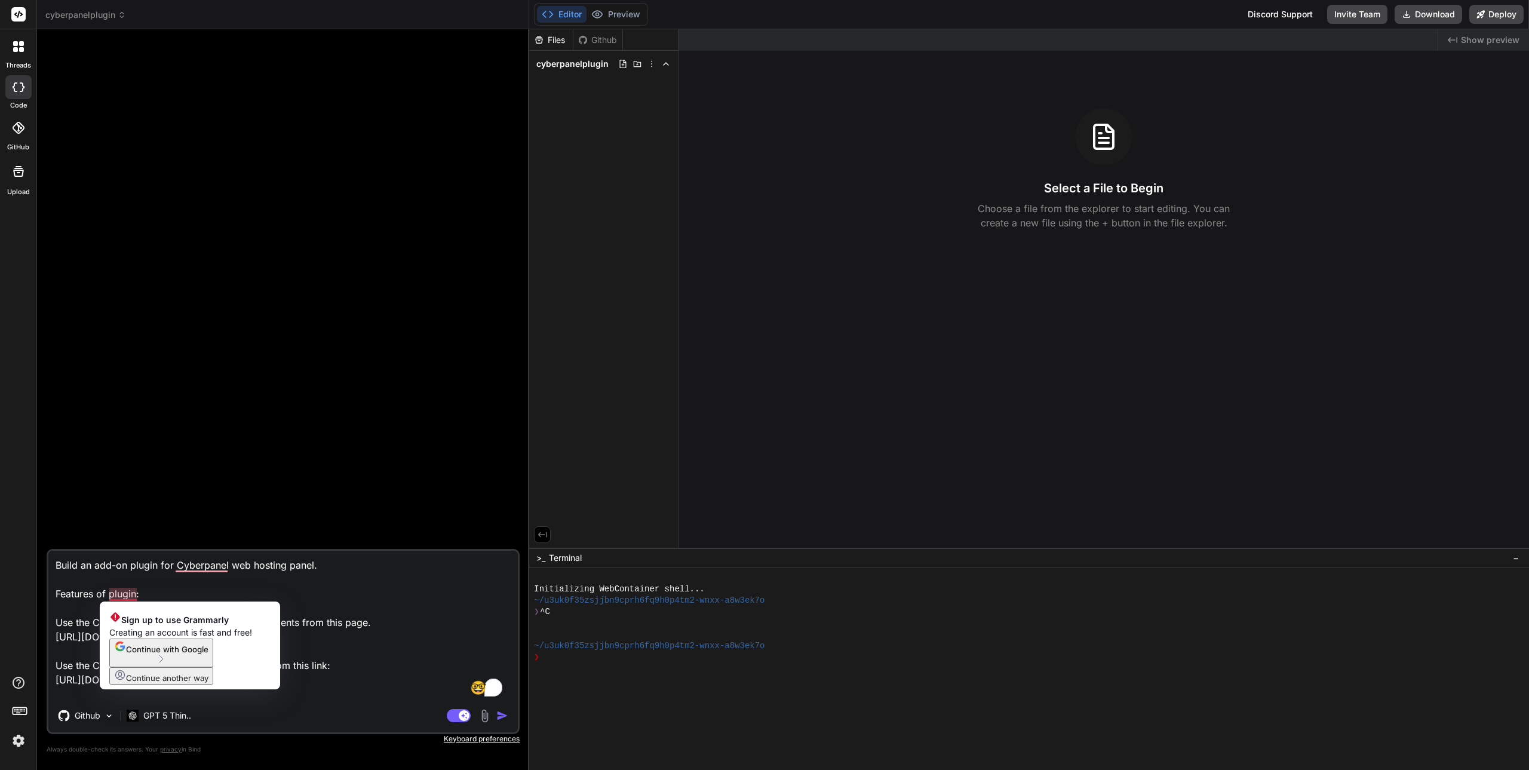
click at [127, 596] on textarea "Build an add-on plugin for Cyberpanel web hosting panel. Features of plugin: Us…" at bounding box center [282, 625] width 469 height 148
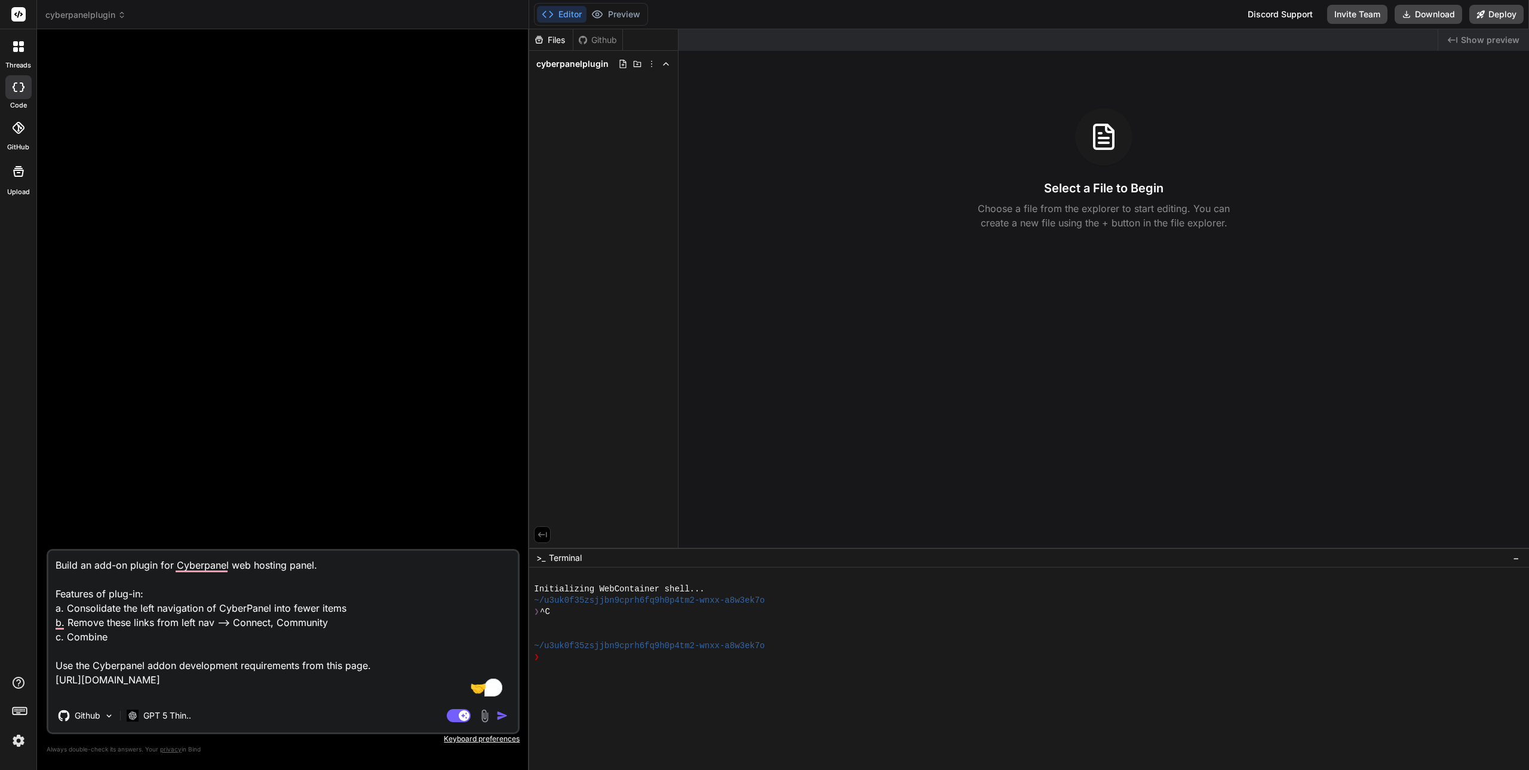
click at [122, 631] on textarea "Build an add-on plugin for Cyberpanel web hosting panel. Features of plug-in: a…" at bounding box center [282, 625] width 469 height 148
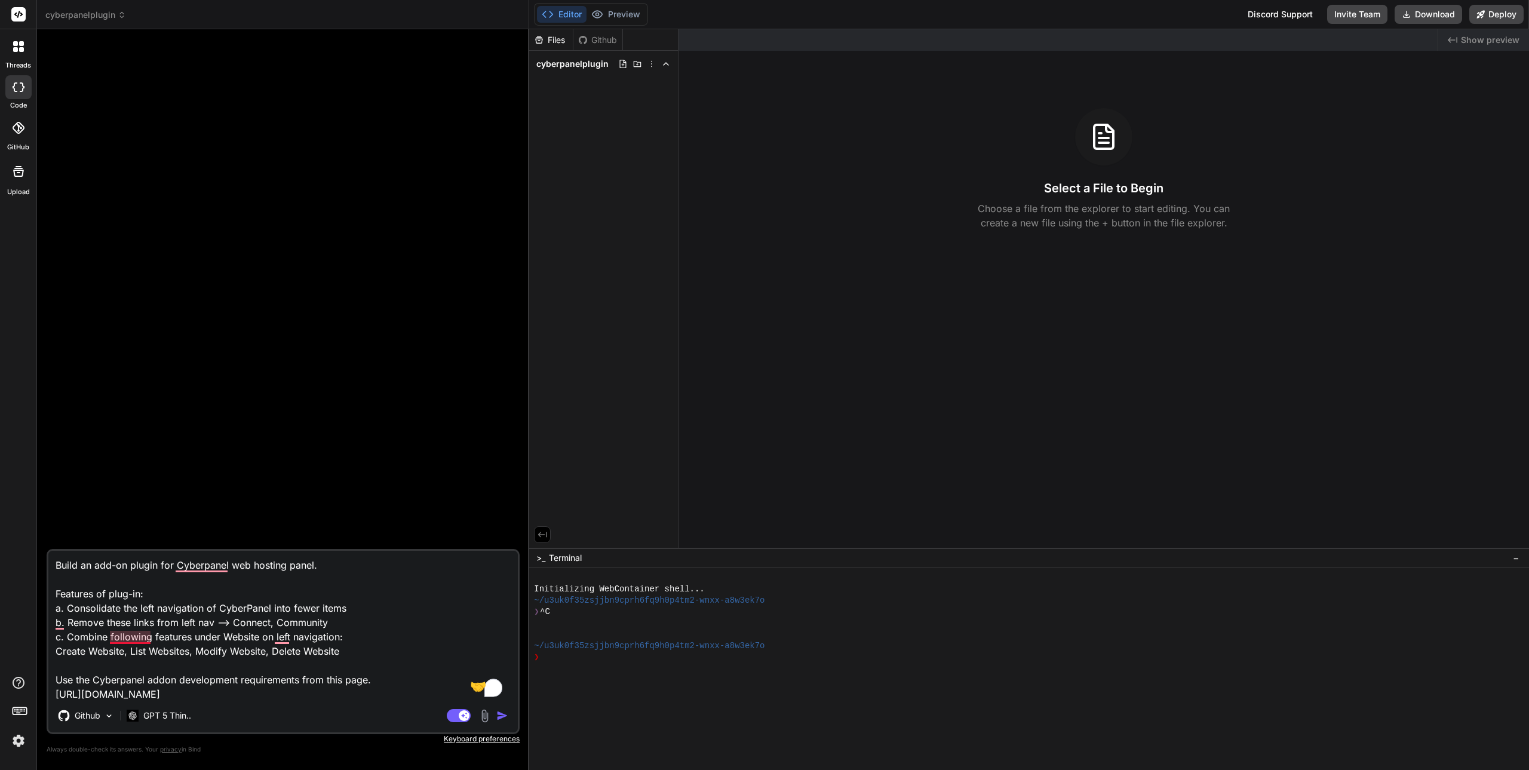
click at [131, 633] on textarea "Build an add-on plugin for Cyberpanel web hosting panel. Features of plug-in: a…" at bounding box center [282, 625] width 469 height 148
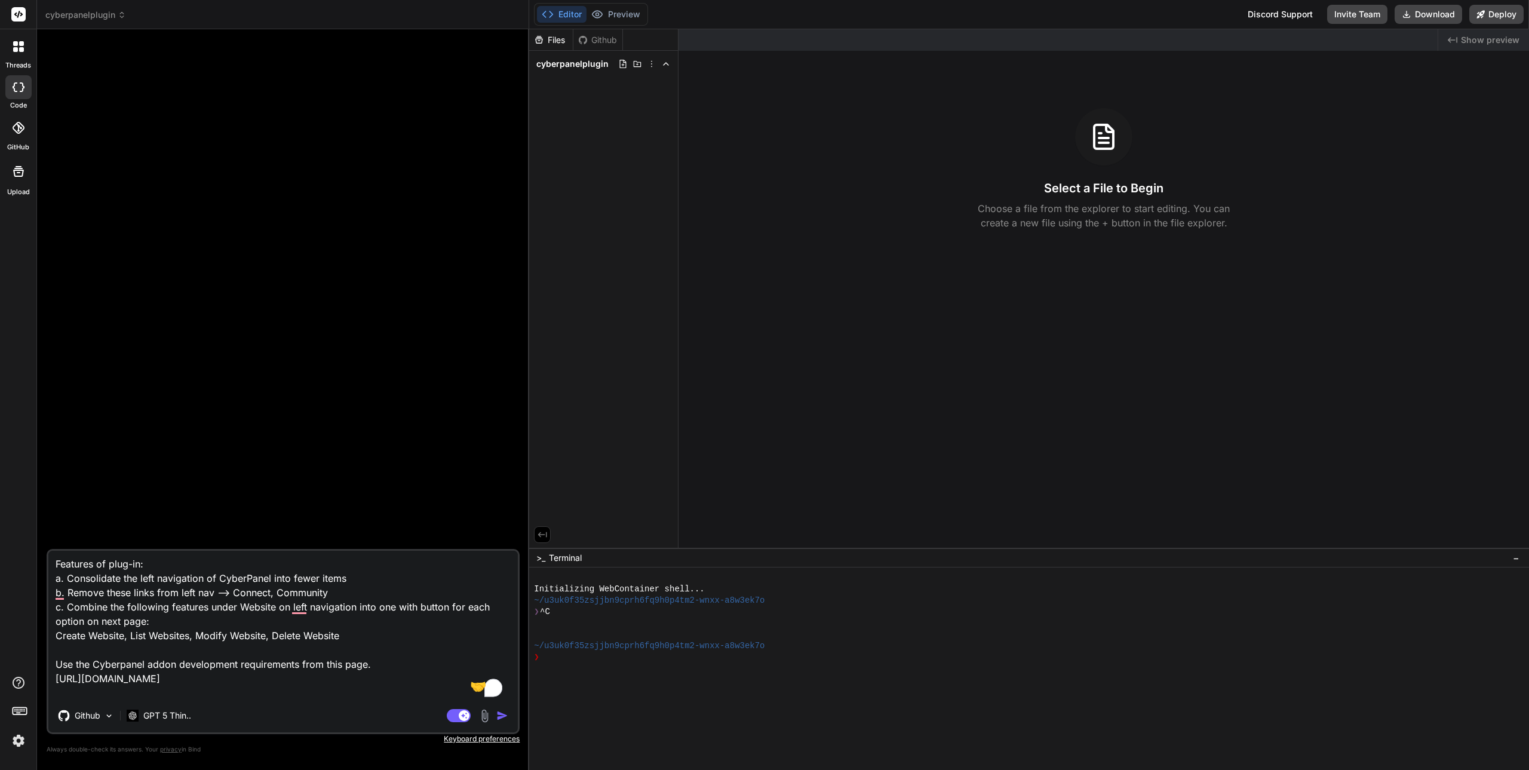
scroll to position [44, 0]
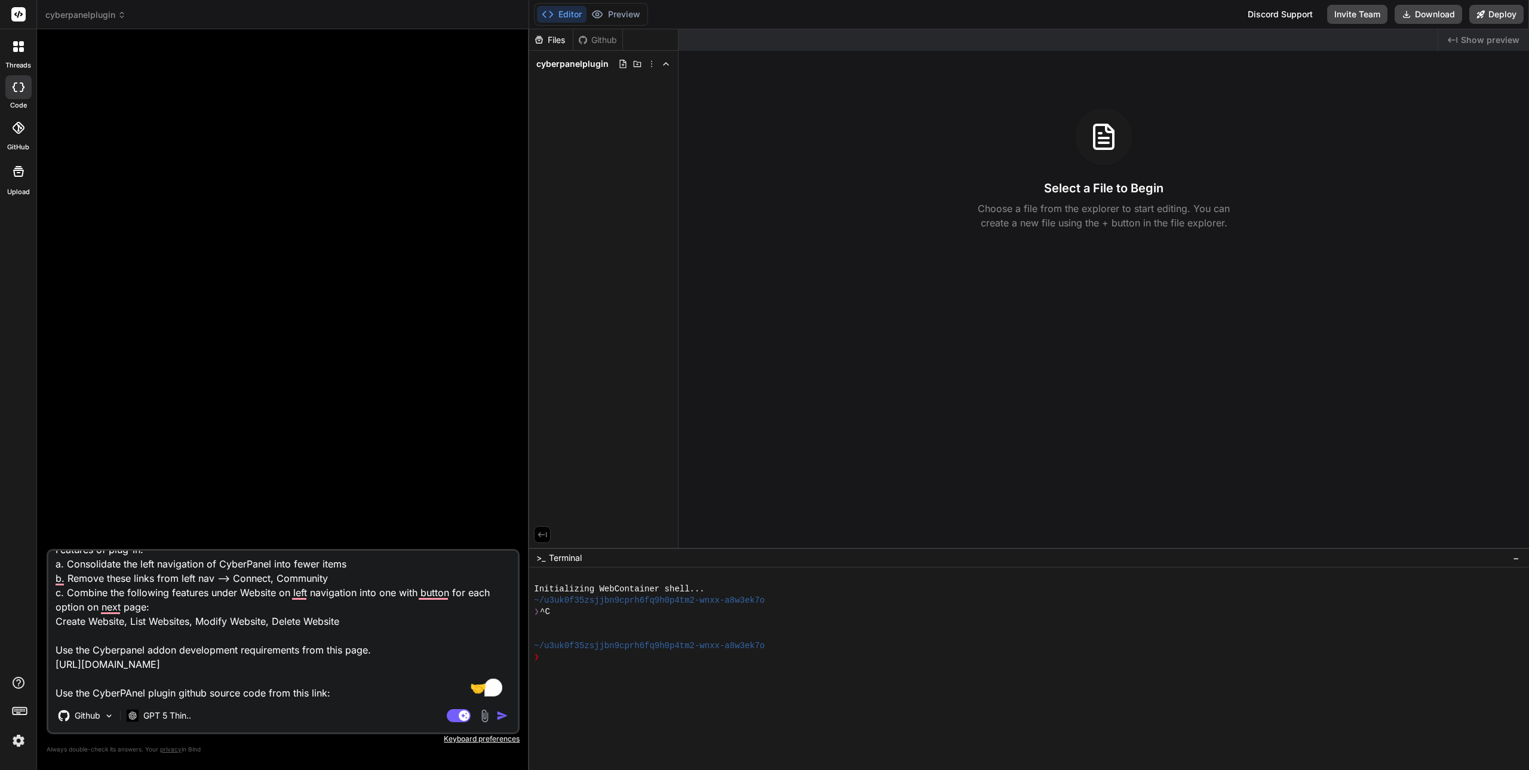
click at [499, 717] on img "button" at bounding box center [502, 715] width 12 height 12
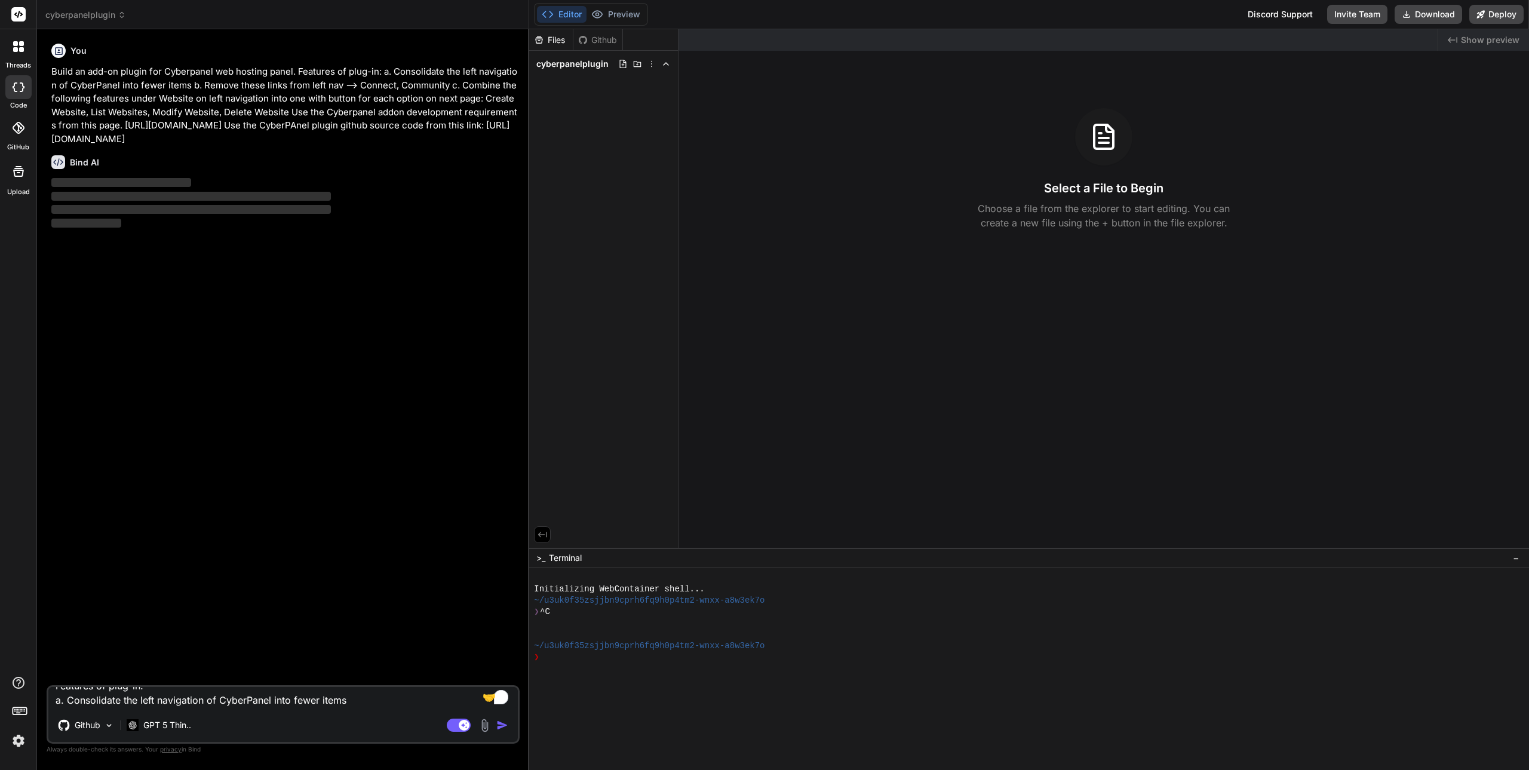
scroll to position [0, 0]
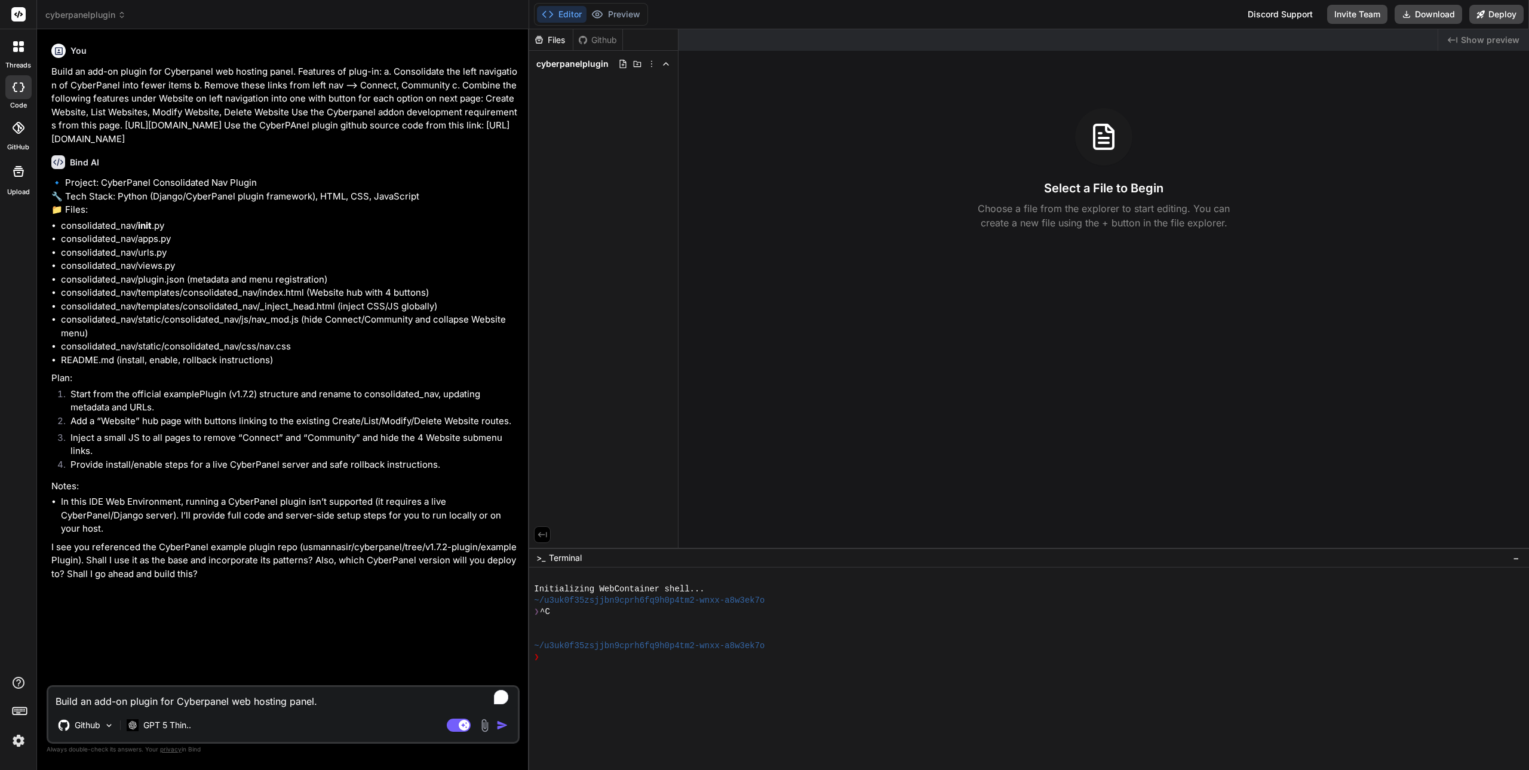
click at [150, 385] on p "Plan:" at bounding box center [284, 378] width 466 height 14
drag, startPoint x: 105, startPoint y: 431, endPoint x: 182, endPoint y: 444, distance: 78.1
click at [182, 414] on li "Start from the official examplePlugin (v1.7.2) structure and rename to consolid…" at bounding box center [289, 401] width 456 height 27
click at [188, 431] on li "Add a “Website” hub page with buttons linking to the existing Create/List/Modif…" at bounding box center [289, 422] width 456 height 17
click at [589, 64] on span "cyberpanelplugin" at bounding box center [572, 64] width 72 height 12
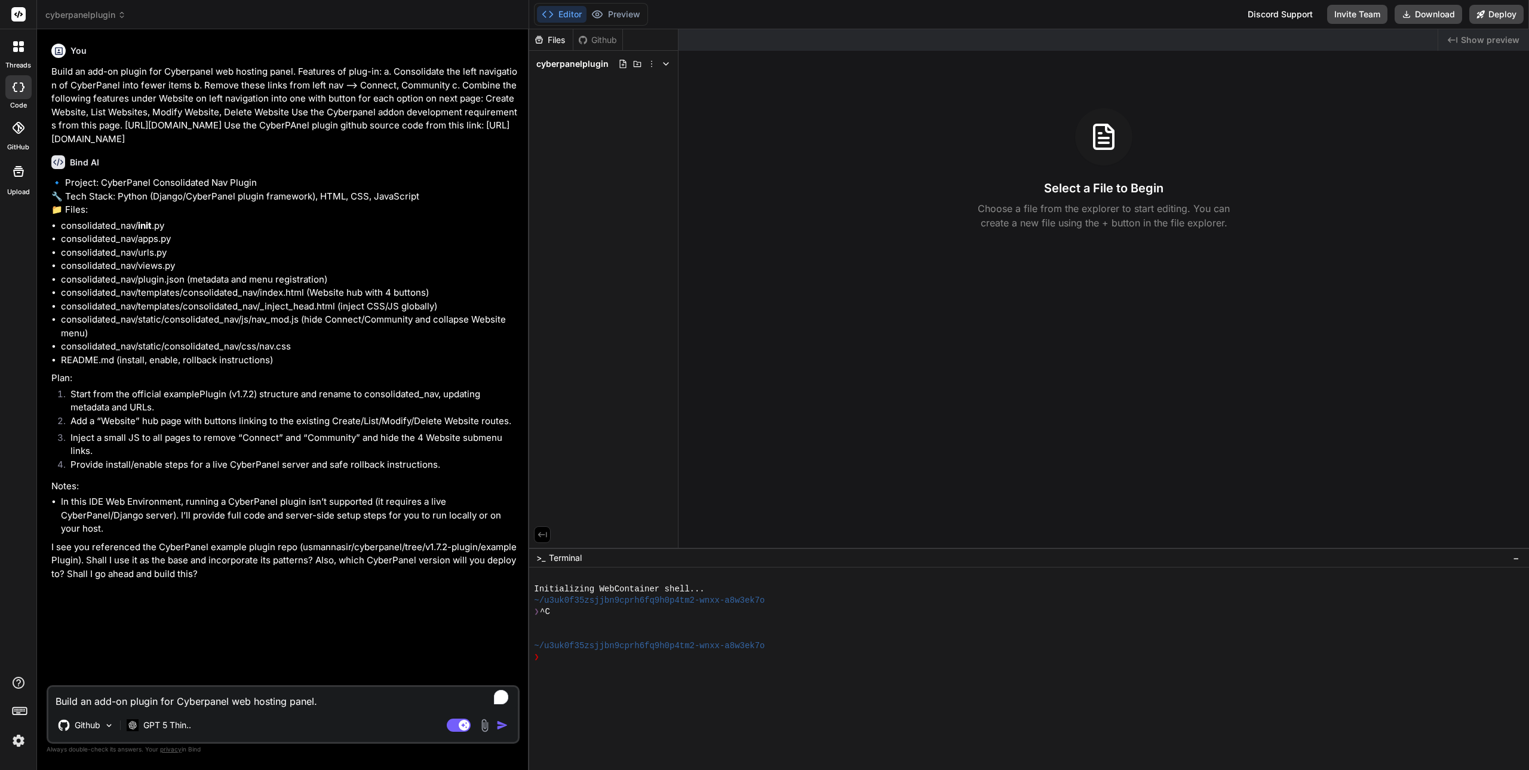
click at [606, 36] on div "Github" at bounding box center [597, 40] width 49 height 12
click at [120, 695] on textarea "Build an add-on plugin for Cyberpanel web hosting panel. Features of plug-in: a…" at bounding box center [282, 697] width 469 height 21
click at [282, 712] on div "Yes use that plugin repo as the base. I need he plugin for CyberPanel Github GP…" at bounding box center [283, 714] width 473 height 59
click at [376, 700] on textarea "Yes use that plugin repo as the base. I need he plugin for CyberPanel" at bounding box center [282, 697] width 469 height 21
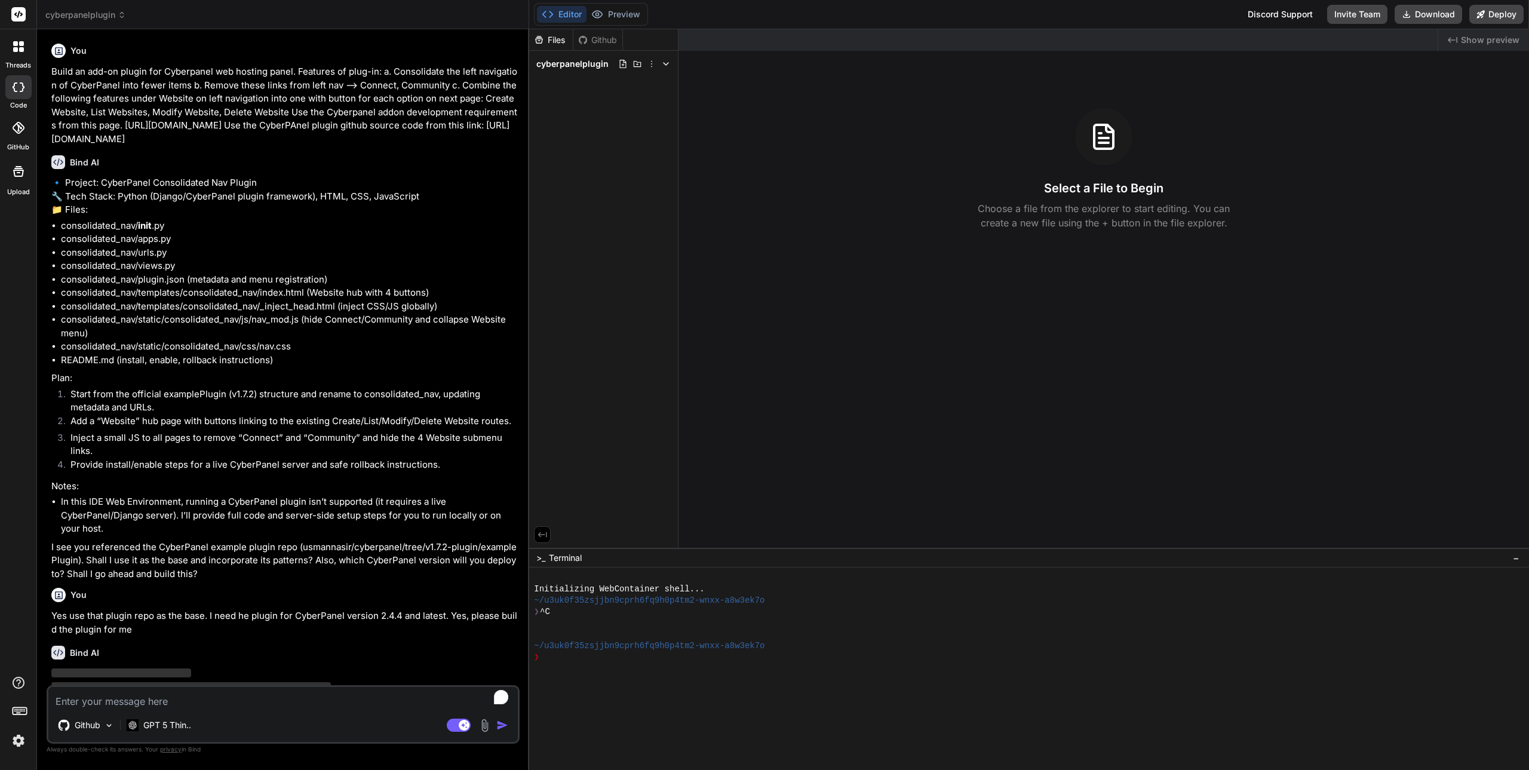
scroll to position [76, 0]
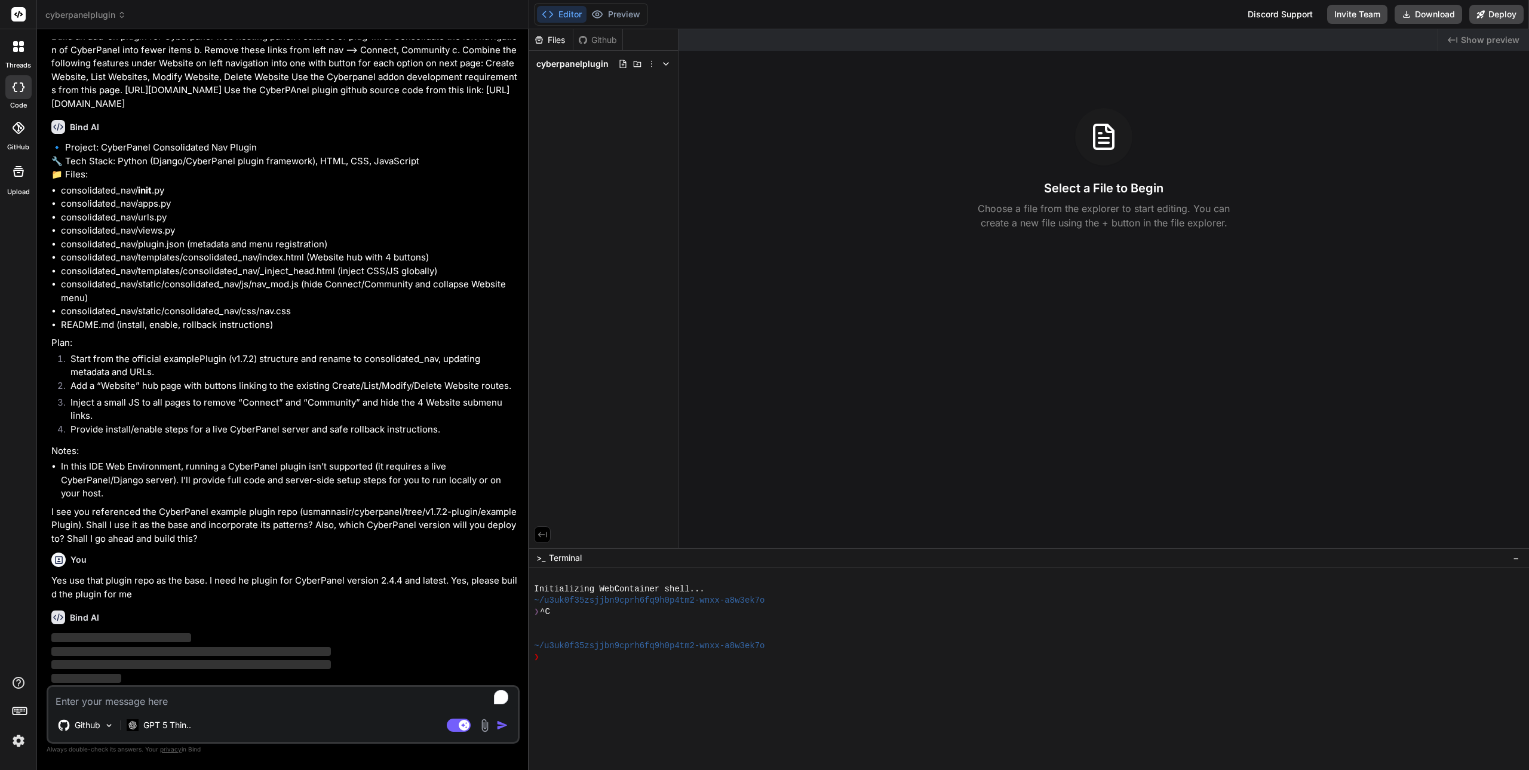
click at [16, 742] on img at bounding box center [18, 740] width 20 height 20
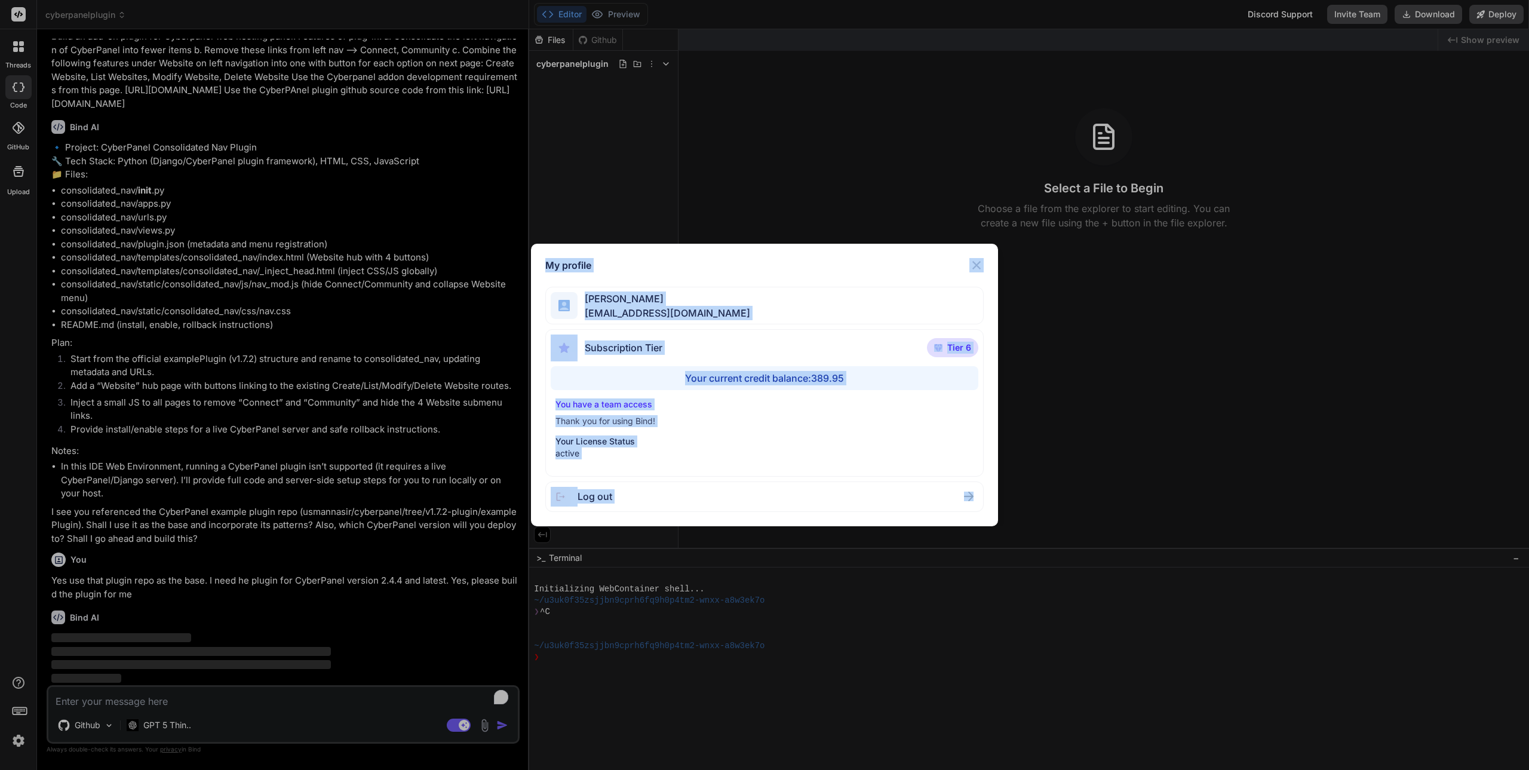
click at [16, 742] on div "My profile [PERSON_NAME] [PERSON_NAME][EMAIL_ADDRESS][DOMAIN_NAME] Subscription…" at bounding box center [764, 385] width 1529 height 770
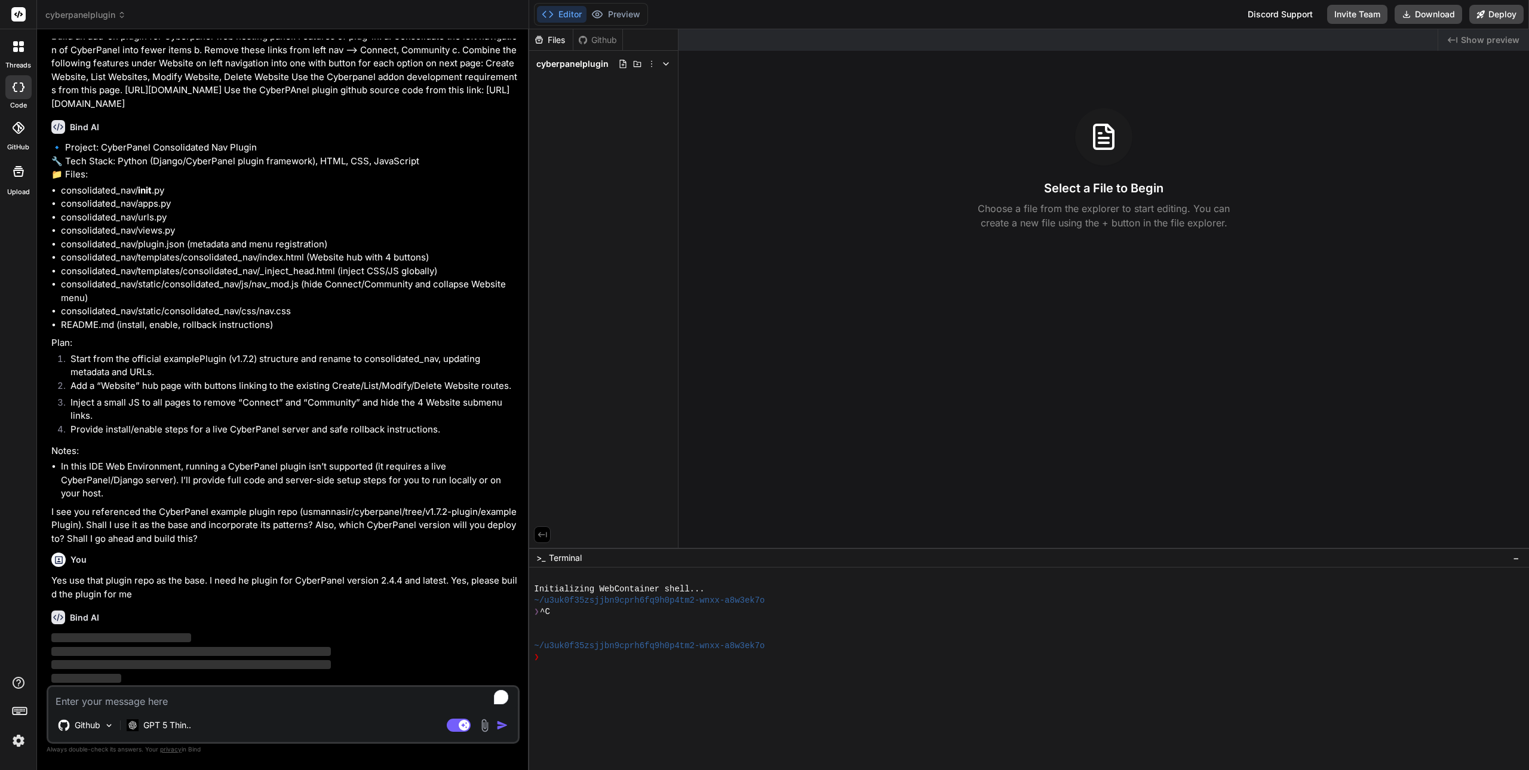
click at [16, 742] on img at bounding box center [18, 740] width 20 height 20
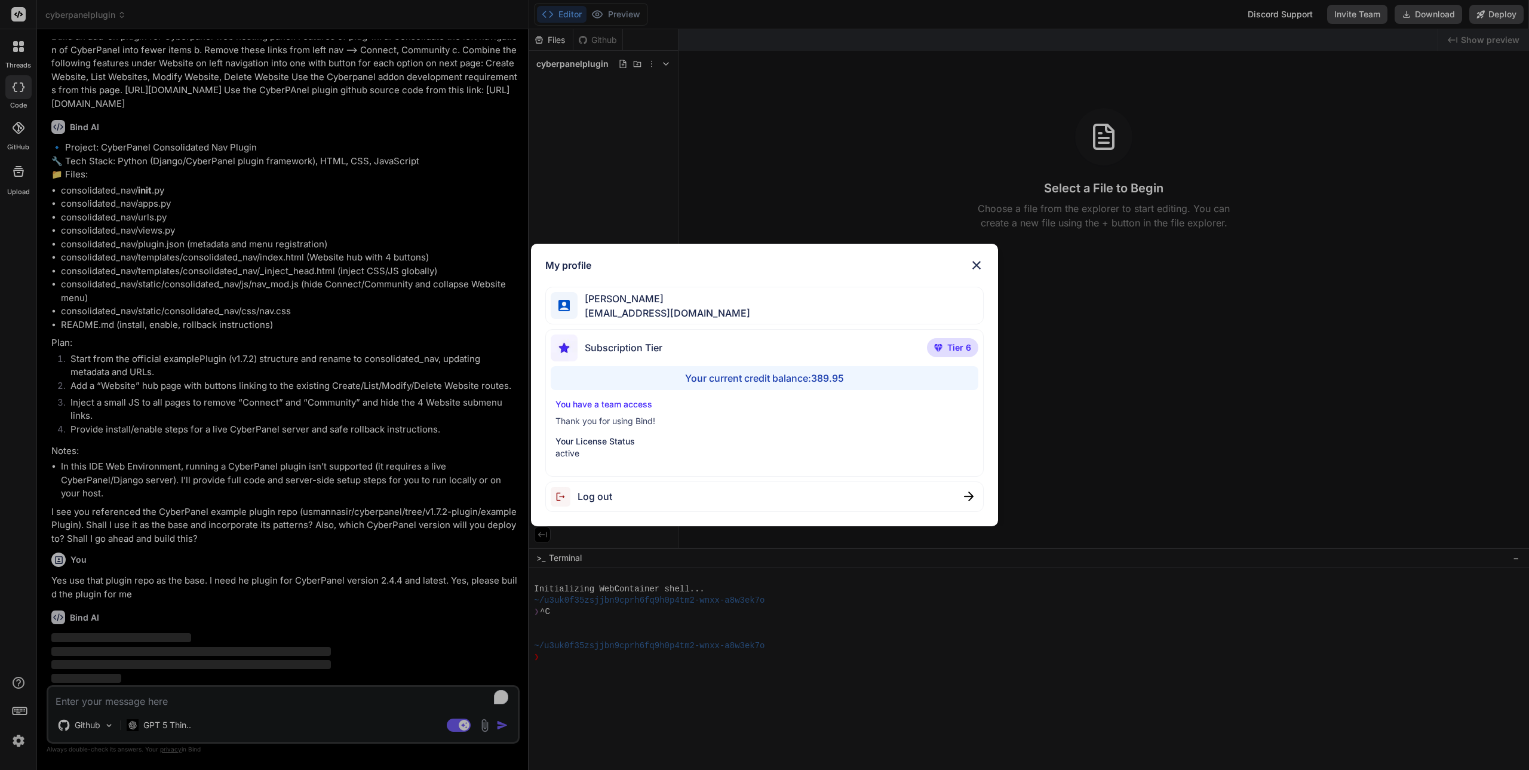
click at [16, 742] on div "My profile [PERSON_NAME] [PERSON_NAME][EMAIL_ADDRESS][DOMAIN_NAME] Subscription…" at bounding box center [764, 385] width 1529 height 770
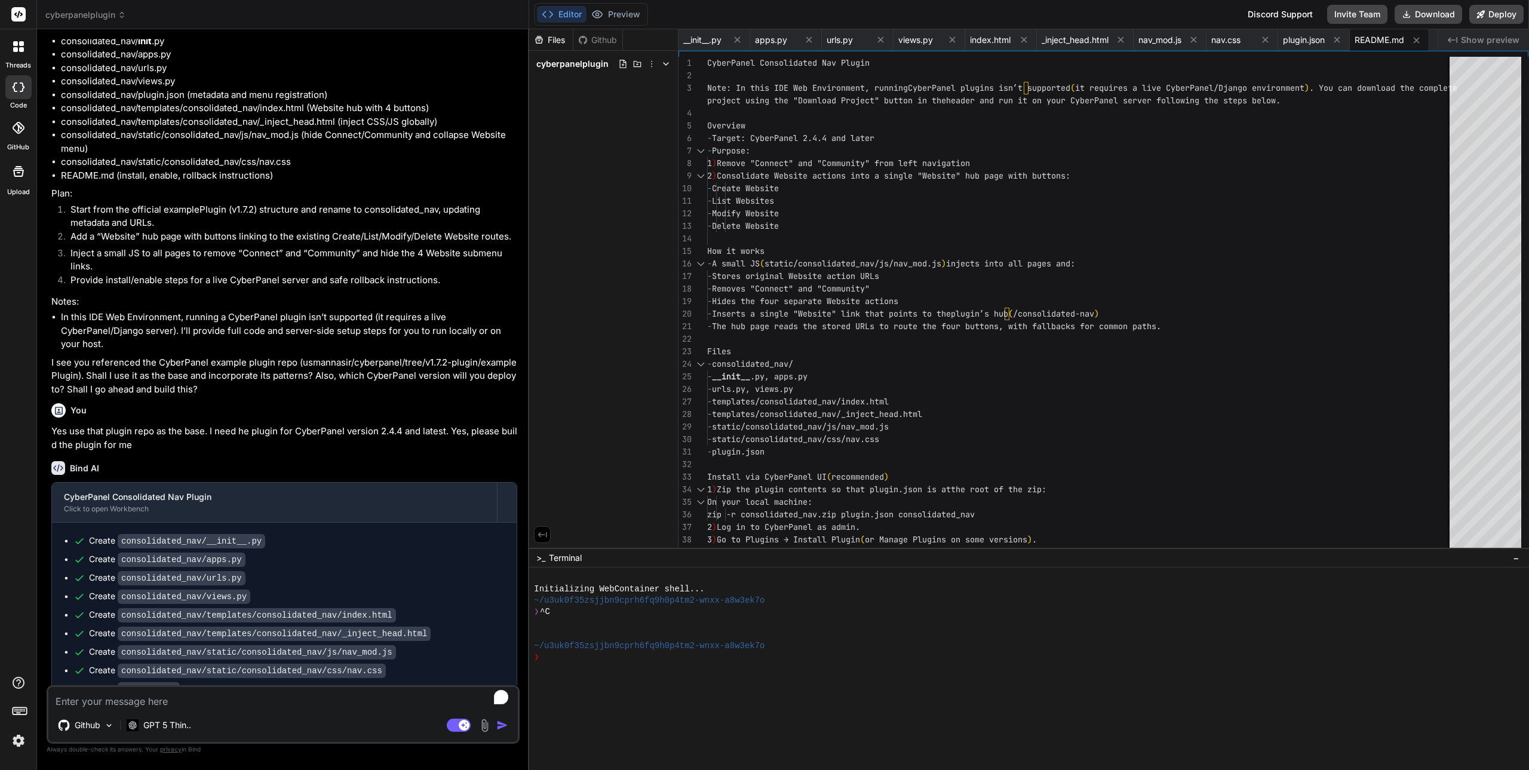
scroll to position [266, 0]
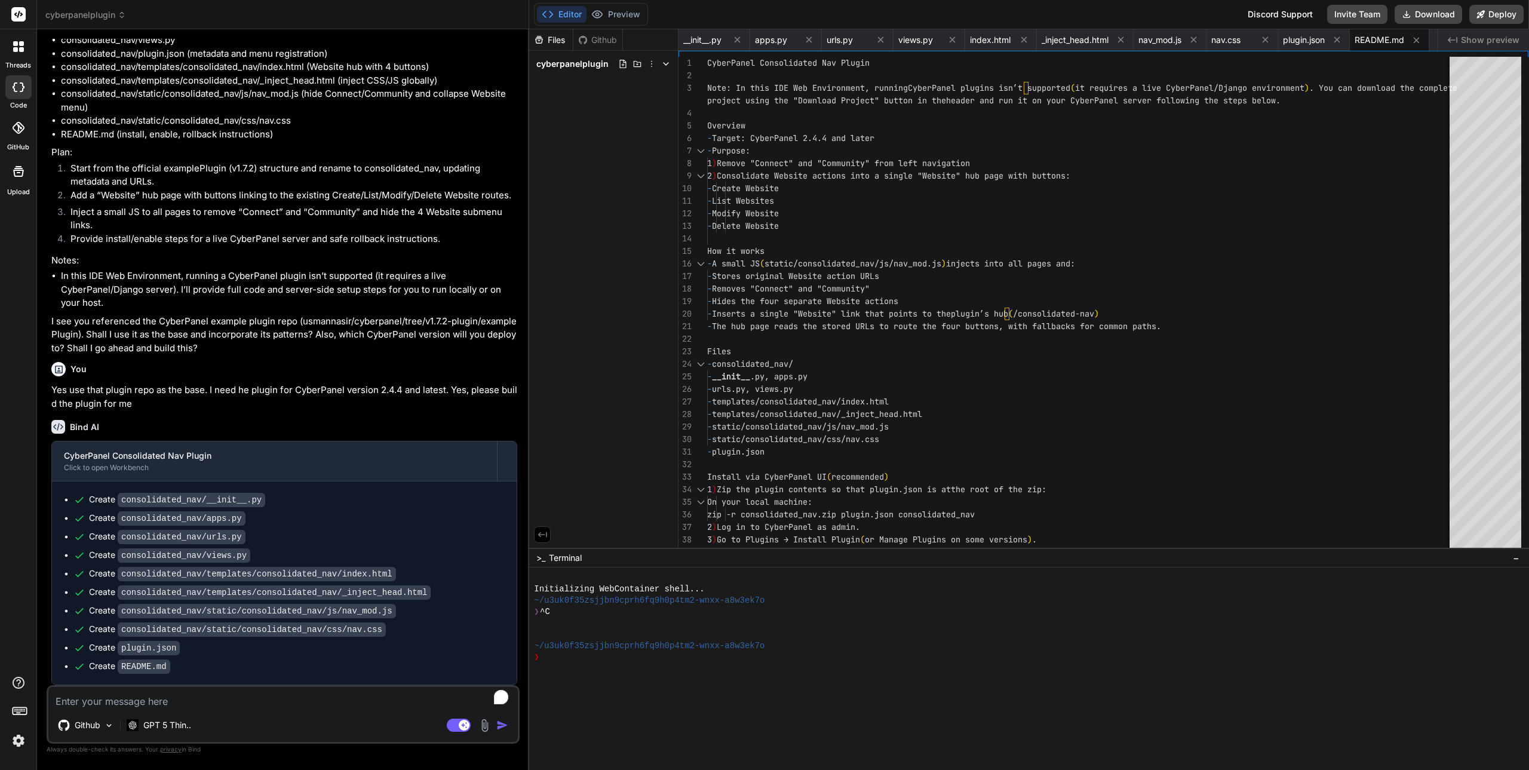
click at [669, 62] on icon at bounding box center [666, 64] width 10 height 10
click at [549, 93] on span "plugin.json" at bounding box center [571, 95] width 44 height 14
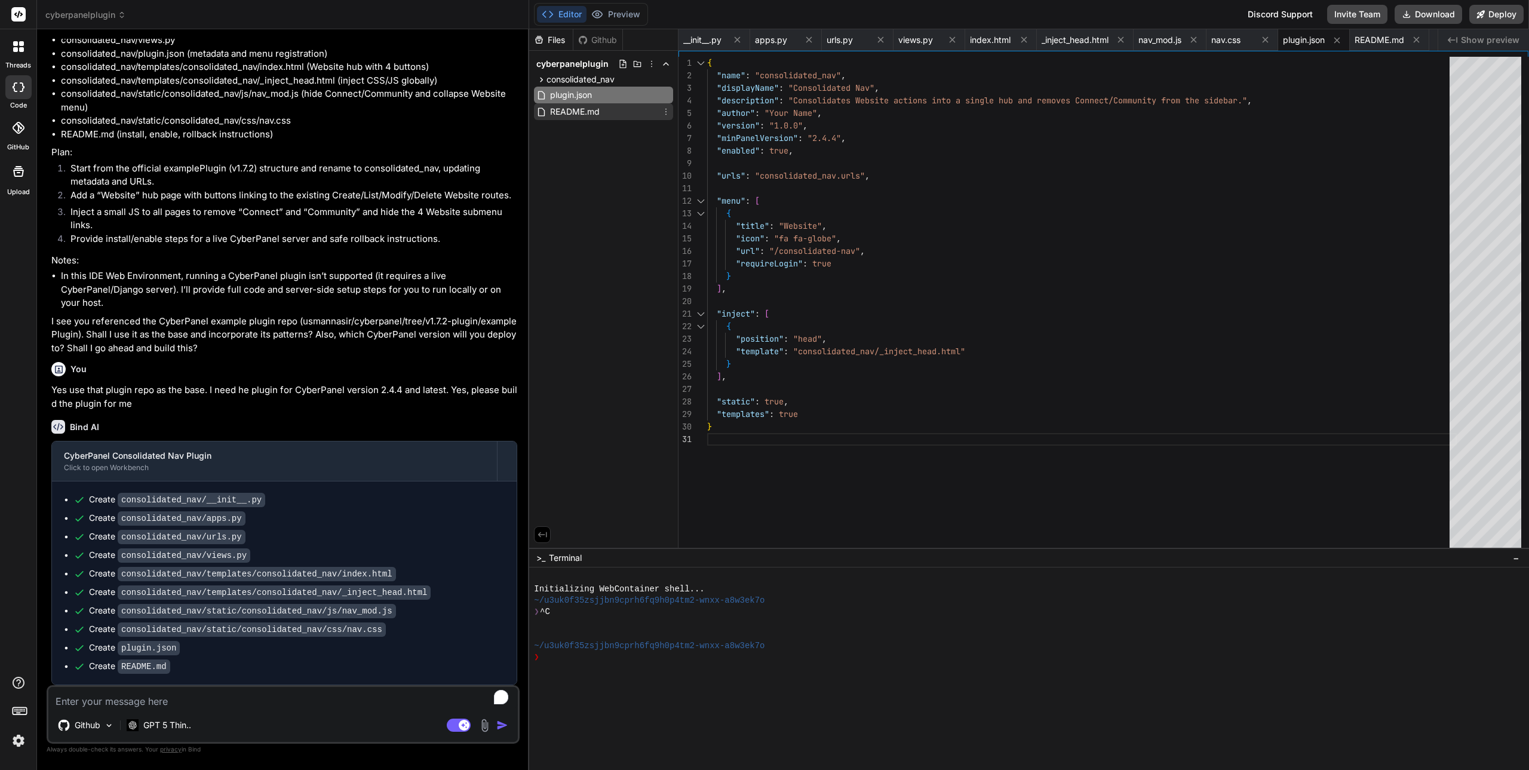
click at [555, 106] on span "README.md" at bounding box center [575, 112] width 52 height 14
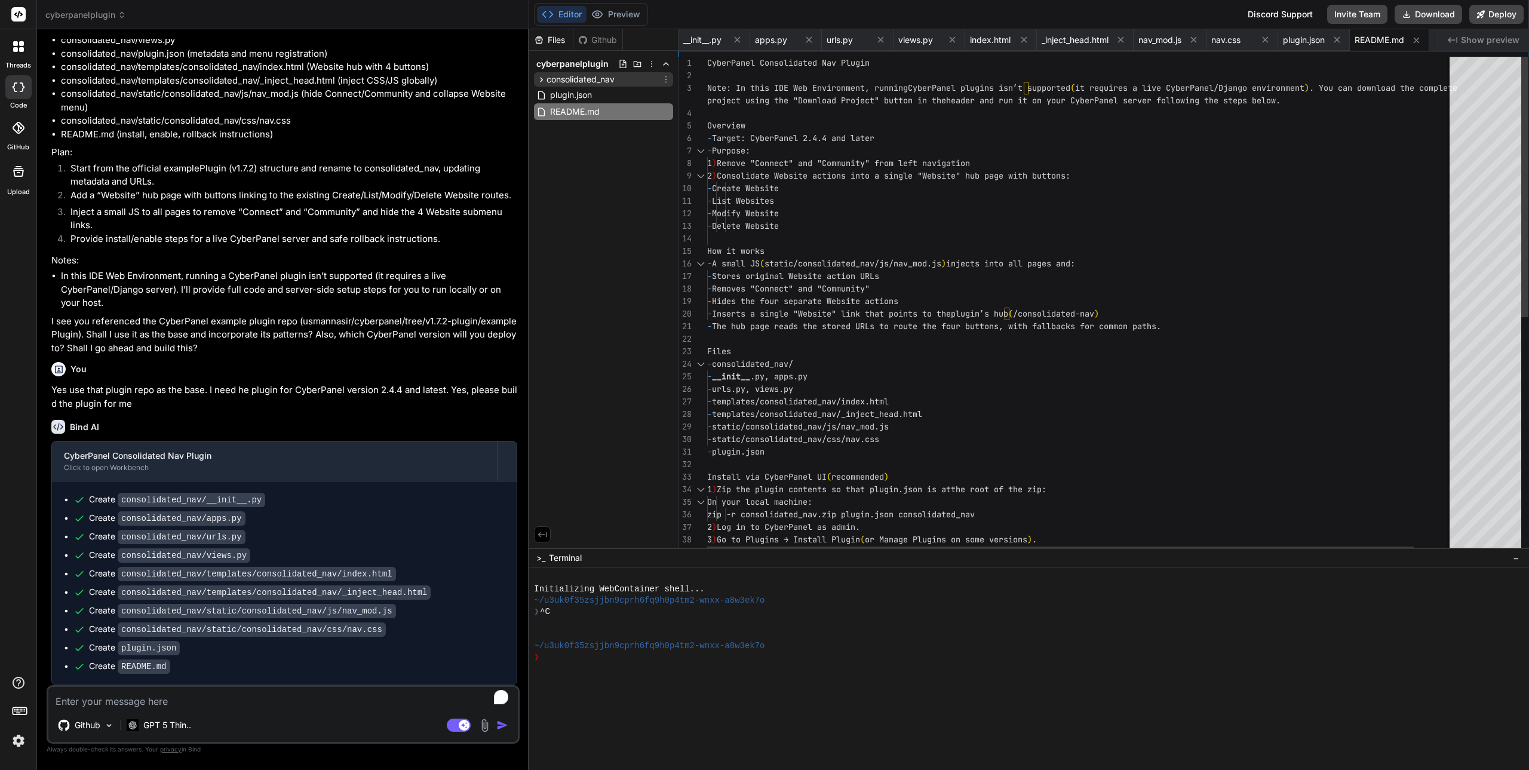
click at [557, 81] on span "consolidated_nav" at bounding box center [580, 79] width 68 height 12
click at [568, 82] on span "consolidated_nav" at bounding box center [580, 79] width 68 height 12
click at [941, 235] on div "Note: In this IDE Web Environment, running CyberPanel plugins isn’t supported (…" at bounding box center [1100, 531] width 787 height 948
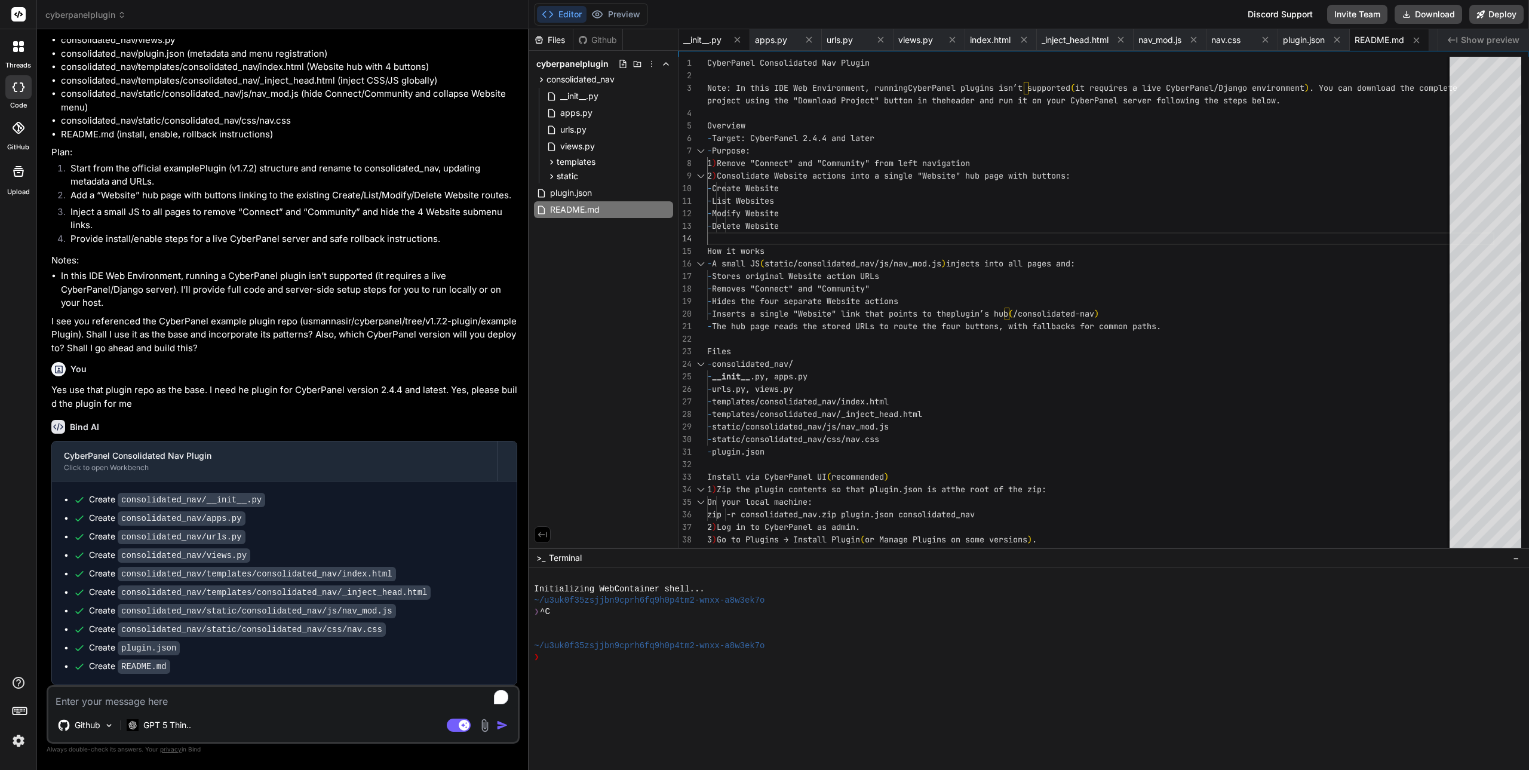
click at [702, 36] on span "__init__.py" at bounding box center [702, 40] width 38 height 12
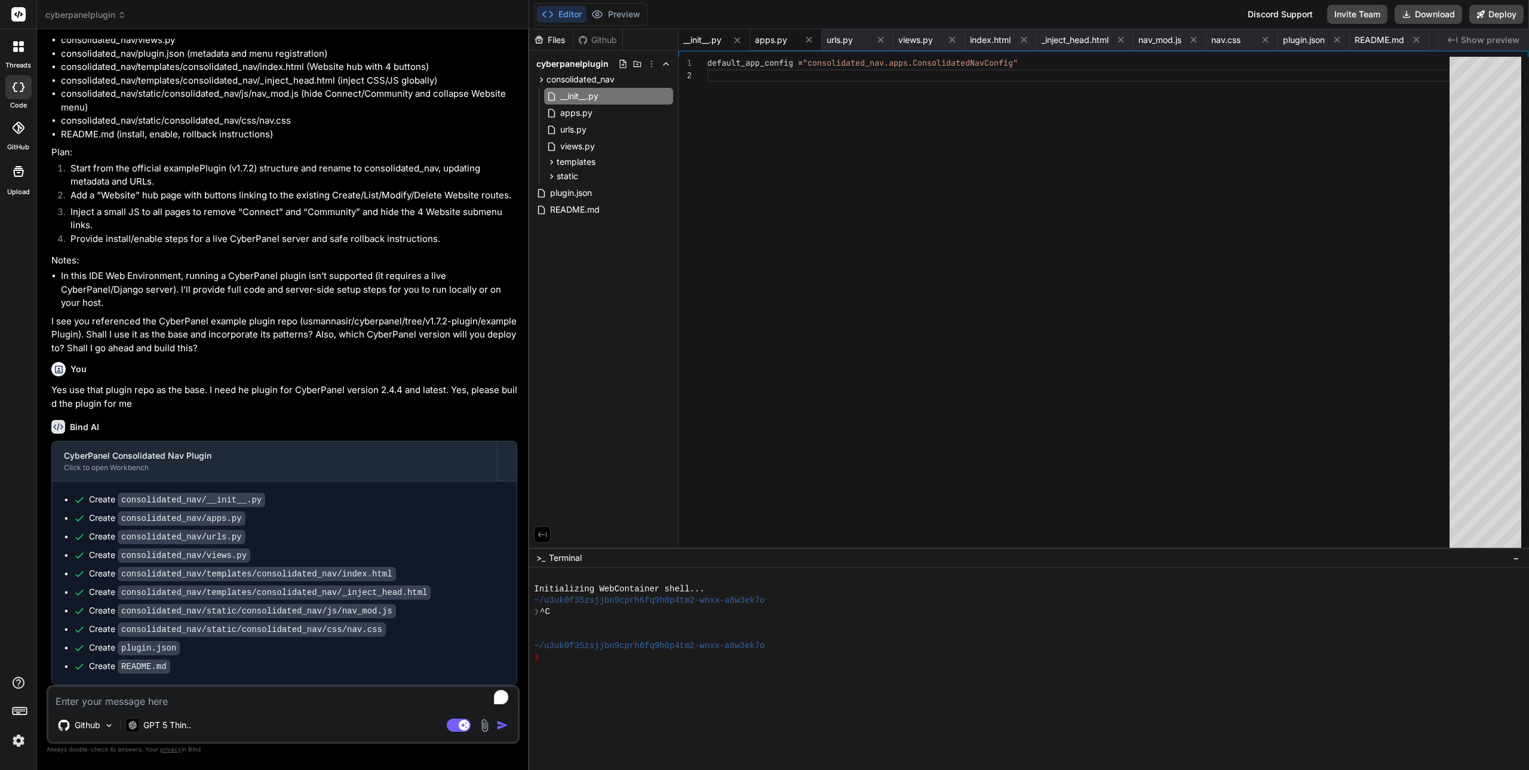
click at [775, 43] on span "apps.py" at bounding box center [771, 40] width 32 height 12
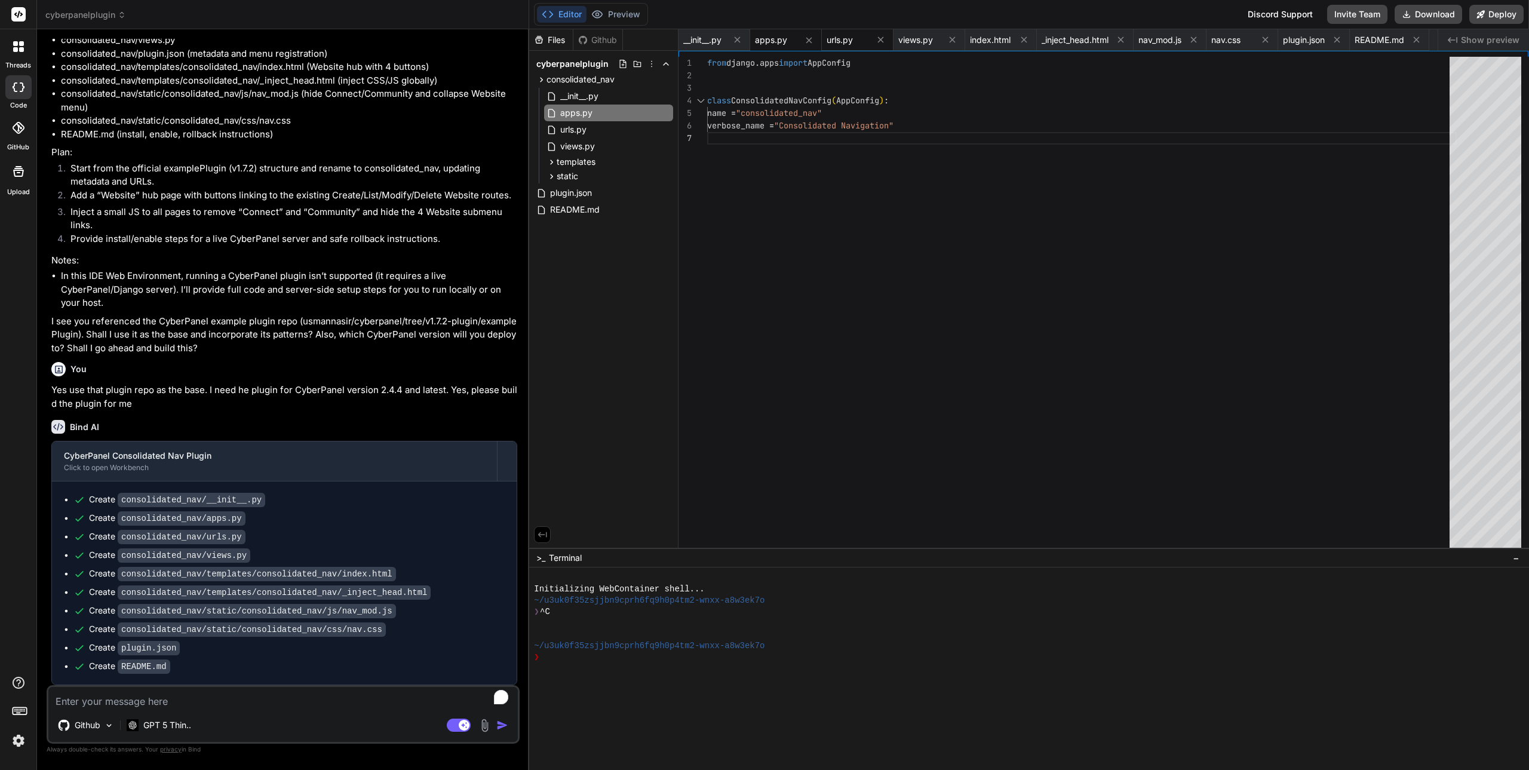
click at [844, 42] on span "urls.py" at bounding box center [839, 40] width 26 height 12
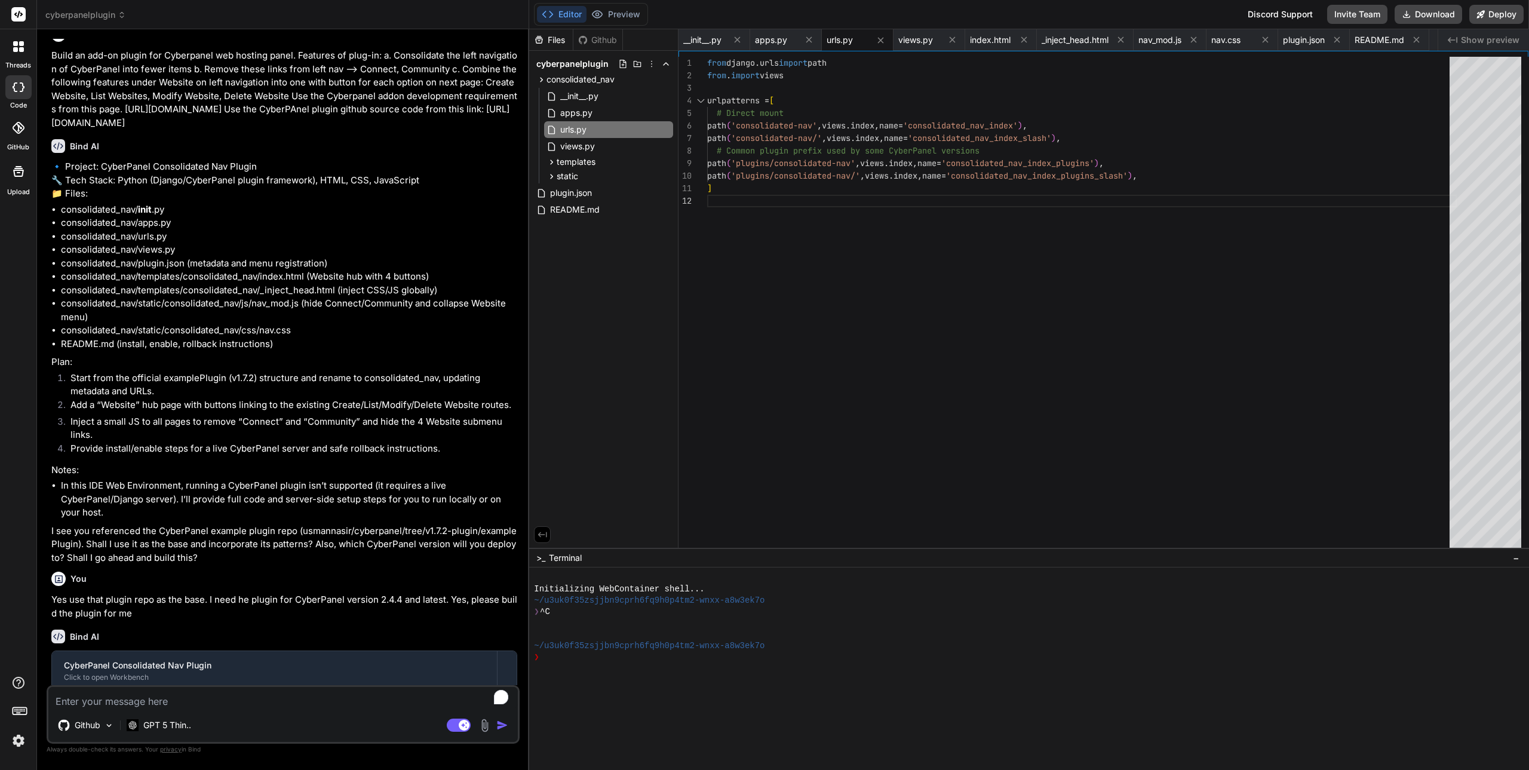
scroll to position [17, 0]
click at [980, 43] on span "index.html" at bounding box center [990, 40] width 41 height 12
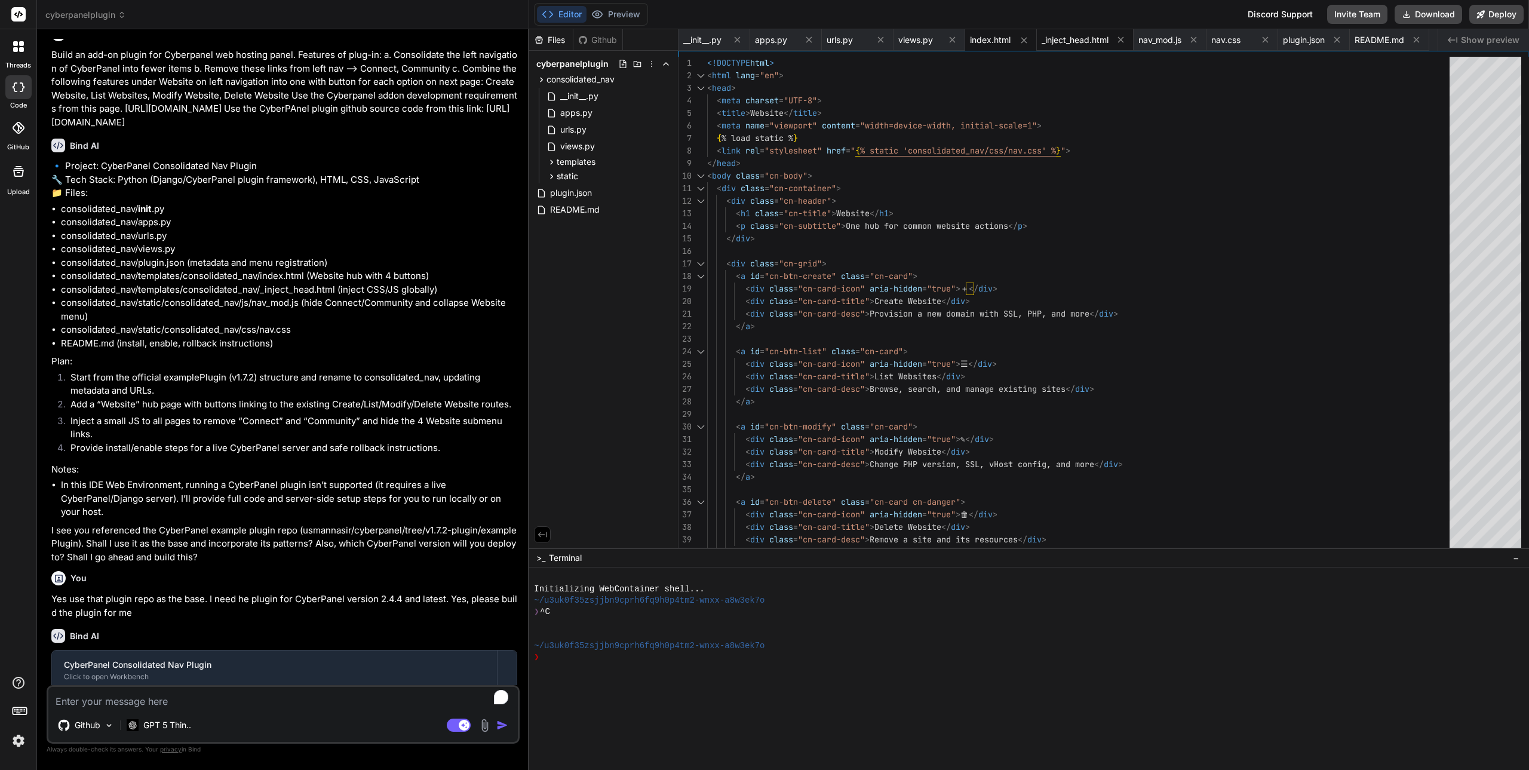
click at [1081, 36] on span "_inject_head.html" at bounding box center [1074, 40] width 67 height 12
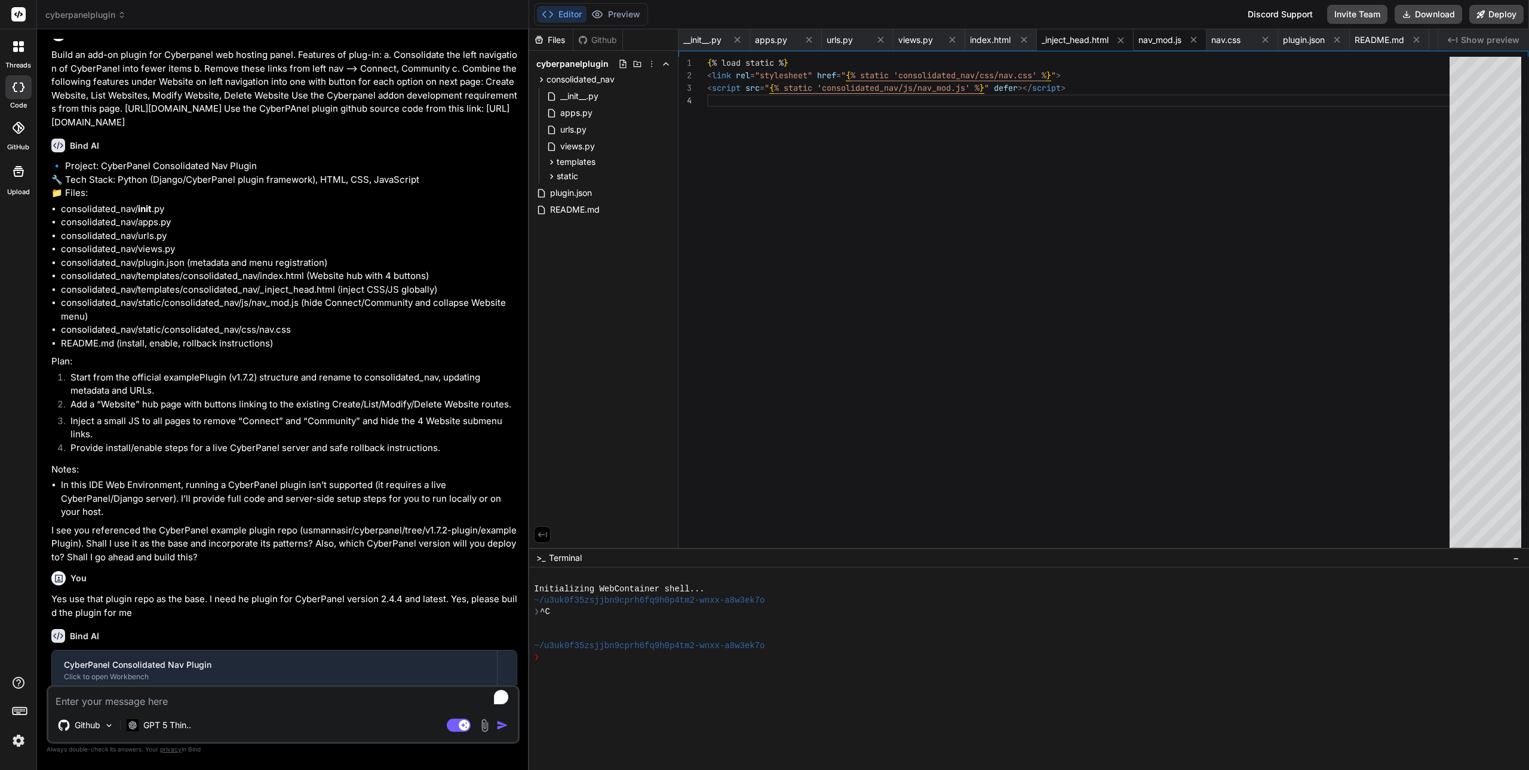
click at [1167, 45] on span "nav_mod.js" at bounding box center [1159, 40] width 43 height 12
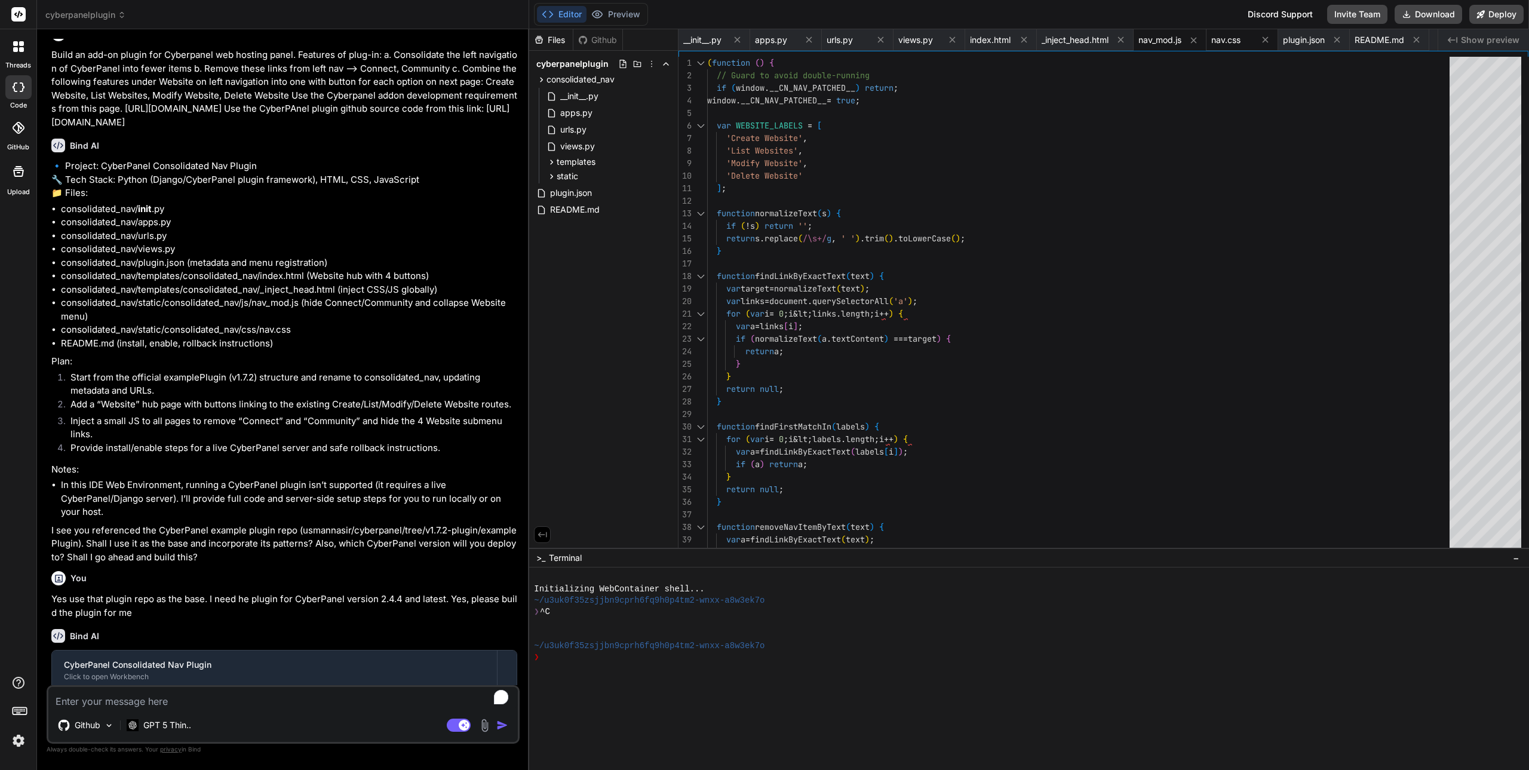
click at [1240, 41] on span "nav.css" at bounding box center [1225, 40] width 29 height 12
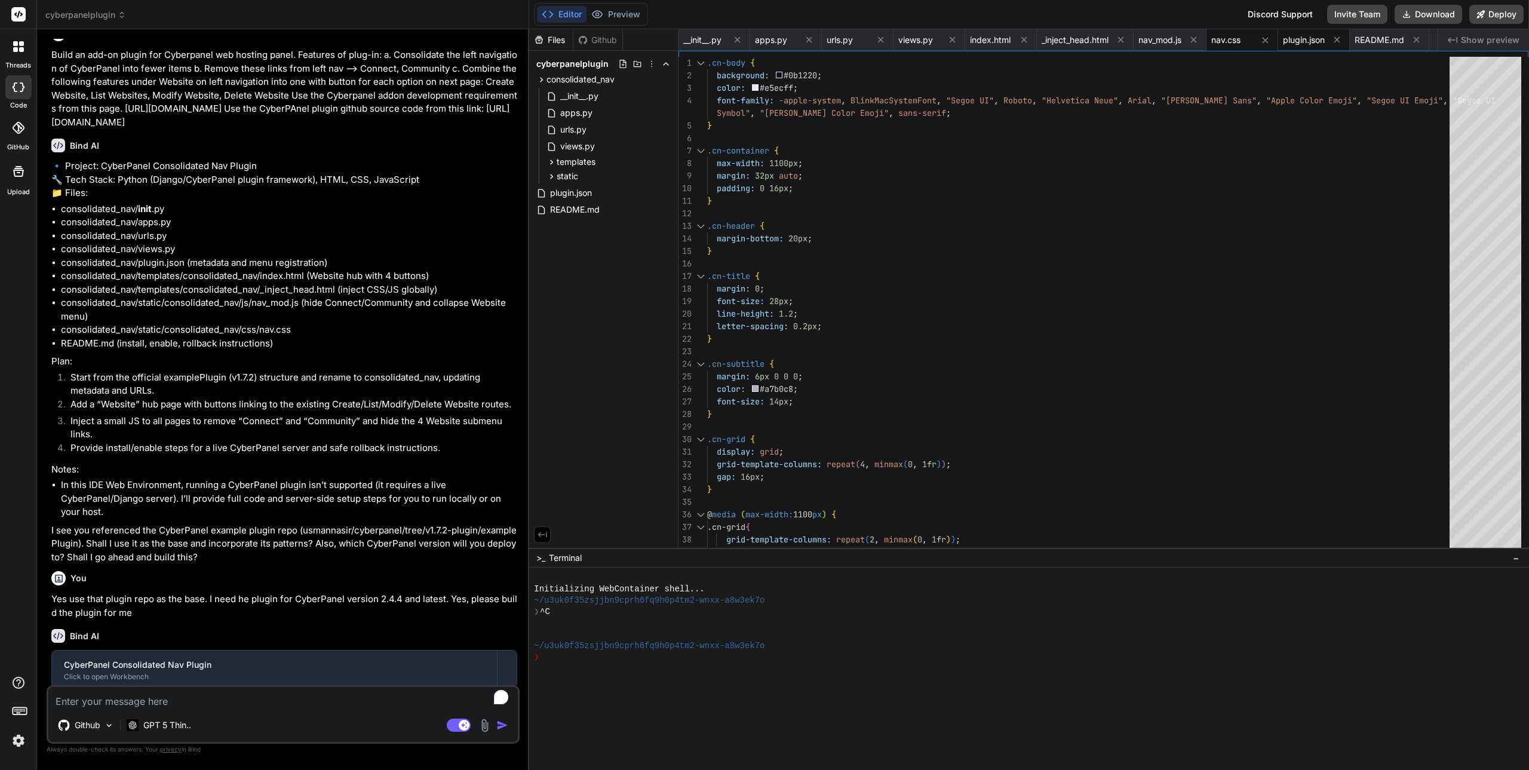
click at [1303, 41] on span "plugin.json" at bounding box center [1304, 40] width 42 height 12
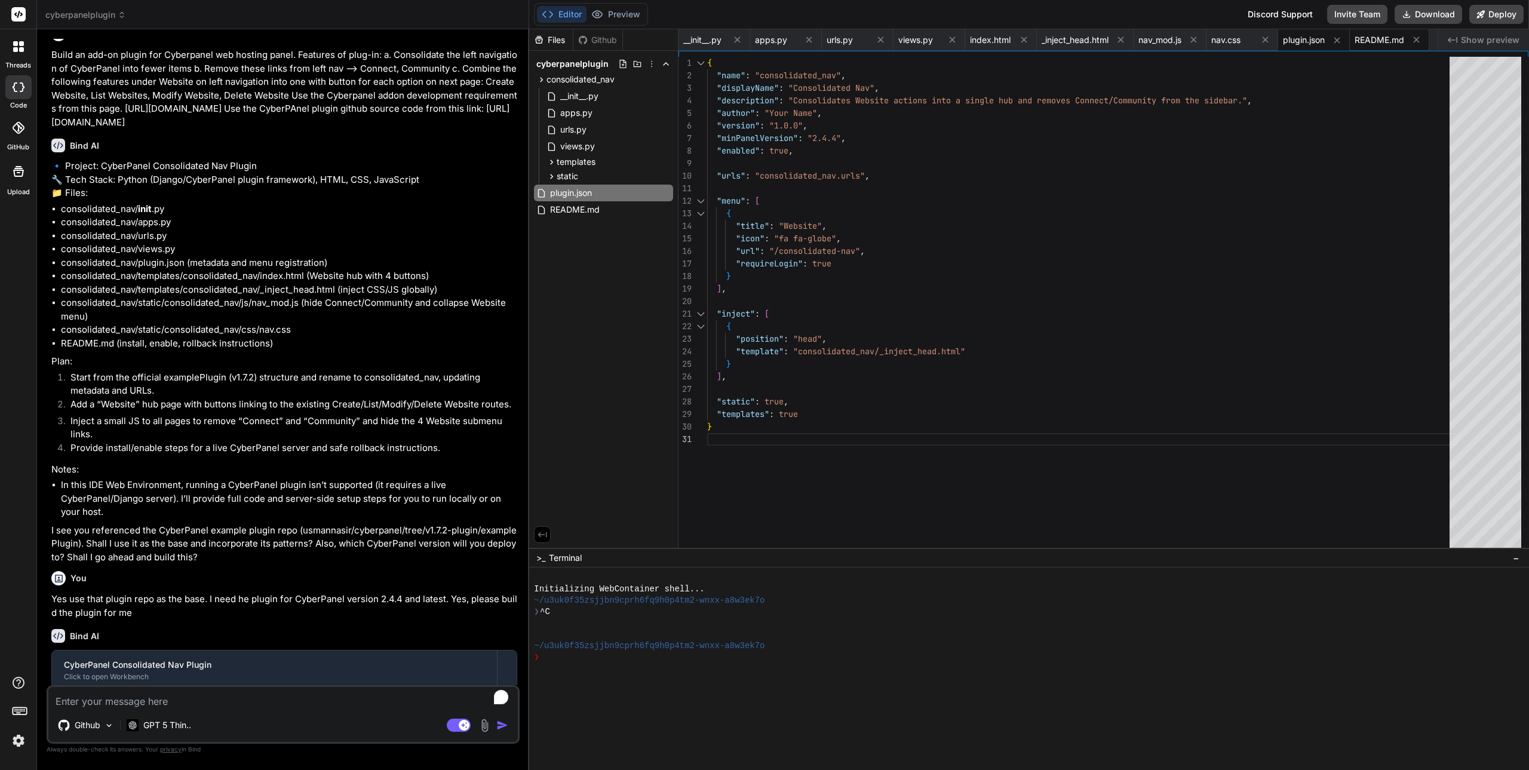
click at [1386, 41] on span "README.md" at bounding box center [1379, 40] width 50 height 12
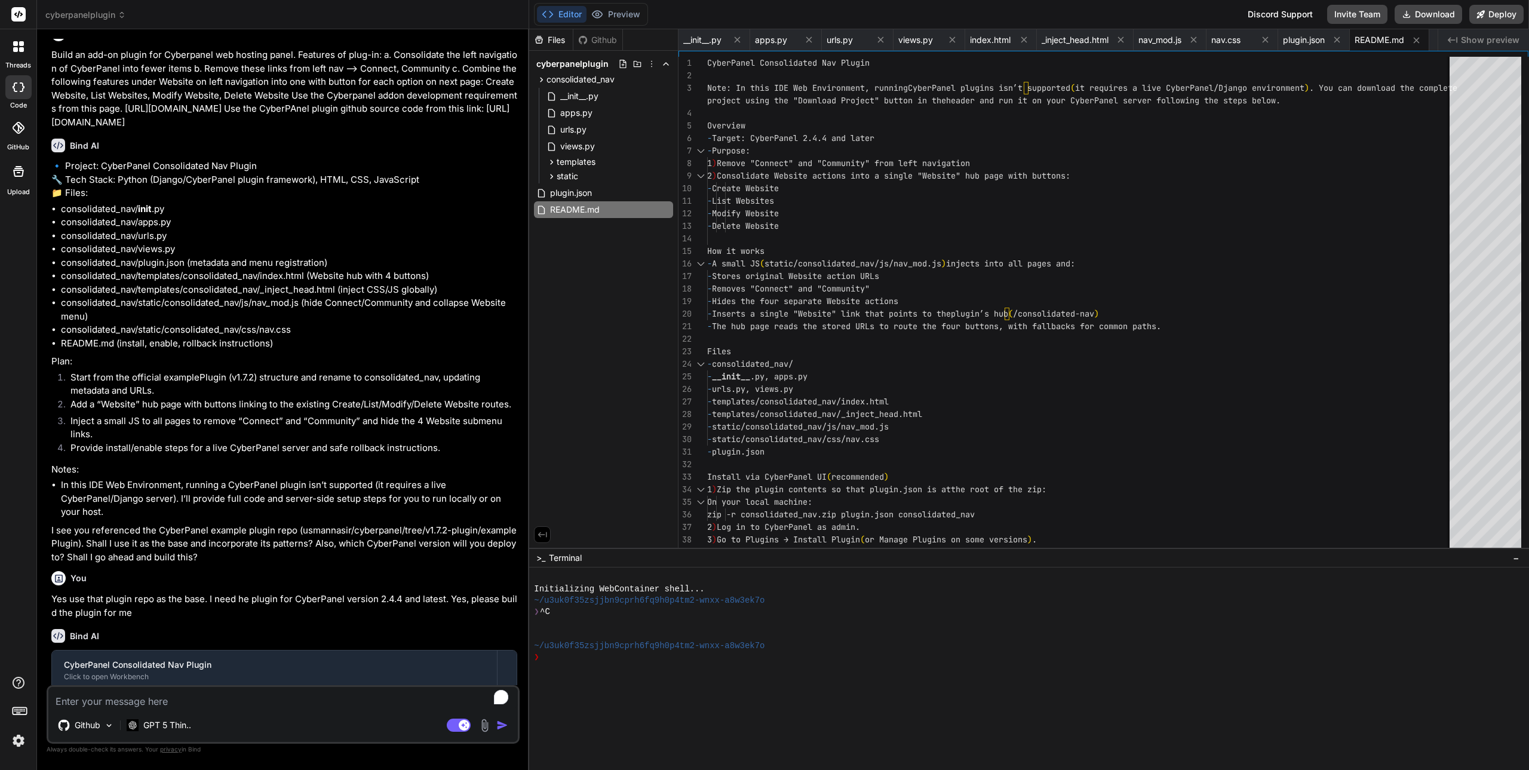
click at [145, 702] on textarea "To enrich screen reader interactions, please activate Accessibility in Grammarl…" at bounding box center [282, 697] width 469 height 21
click at [186, 702] on textarea "Name the plugin Softvative_Cyberpanel_" at bounding box center [282, 697] width 469 height 21
drag, startPoint x: 182, startPoint y: 701, endPoint x: 274, endPoint y: 697, distance: 92.0
click at [274, 697] on textarea "Name the plugin Softvative_Cyberpanel_" at bounding box center [282, 697] width 469 height 21
drag, startPoint x: 290, startPoint y: 704, endPoint x: 60, endPoint y: 694, distance: 229.5
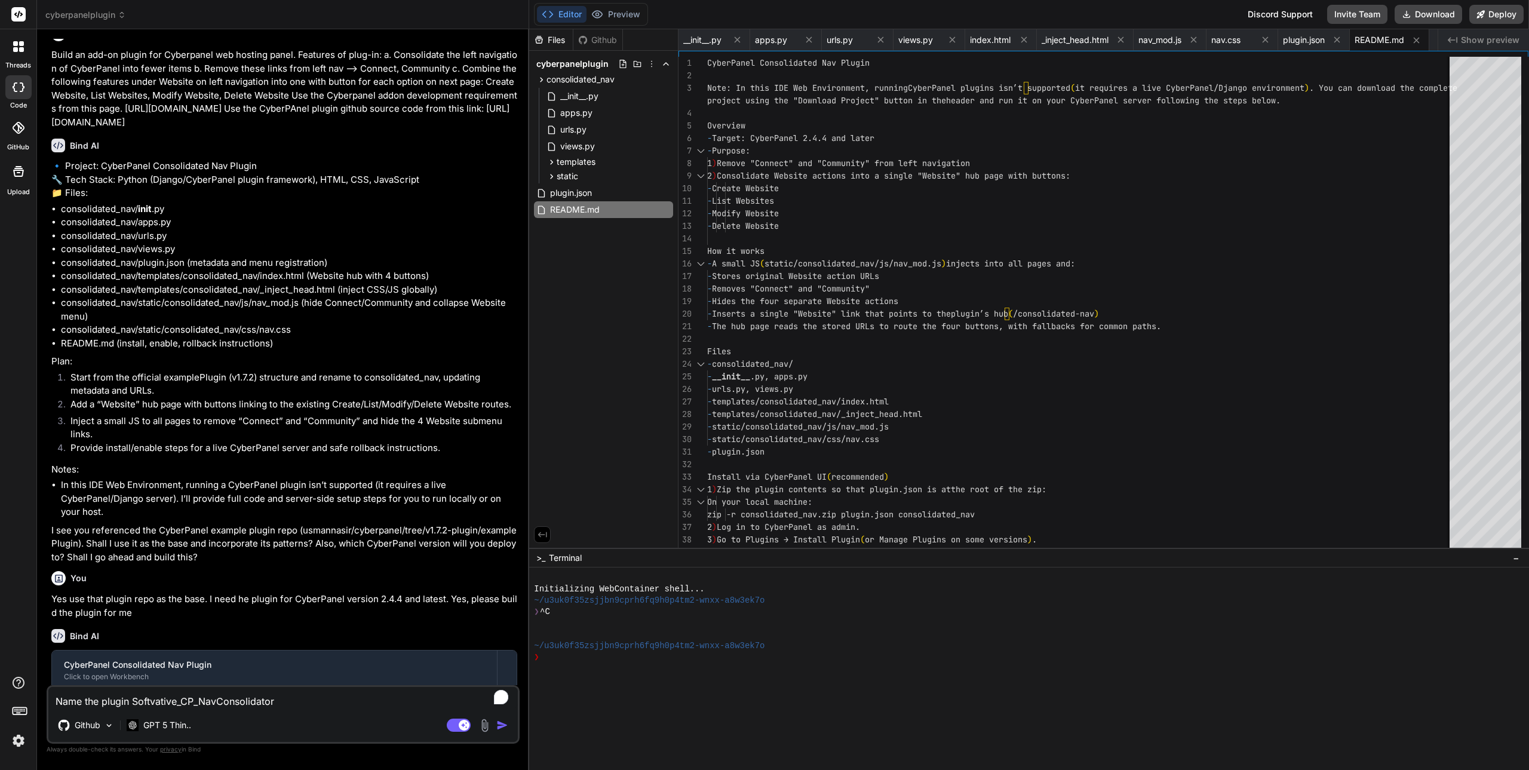
click at [60, 694] on textarea "Name the plugin Softvative_CP_NavConsolidator" at bounding box center [282, 697] width 469 height 21
click at [283, 702] on textarea "Name the plugin Softvative_CP_NavConsolidator" at bounding box center [282, 697] width 469 height 21
click at [498, 724] on img "button" at bounding box center [502, 725] width 12 height 12
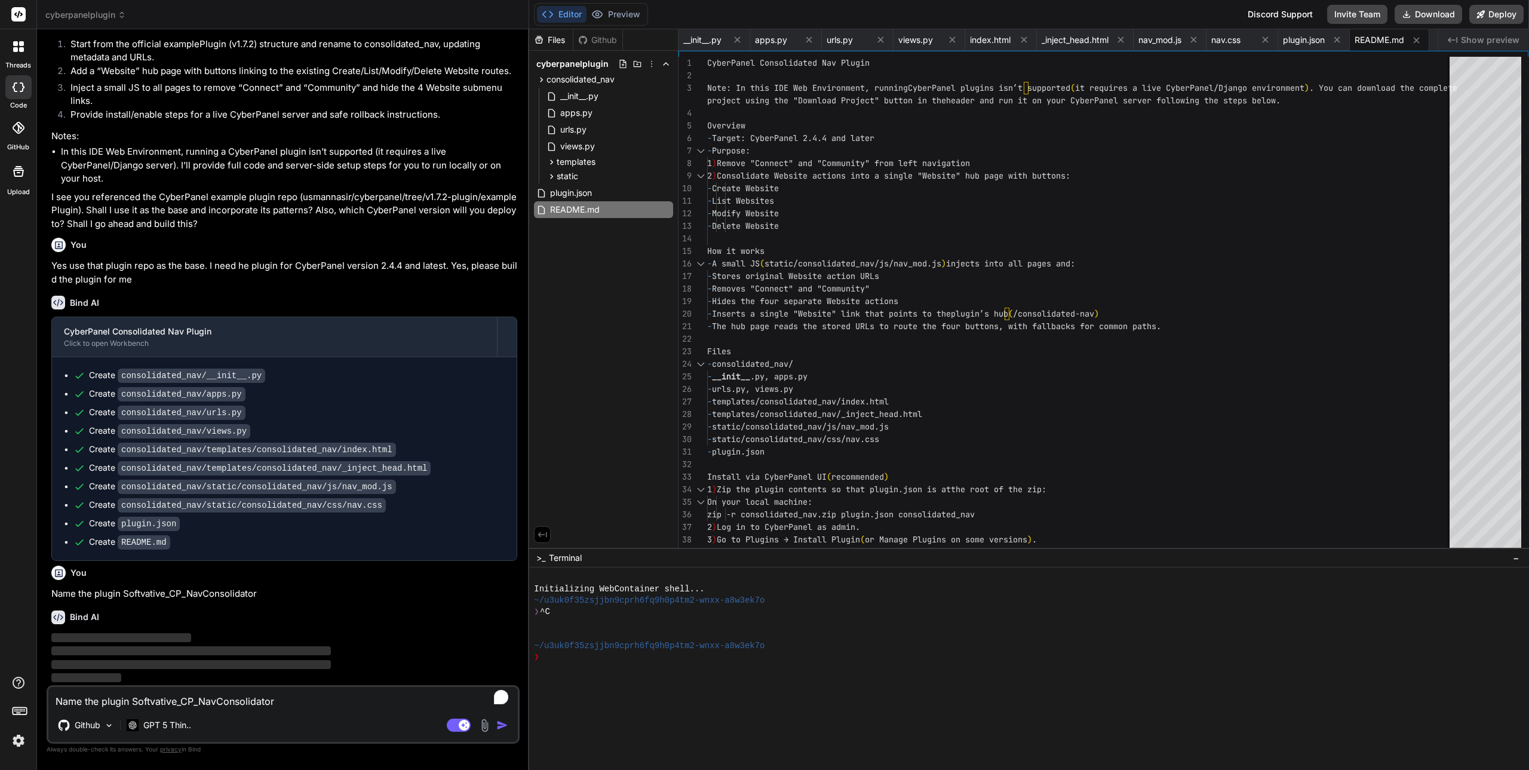
scroll to position [390, 0]
